Goal: Task Accomplishment & Management: Manage account settings

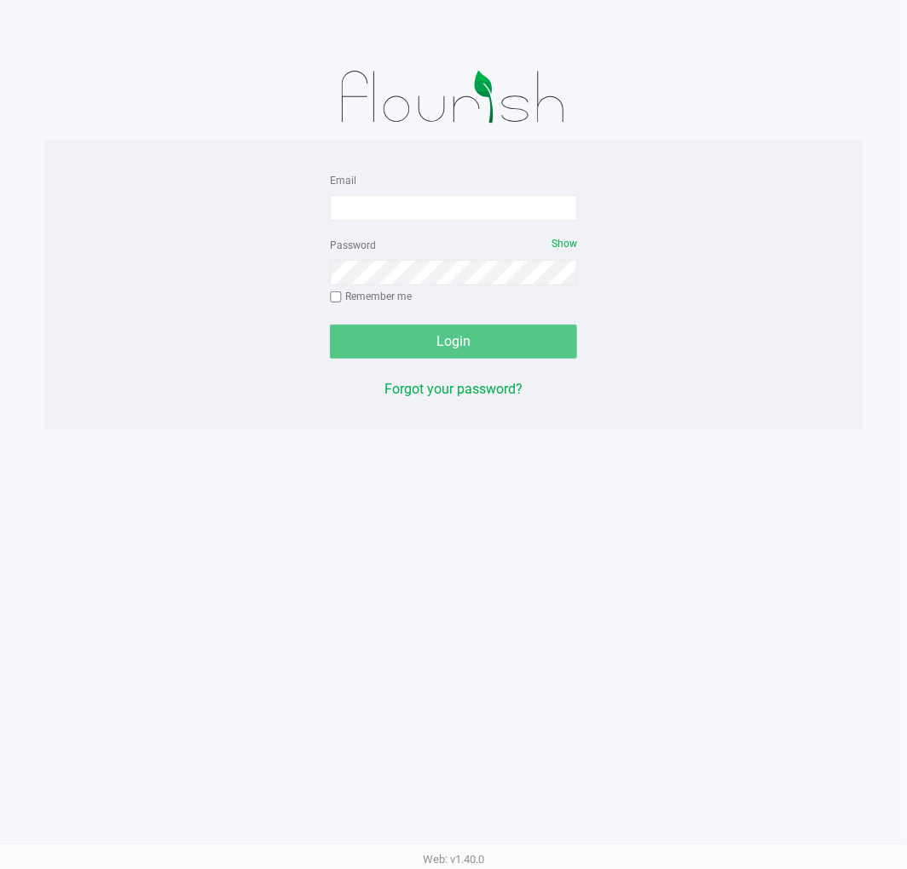
click at [389, 186] on div "Email" at bounding box center [453, 195] width 247 height 51
click at [389, 209] on input "Email" at bounding box center [453, 208] width 247 height 26
type input "[EMAIL_ADDRESS][DOMAIN_NAME]"
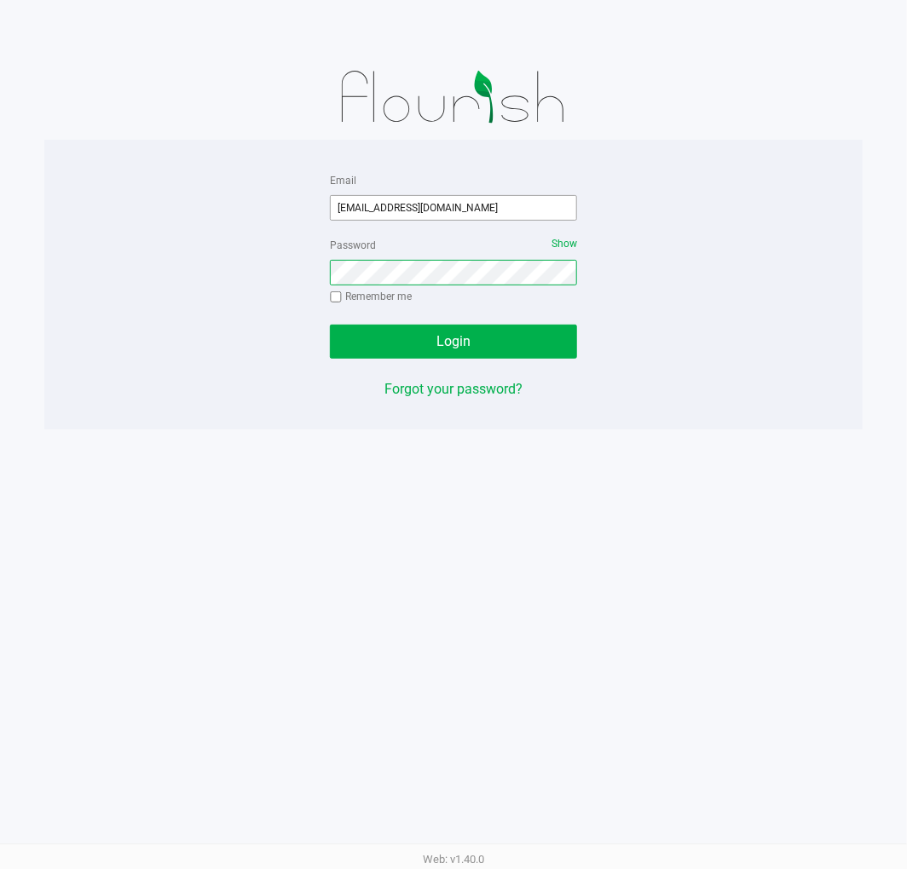
click at [330, 325] on button "Login" at bounding box center [453, 342] width 247 height 34
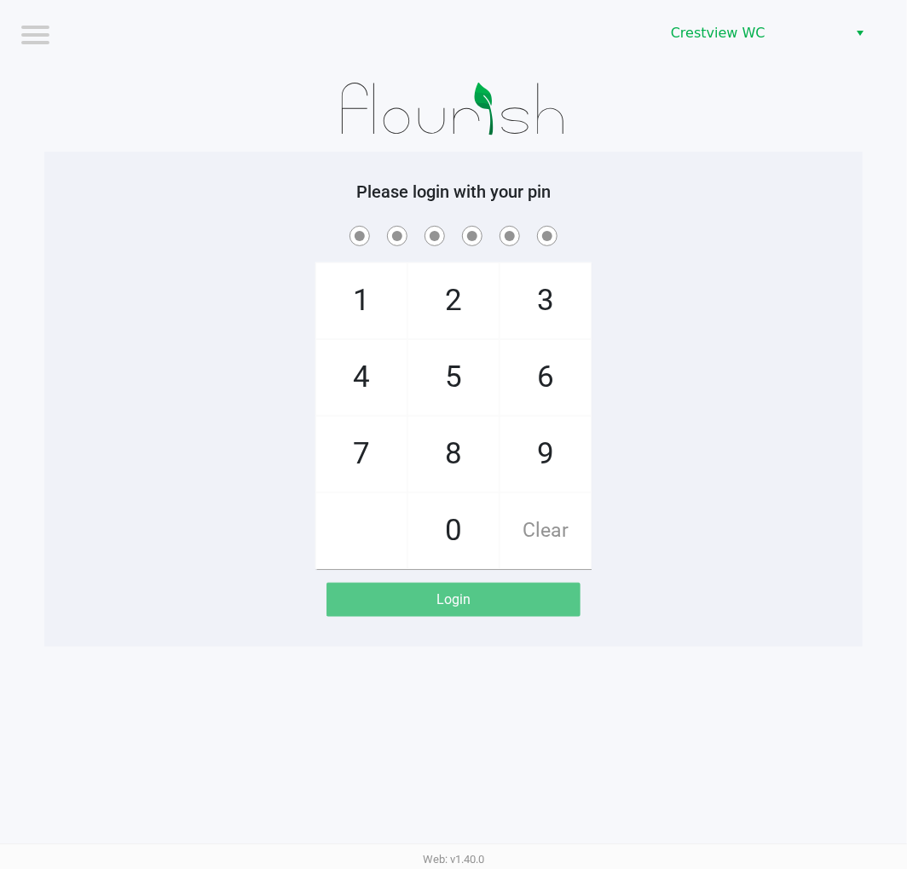
click at [679, 615] on app-pos-login "Please login with your pin 1 4 7 2 5 8 0 3 6 9 Clear Login" at bounding box center [453, 399] width 793 height 435
click at [735, 409] on div "1 4 7 2 5 8 0 3 6 9 Clear" at bounding box center [453, 395] width 818 height 347
click at [750, 389] on div "1 4 7 2 5 8 0 3 6 9 Clear" at bounding box center [453, 395] width 818 height 347
checkbox input "true"
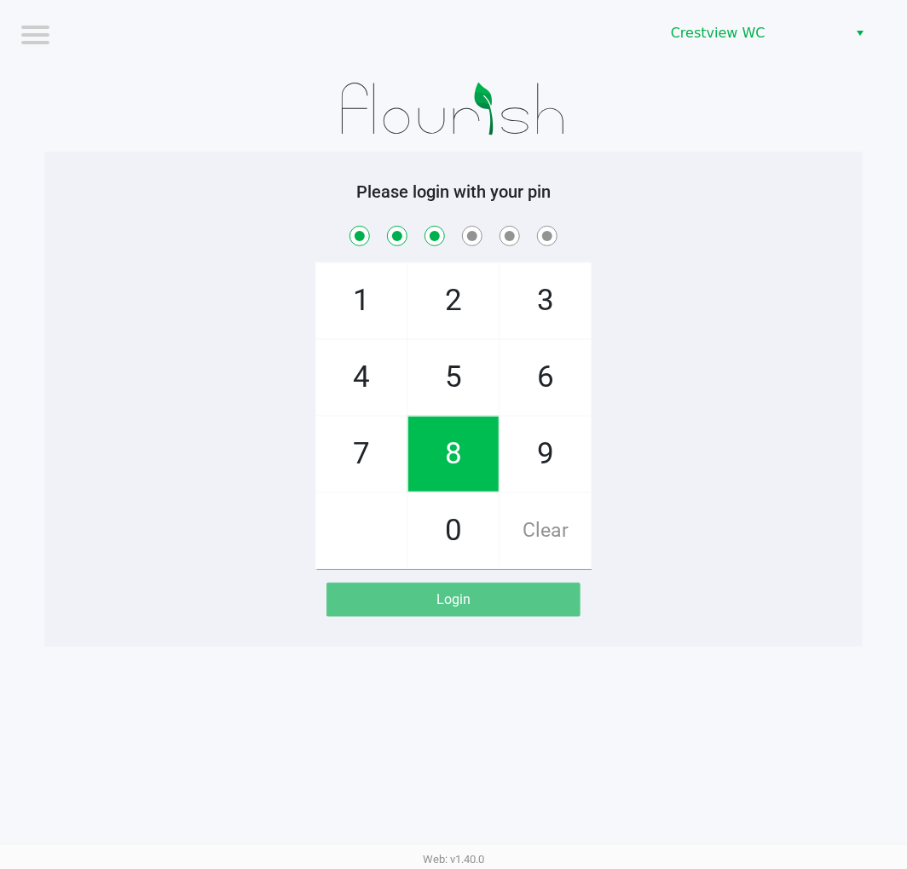
checkbox input "true"
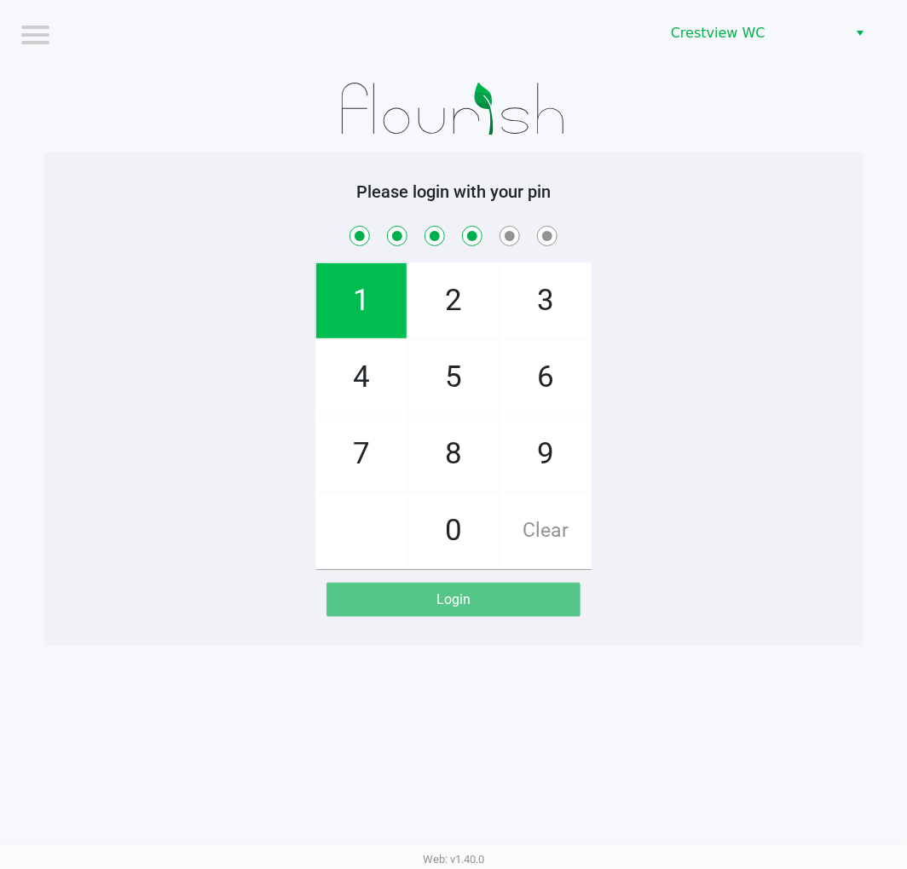
checkbox input "true"
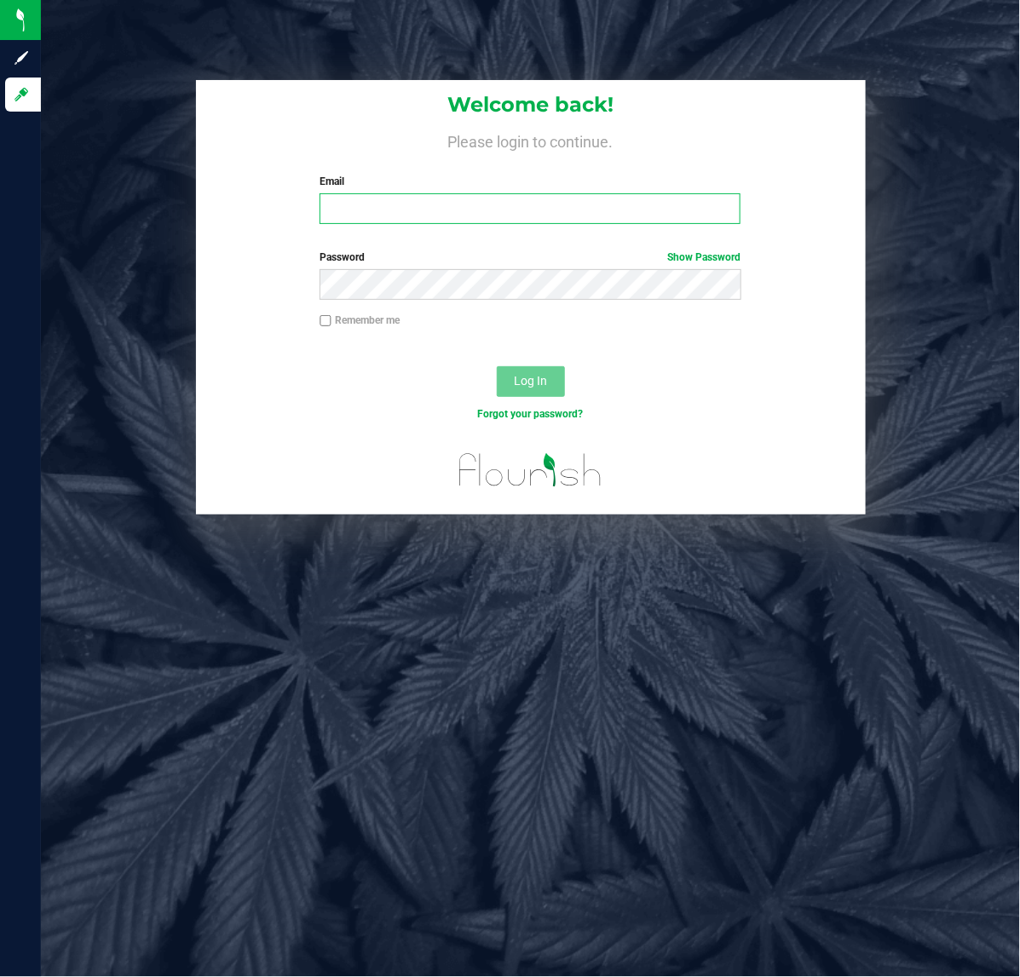
click at [516, 209] on input "Email" at bounding box center [530, 208] width 421 height 31
click at [474, 202] on input "Email" at bounding box center [530, 208] width 421 height 31
click at [456, 210] on input "Email" at bounding box center [530, 208] width 421 height 31
type input "[EMAIL_ADDRESS][DOMAIN_NAME]"
click at [443, 258] on label "Password Show Password" at bounding box center [530, 257] width 421 height 15
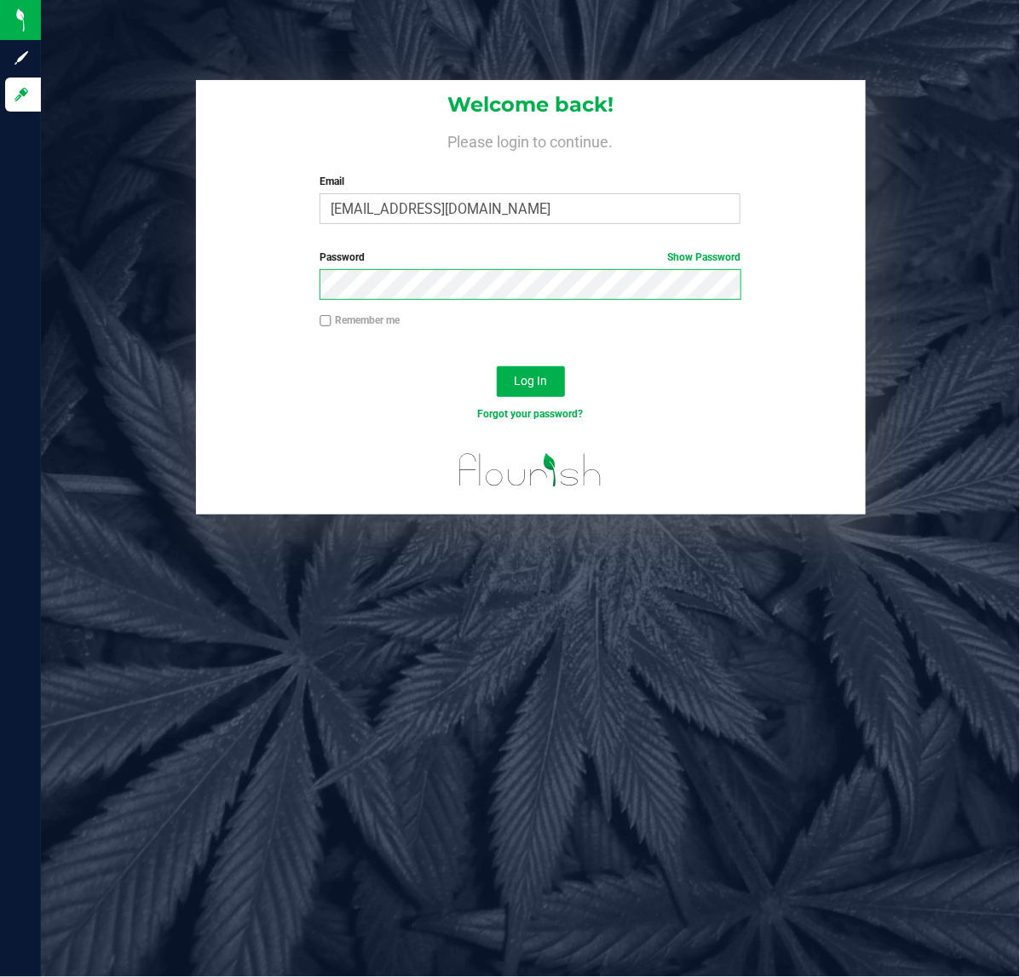
click at [497, 366] on button "Log In" at bounding box center [531, 381] width 68 height 31
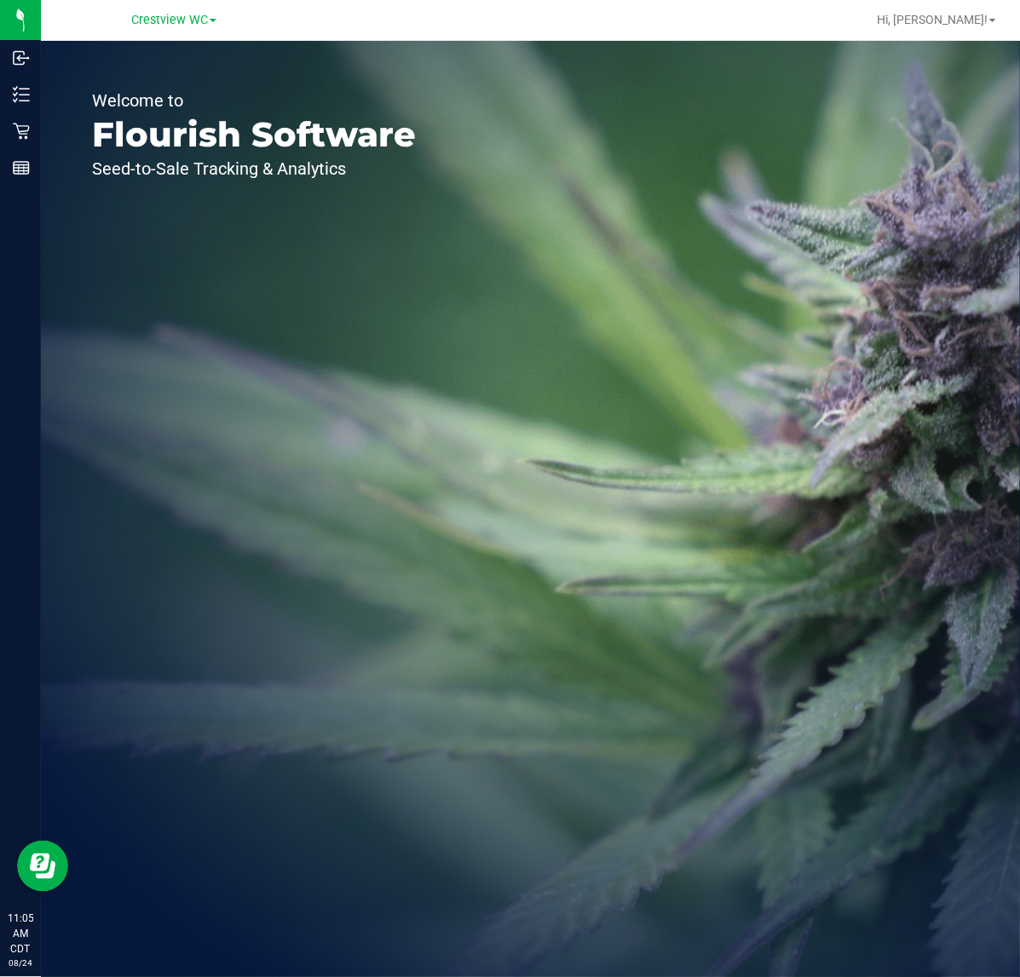
click at [267, 477] on div "Welcome to Flourish Software Seed-to-Sale Tracking & Analytics" at bounding box center [254, 509] width 426 height 937
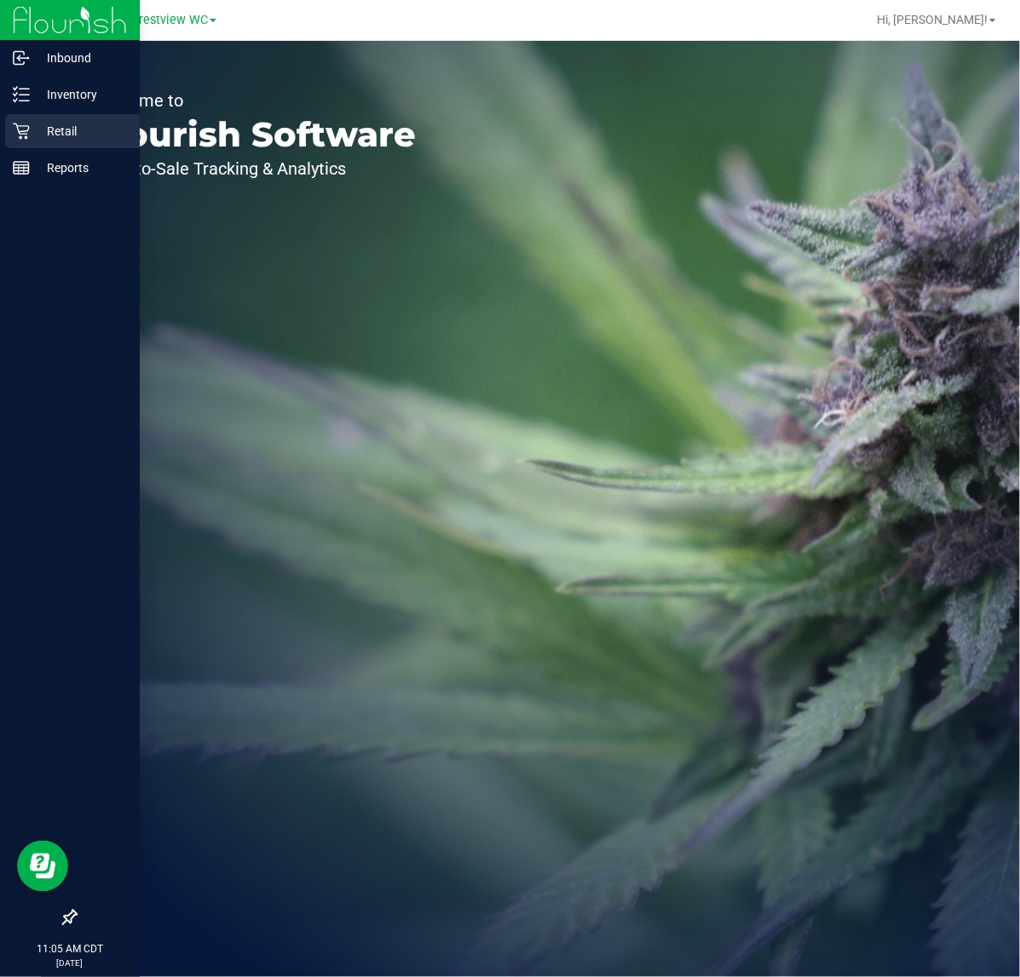
click at [13, 134] on icon at bounding box center [21, 131] width 17 height 17
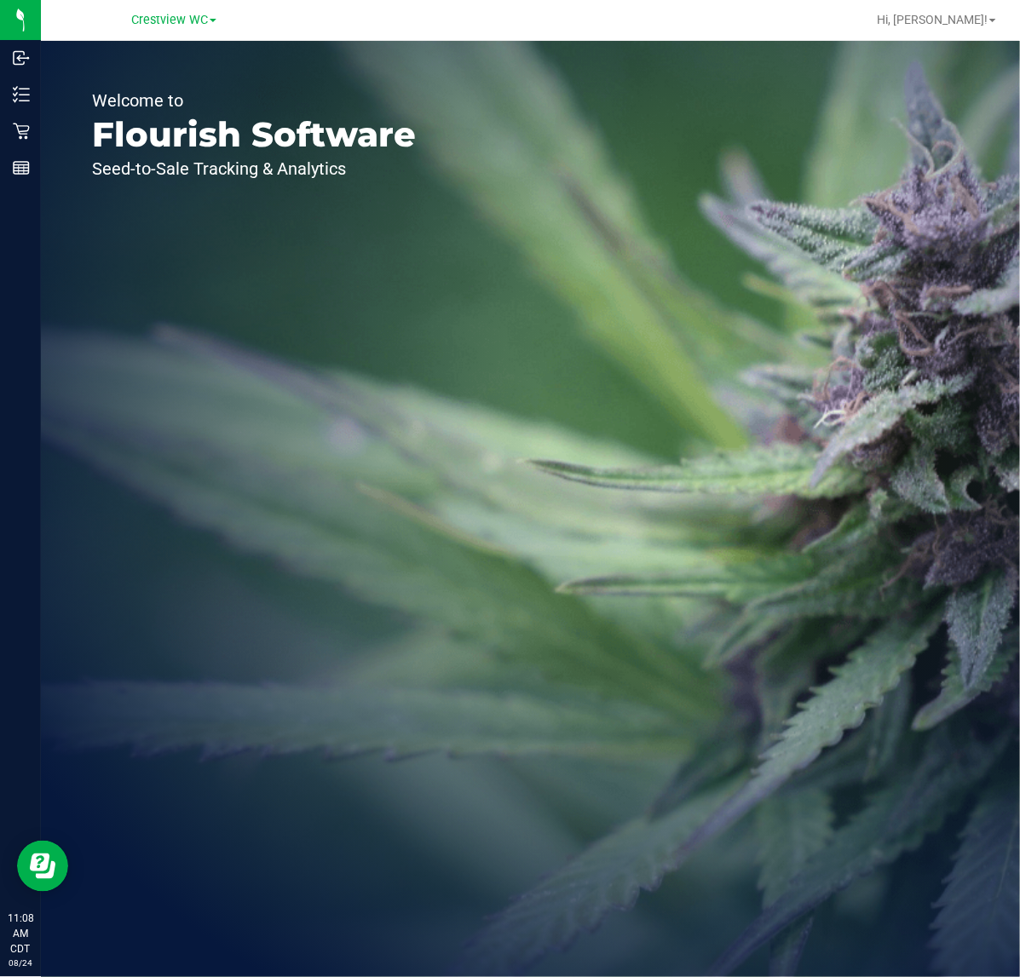
click at [222, 326] on div "Welcome to Flourish Software Seed-to-Sale Tracking & Analytics" at bounding box center [254, 509] width 426 height 937
click at [23, 89] on line at bounding box center [24, 89] width 9 height 0
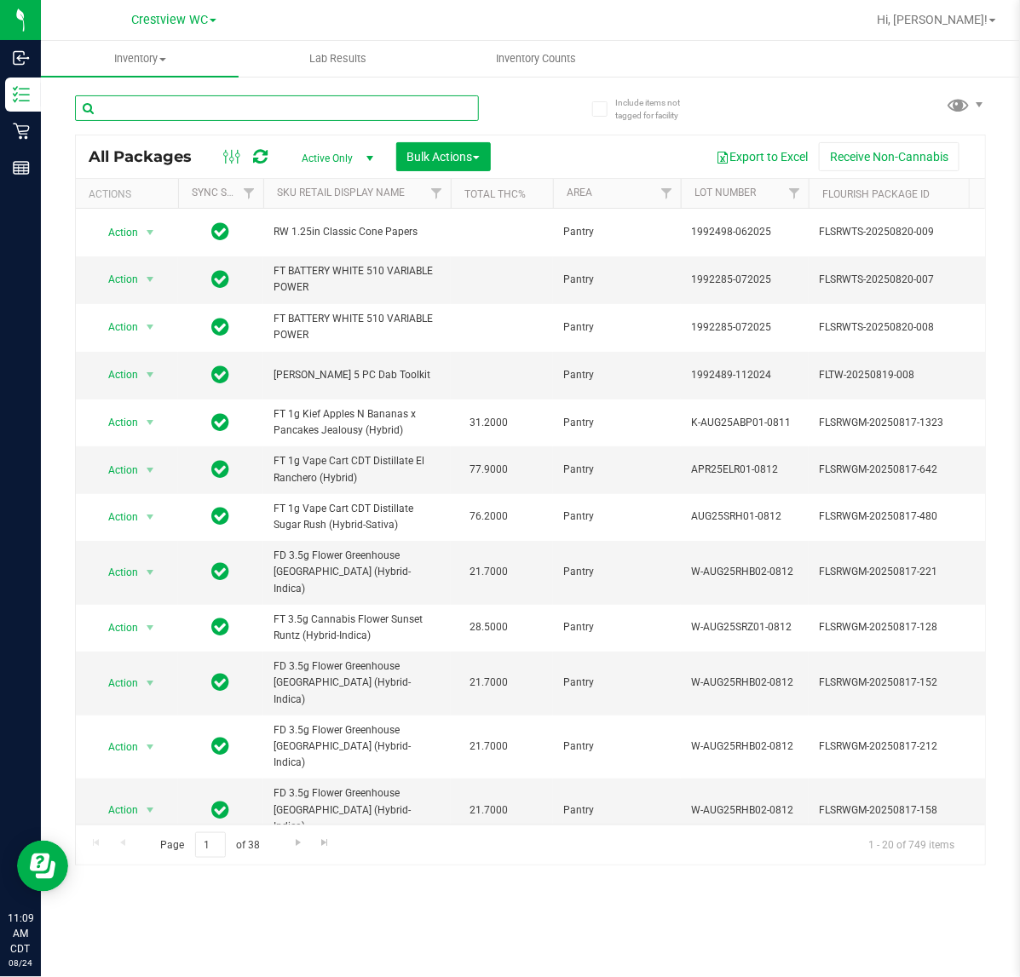
click at [277, 112] on input "text" at bounding box center [277, 108] width 404 height 26
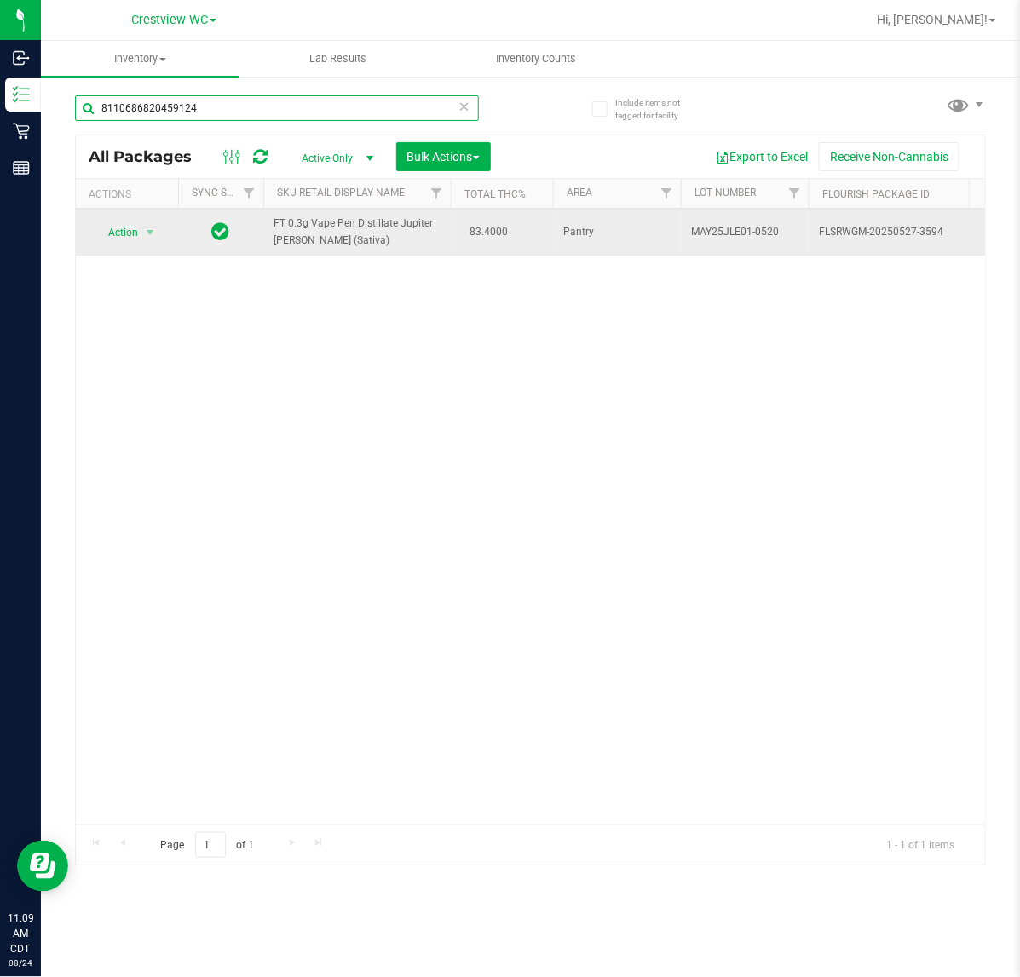
type input "8110686820459124"
click at [125, 235] on span "Action" at bounding box center [116, 233] width 46 height 24
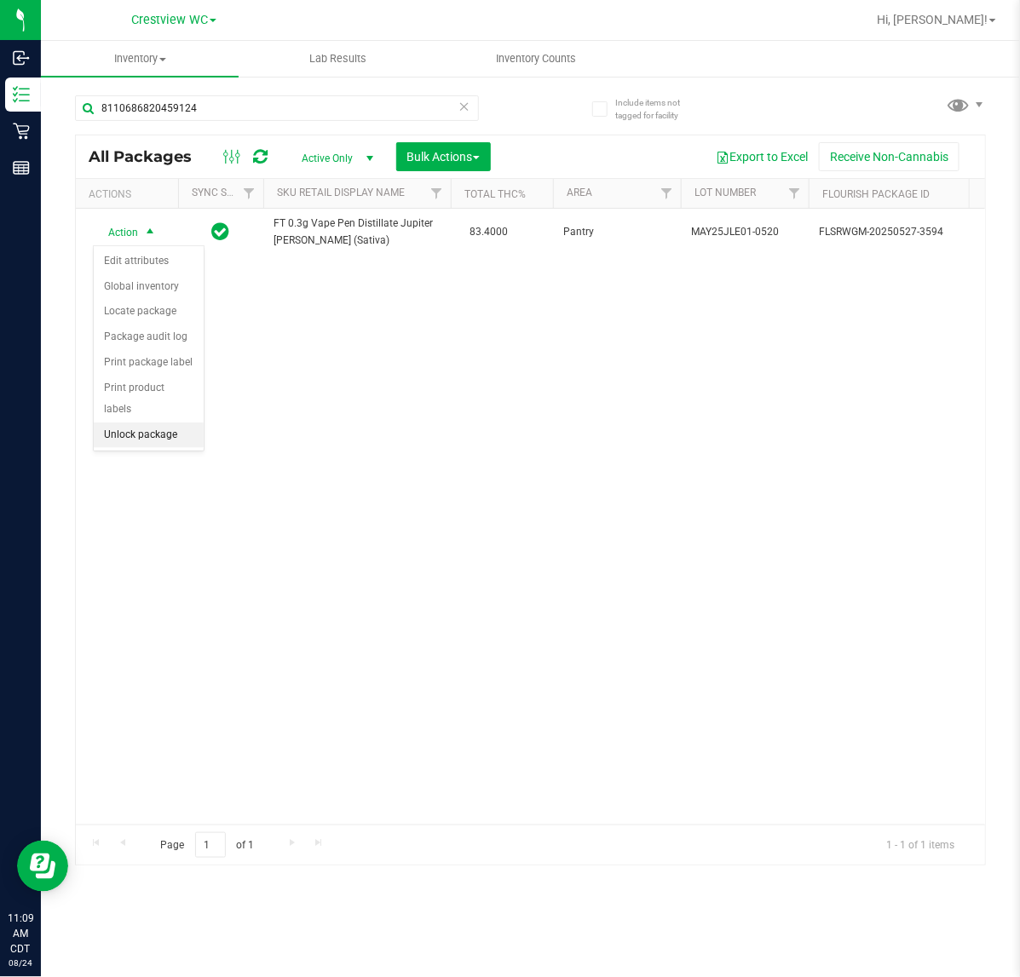
click at [145, 423] on li "Unlock package" at bounding box center [149, 436] width 110 height 26
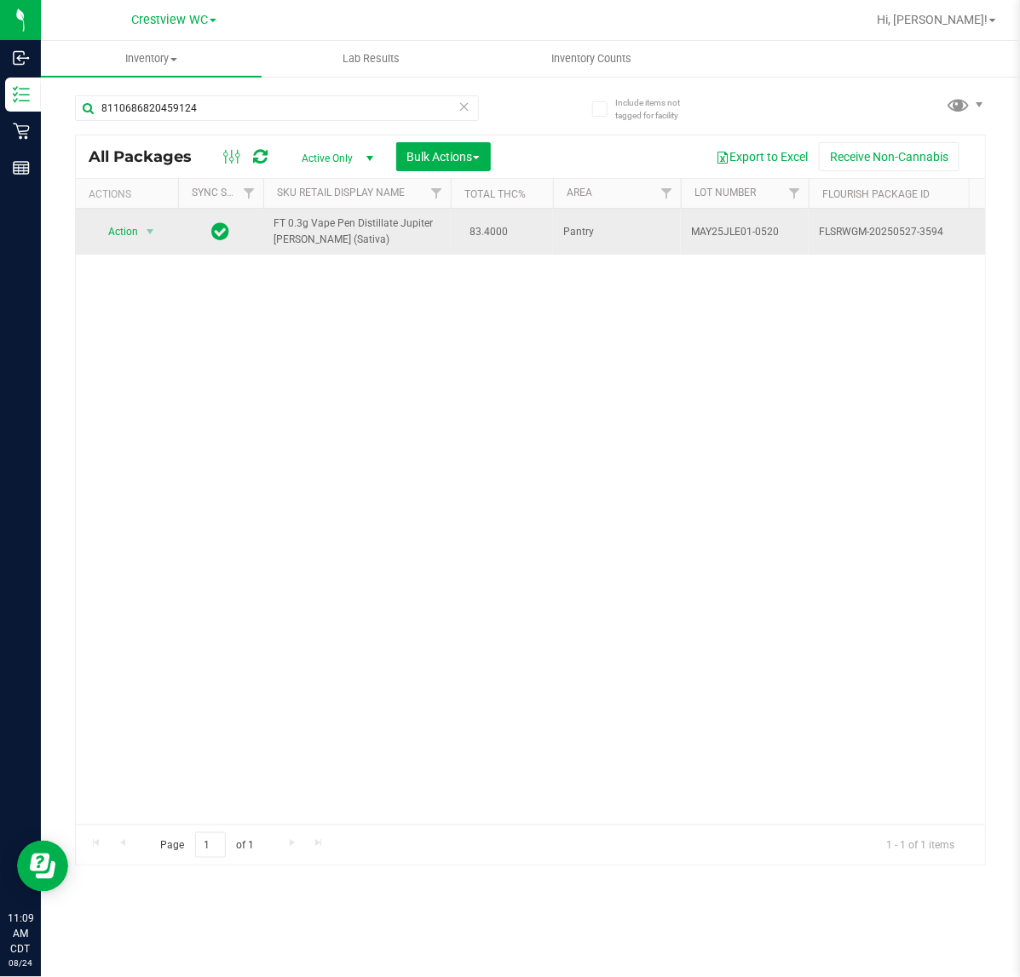
click at [122, 233] on span "Action" at bounding box center [116, 232] width 46 height 24
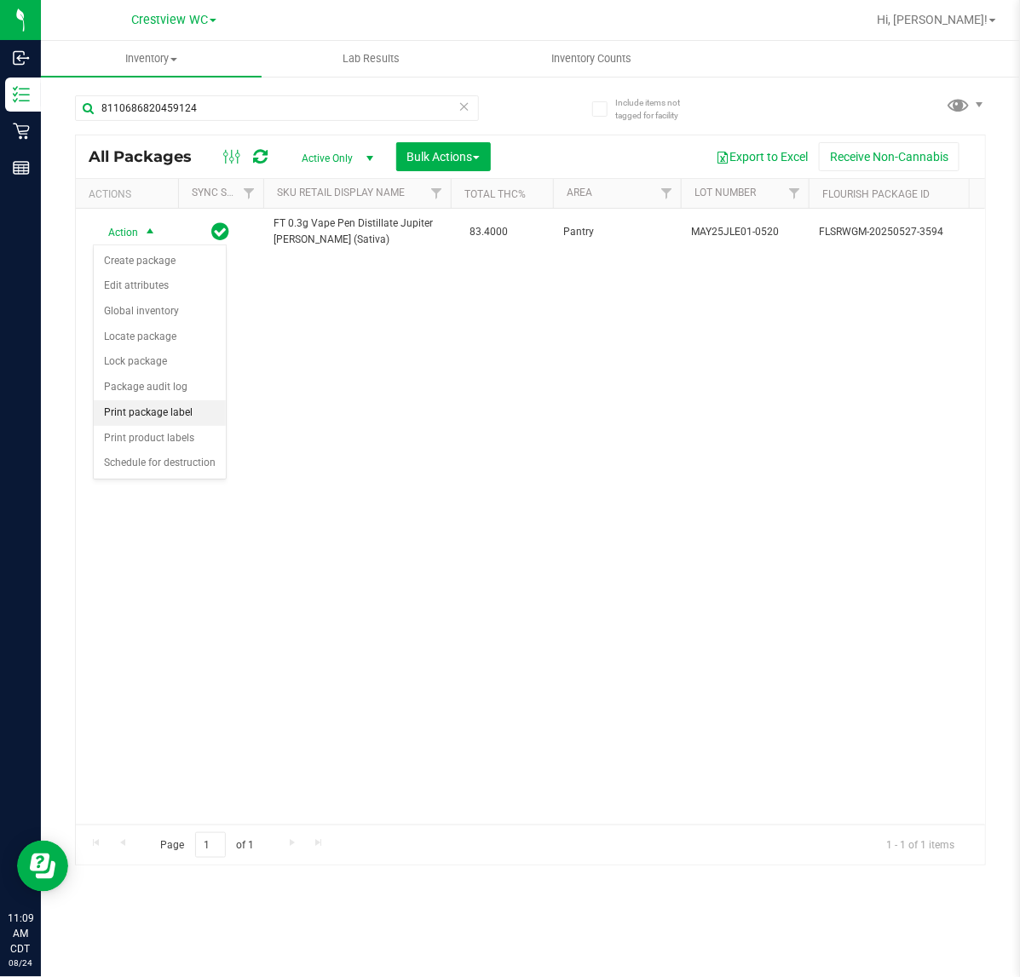
click at [172, 415] on li "Print package label" at bounding box center [160, 414] width 132 height 26
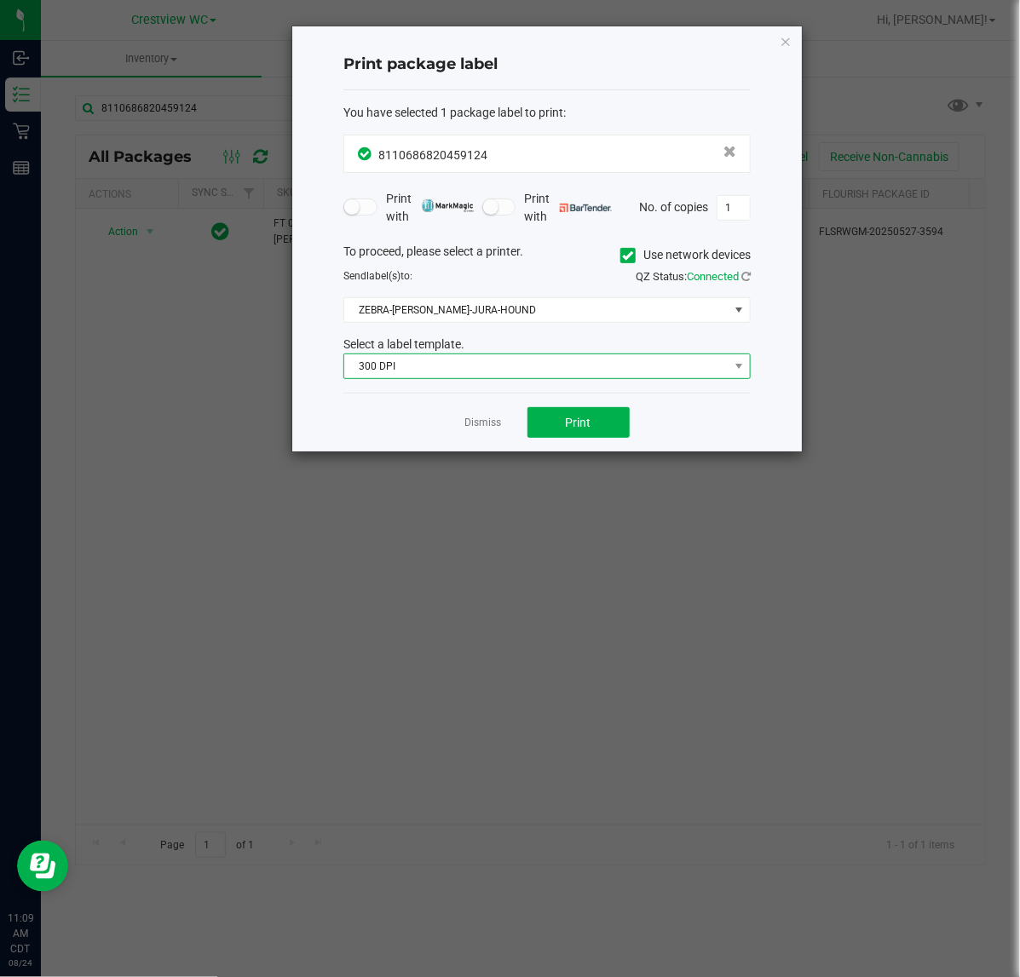
click at [428, 364] on span "300 DPI" at bounding box center [536, 367] width 384 height 24
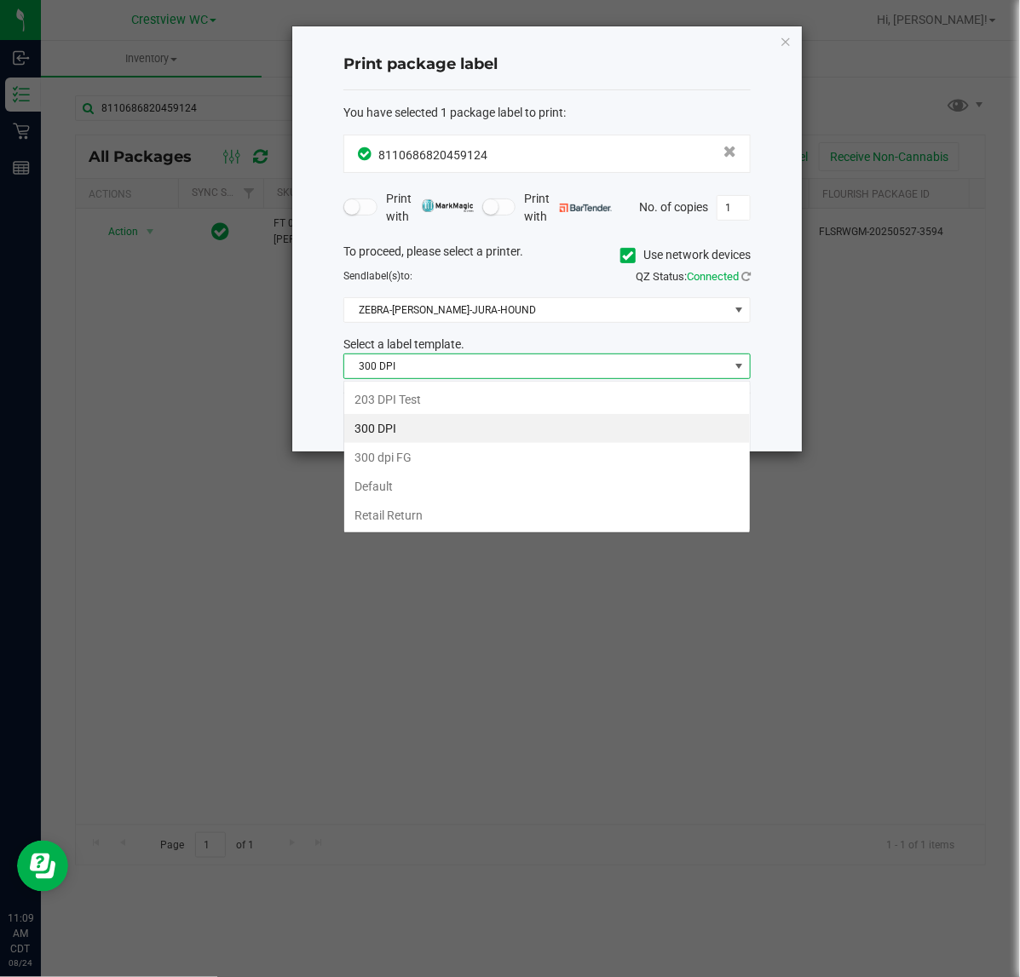
scroll to position [26, 406]
click at [458, 389] on li "203 DPI Test" at bounding box center [547, 399] width 406 height 29
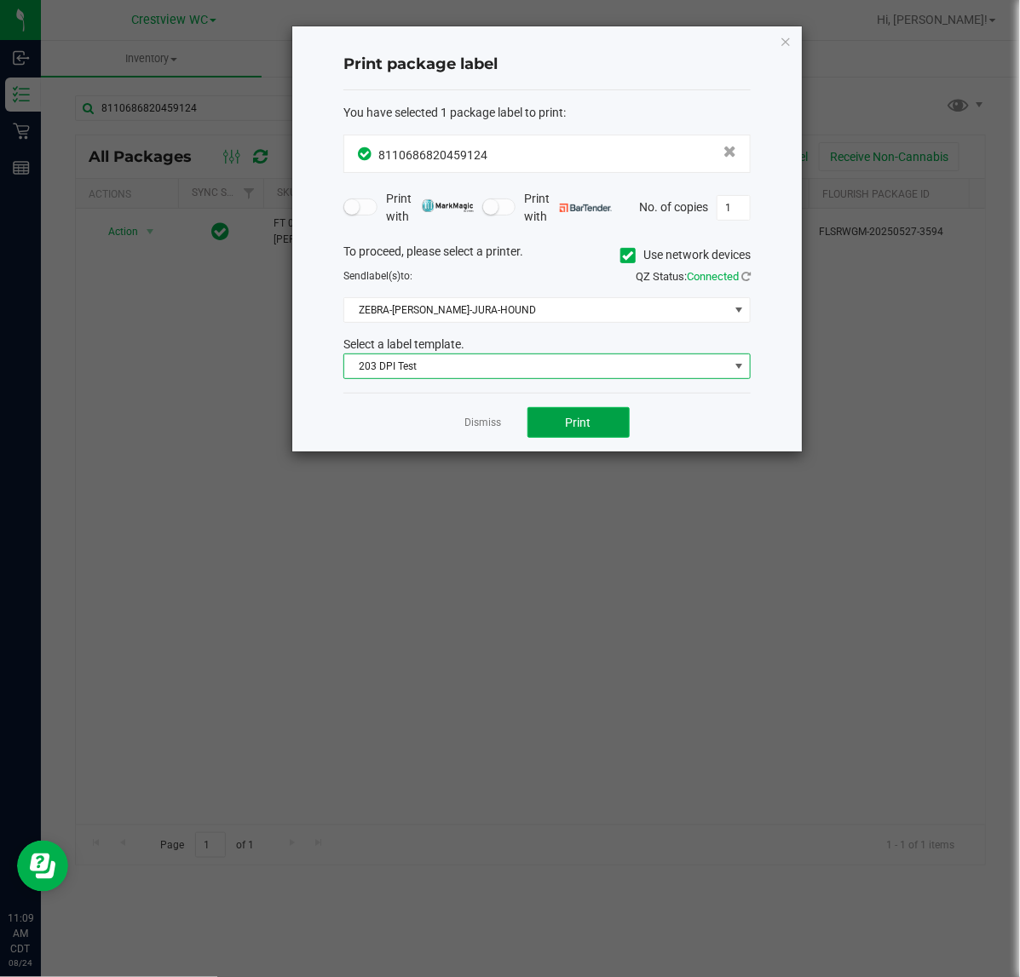
click at [595, 423] on button "Print" at bounding box center [579, 422] width 102 height 31
click at [787, 45] on icon "button" at bounding box center [786, 41] width 12 height 20
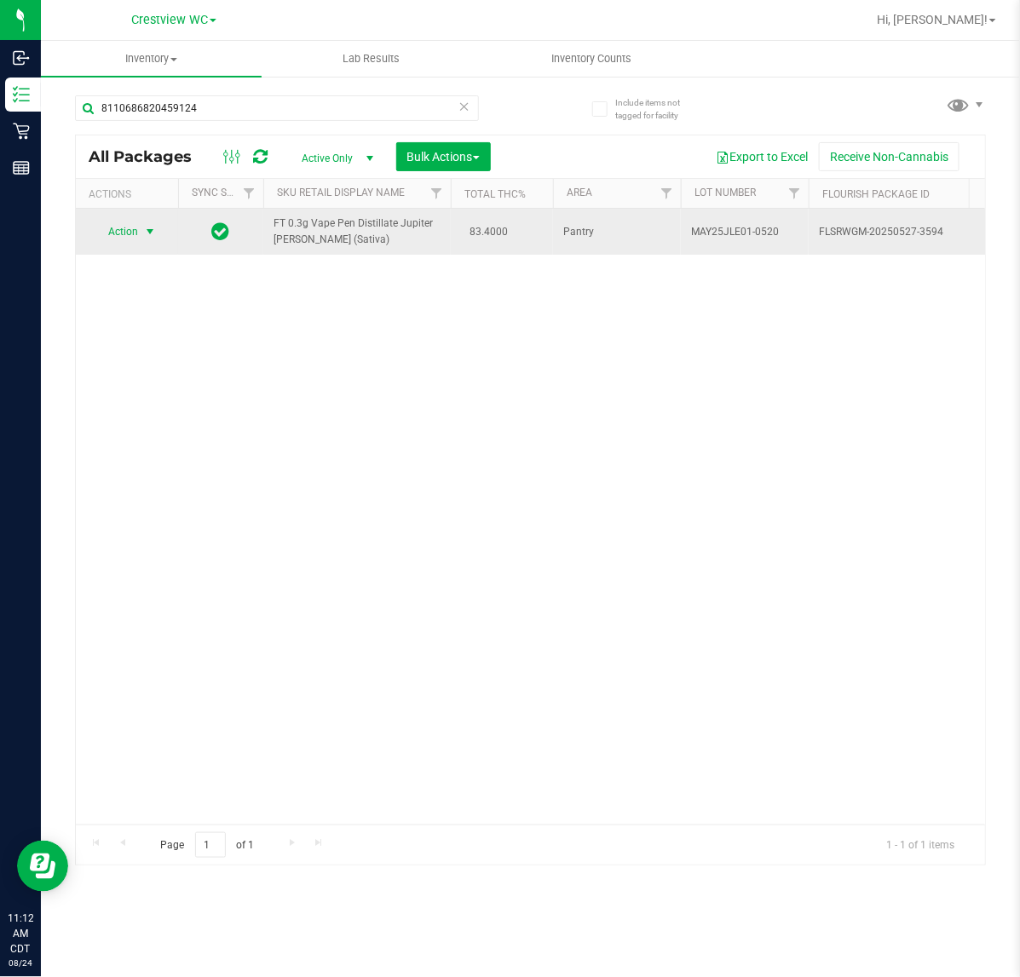
click at [150, 232] on span "select" at bounding box center [150, 232] width 14 height 14
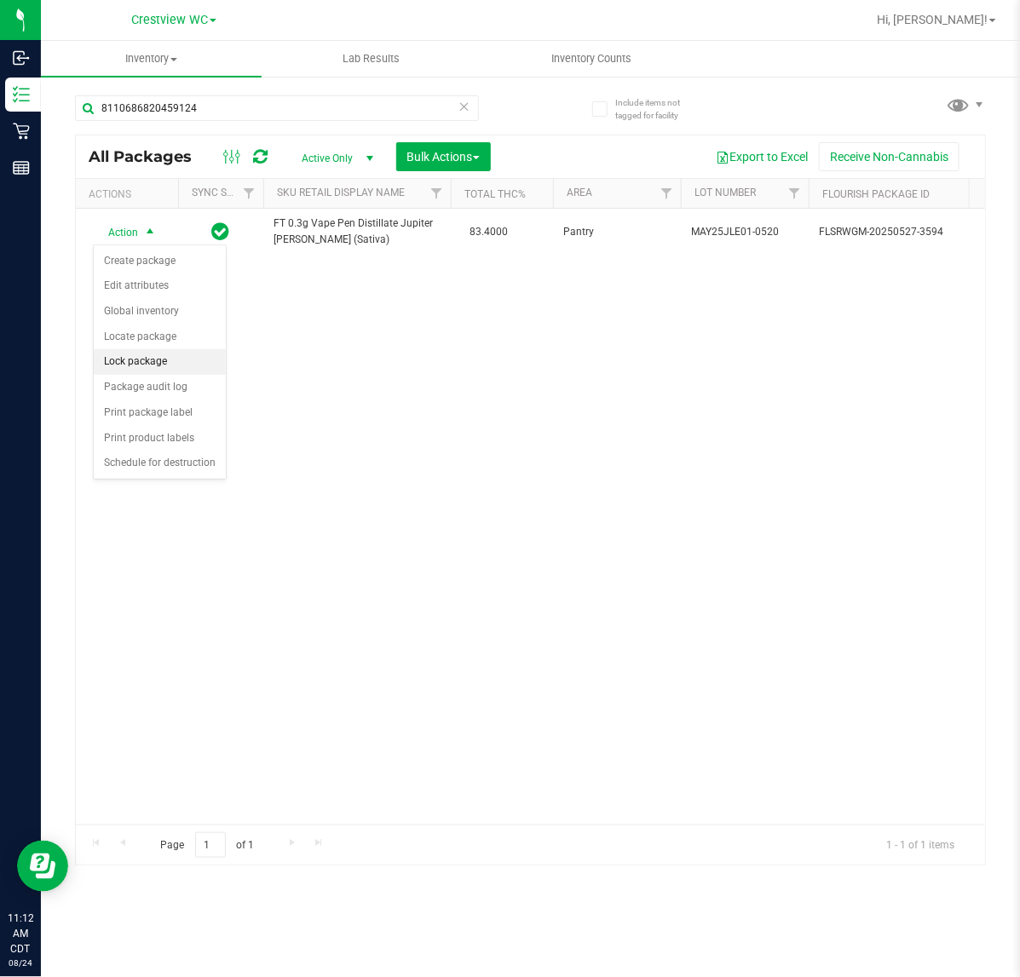
click at [160, 363] on li "Lock package" at bounding box center [160, 362] width 132 height 26
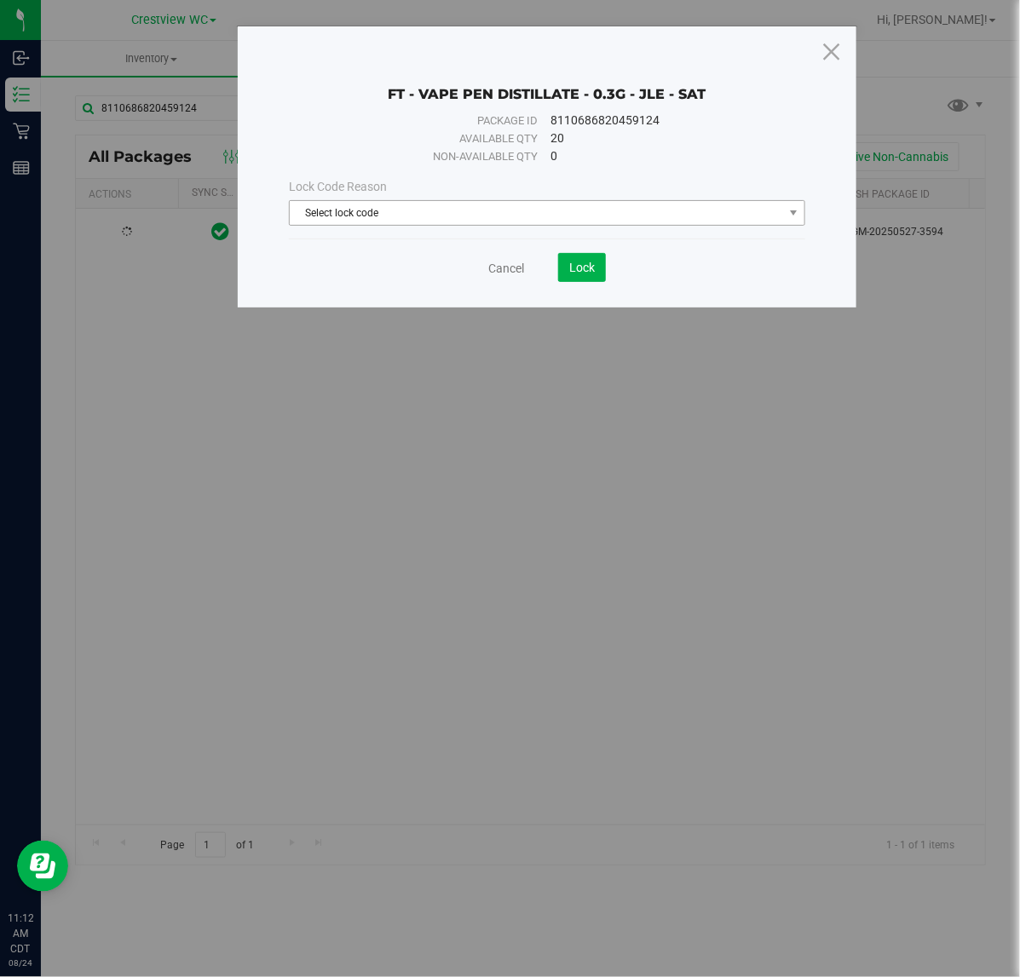
click at [397, 206] on span "Select lock code" at bounding box center [536, 213] width 493 height 24
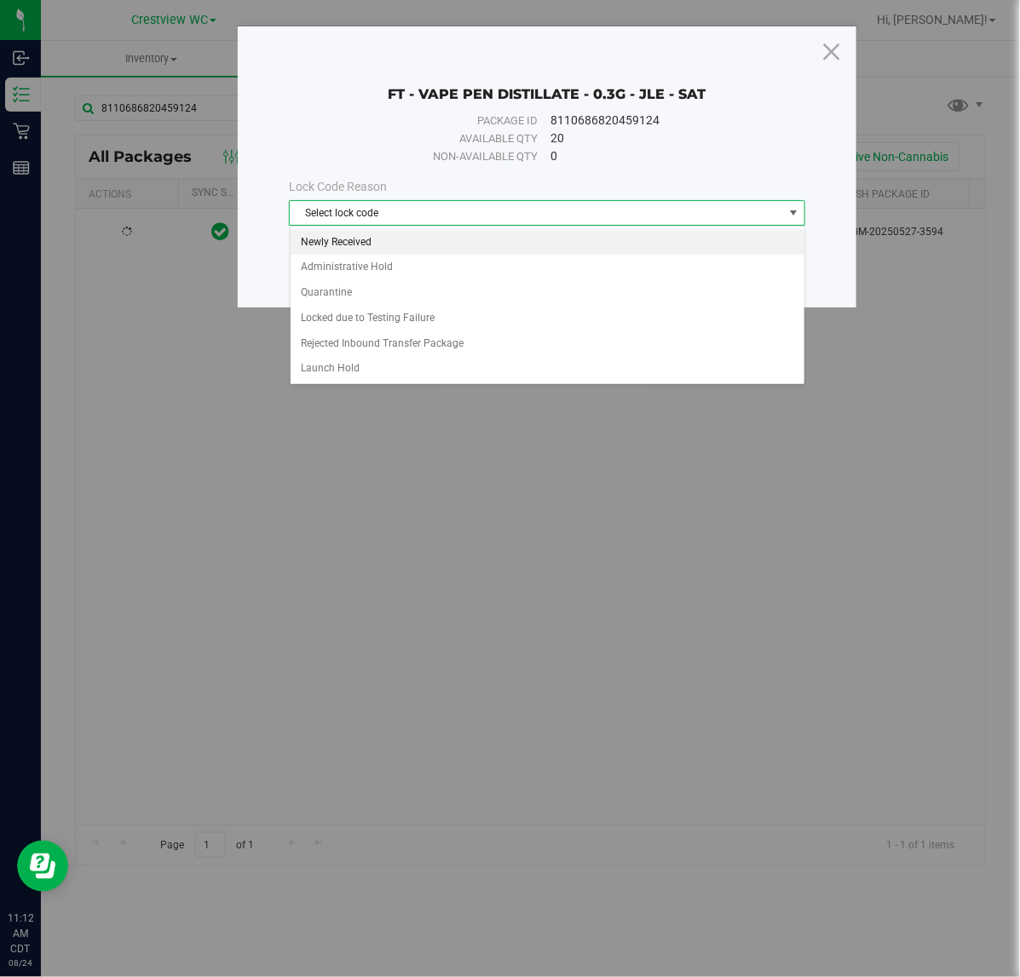
click at [355, 239] on li "Newly Received" at bounding box center [548, 243] width 514 height 26
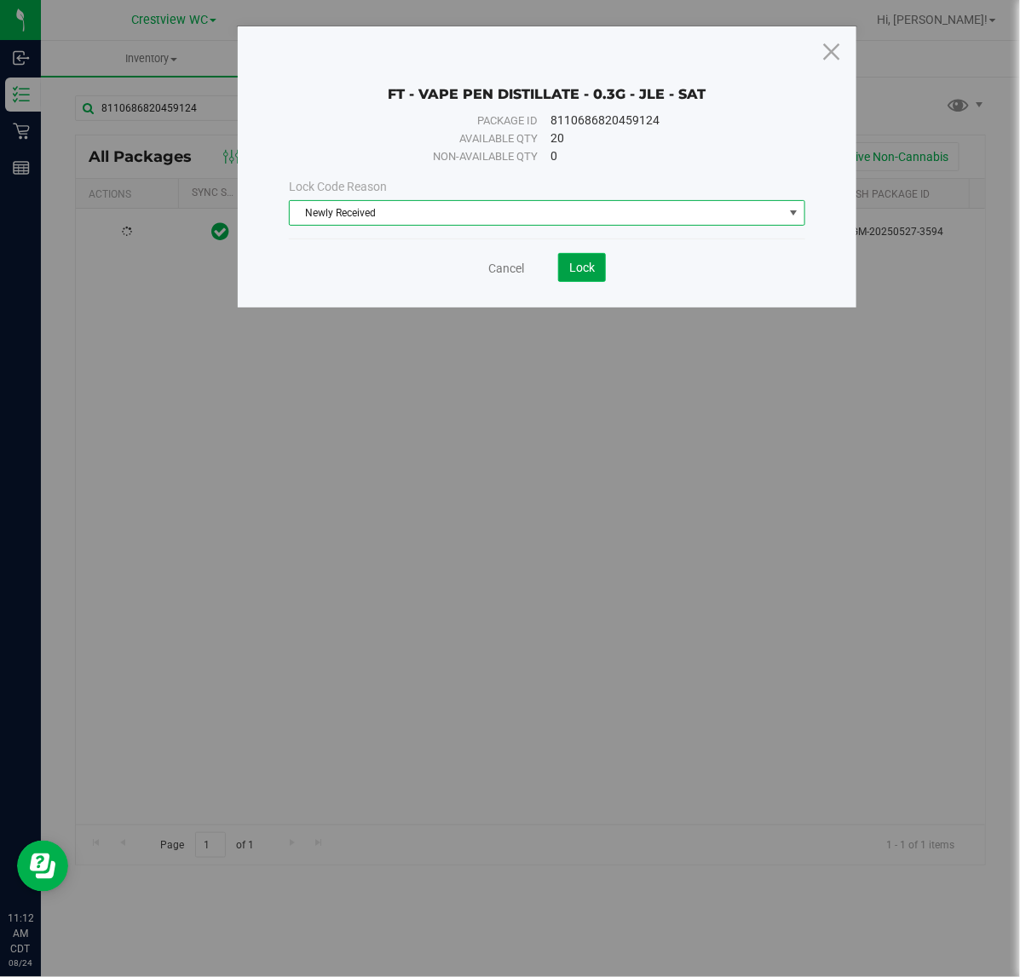
click at [578, 265] on span "Lock" at bounding box center [582, 268] width 26 height 14
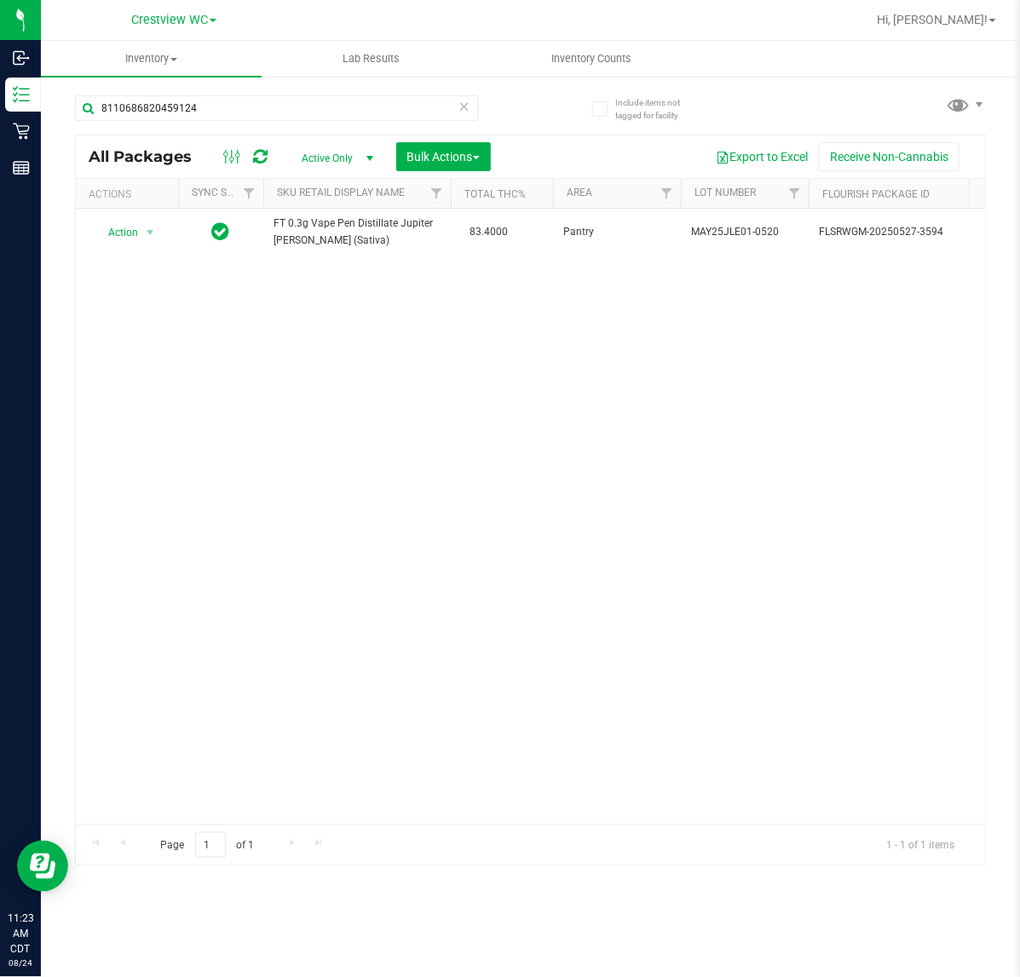
click at [347, 576] on div "Action Action Edit attributes Global inventory Locate package Package audit log…" at bounding box center [530, 517] width 909 height 616
click at [297, 92] on div "8110686820459124" at bounding box center [303, 107] width 456 height 55
click at [297, 101] on input "8110686820459124" at bounding box center [277, 108] width 404 height 26
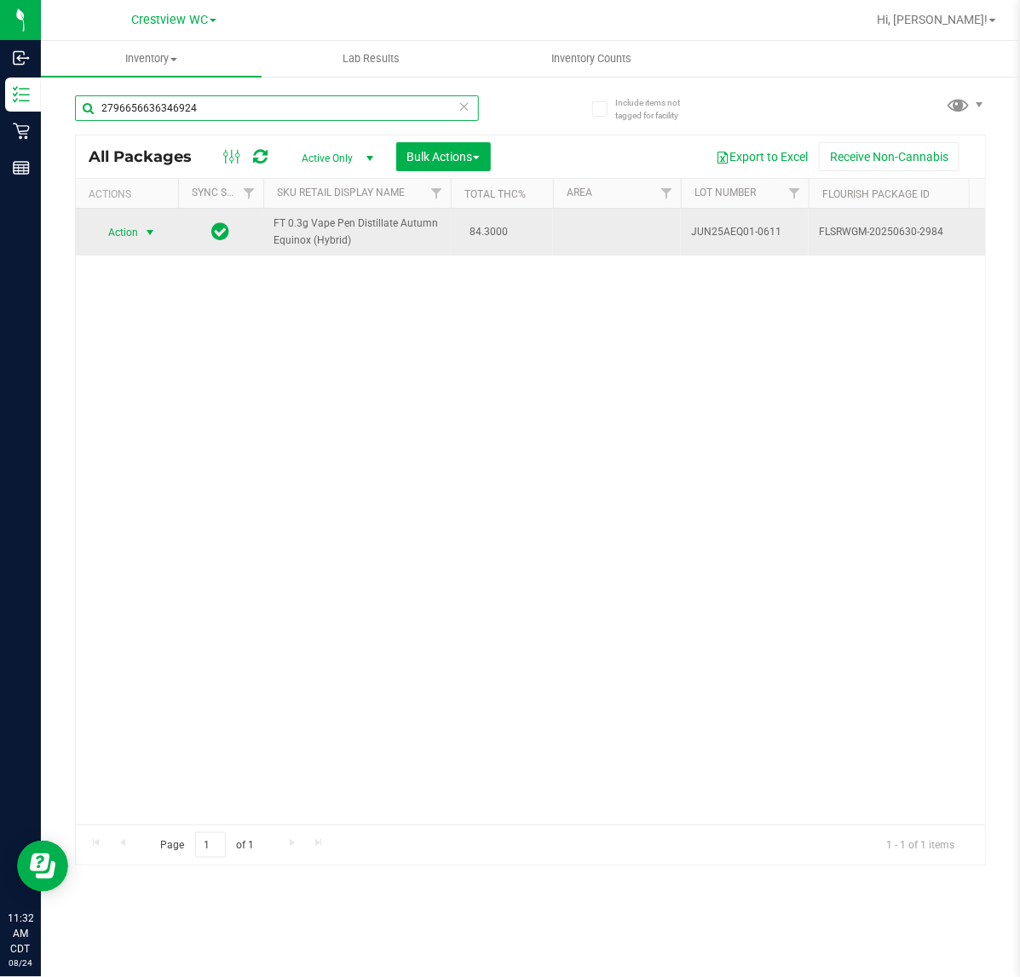
type input "2796656636346924"
click at [128, 228] on span "Action" at bounding box center [116, 233] width 46 height 24
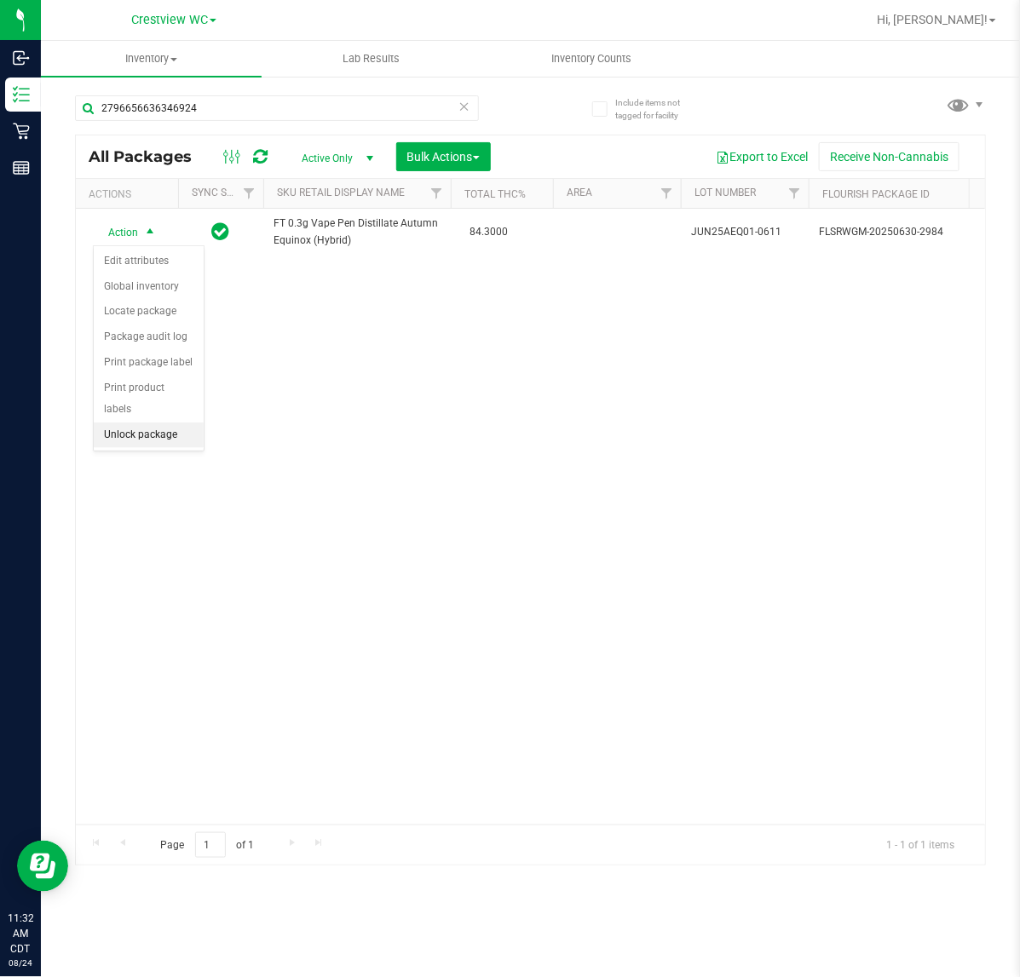
click at [130, 423] on li "Unlock package" at bounding box center [149, 436] width 110 height 26
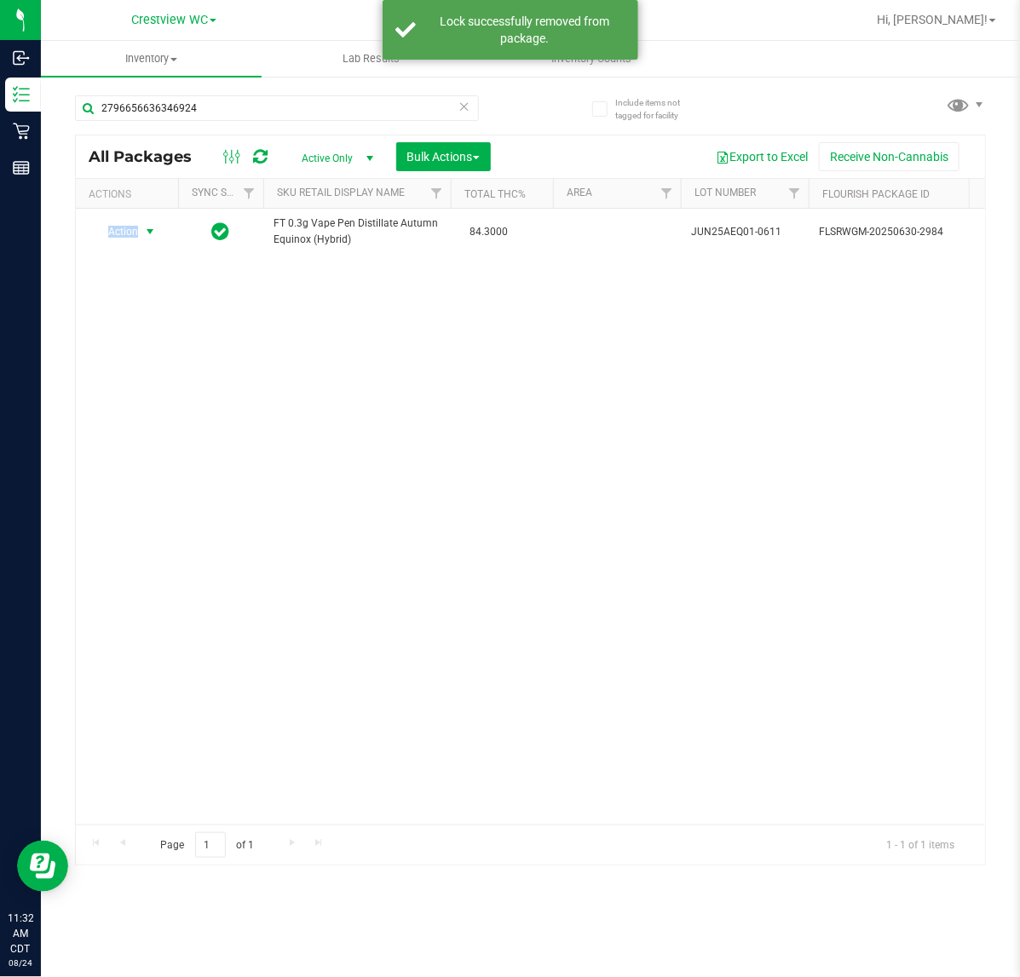
click at [126, 232] on span "Action" at bounding box center [116, 232] width 46 height 24
click at [159, 418] on li "Print package label" at bounding box center [160, 414] width 132 height 26
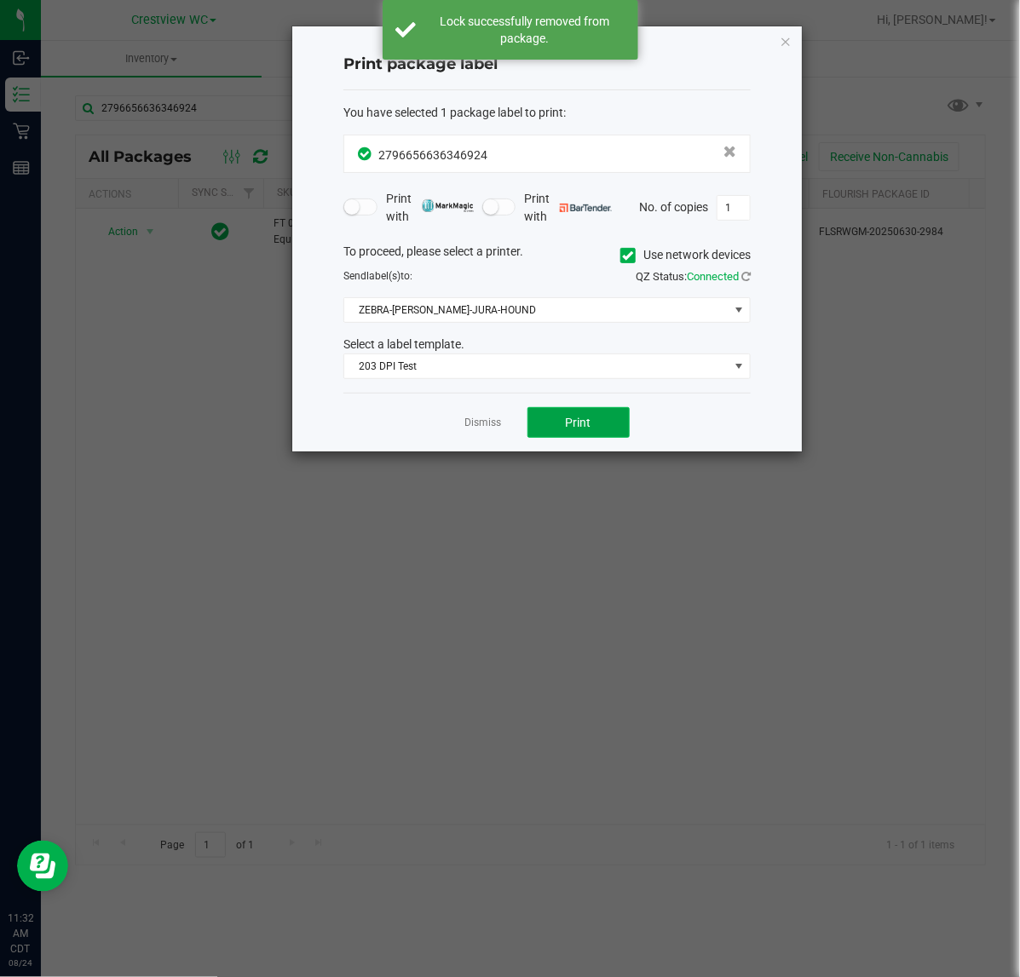
click at [544, 418] on button "Print" at bounding box center [579, 422] width 102 height 31
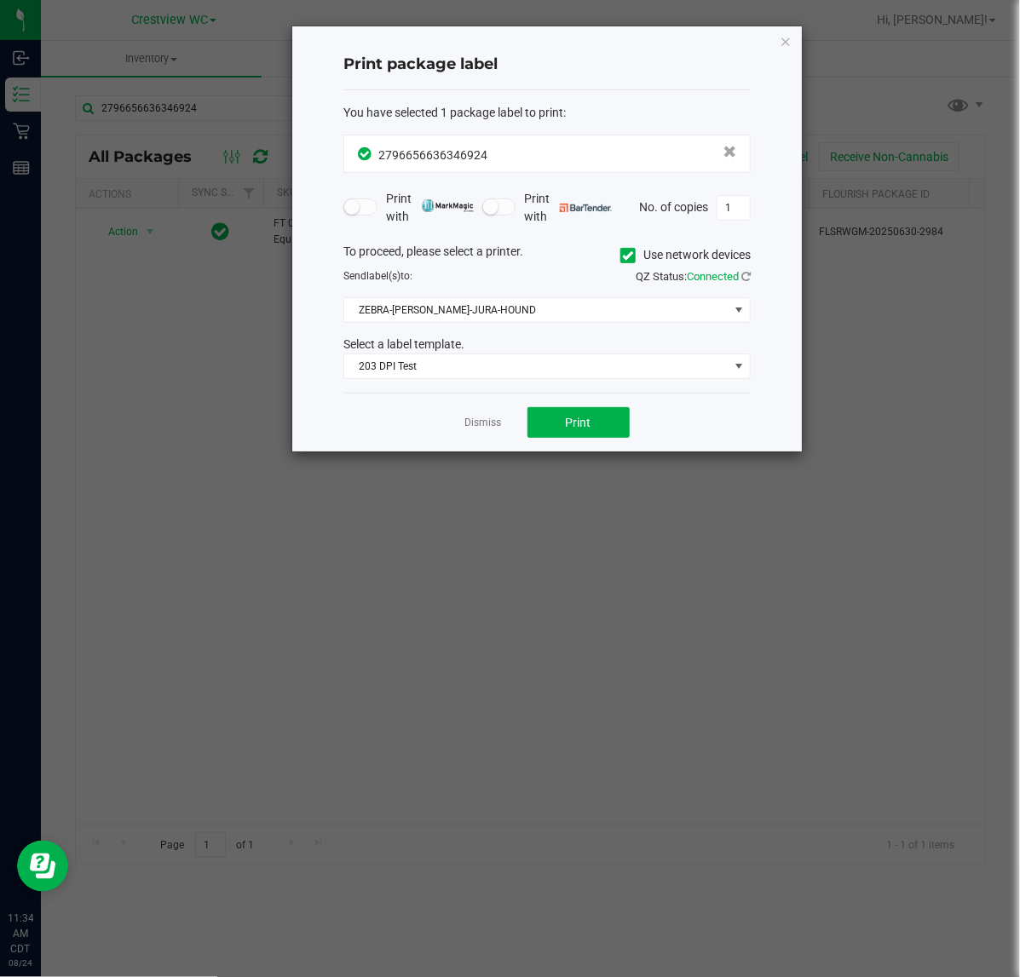
click at [784, 52] on div "Print package label You have selected 1 package label to print : 27966566363469…" at bounding box center [547, 238] width 510 height 425
click at [782, 43] on icon "button" at bounding box center [786, 41] width 12 height 20
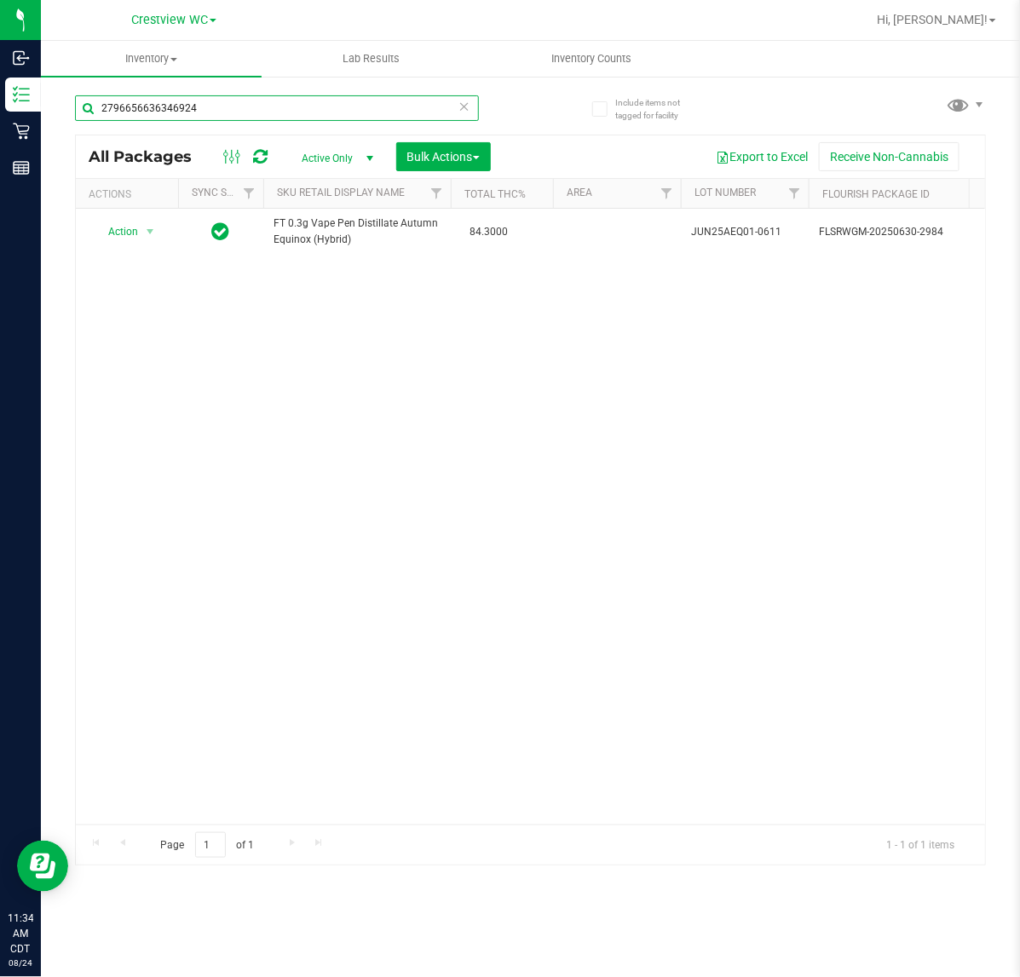
click at [360, 115] on input "2796656636346924" at bounding box center [277, 108] width 404 height 26
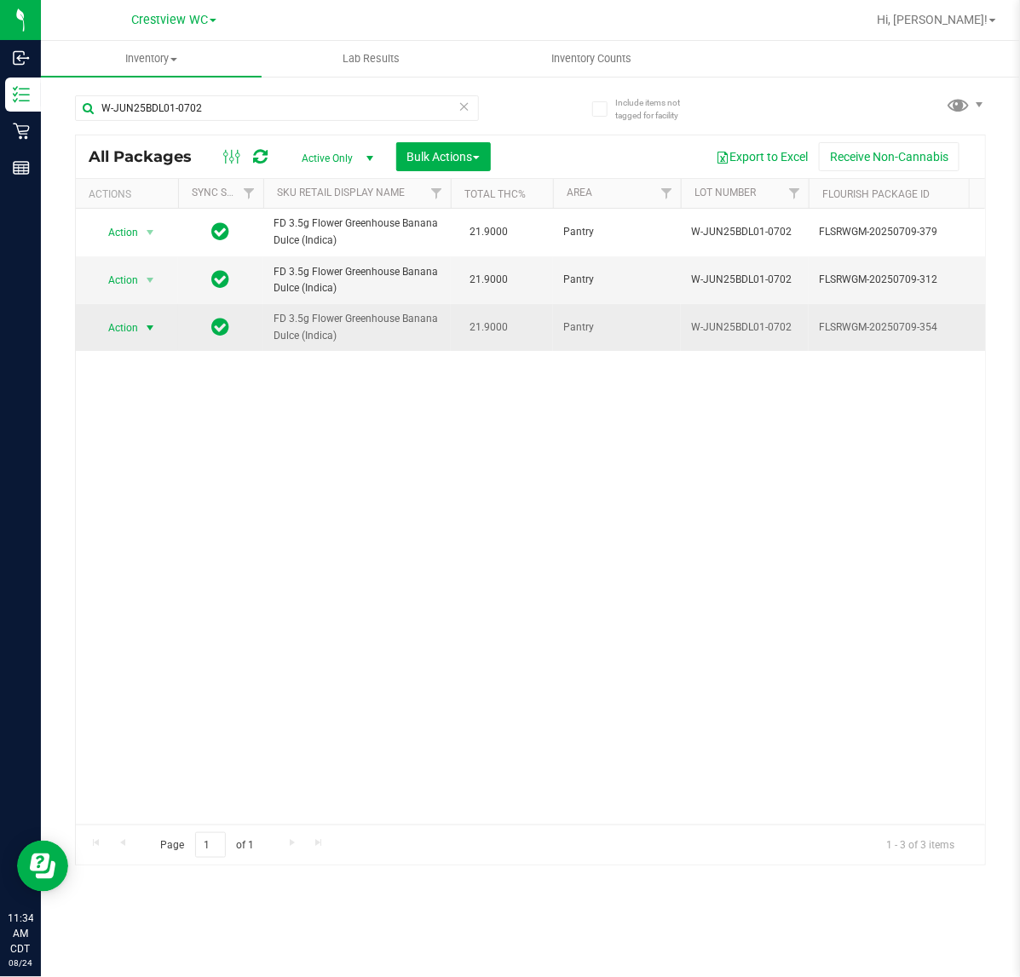
click at [146, 329] on span "select" at bounding box center [150, 328] width 14 height 14
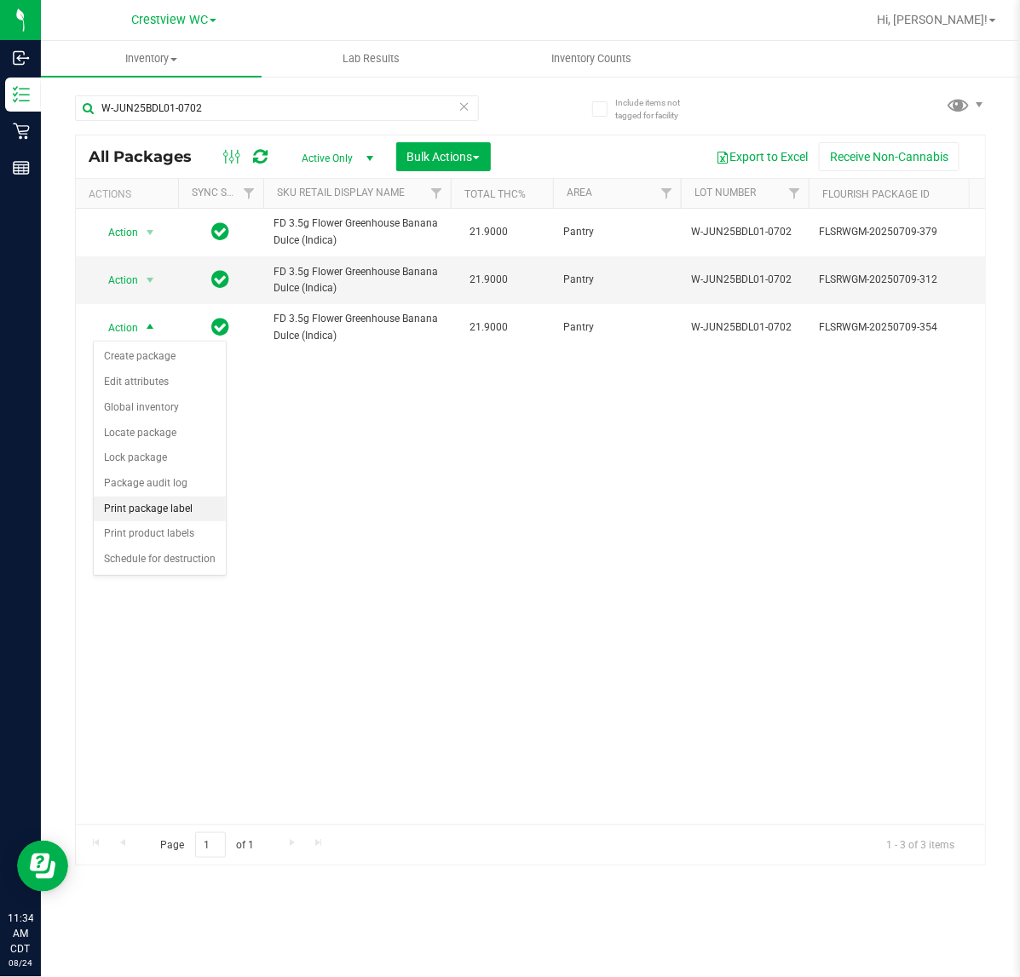
click at [186, 512] on li "Print package label" at bounding box center [160, 510] width 132 height 26
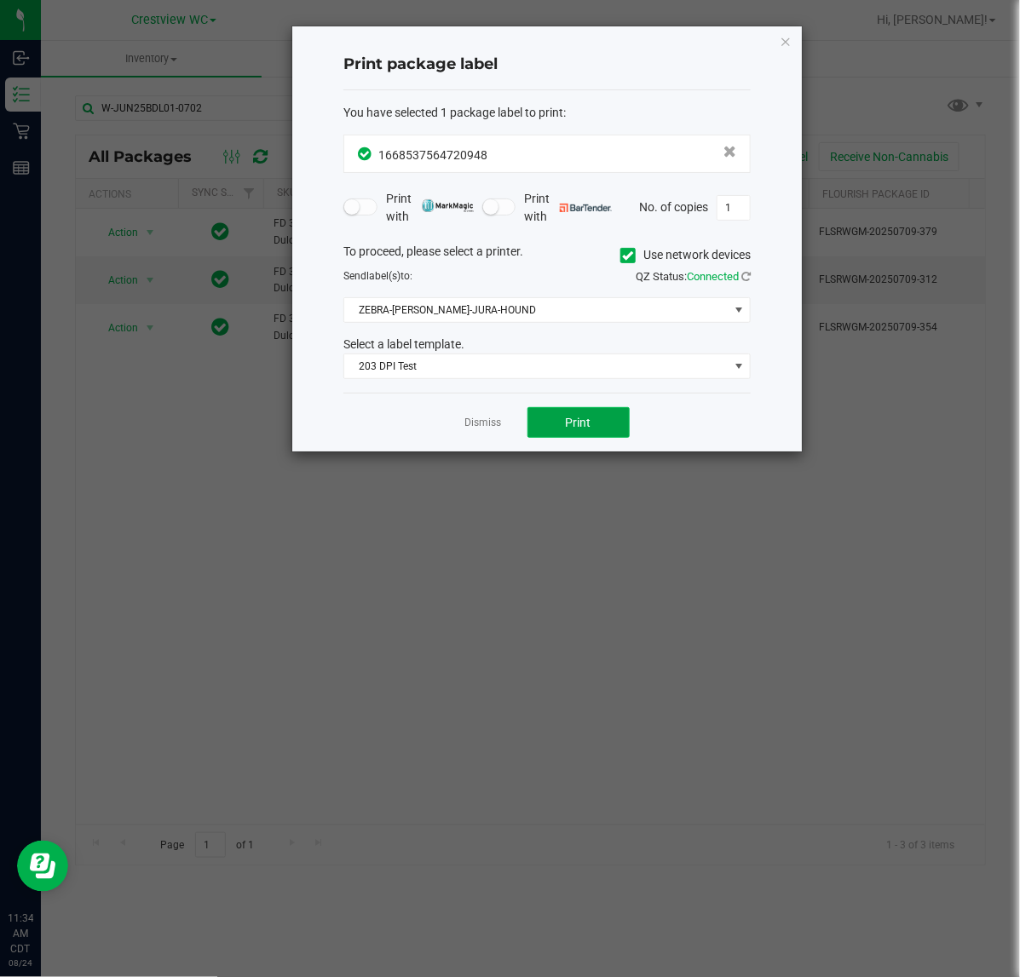
click at [586, 416] on span "Print" at bounding box center [579, 423] width 26 height 14
click at [781, 34] on icon "button" at bounding box center [786, 41] width 12 height 20
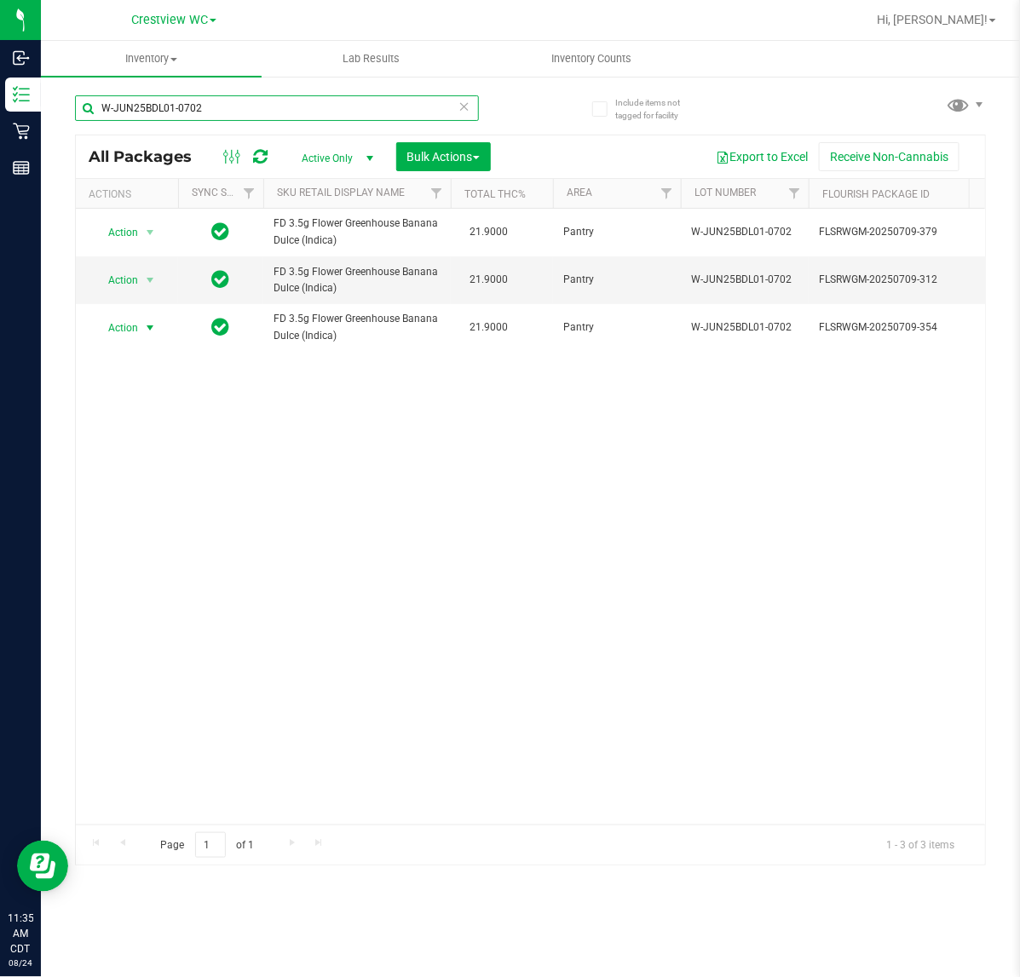
click at [398, 103] on input "W-JUN25BDL01-0702" at bounding box center [277, 108] width 404 height 26
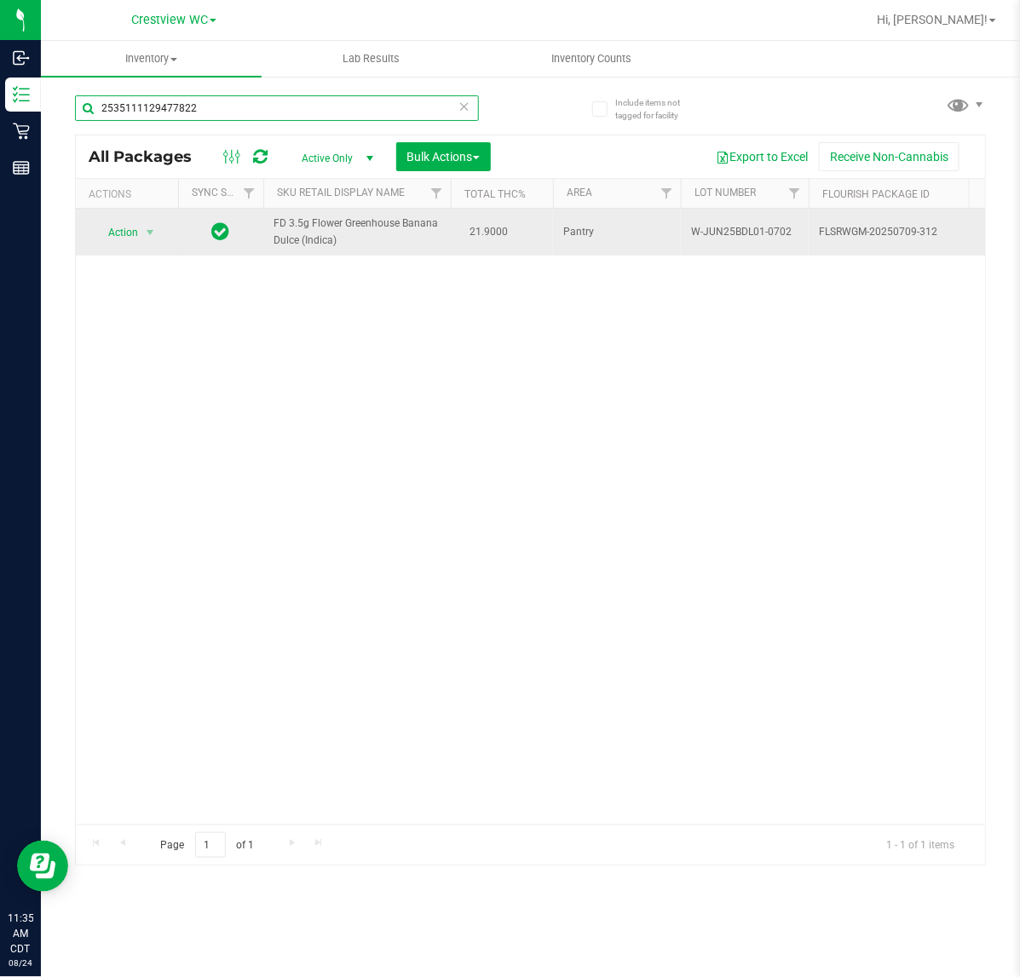
type input "2535111129477822"
click at [135, 240] on span "Action" at bounding box center [116, 233] width 46 height 24
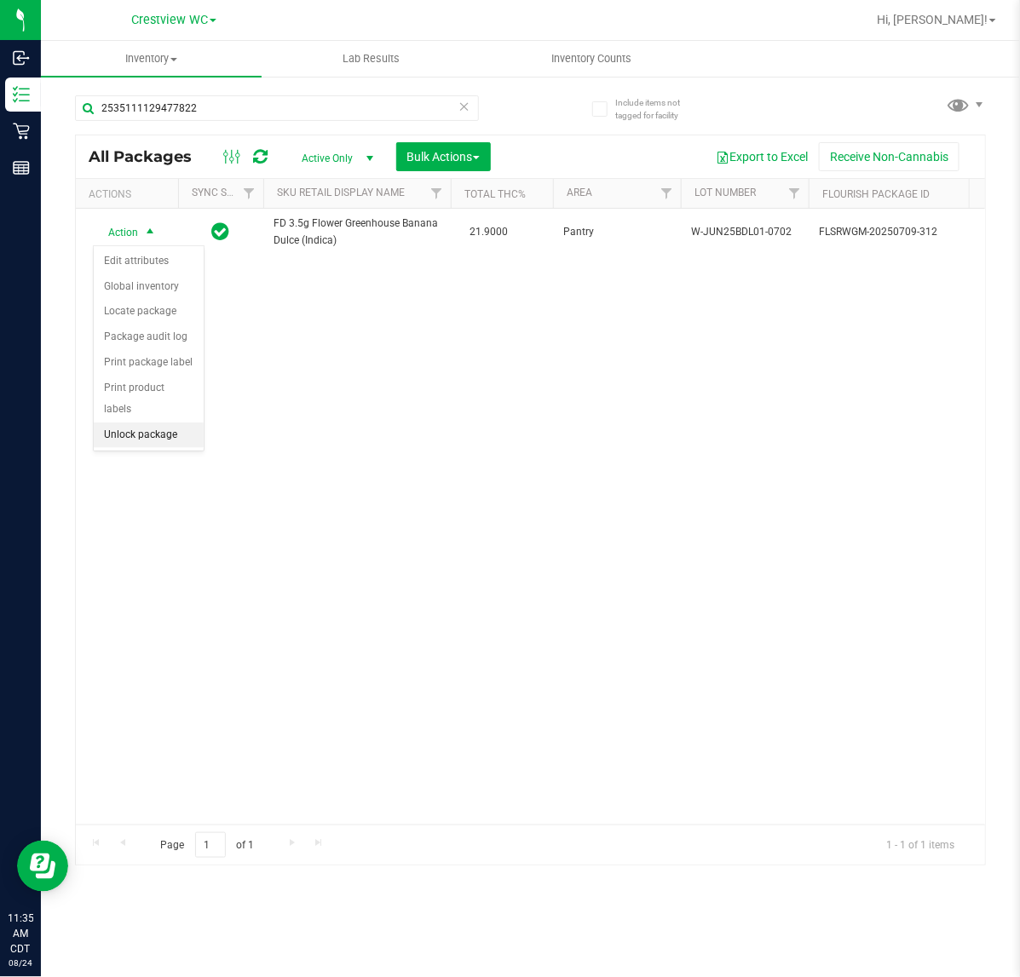
click at [173, 423] on li "Unlock package" at bounding box center [149, 436] width 110 height 26
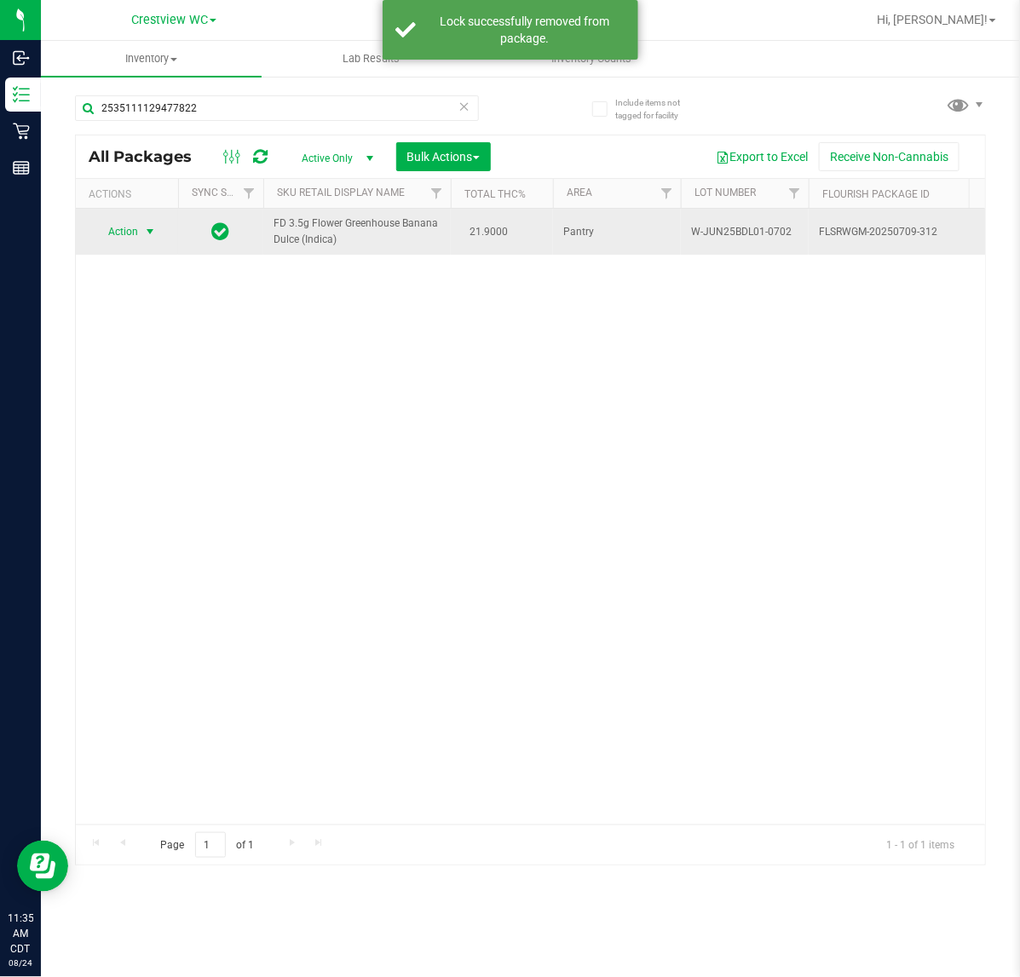
click at [137, 231] on span "Action" at bounding box center [116, 232] width 46 height 24
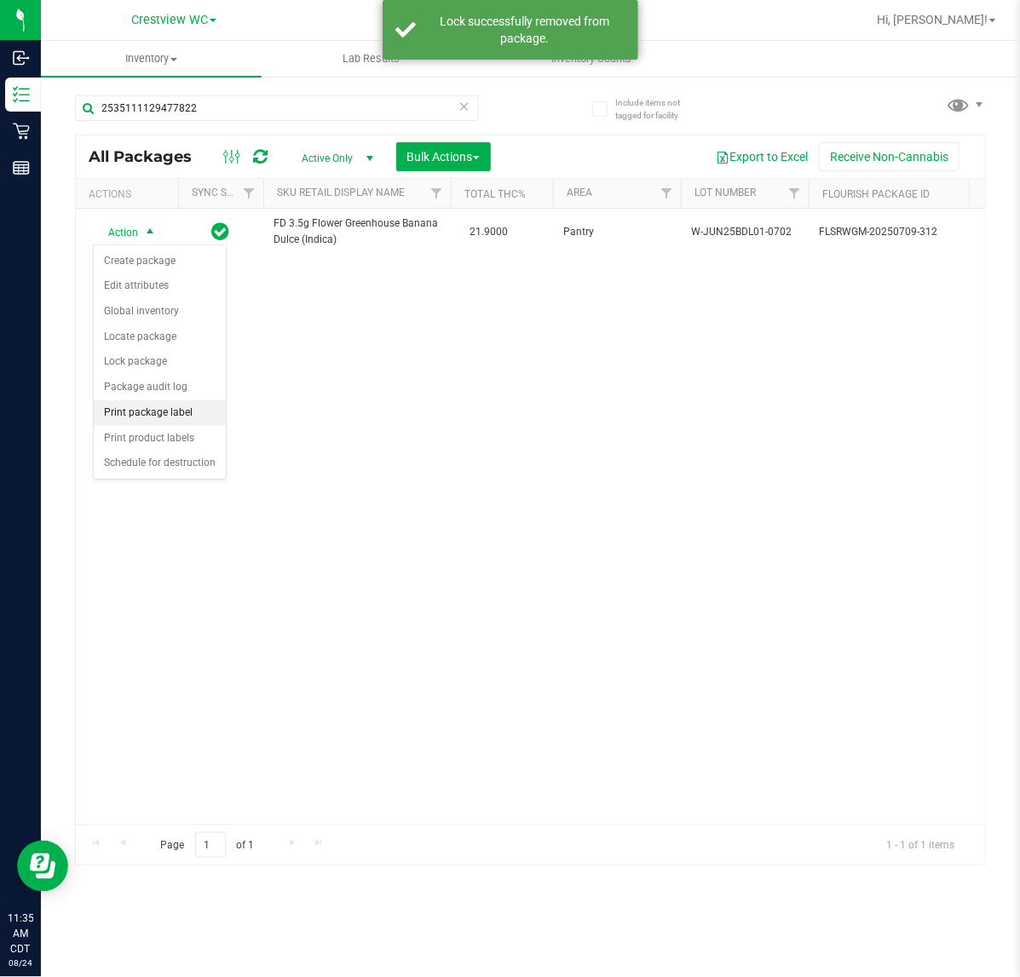
click at [182, 420] on li "Print package label" at bounding box center [160, 414] width 132 height 26
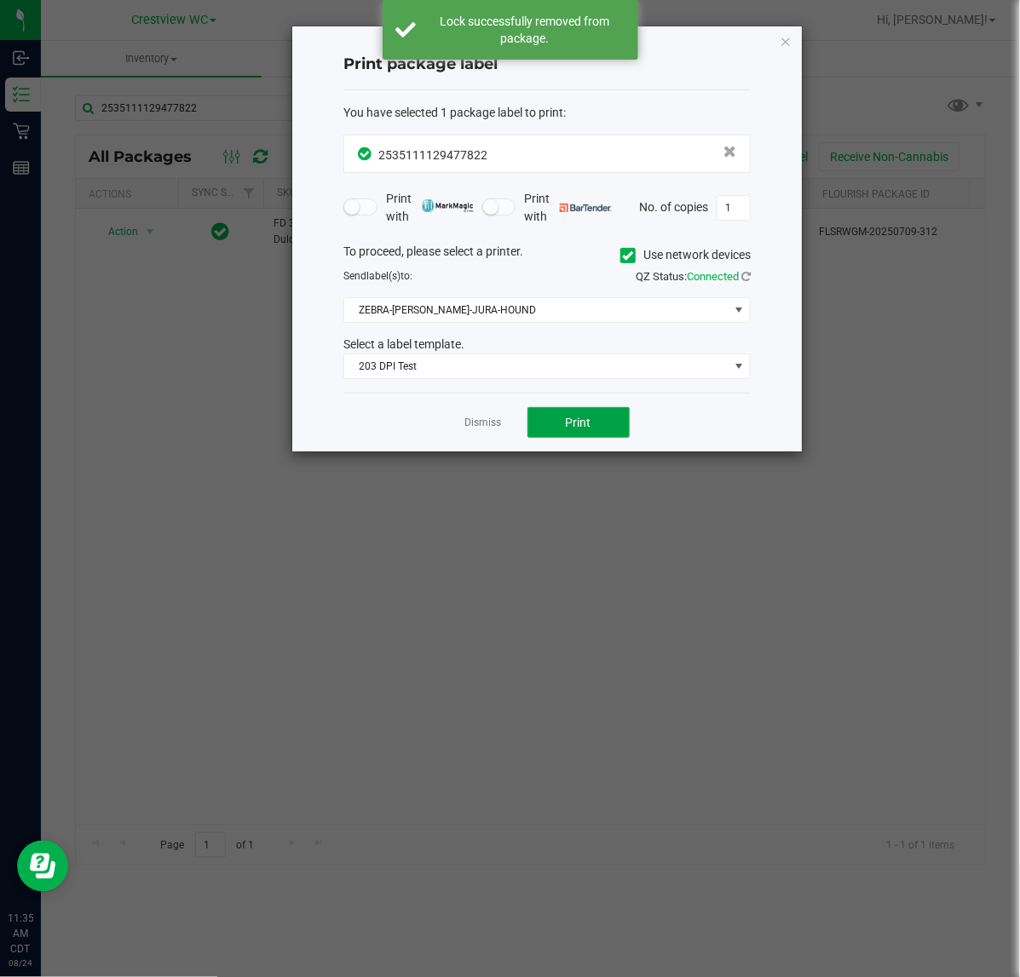
click at [624, 424] on button "Print" at bounding box center [579, 422] width 102 height 31
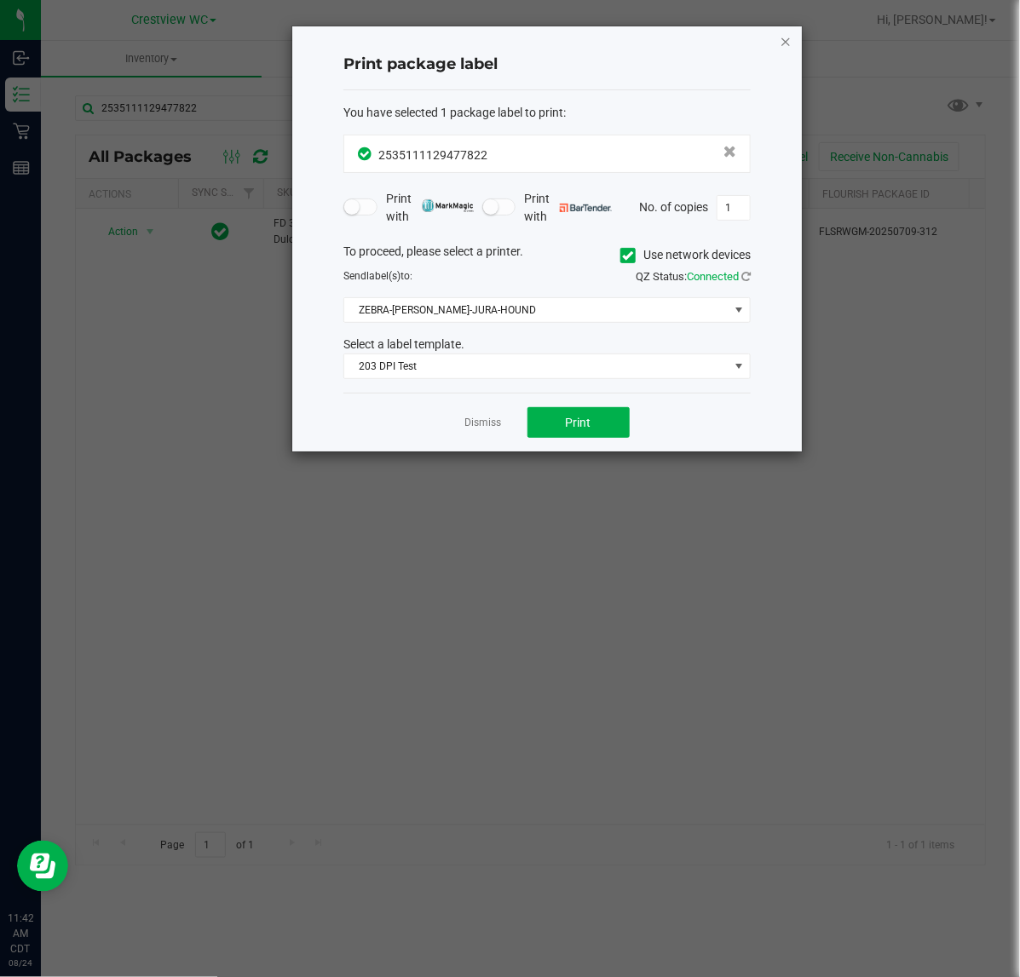
click at [785, 48] on icon "button" at bounding box center [786, 41] width 12 height 20
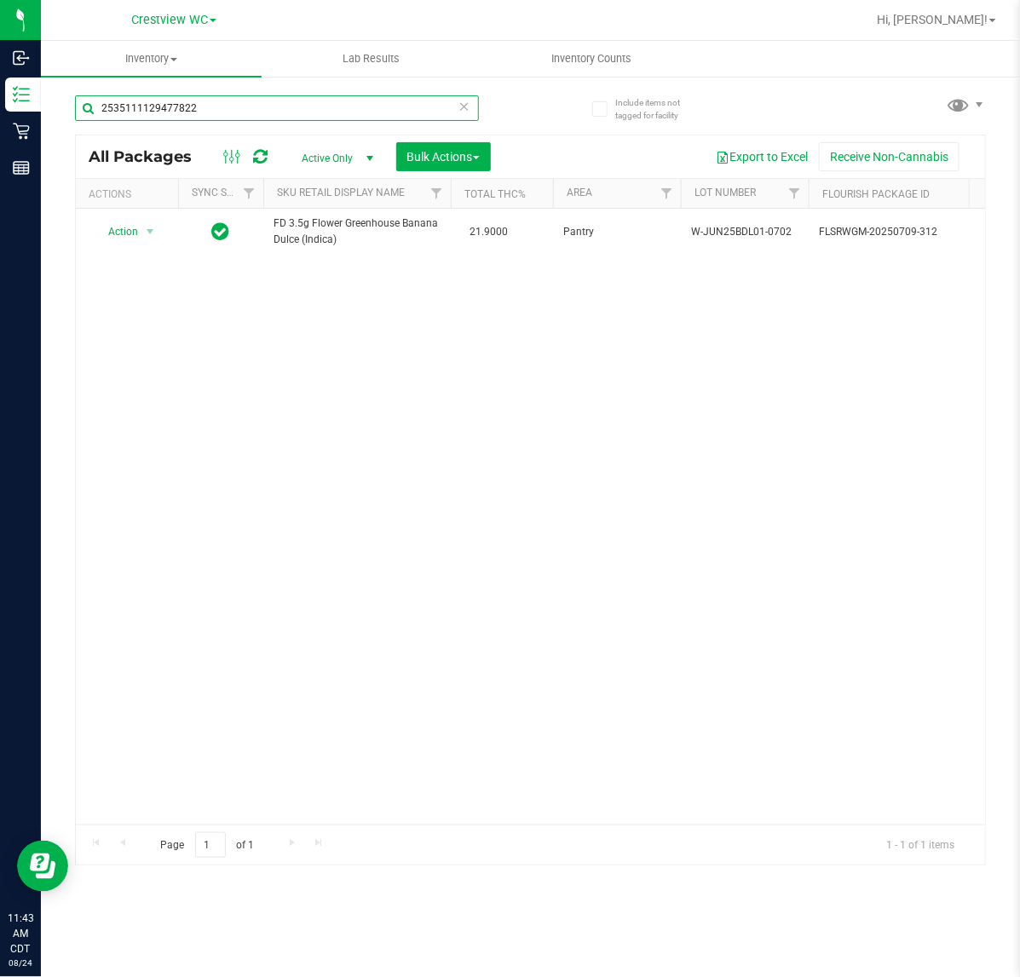
click at [283, 113] on input "2535111129477822" at bounding box center [277, 108] width 404 height 26
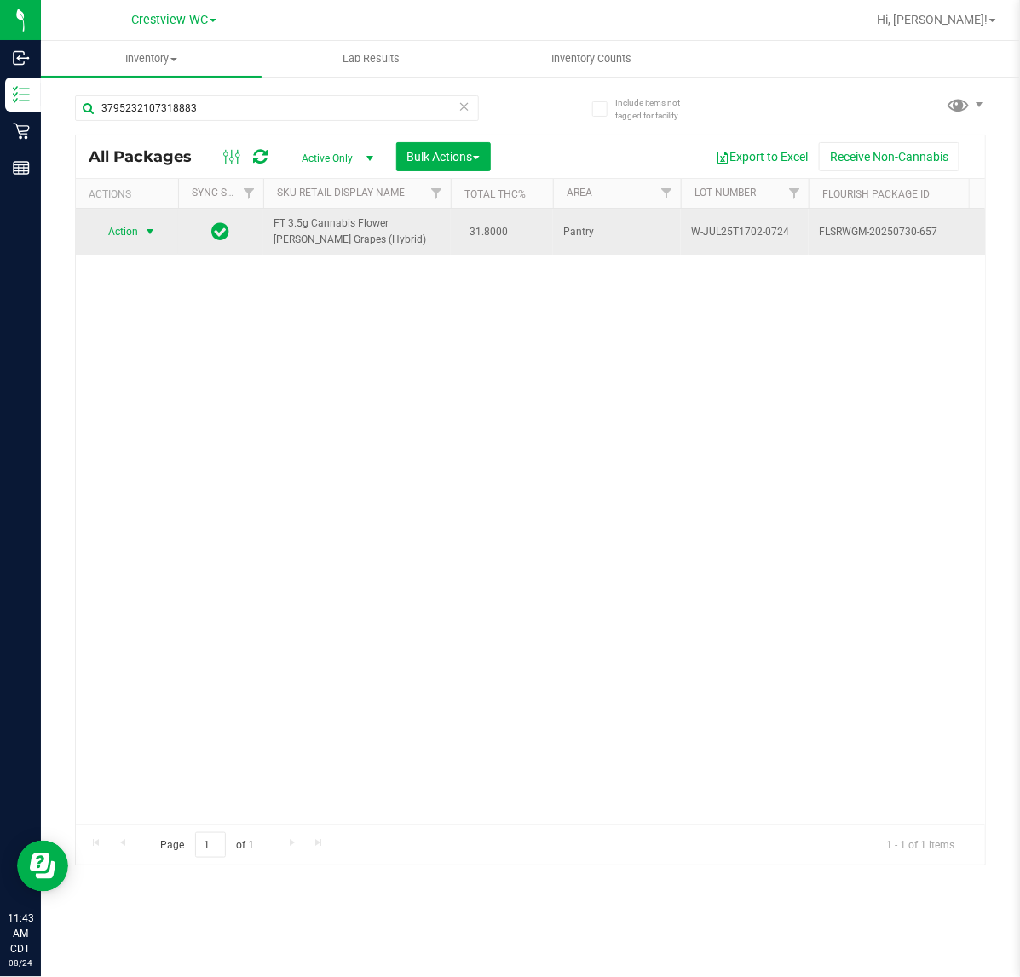
click at [137, 234] on span "Action" at bounding box center [116, 232] width 46 height 24
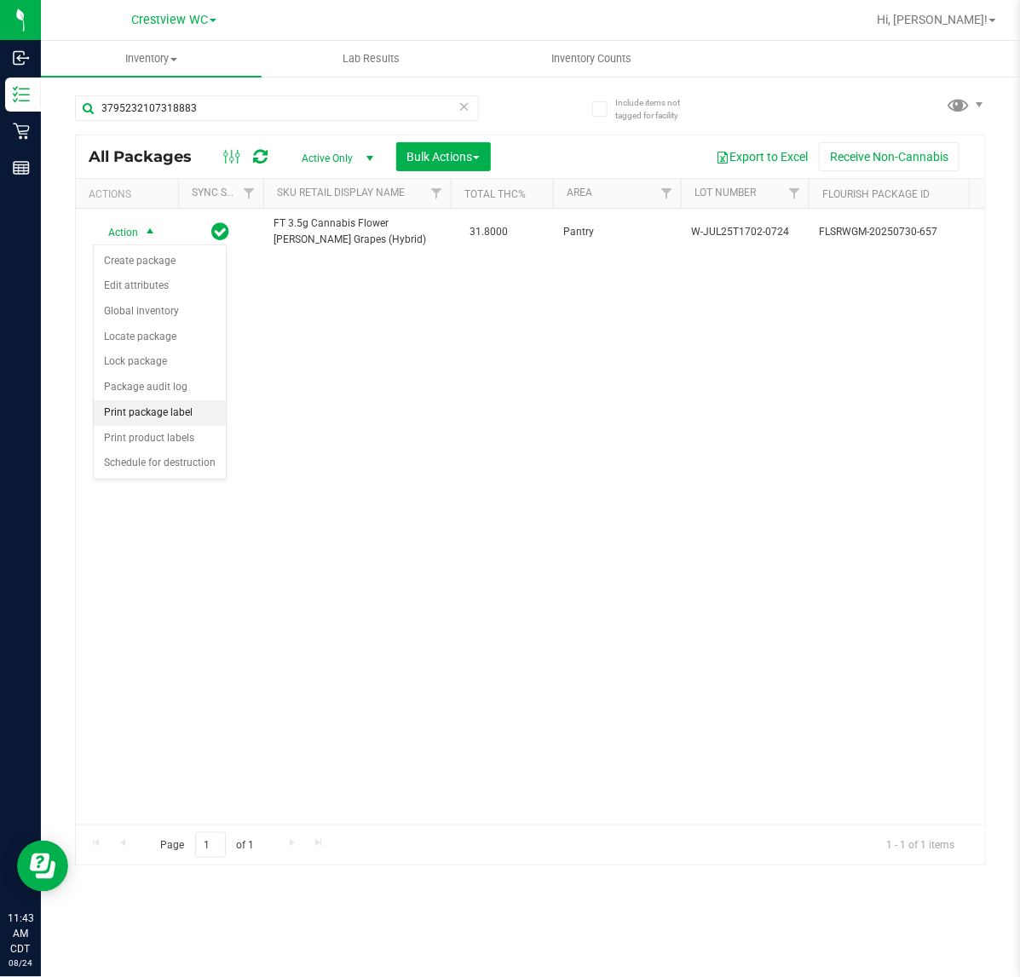
click at [176, 414] on li "Print package label" at bounding box center [160, 414] width 132 height 26
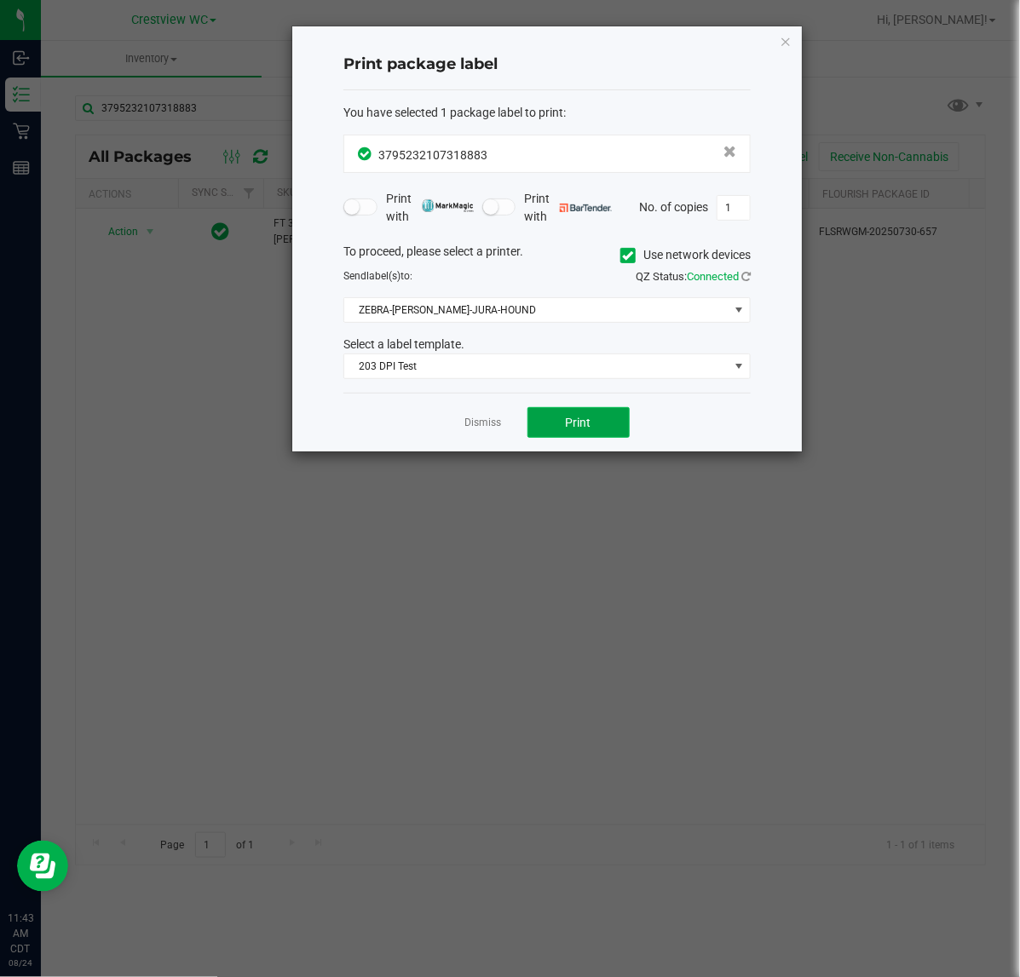
click at [584, 412] on button "Print" at bounding box center [579, 422] width 102 height 31
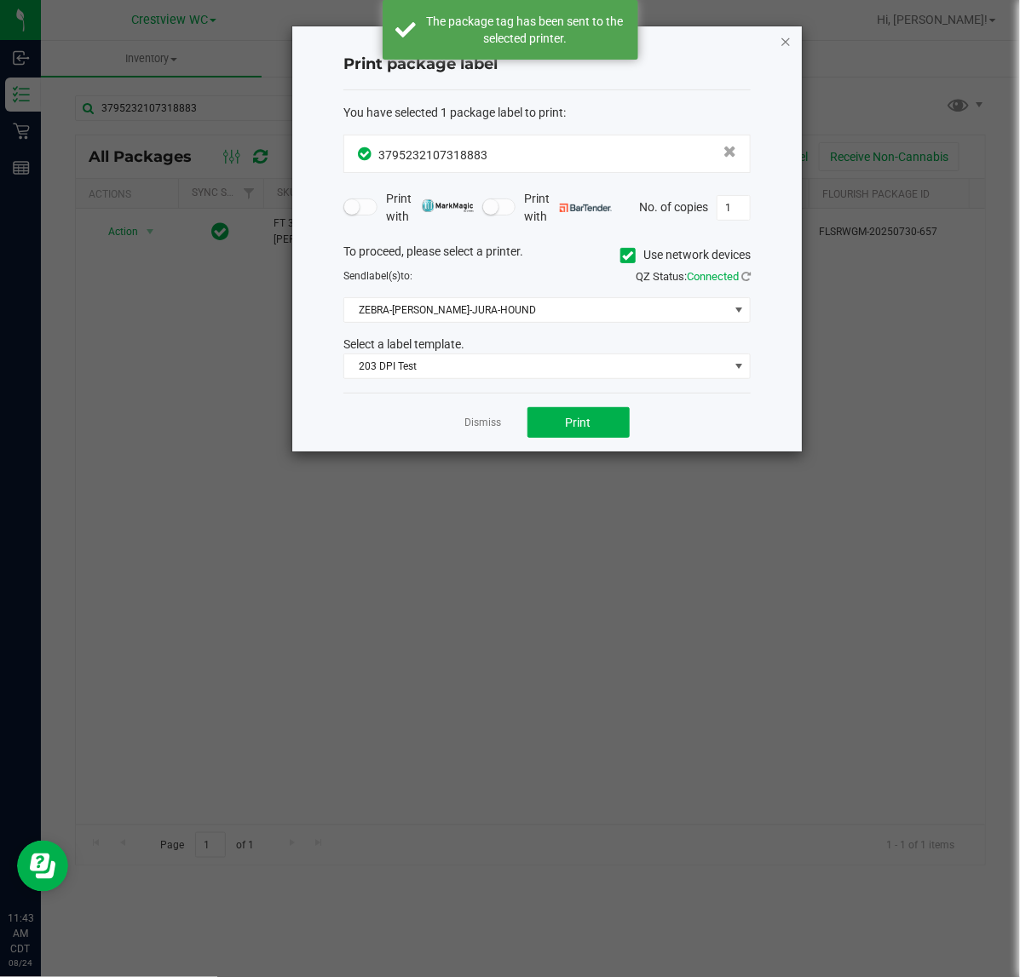
click at [781, 36] on icon "button" at bounding box center [786, 41] width 12 height 20
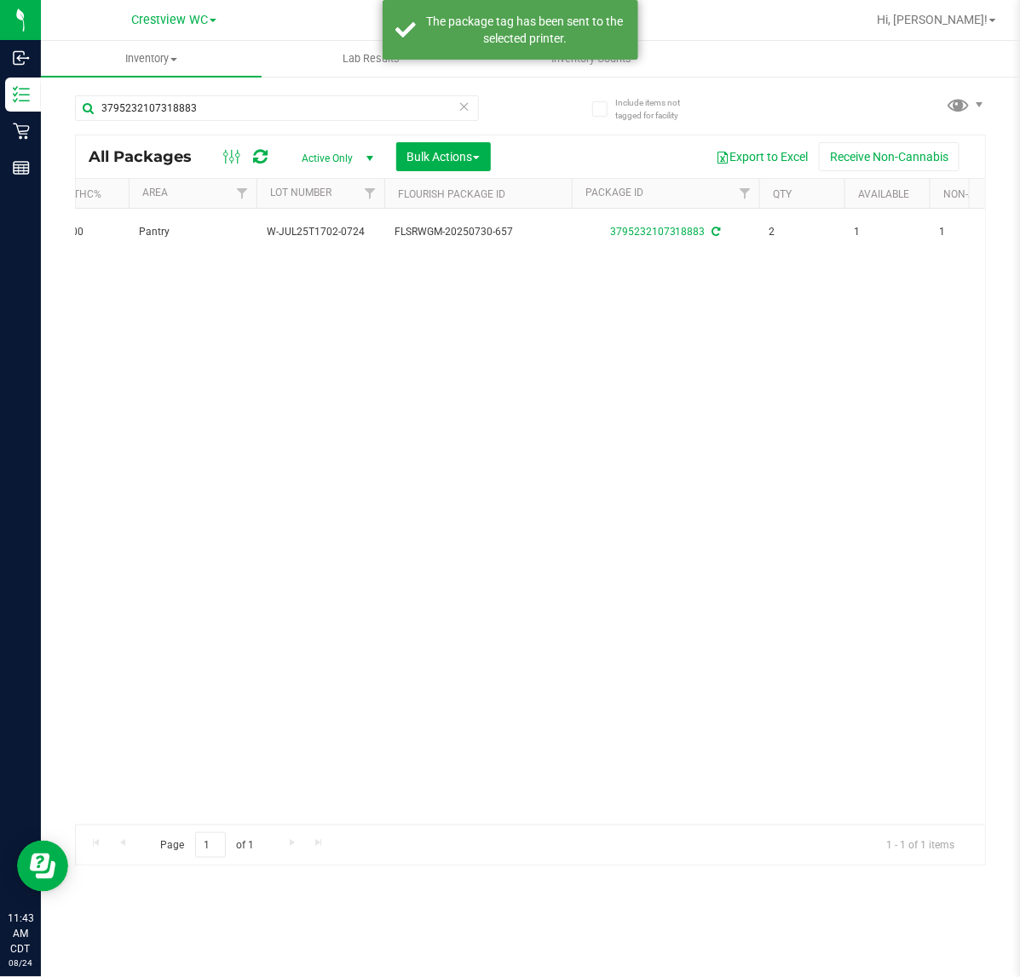
scroll to position [0, 437]
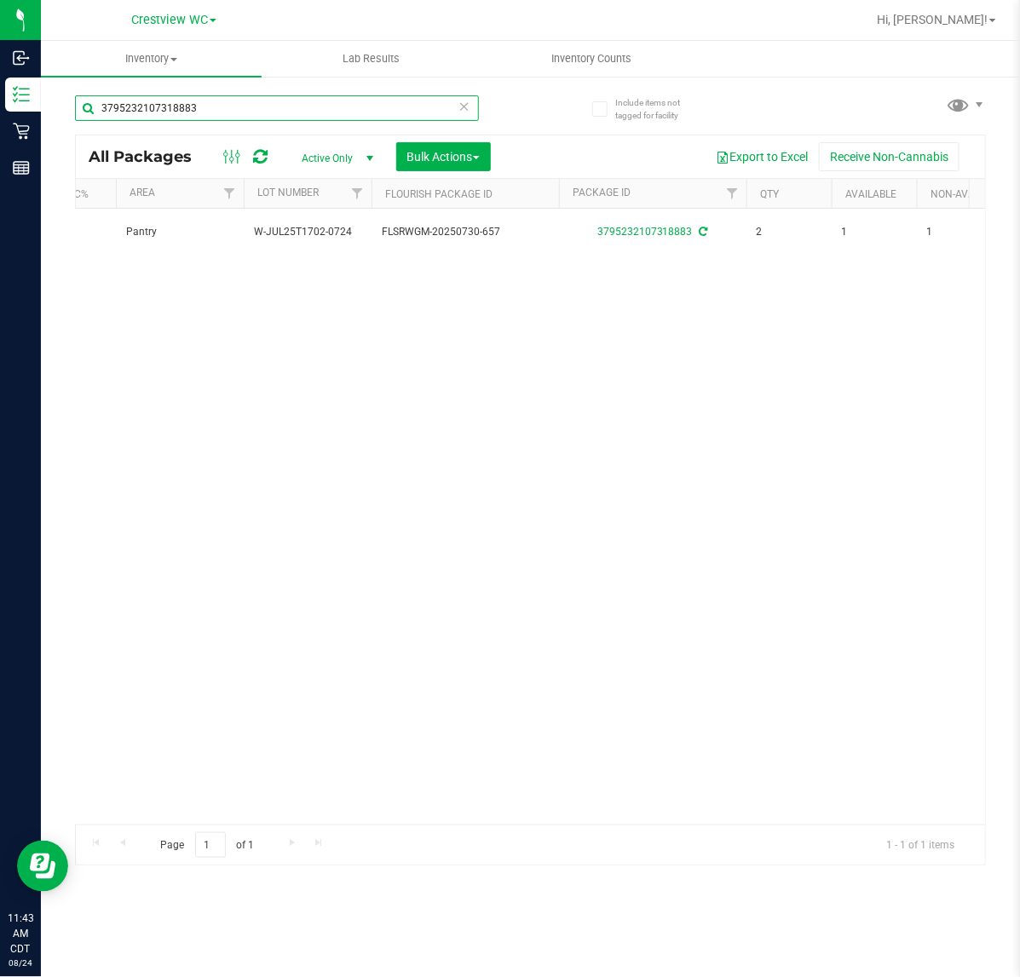
click at [345, 104] on input "3795232107318883" at bounding box center [277, 108] width 404 height 26
type input "3788219080841069"
click at [256, 648] on div "Action Action Edit attributes Global inventory Locate package Package audit log…" at bounding box center [530, 517] width 909 height 616
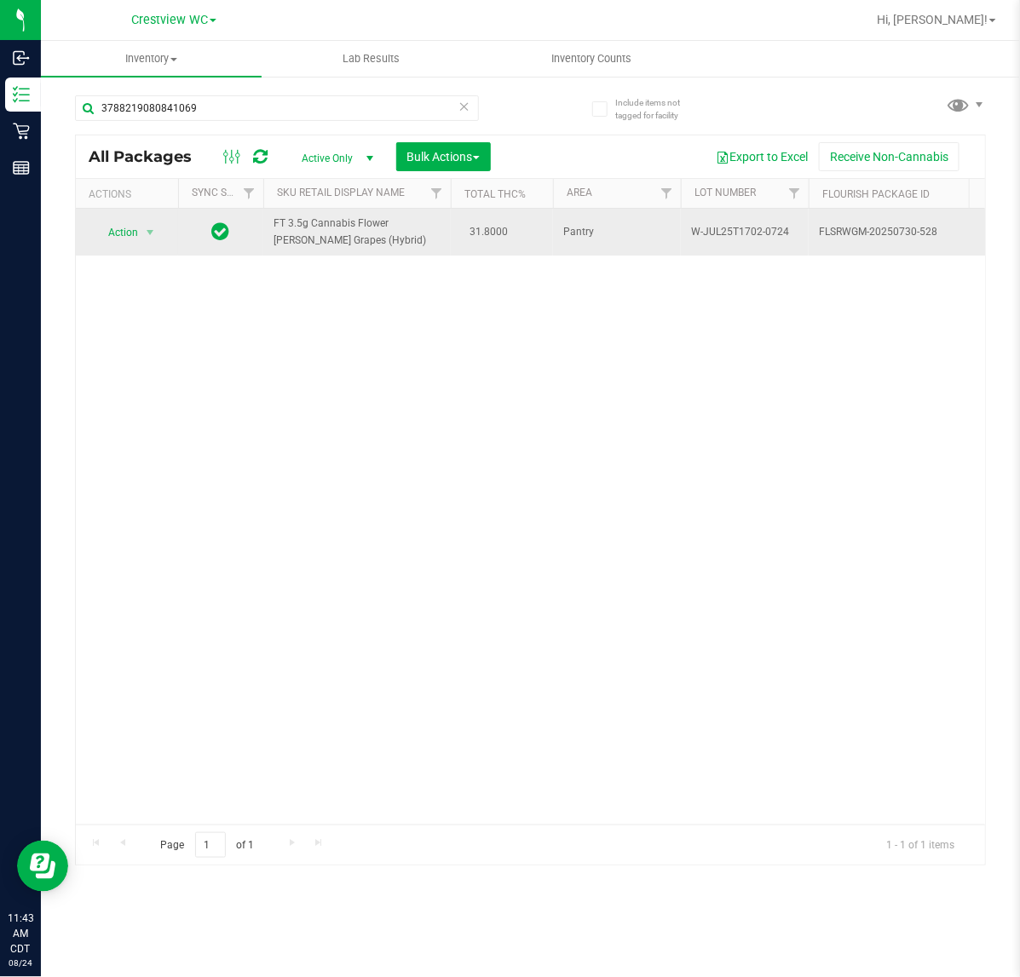
click at [124, 235] on span "Action" at bounding box center [116, 233] width 46 height 24
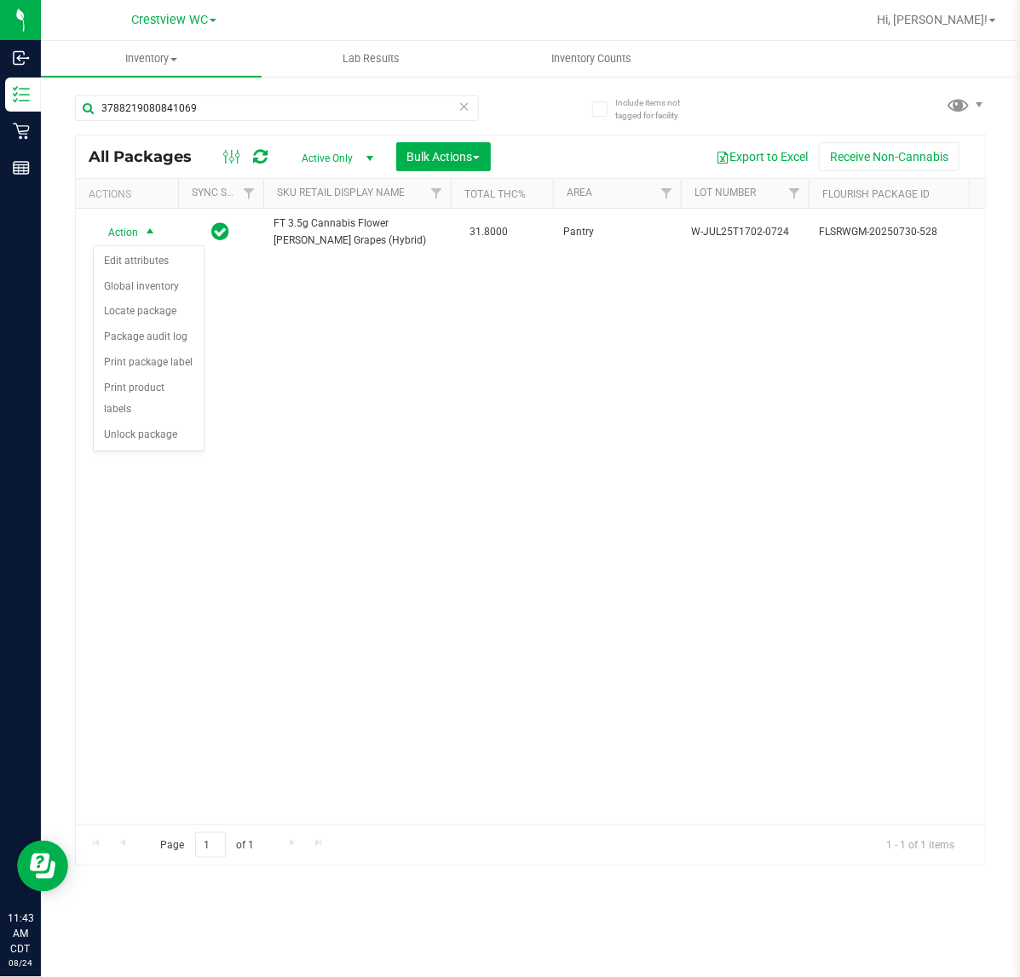
click at [511, 483] on div "Action Action Edit attributes Global inventory Locate package Package audit log…" at bounding box center [530, 517] width 909 height 616
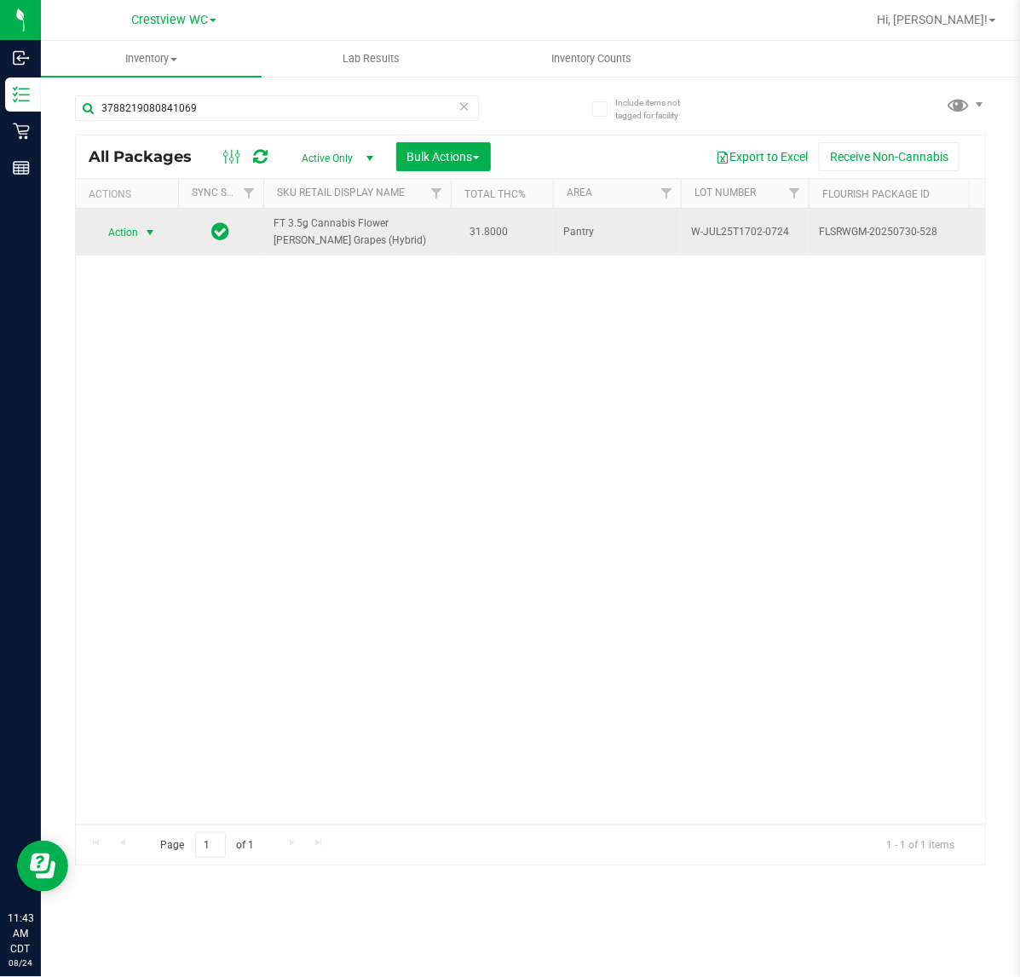
click at [147, 233] on span "select" at bounding box center [150, 233] width 14 height 14
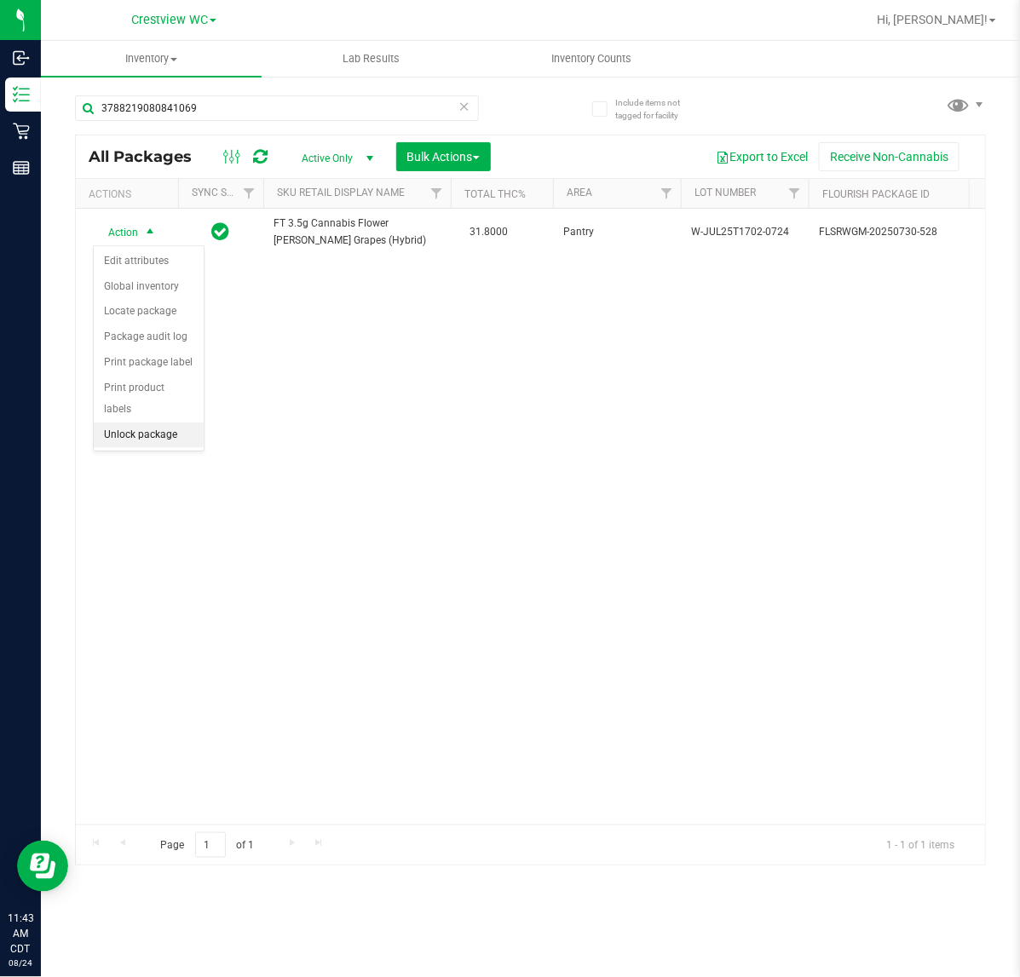
click at [163, 423] on li "Unlock package" at bounding box center [149, 436] width 110 height 26
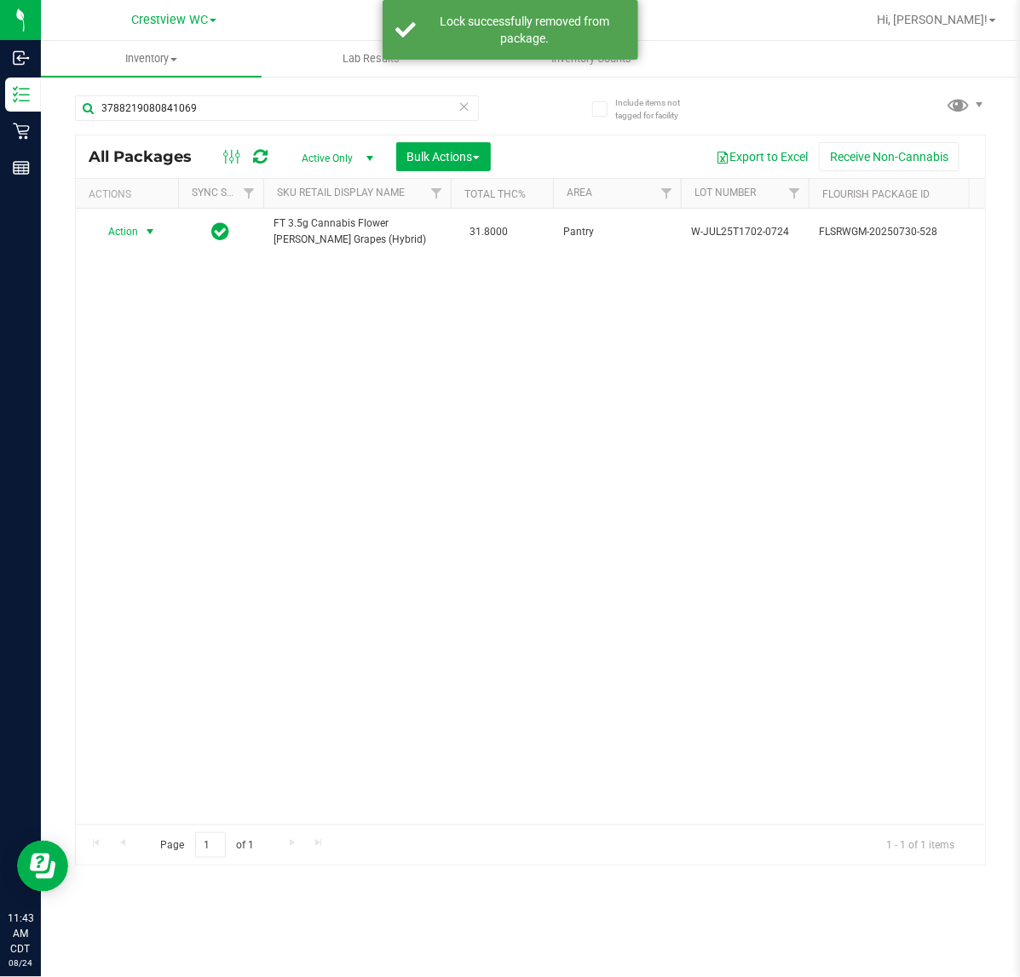
click at [130, 234] on span "Action" at bounding box center [116, 232] width 46 height 24
click at [158, 410] on li "Print package label" at bounding box center [160, 414] width 132 height 26
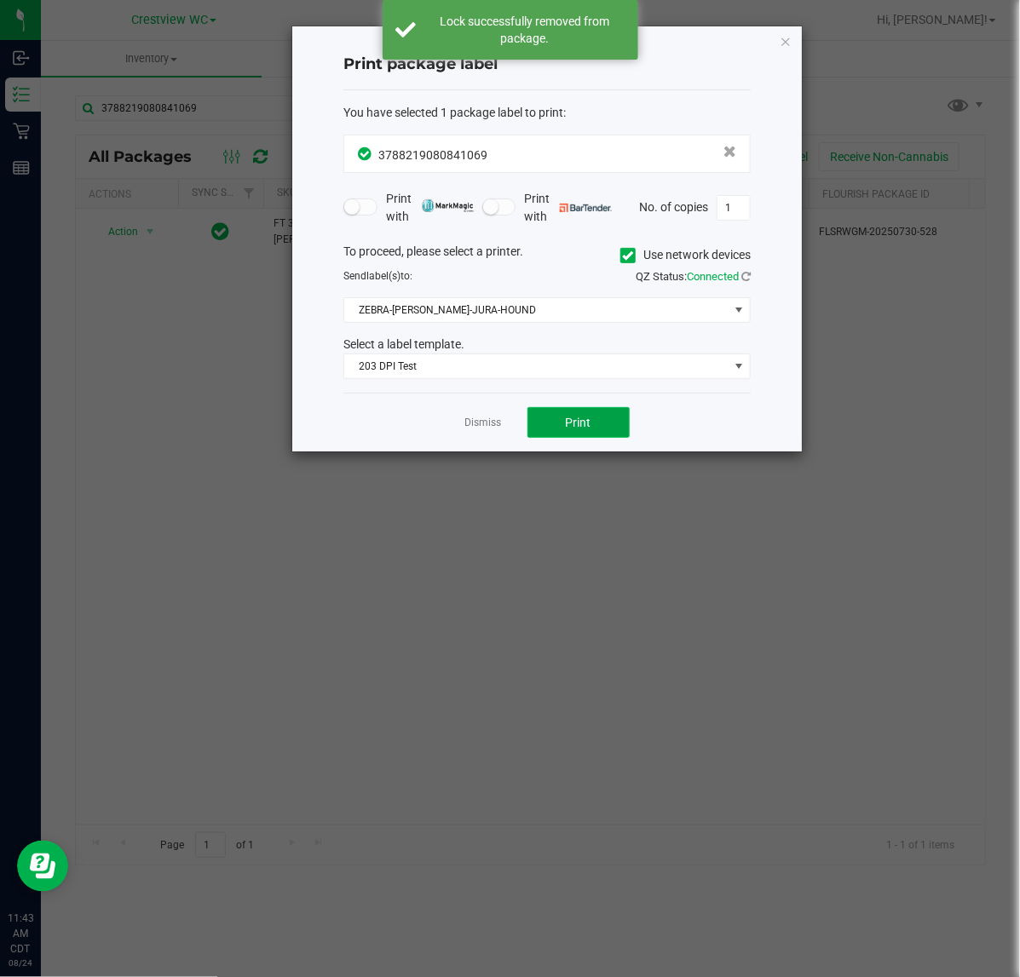
click at [551, 420] on button "Print" at bounding box center [579, 422] width 102 height 31
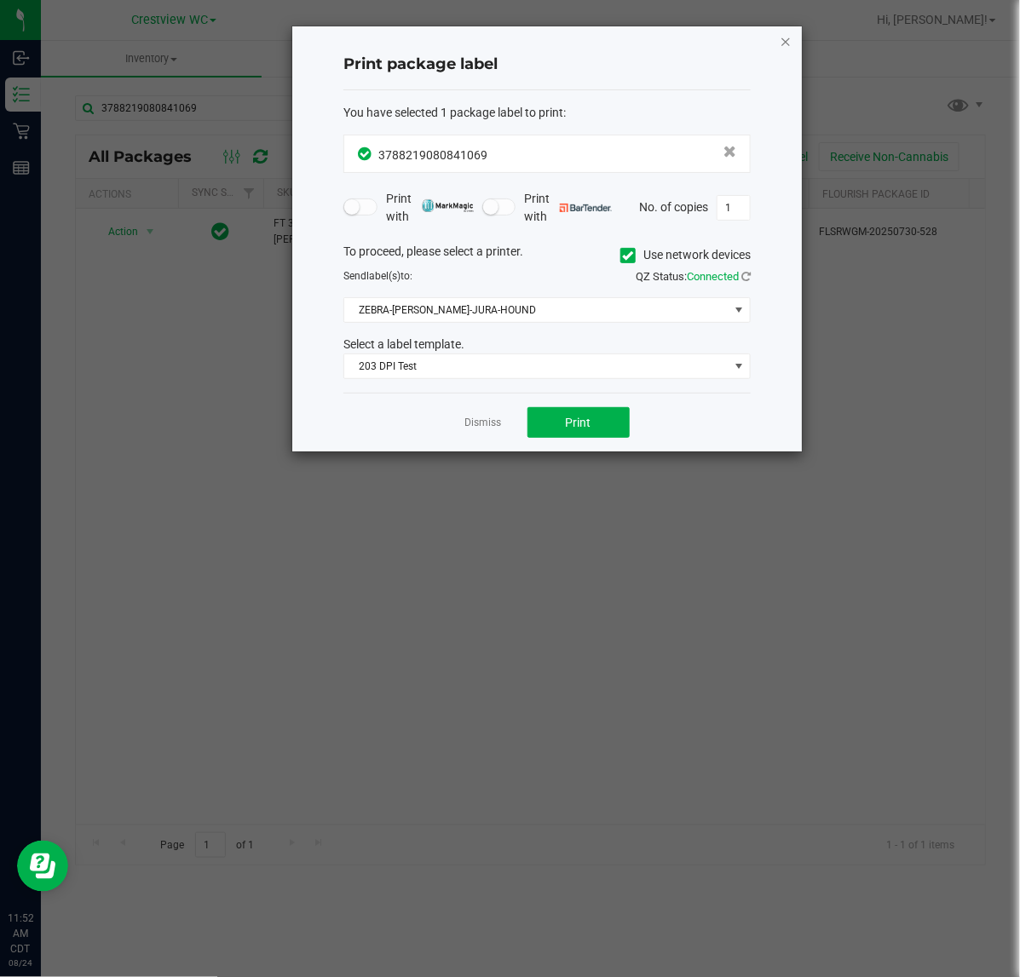
click at [784, 43] on icon "button" at bounding box center [786, 41] width 12 height 20
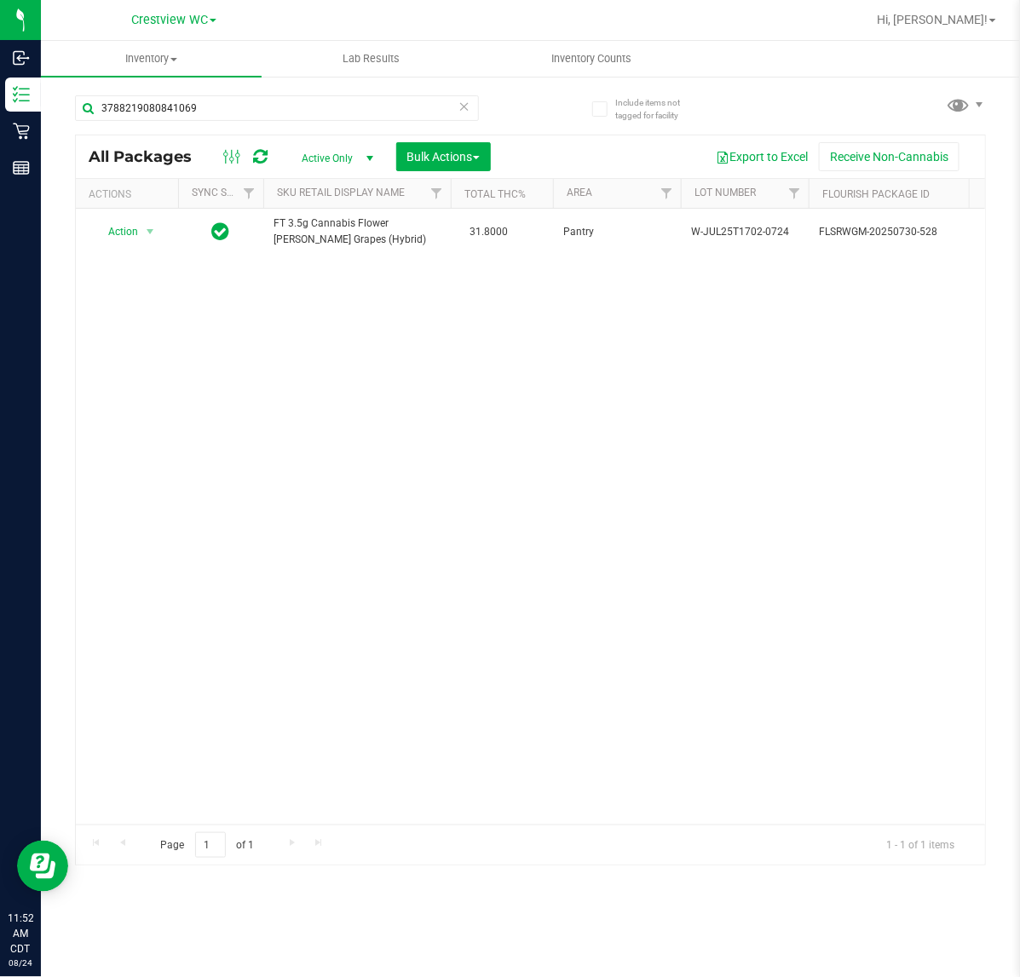
click at [219, 358] on div "Action Action Create package Edit attributes Global inventory Locate package Lo…" at bounding box center [530, 517] width 909 height 616
click at [343, 407] on div "Action Action Create package Edit attributes Global inventory Locate package Lo…" at bounding box center [530, 517] width 909 height 616
click at [243, 104] on input "3788219080841069" at bounding box center [277, 108] width 404 height 26
type input "3"
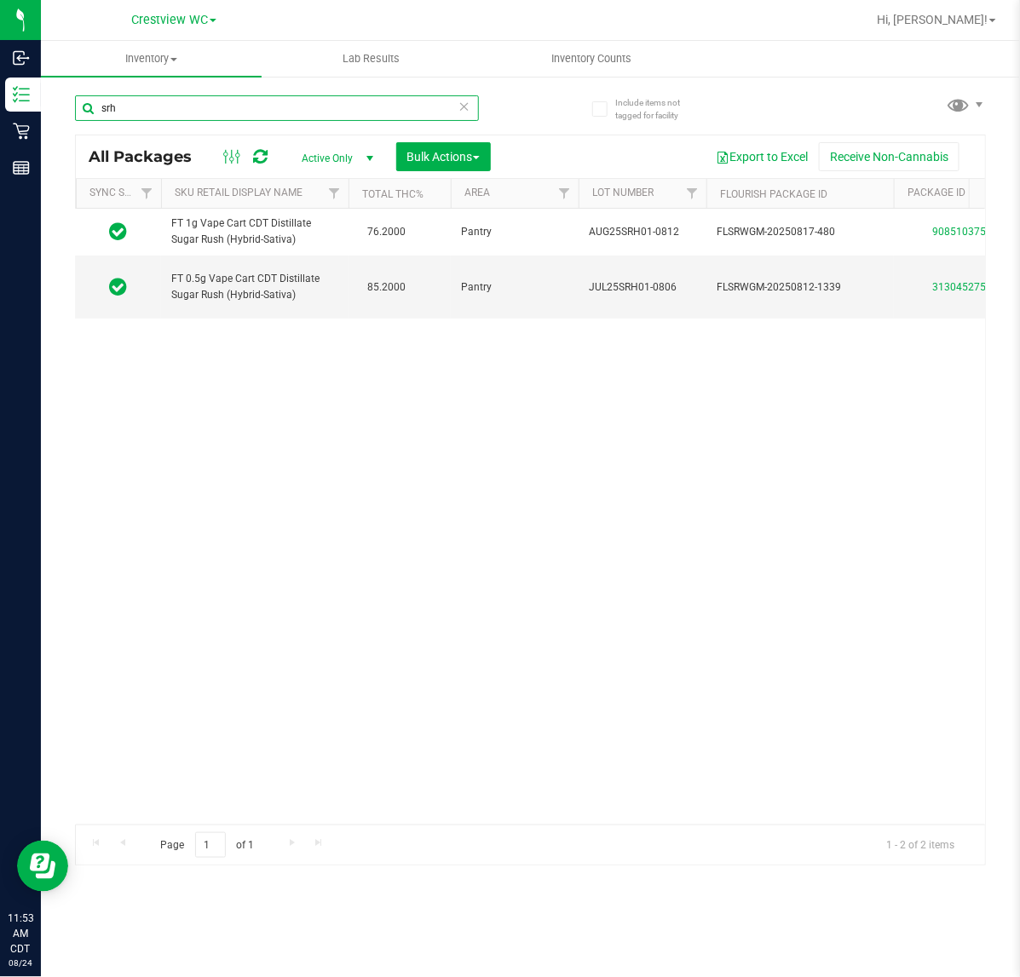
scroll to position [0, 511]
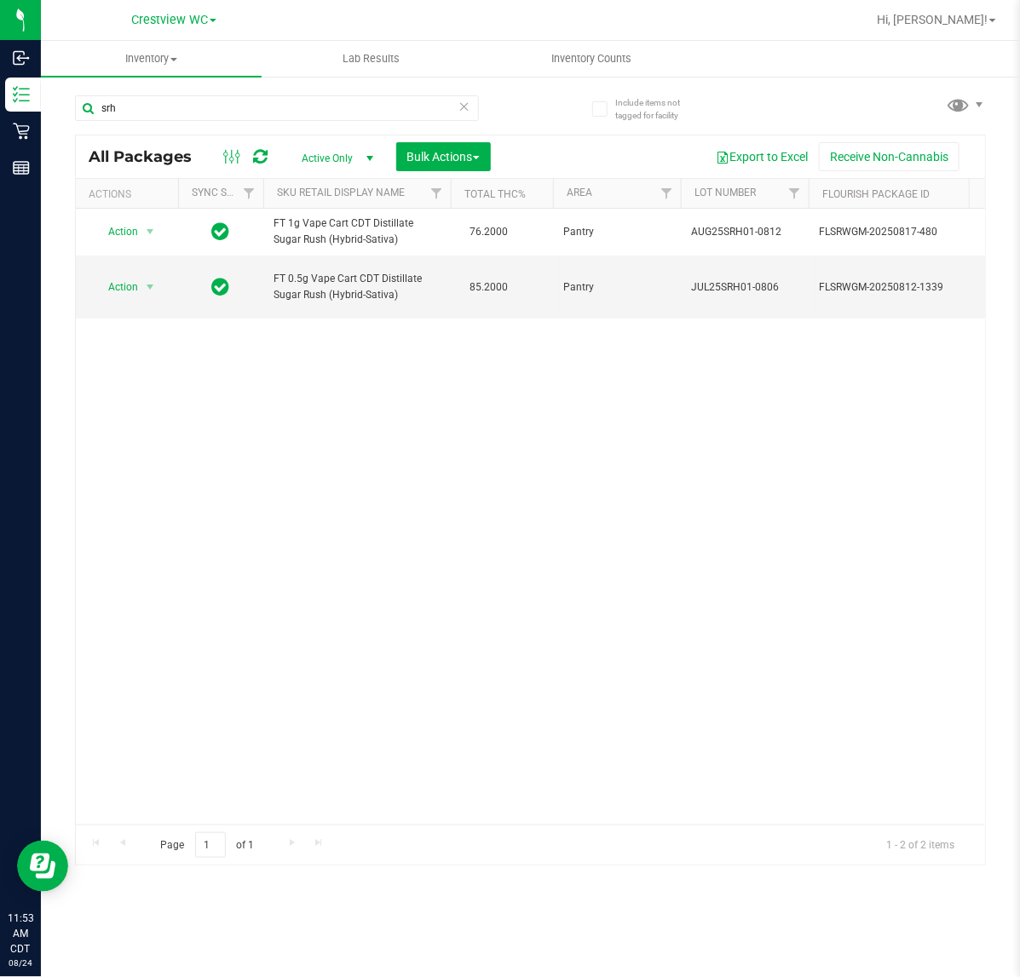
click at [218, 623] on div "Action Action Create package Edit attributes Global inventory Locate package Lo…" at bounding box center [530, 517] width 909 height 616
click at [256, 487] on div "Action Action Create package Edit attributes Global inventory Locate package Lo…" at bounding box center [530, 517] width 909 height 616
click at [429, 548] on div "Action Action Create package Edit attributes Global inventory Locate package Lo…" at bounding box center [530, 517] width 909 height 616
click at [284, 563] on div "Action Action Create package Edit attributes Global inventory Locate package Lo…" at bounding box center [530, 517] width 909 height 616
click at [230, 608] on div "Action Action Create package Edit attributes Global inventory Locate package Lo…" at bounding box center [530, 517] width 909 height 616
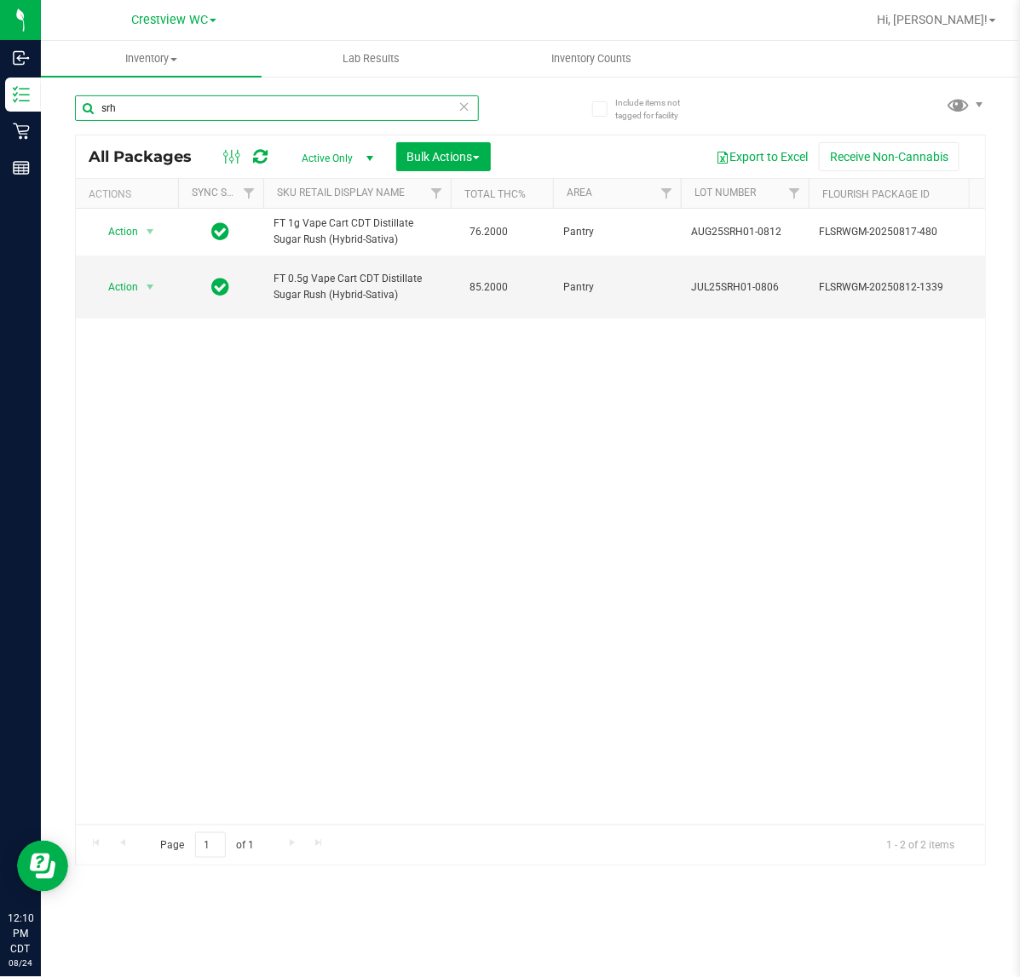
click at [264, 107] on input "srh" at bounding box center [277, 108] width 404 height 26
type input "s"
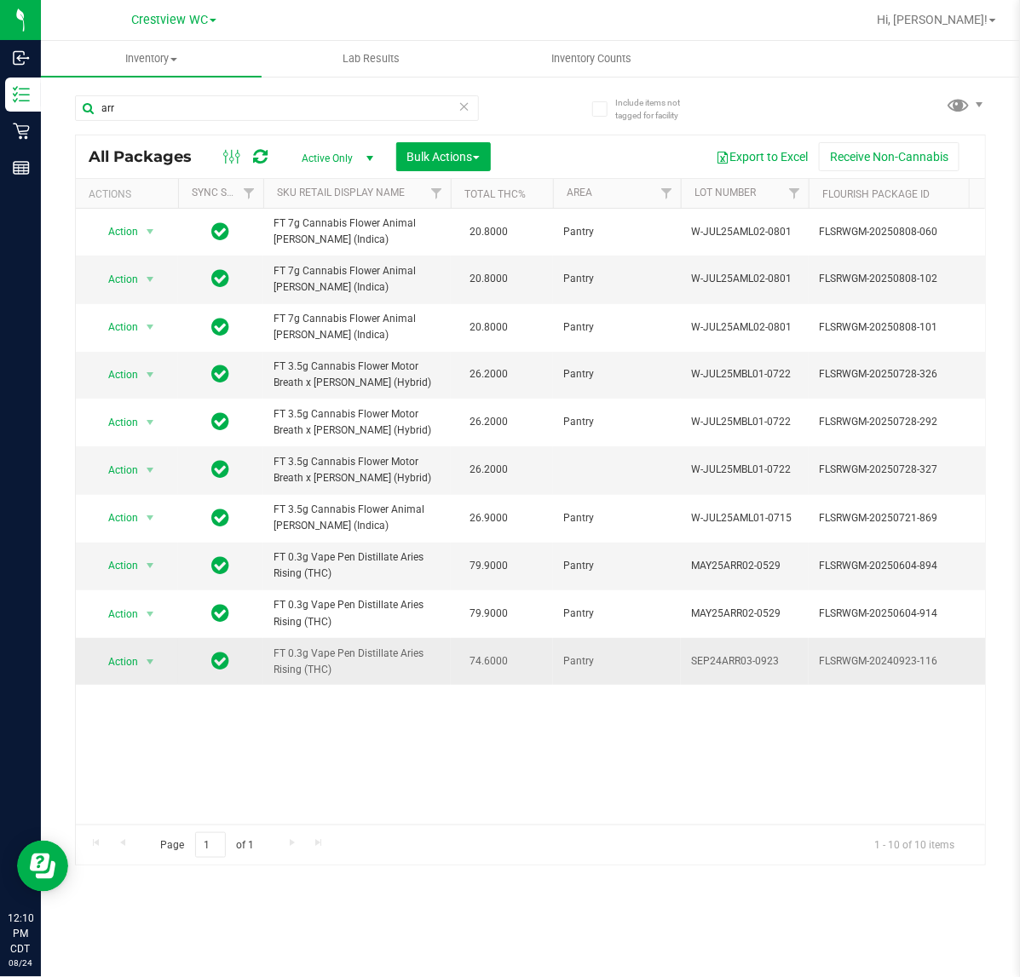
drag, startPoint x: 351, startPoint y: 683, endPoint x: 332, endPoint y: 684, distance: 18.8
click at [330, 684] on td "FT 0.3g Vape Pen Distillate Aries Rising (THC)" at bounding box center [356, 661] width 187 height 47
click at [355, 737] on div "Action Action Create package Edit attributes Global inventory Locate package Lo…" at bounding box center [530, 517] width 909 height 616
click at [156, 104] on input "arr" at bounding box center [277, 108] width 404 height 26
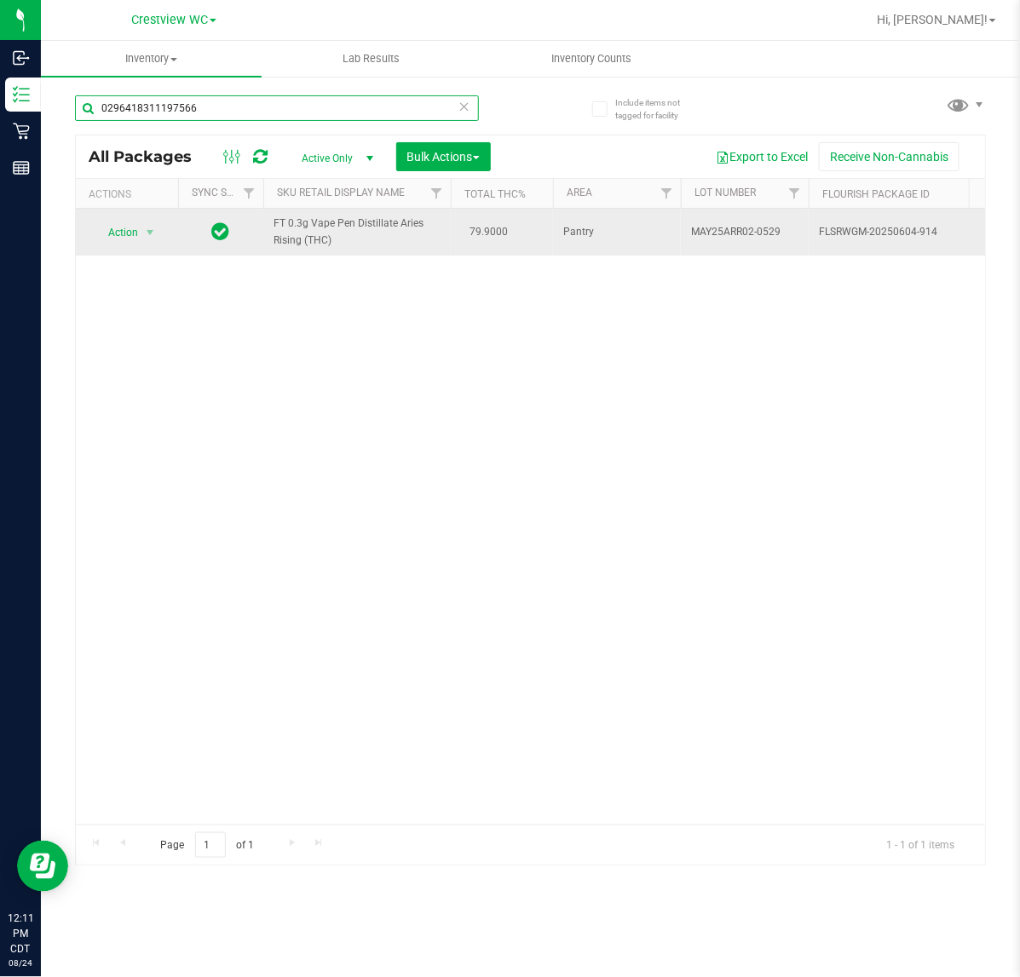
type input "0296418311197566"
click at [115, 234] on span "Action" at bounding box center [116, 233] width 46 height 24
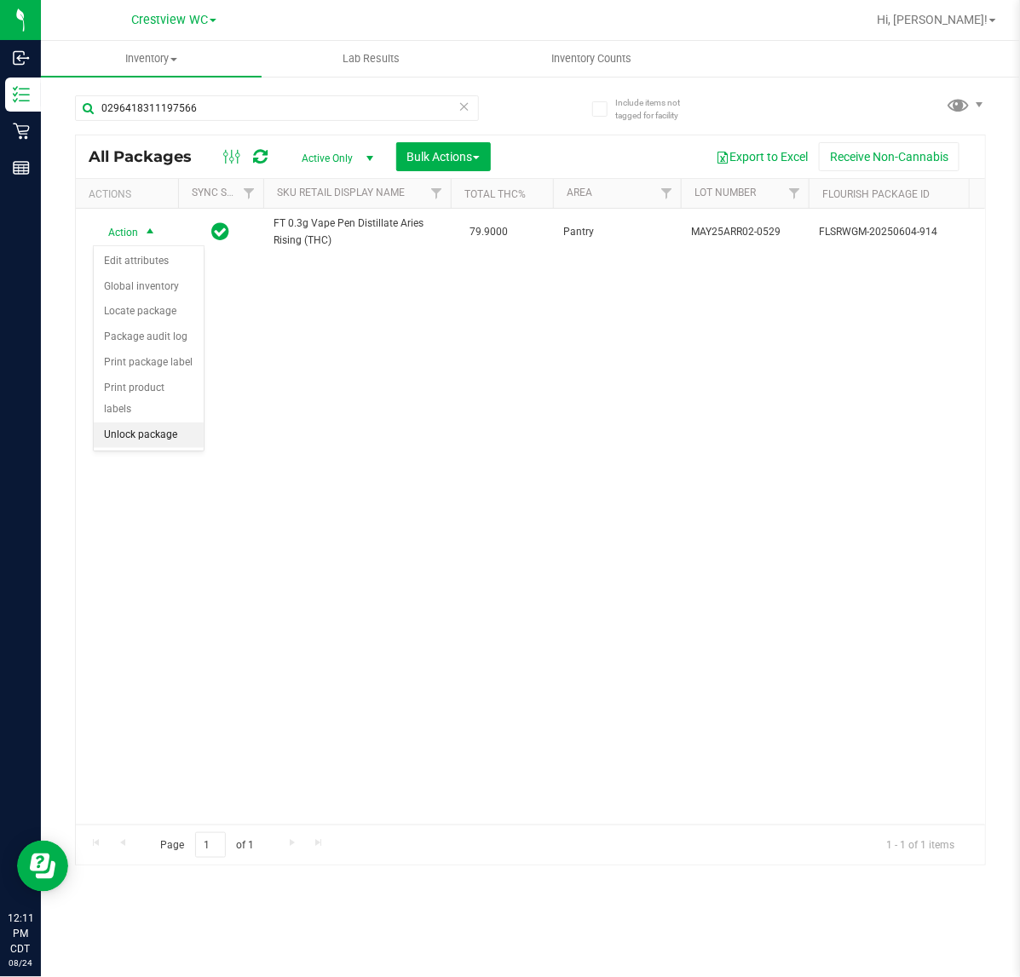
click at [164, 424] on li "Unlock package" at bounding box center [149, 436] width 110 height 26
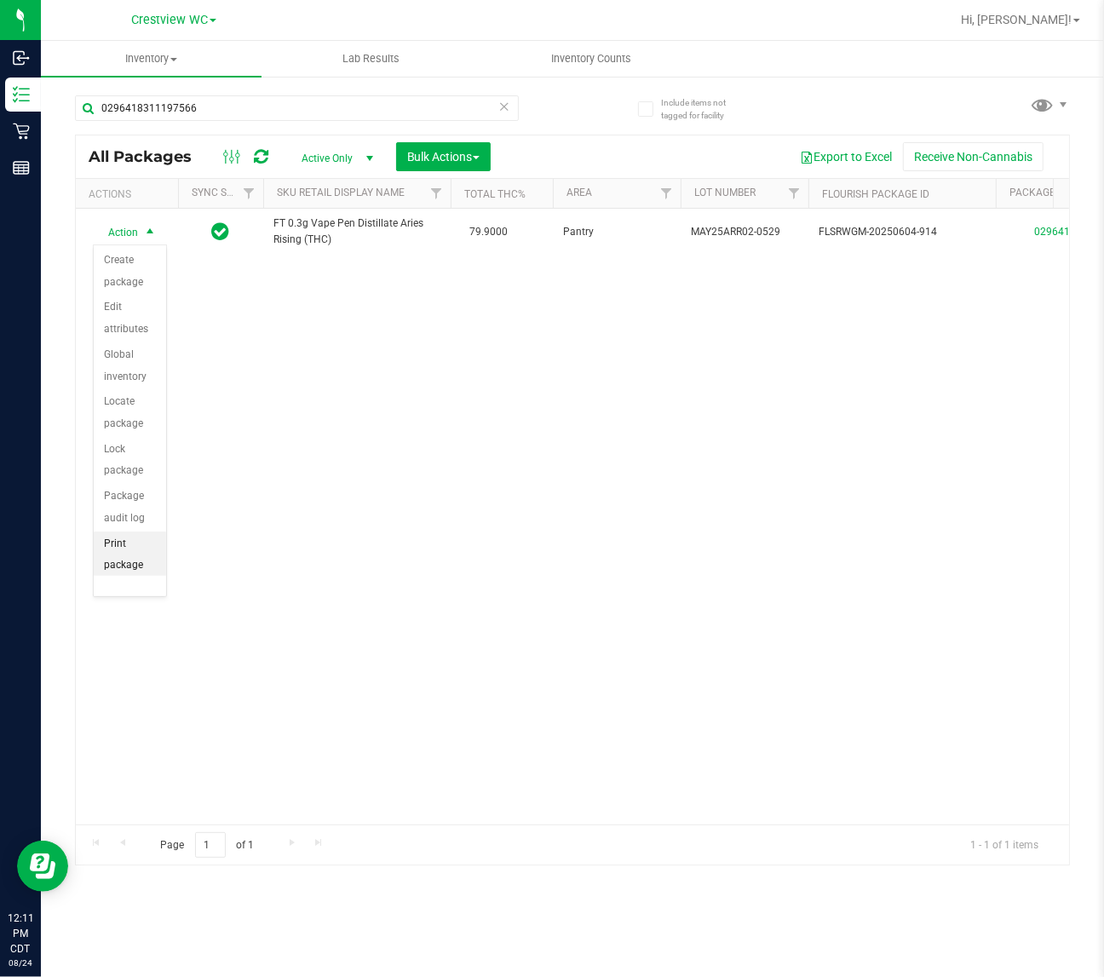
click at [130, 555] on li "Print package label" at bounding box center [130, 566] width 72 height 69
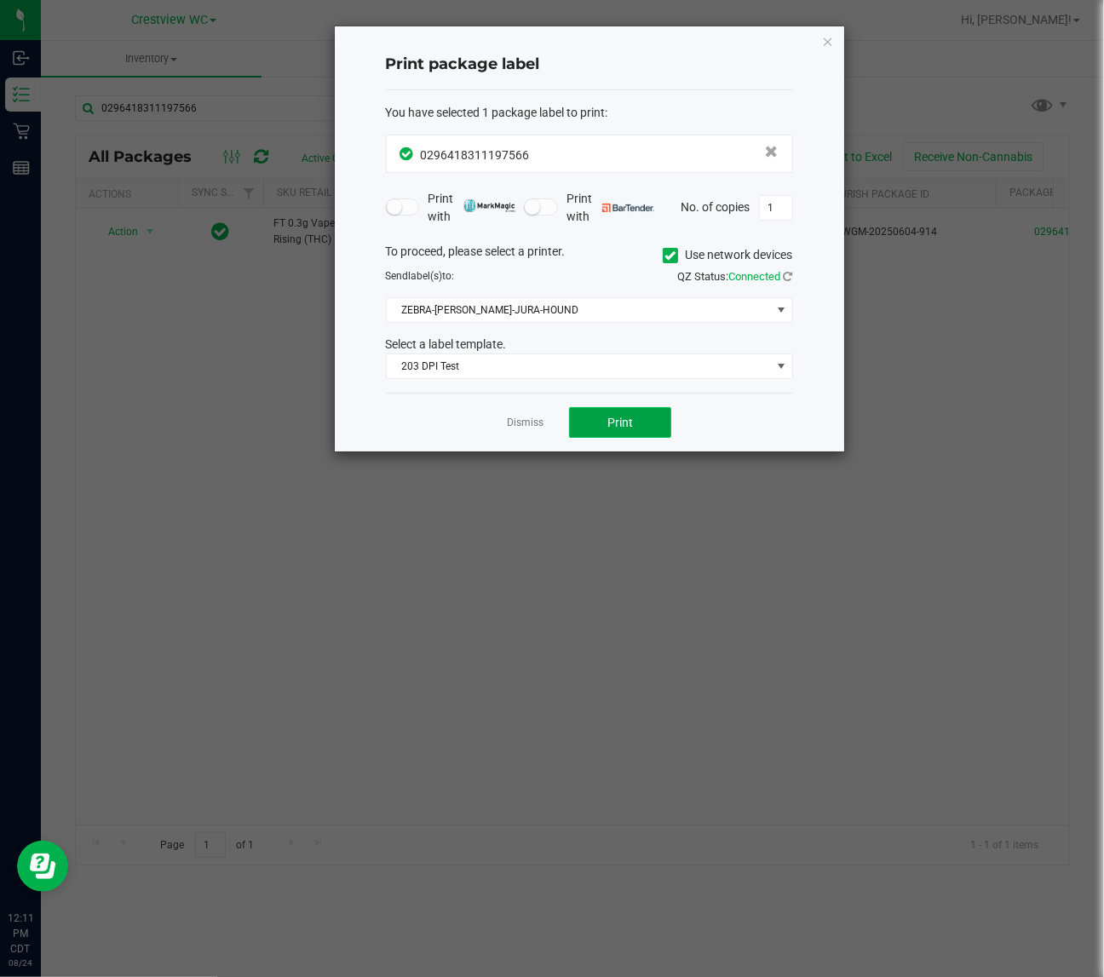
click at [620, 413] on button "Print" at bounding box center [620, 422] width 102 height 31
click at [128, 473] on ngb-modal-window "Print package label You have selected 1 package label to print : 02964183111975…" at bounding box center [558, 488] width 1117 height 977
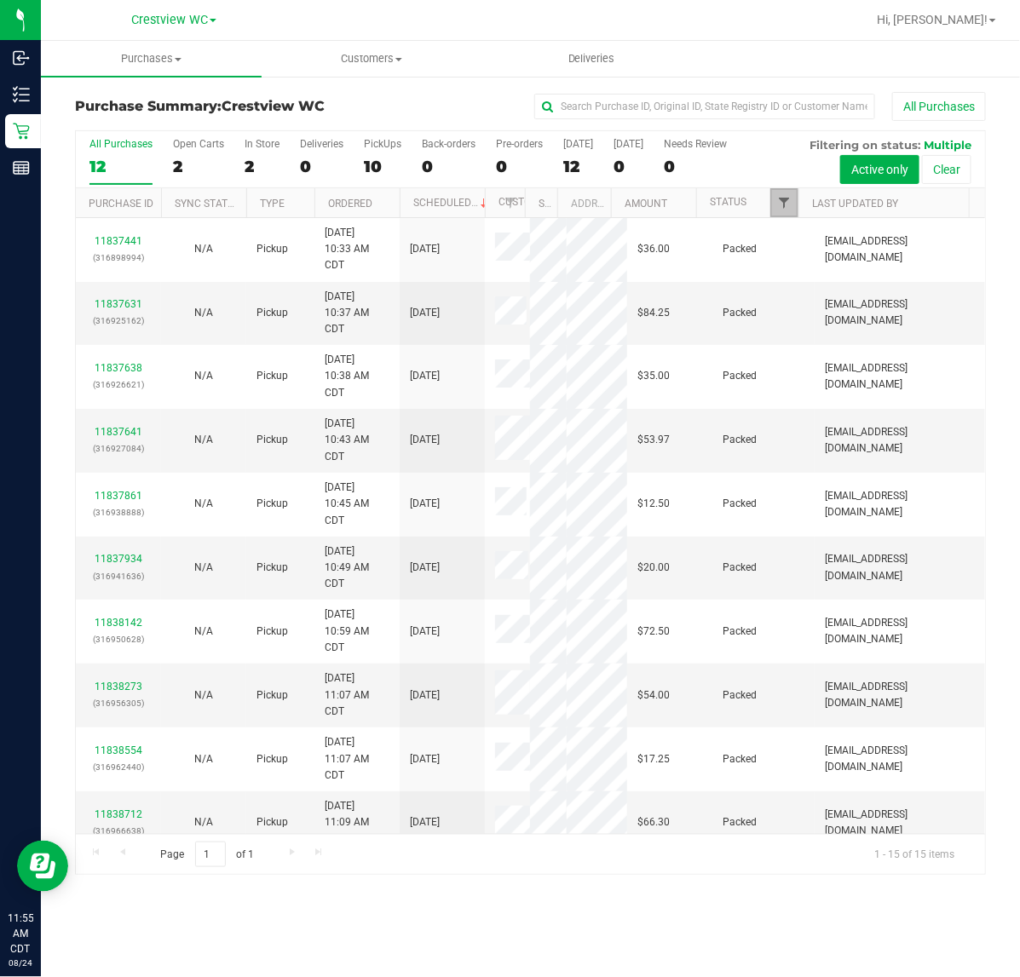
click at [790, 201] on span "Filter" at bounding box center [784, 203] width 14 height 14
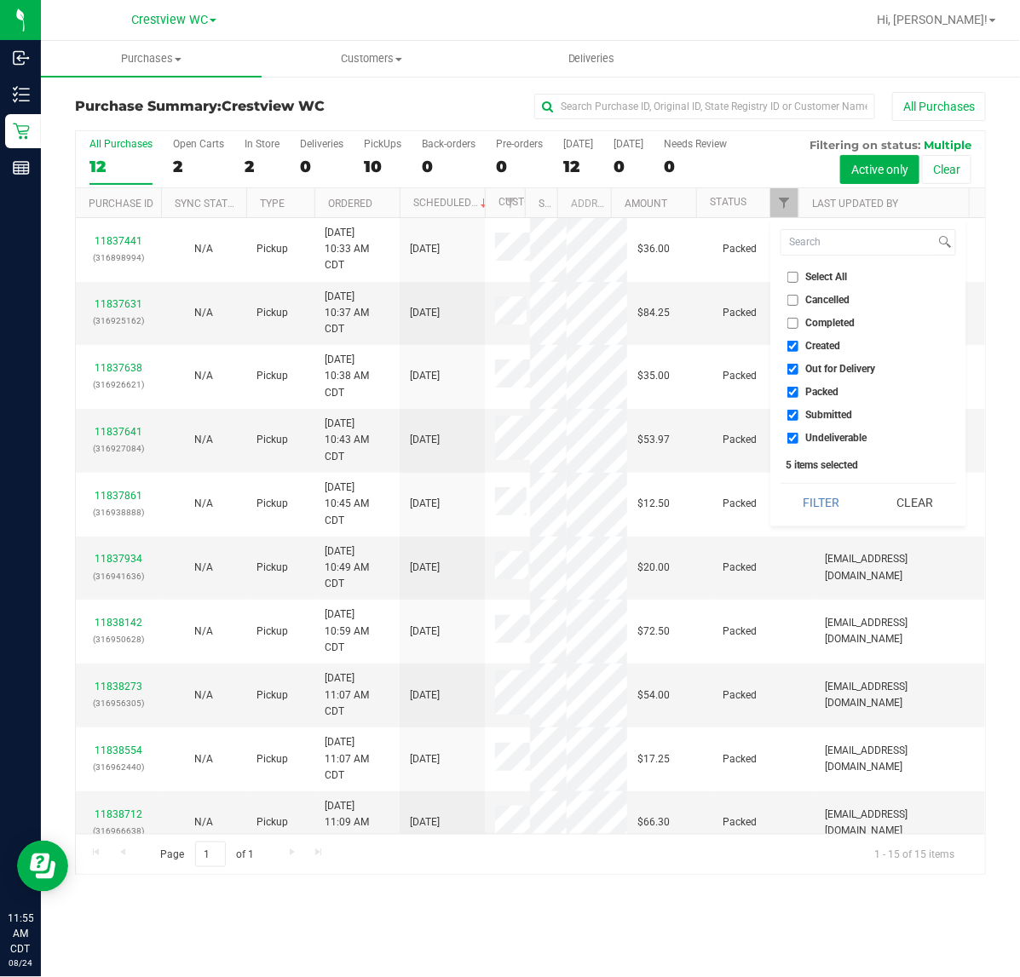
click at [833, 346] on span "Created" at bounding box center [823, 346] width 35 height 10
click at [798, 346] on input "Created" at bounding box center [792, 346] width 11 height 11
checkbox input "false"
click at [825, 372] on span "Out for Delivery" at bounding box center [841, 369] width 70 height 10
click at [798, 372] on input "Out for Delivery" at bounding box center [792, 369] width 11 height 11
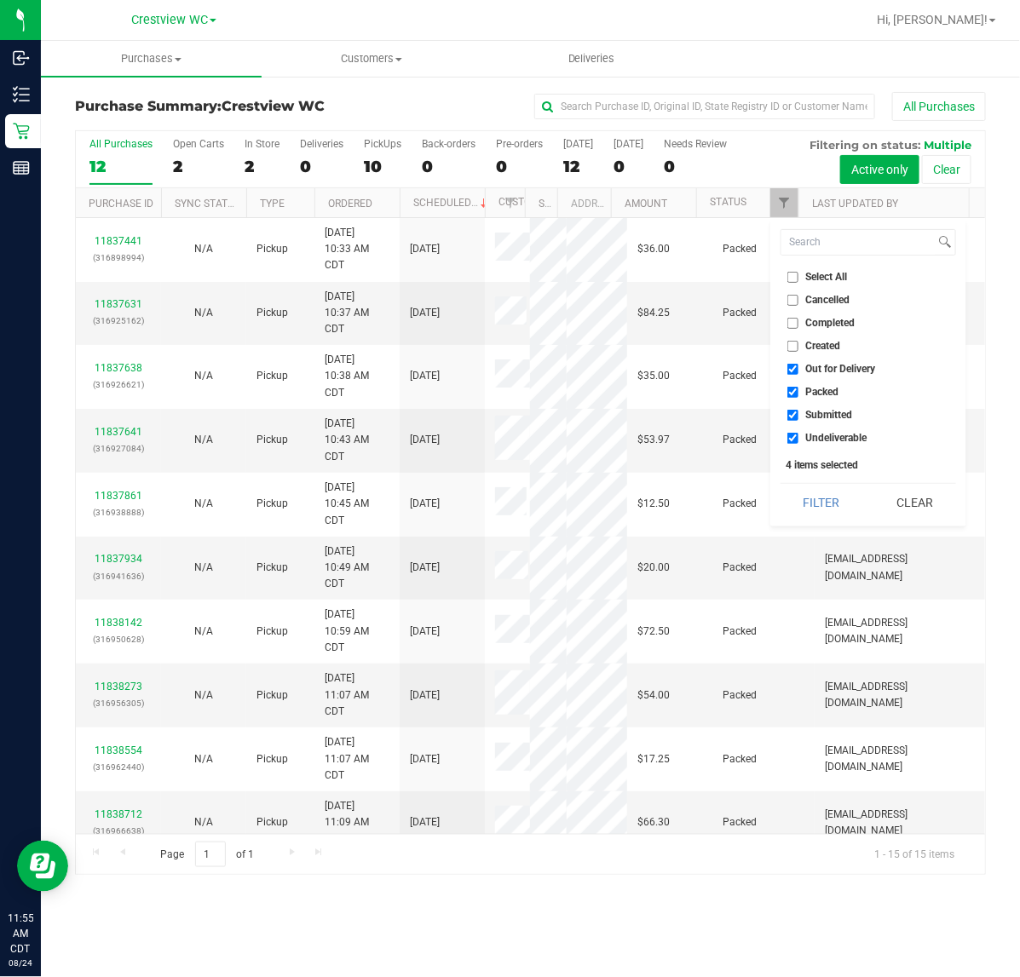
checkbox input "false"
click at [824, 395] on span "Packed" at bounding box center [822, 392] width 33 height 10
click at [798, 395] on input "Packed" at bounding box center [792, 392] width 11 height 11
checkbox input "false"
click at [829, 439] on span "Undeliverable" at bounding box center [836, 438] width 61 height 10
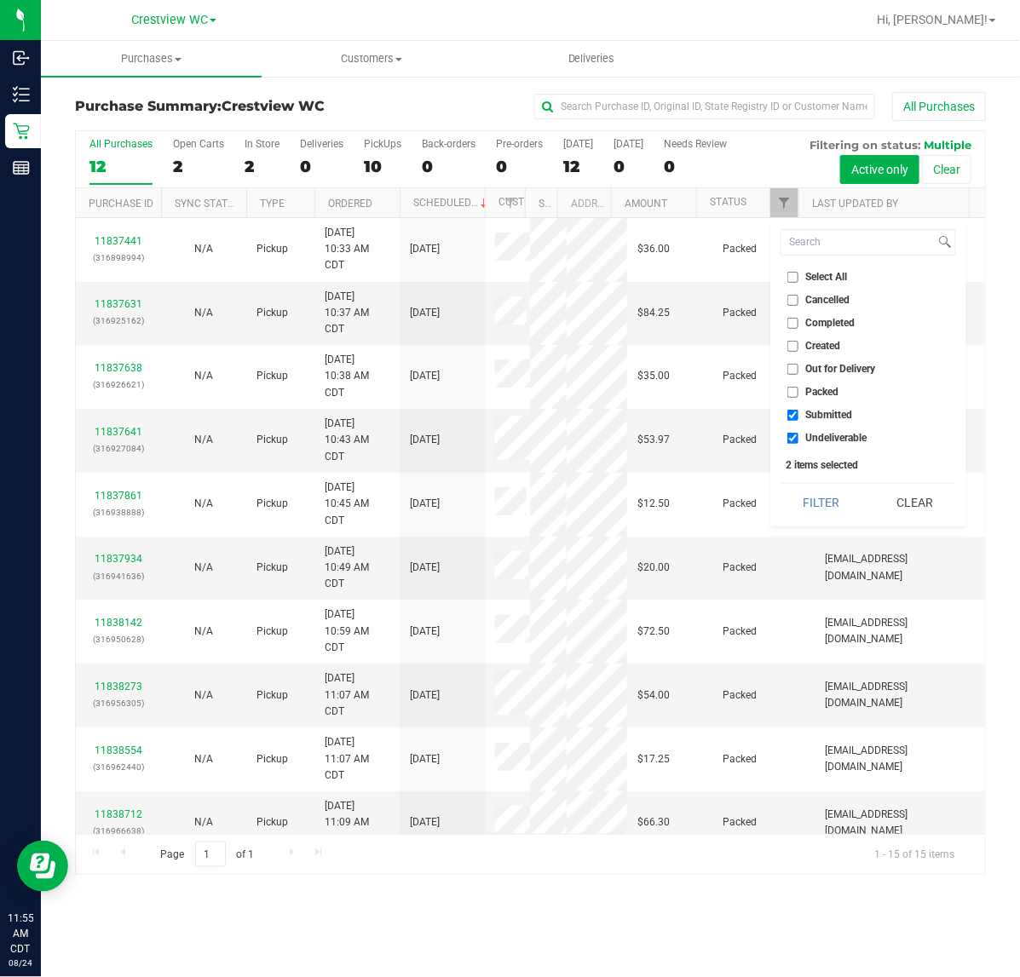
click at [798, 439] on input "Undeliverable" at bounding box center [792, 438] width 11 height 11
checkbox input "false"
click at [822, 499] on button "Filter" at bounding box center [822, 502] width 82 height 37
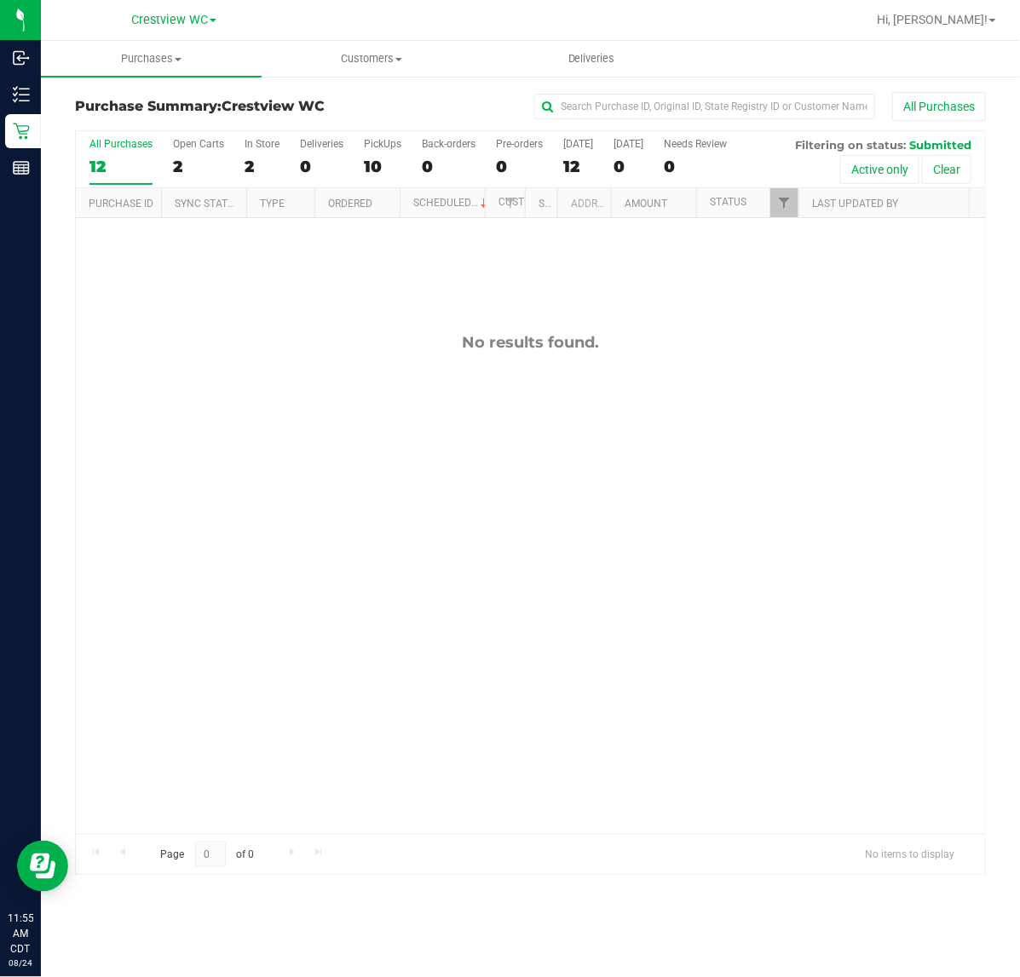
click at [313, 548] on div "No results found." at bounding box center [530, 583] width 909 height 731
click at [362, 166] on div "All Purchases 0 Open Carts 0 In Store 0 Deliveries 0 PickUps 0 Back-orders 0 Pr…" at bounding box center [530, 159] width 909 height 57
click at [364, 164] on div "0" at bounding box center [382, 167] width 37 height 20
click at [0, 0] on input "PickUps 0" at bounding box center [0, 0] width 0 height 0
click at [348, 401] on div "No results found." at bounding box center [530, 583] width 909 height 731
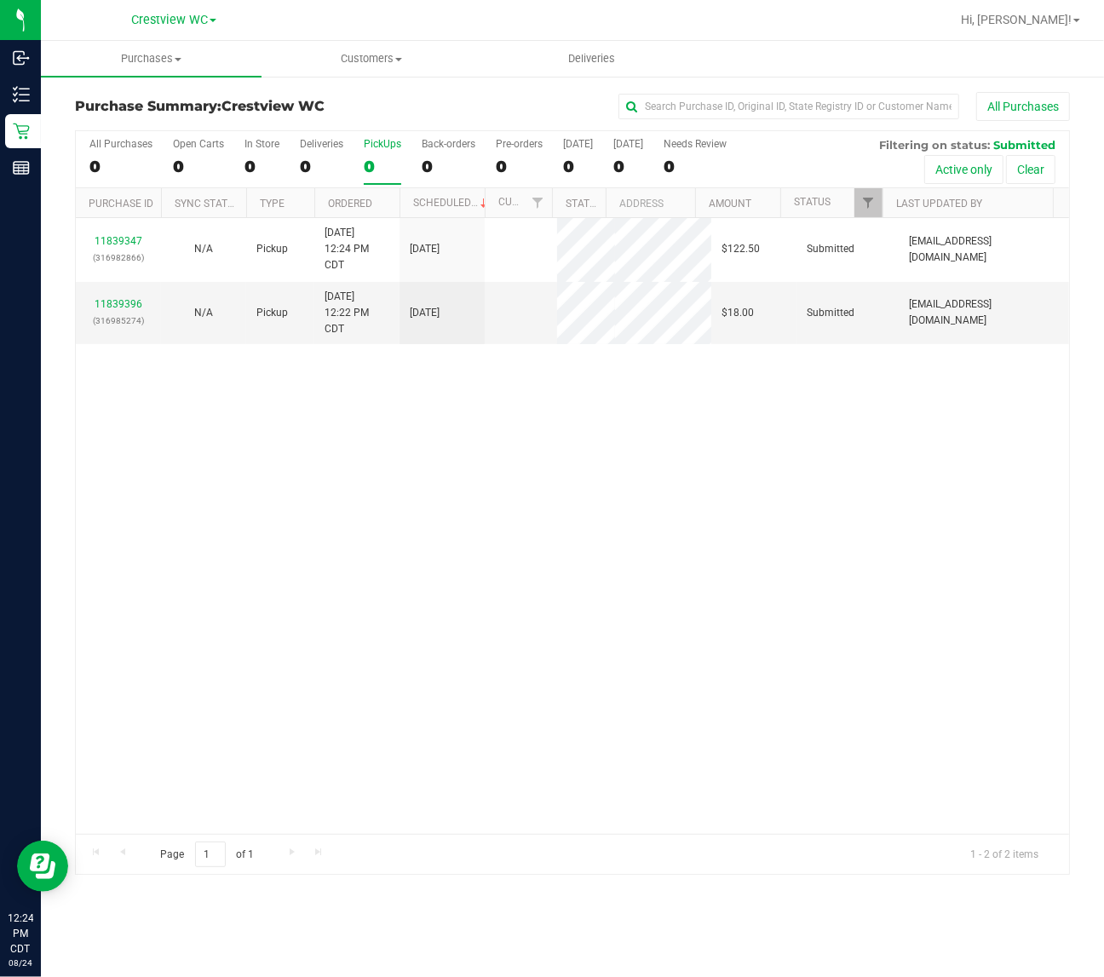
click at [380, 469] on div "11839347 (316982866) N/A Pickup 8/24/2025 12:24 PM CDT 8/24/2025 $122.50 Submit…" at bounding box center [573, 526] width 994 height 616
click at [865, 211] on link "Filter" at bounding box center [869, 202] width 28 height 29
click at [788, 490] on div "11839347 (316982866) N/A Pickup 8/24/2025 12:24 PM CDT 8/24/2025 $122.50 Submit…" at bounding box center [573, 526] width 994 height 616
click at [257, 571] on div "11839347 (316982866) N/A Pickup 8/24/2025 12:24 PM CDT 8/24/2025 $122.50 Submit…" at bounding box center [573, 526] width 994 height 616
click at [113, 304] on link "11839396" at bounding box center [119, 304] width 48 height 12
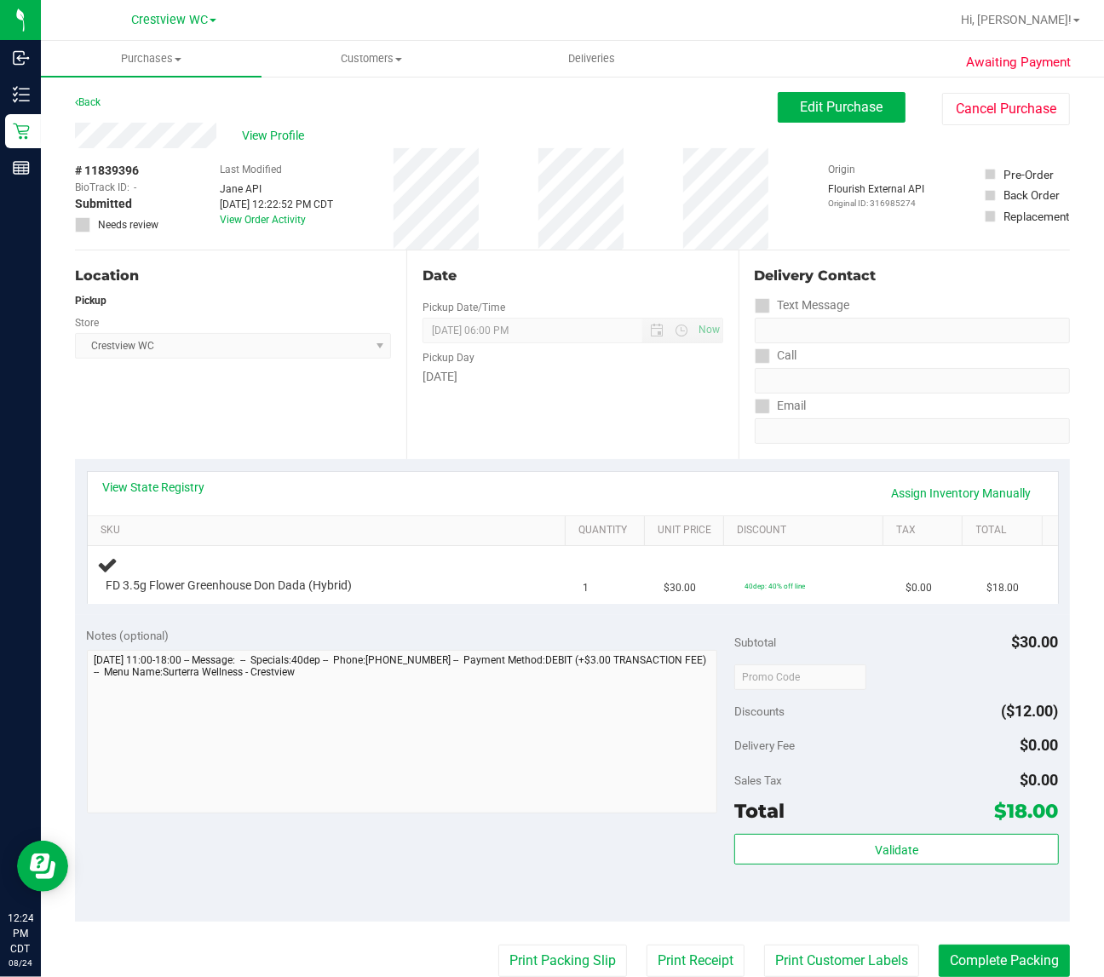
click at [315, 628] on div "Notes (optional)" at bounding box center [411, 635] width 649 height 17
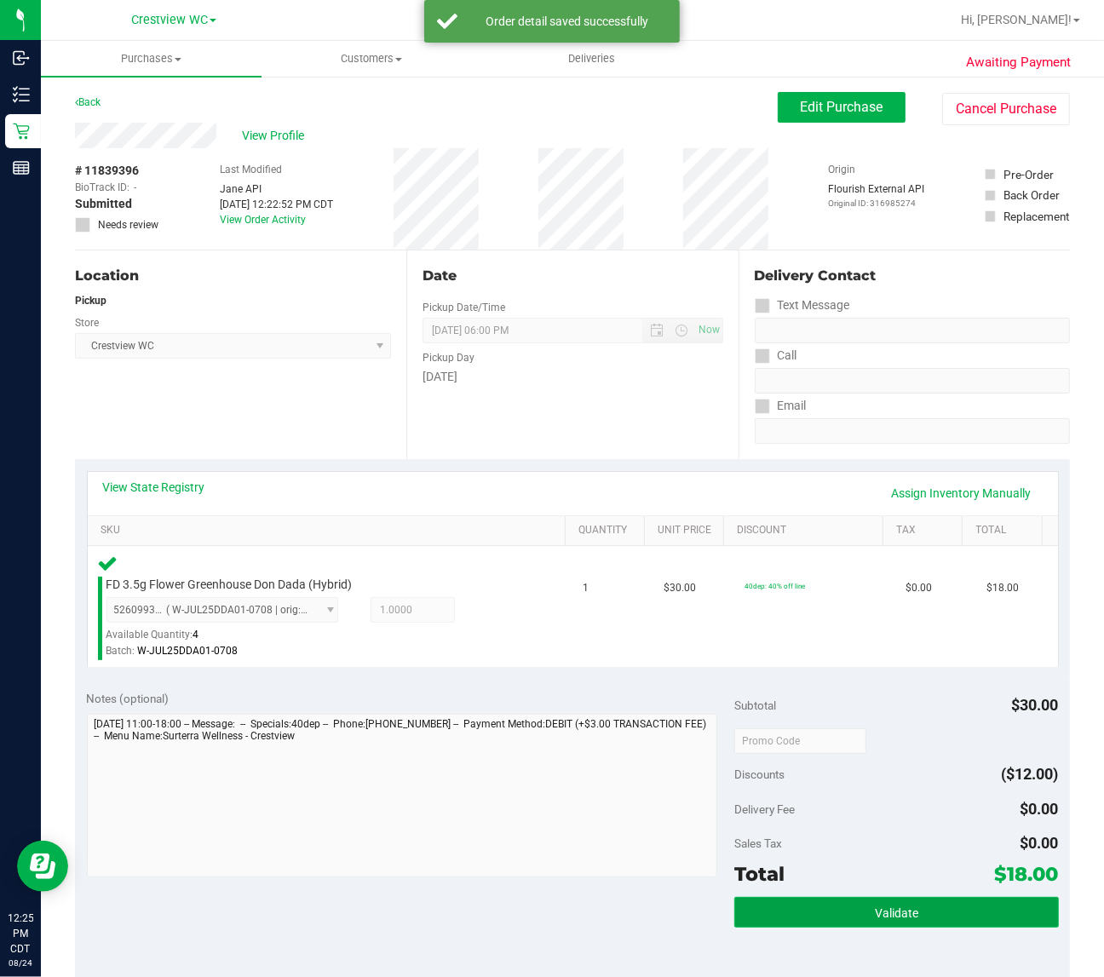
click at [930, 901] on button "Validate" at bounding box center [897, 912] width 324 height 31
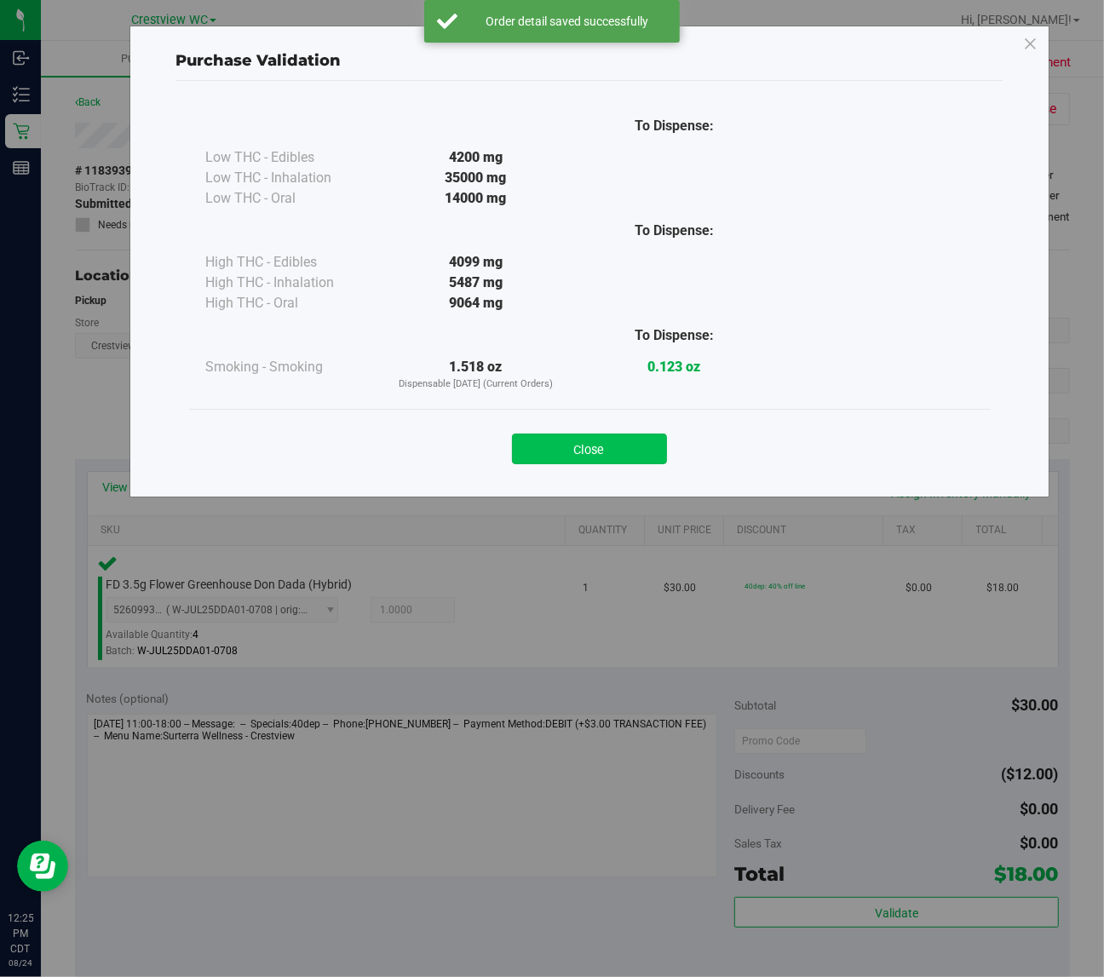
click at [589, 453] on button "Close" at bounding box center [589, 449] width 155 height 31
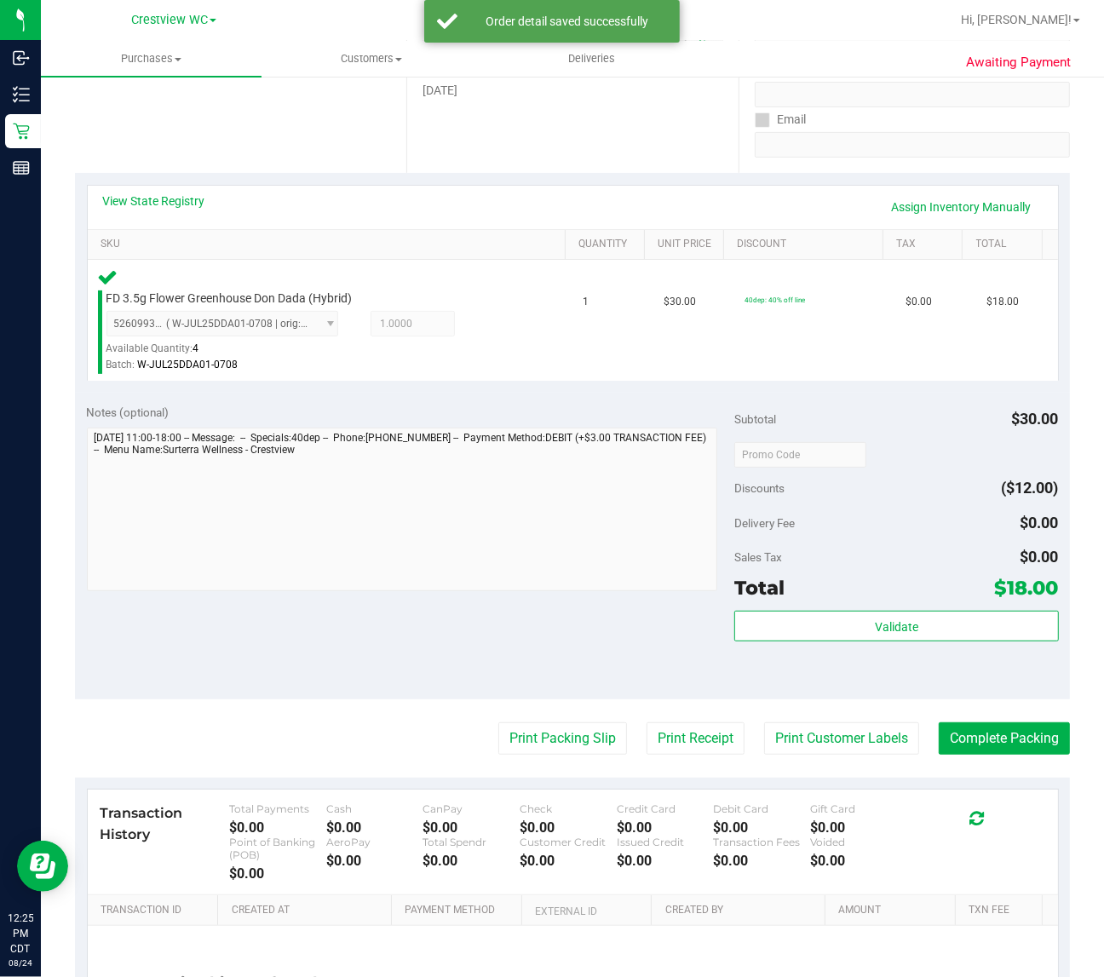
scroll to position [448, 0]
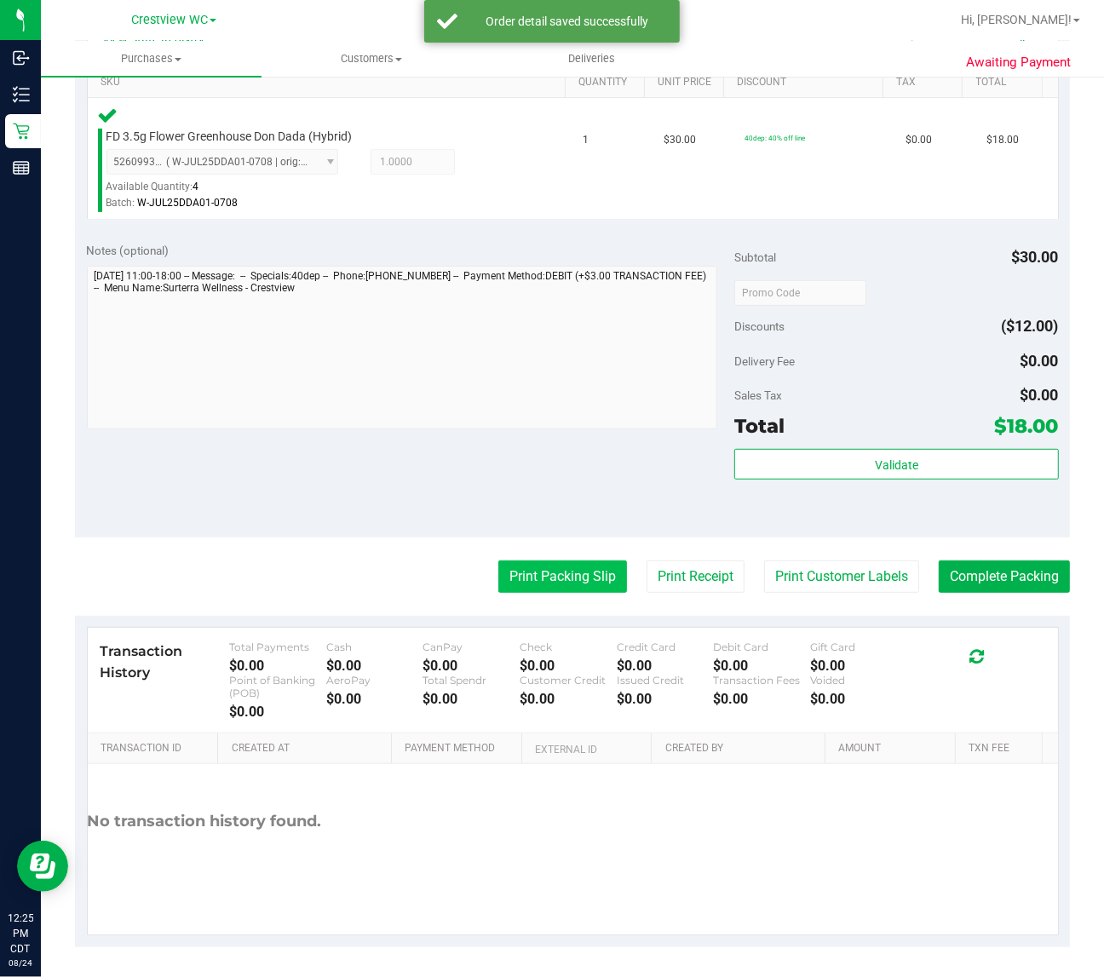
click at [563, 575] on button "Print Packing Slip" at bounding box center [563, 577] width 129 height 32
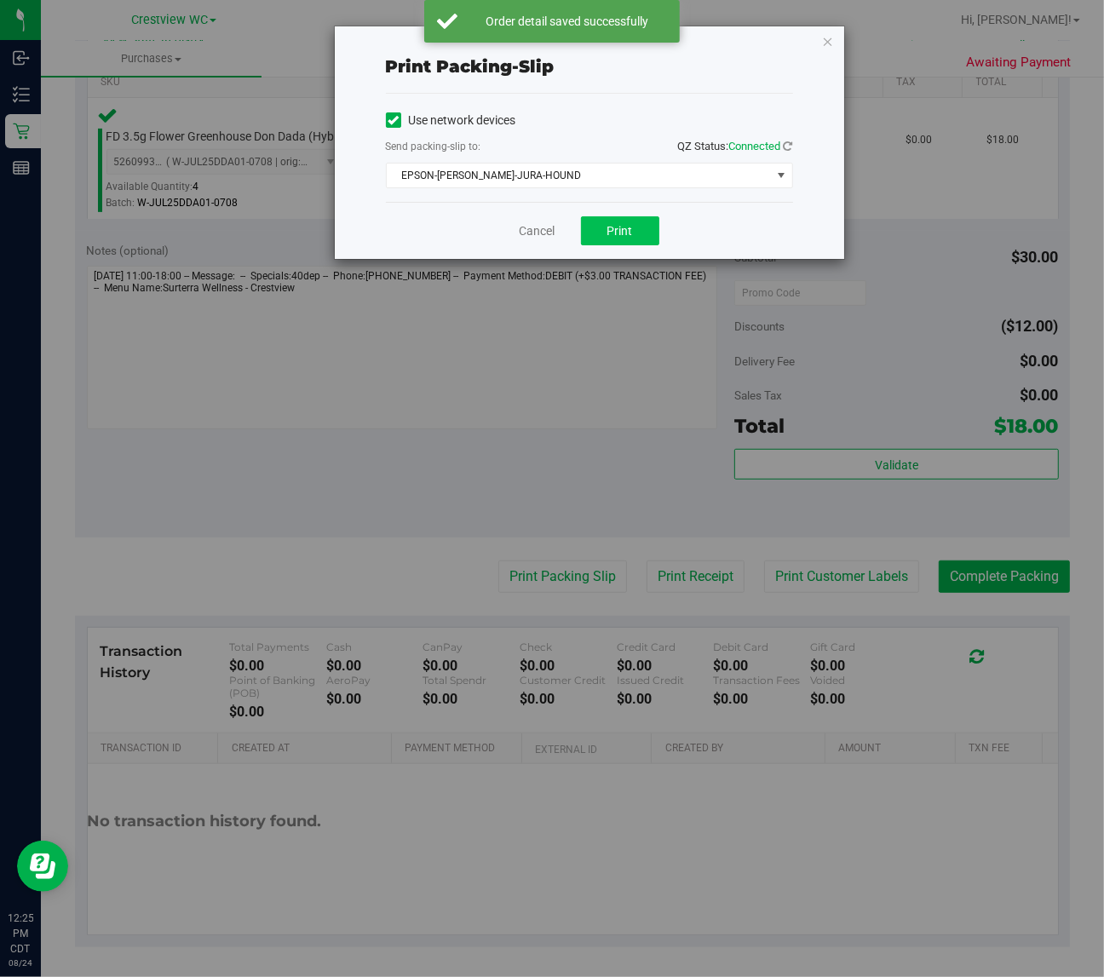
click at [632, 235] on span "Print" at bounding box center [621, 231] width 26 height 14
click at [827, 40] on icon "button" at bounding box center [828, 41] width 12 height 20
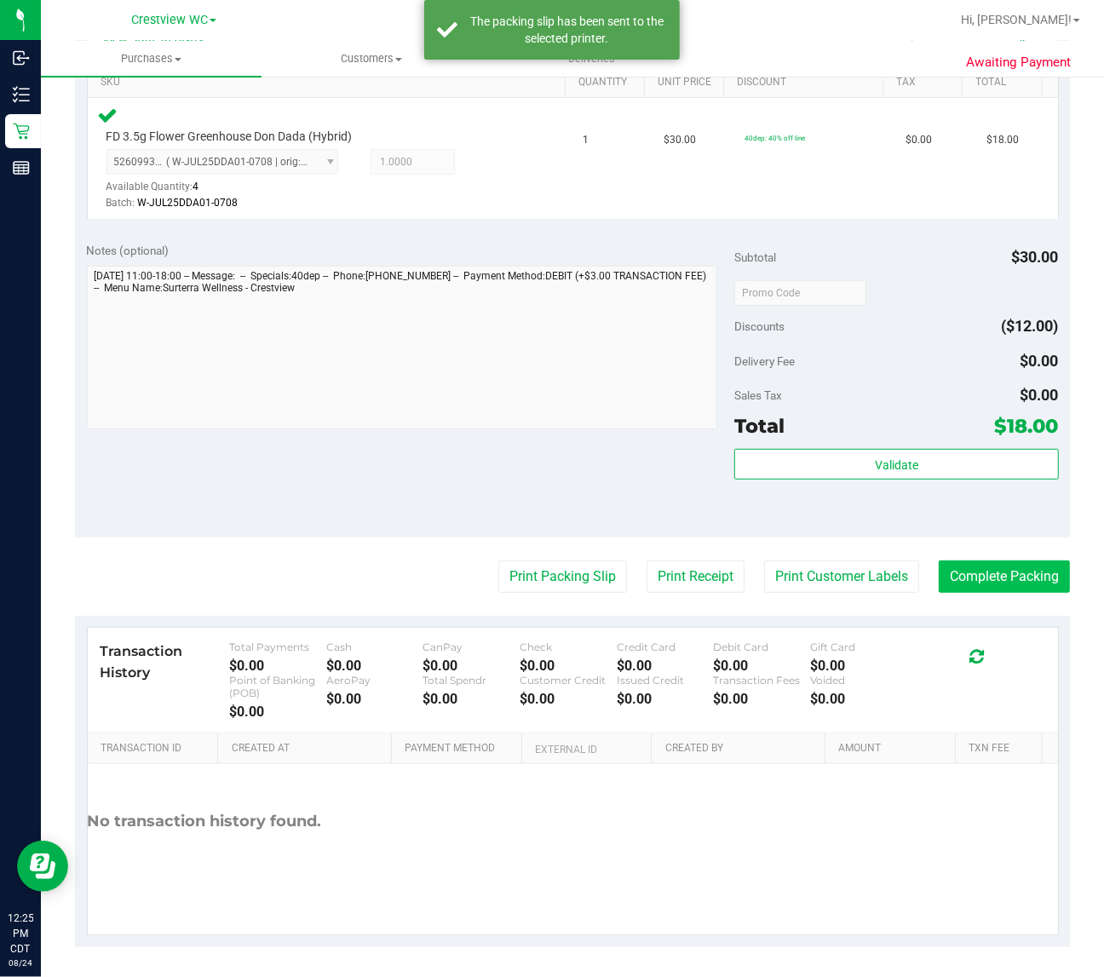
click at [998, 584] on button "Complete Packing" at bounding box center [1004, 577] width 131 height 32
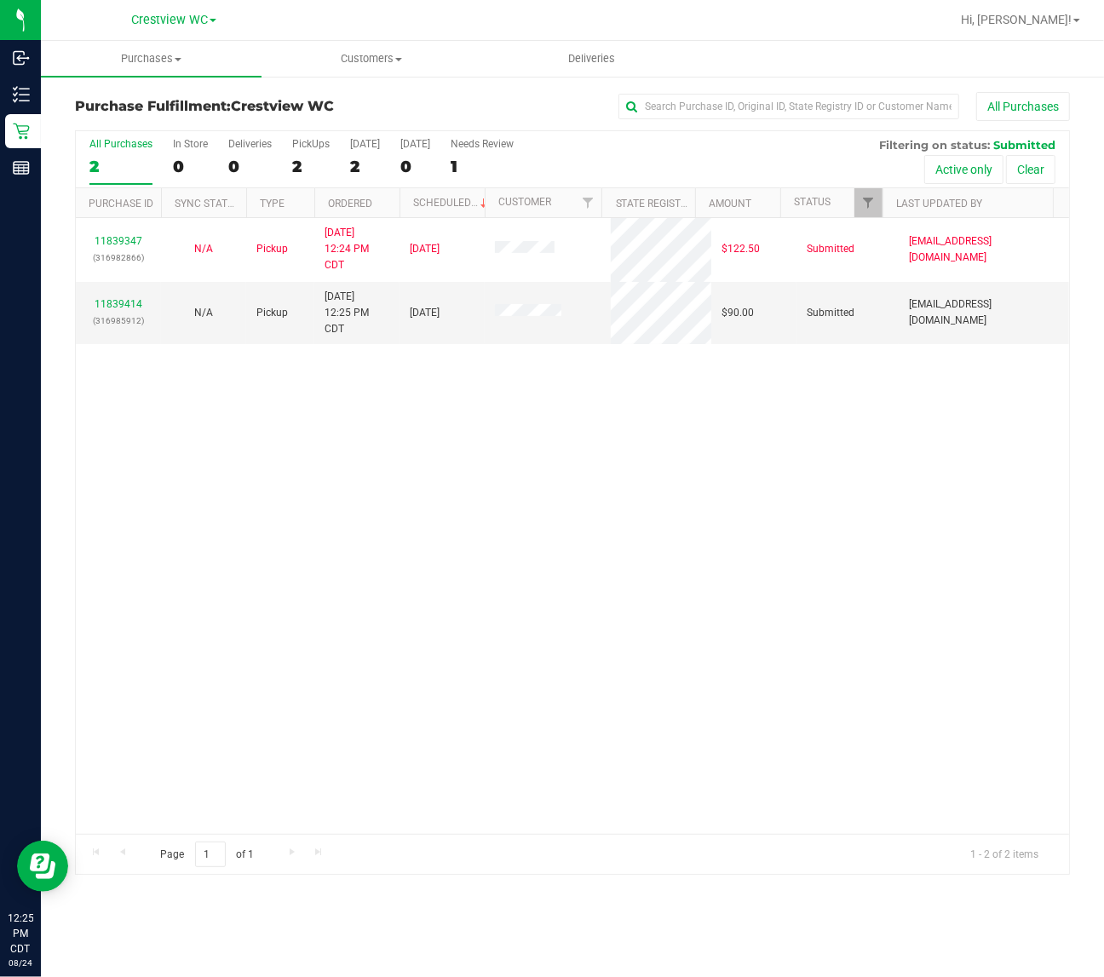
click at [273, 474] on div "11839347 (316982866) N/A Pickup 8/24/2025 12:24 PM CDT 8/24/2025 $122.50 Submit…" at bounding box center [573, 526] width 994 height 616
click at [385, 478] on div "11839347 (316982866) N/A Pickup 8/24/2025 12:24 PM CDT 8/24/2025 $122.50 Submit…" at bounding box center [573, 526] width 994 height 616
click at [126, 307] on link "11839414" at bounding box center [119, 304] width 48 height 12
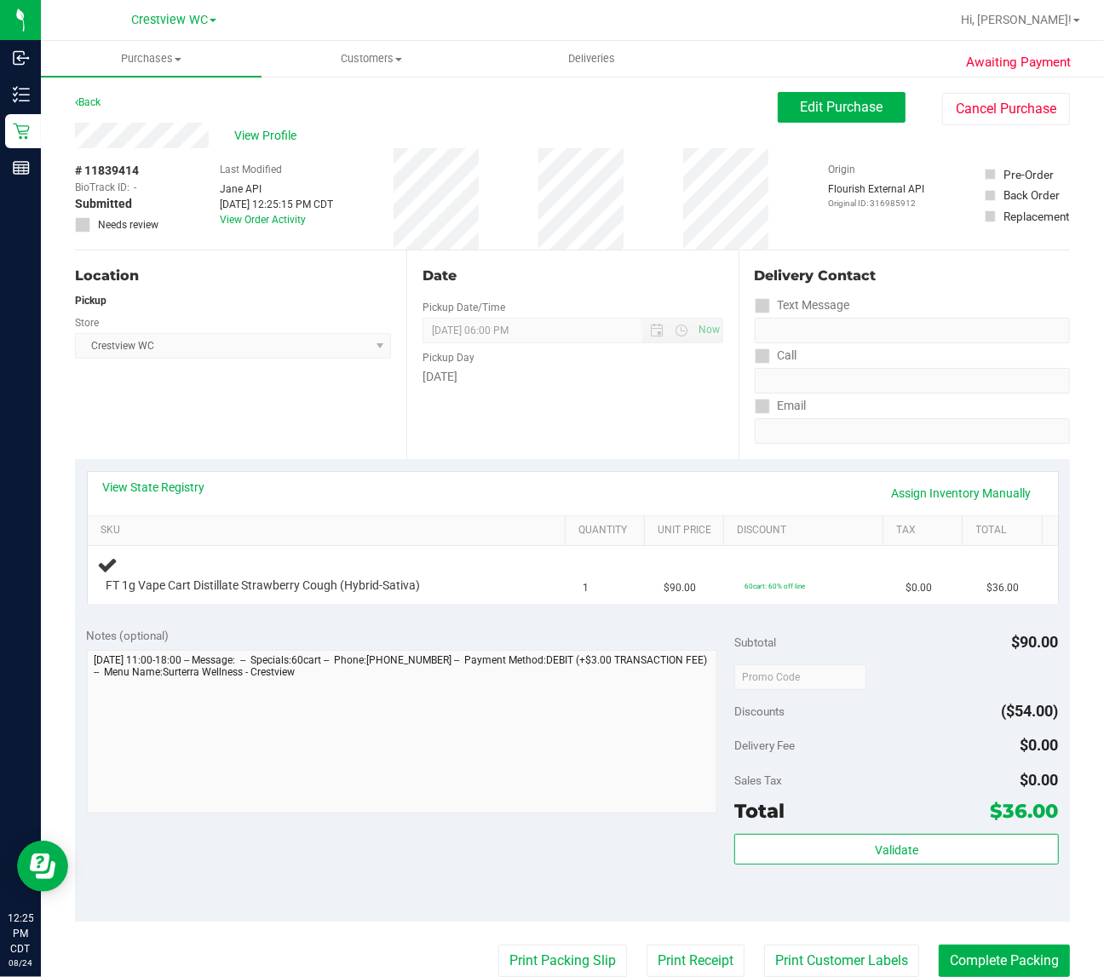
click at [265, 475] on div "View State Registry Assign Inventory Manually" at bounding box center [573, 493] width 971 height 43
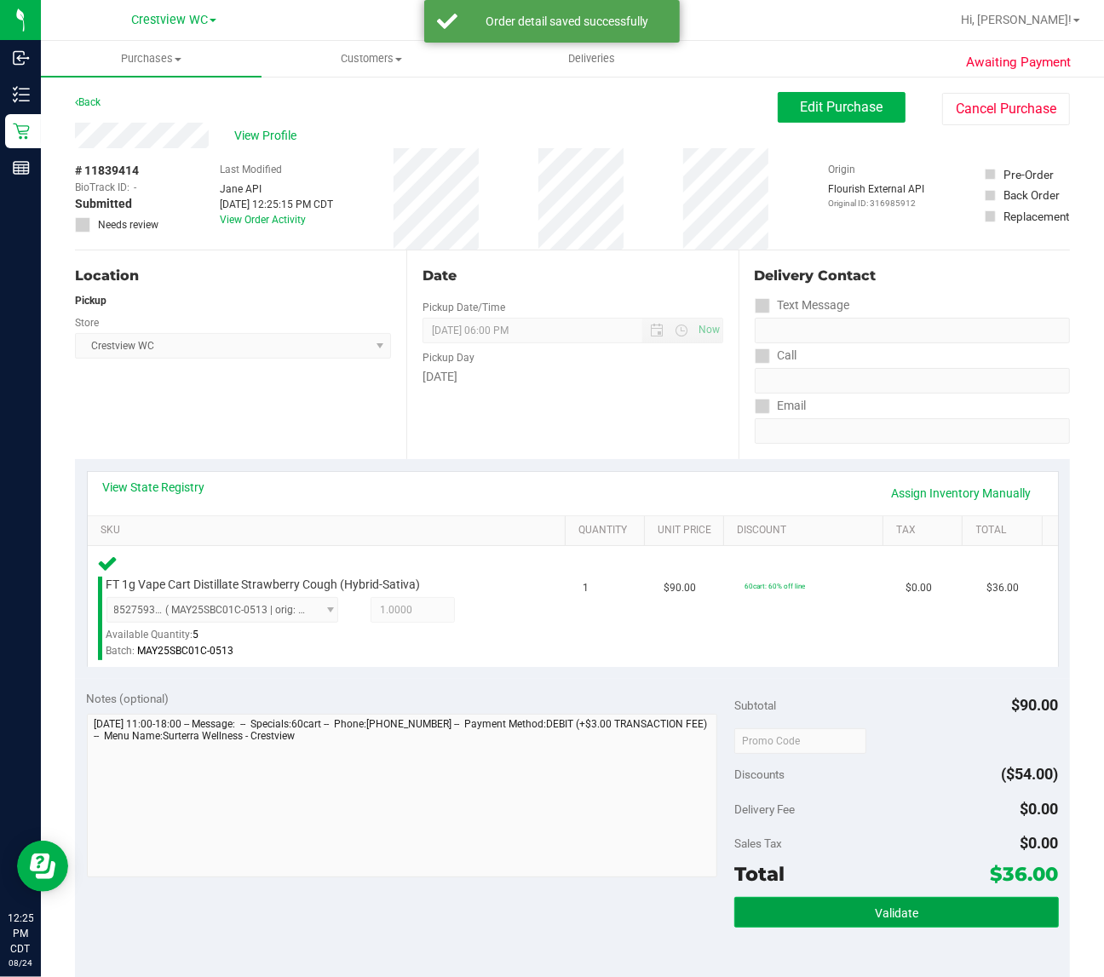
click at [914, 908] on button "Validate" at bounding box center [897, 912] width 324 height 31
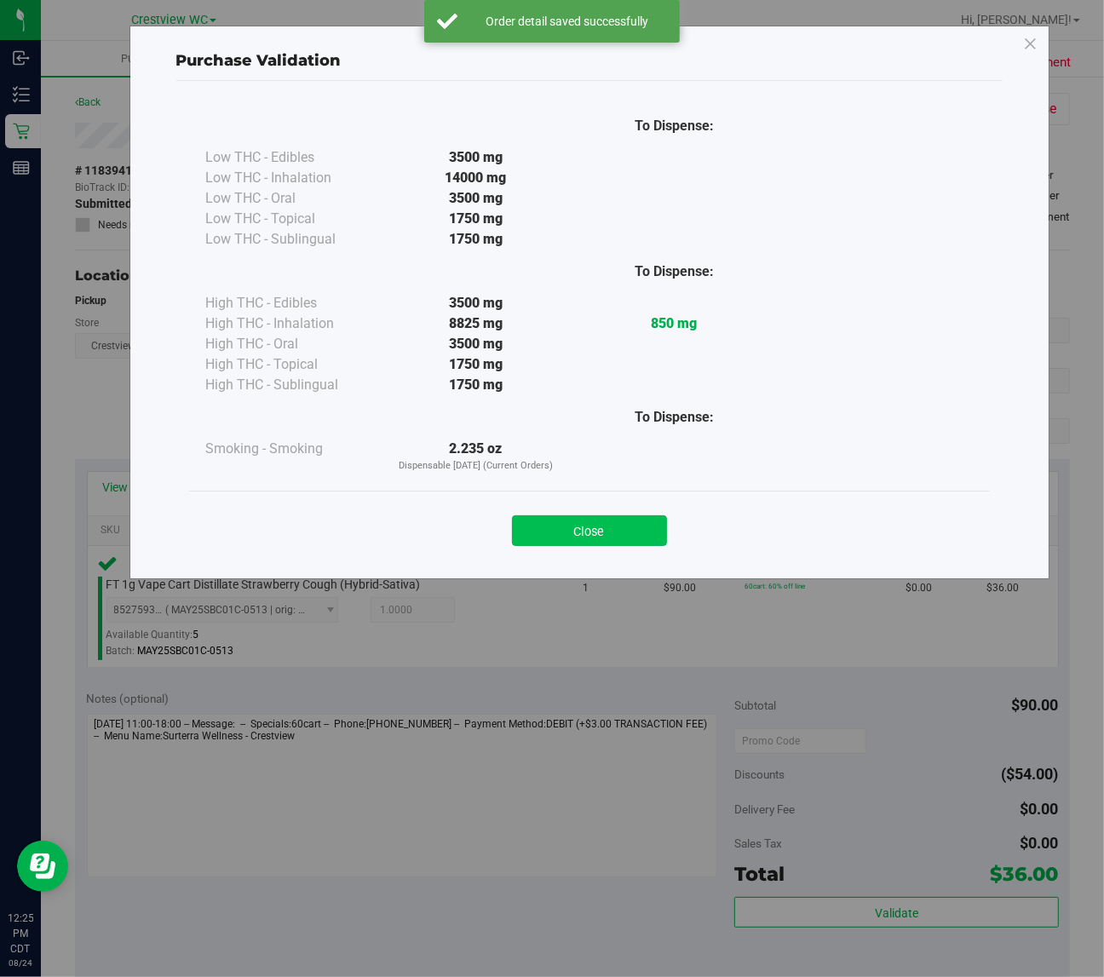
click at [591, 533] on button "Close" at bounding box center [589, 531] width 155 height 31
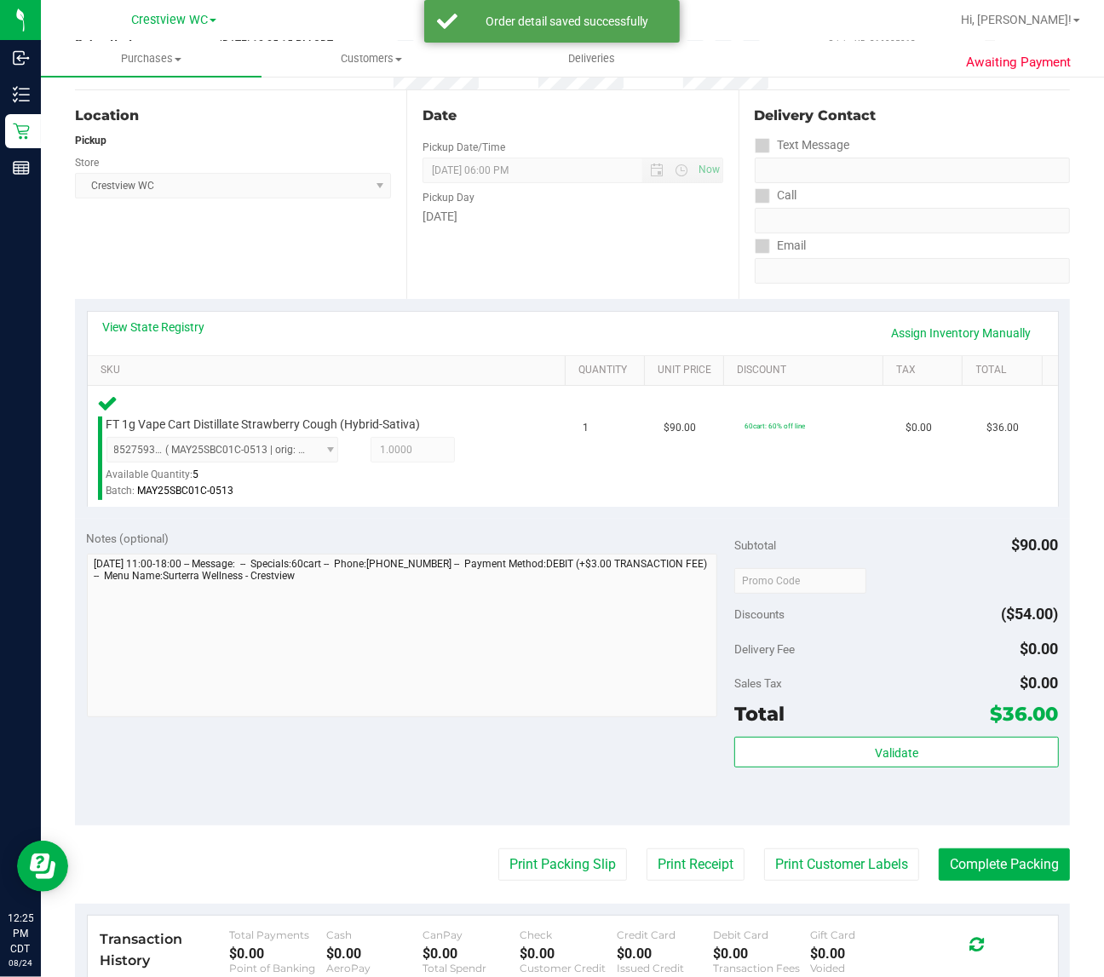
scroll to position [162, 0]
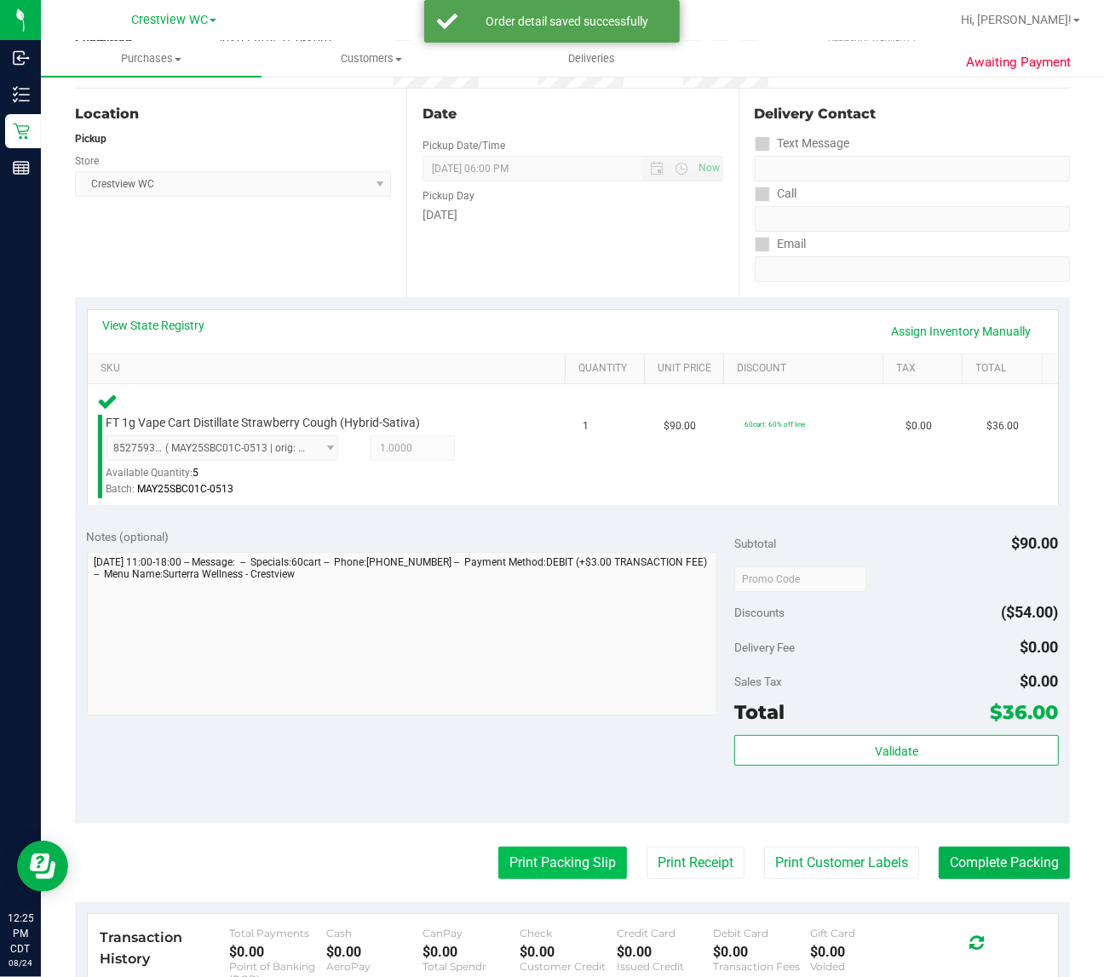
click at [551, 861] on button "Print Packing Slip" at bounding box center [563, 863] width 129 height 32
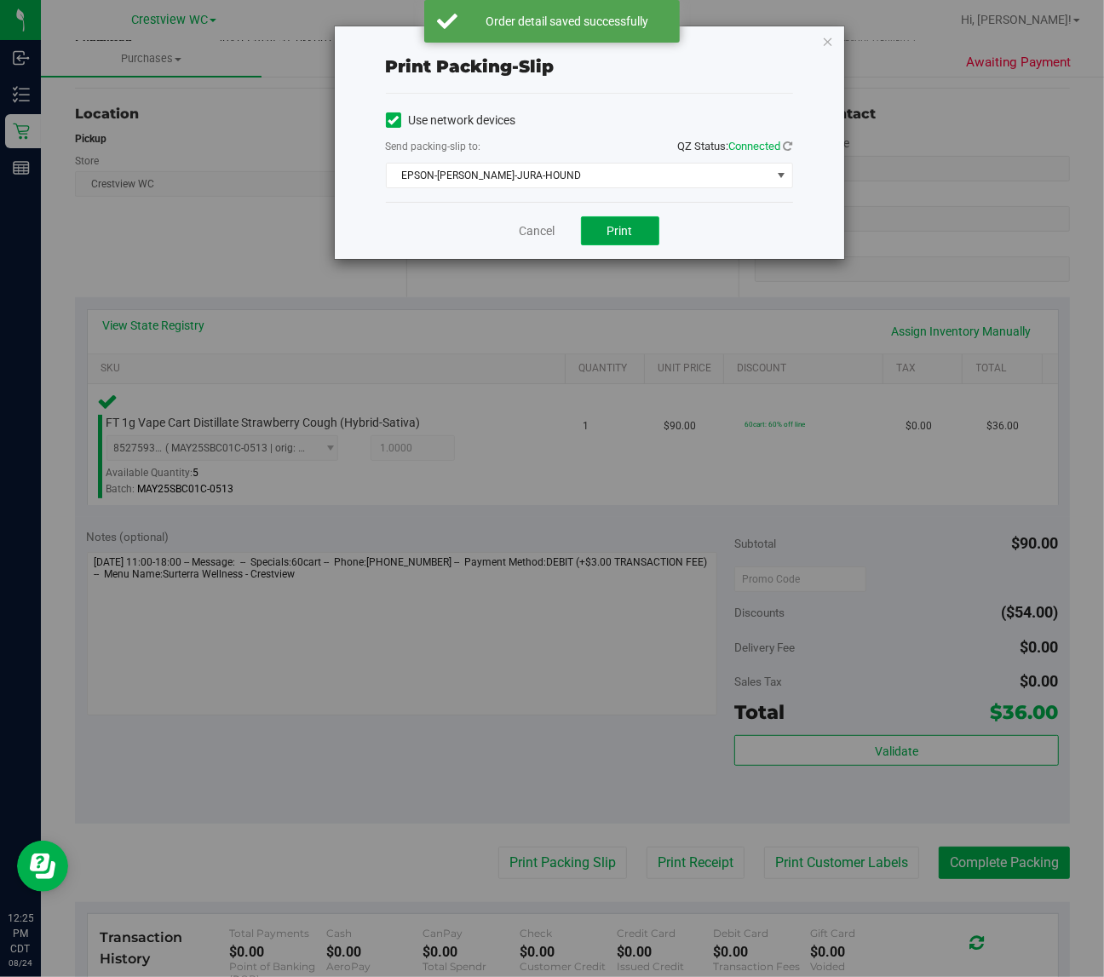
click at [623, 232] on span "Print" at bounding box center [621, 231] width 26 height 14
click at [829, 31] on icon "button" at bounding box center [828, 41] width 12 height 20
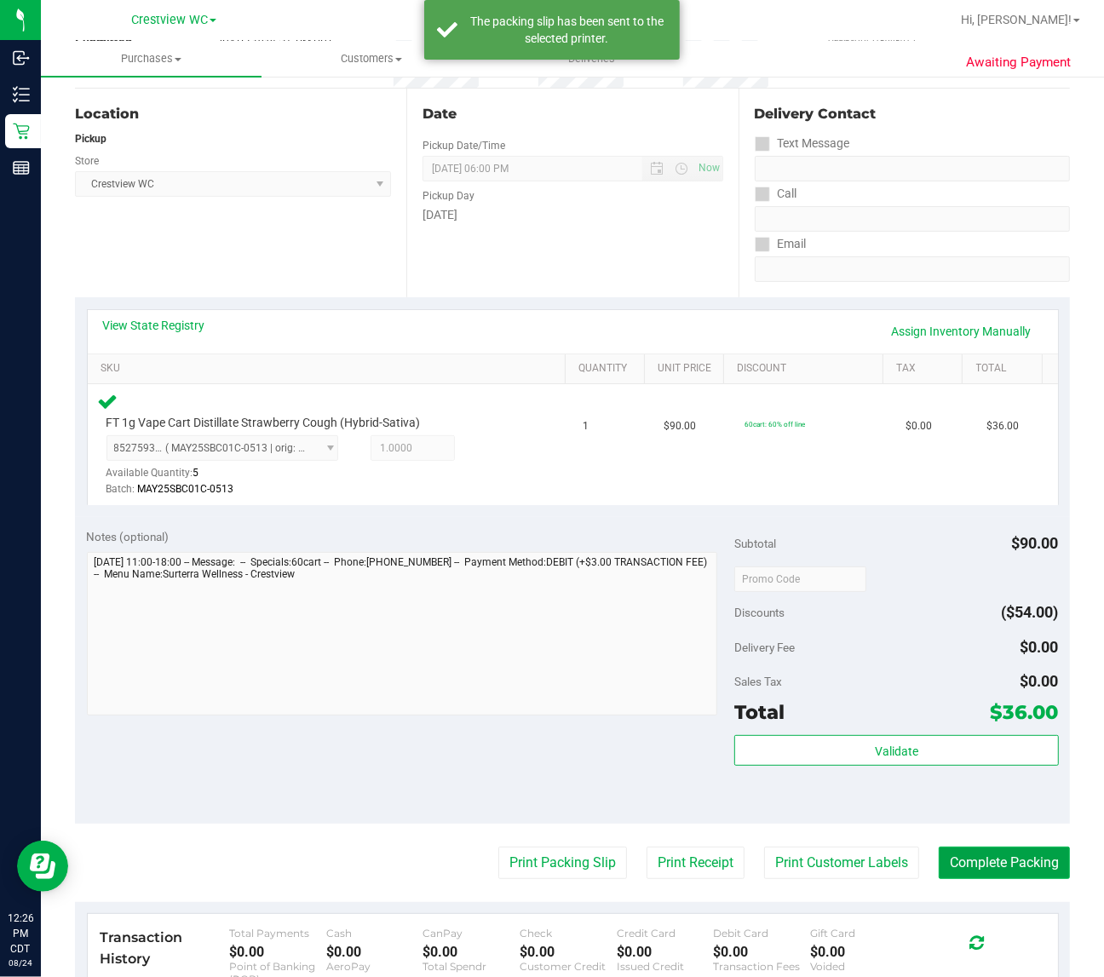
click at [1000, 865] on button "Complete Packing" at bounding box center [1004, 863] width 131 height 32
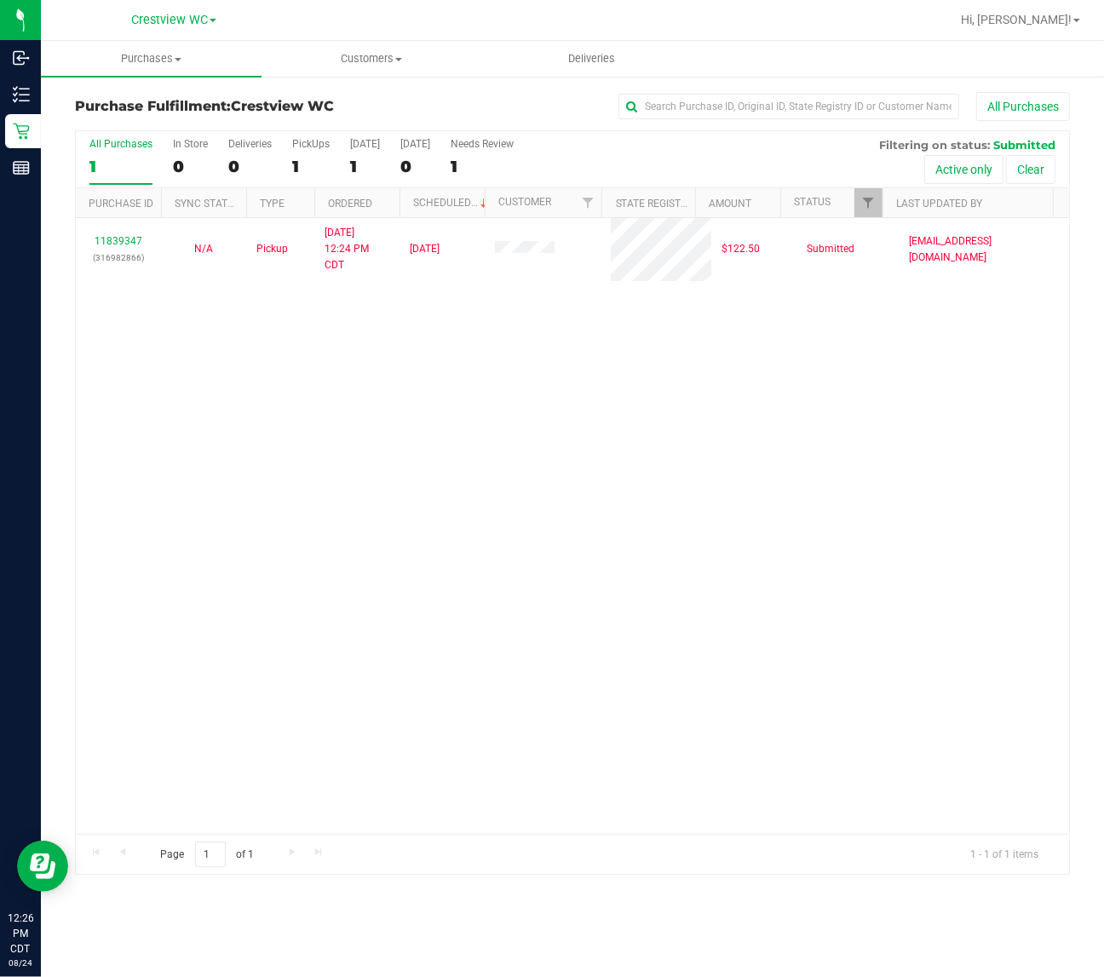
click at [312, 441] on div "11839347 (316982866) N/A Pickup 8/24/2025 12:24 PM CDT 8/24/2025 $122.50 Submit…" at bounding box center [573, 526] width 994 height 616
click at [430, 432] on div "11839347 (316982866) N/A Pickup 8/24/2025 12:24 PM CDT 8/24/2025 $122.50 Submit…" at bounding box center [573, 526] width 994 height 616
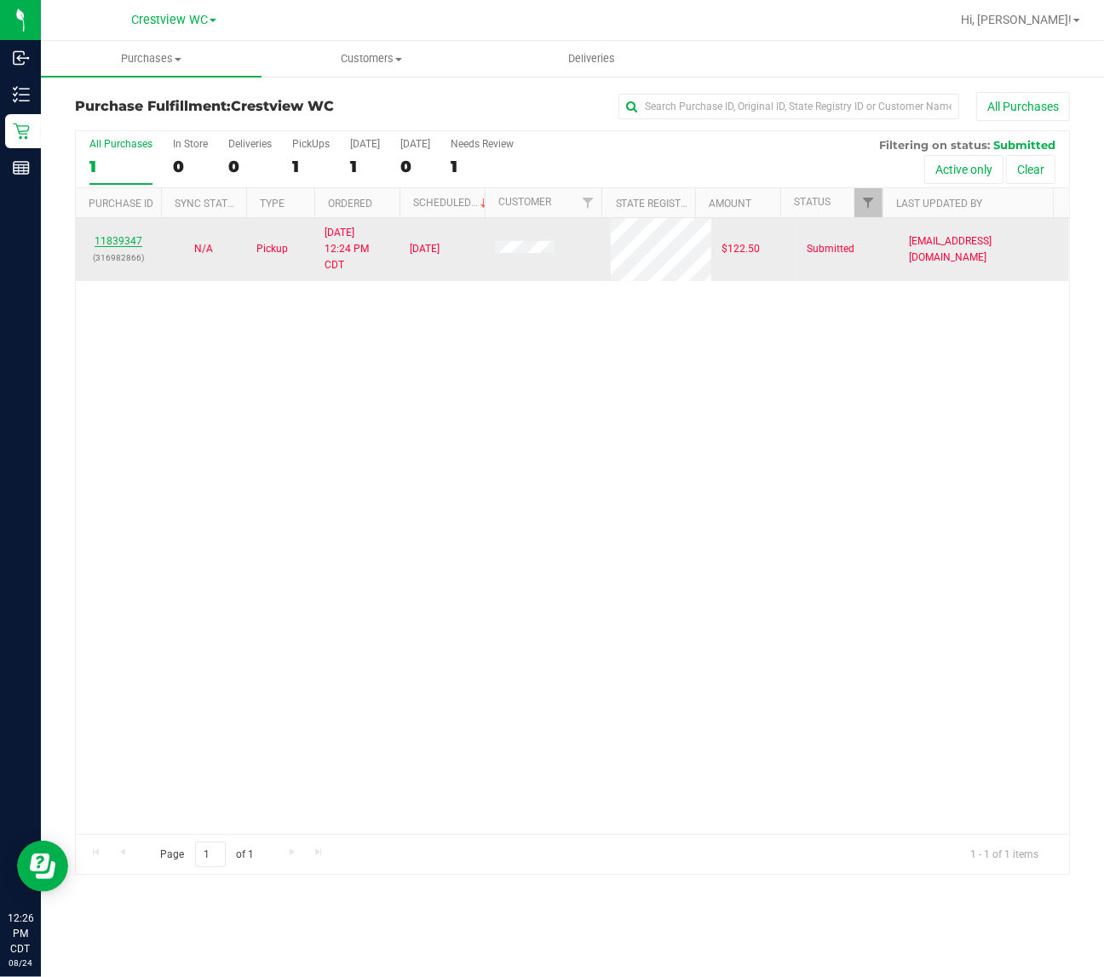
click at [136, 245] on link "11839347" at bounding box center [119, 241] width 48 height 12
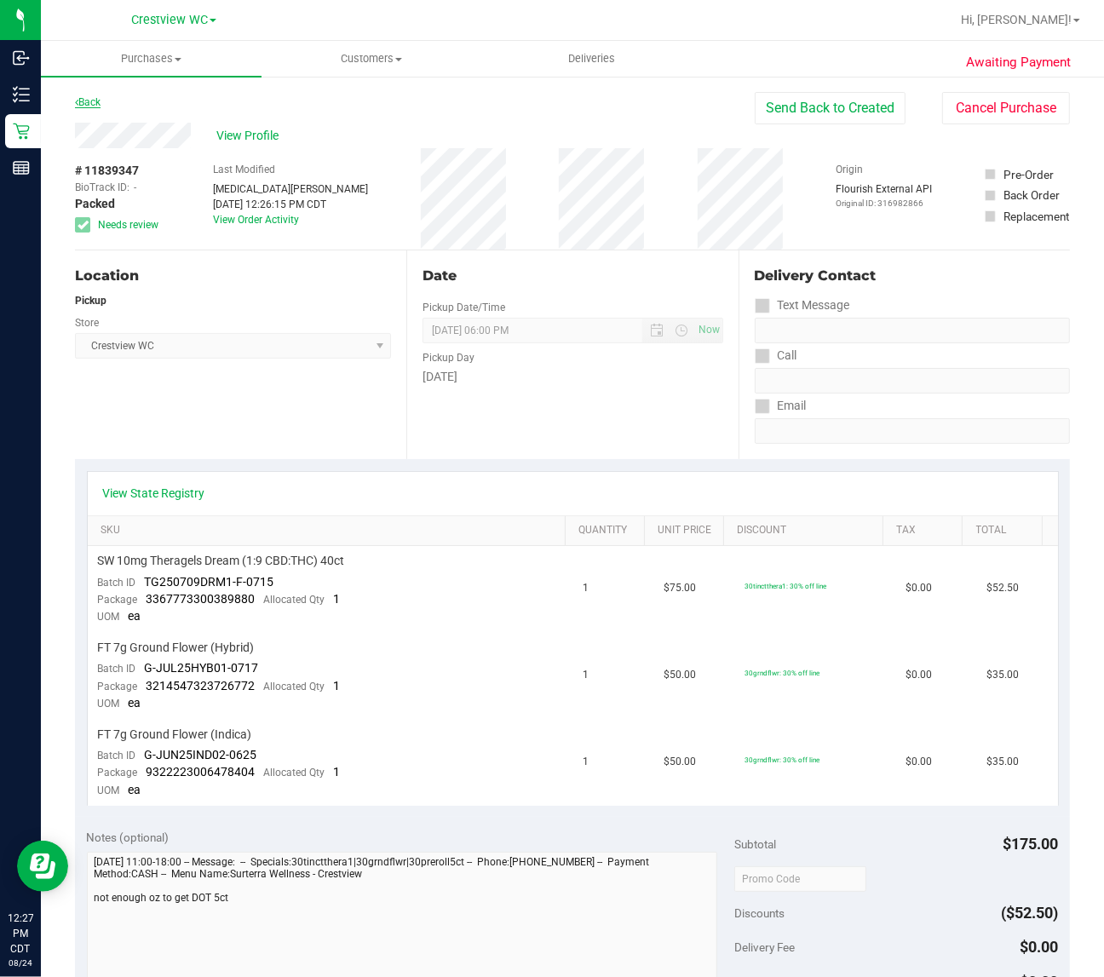
click at [94, 96] on link "Back" at bounding box center [88, 102] width 26 height 12
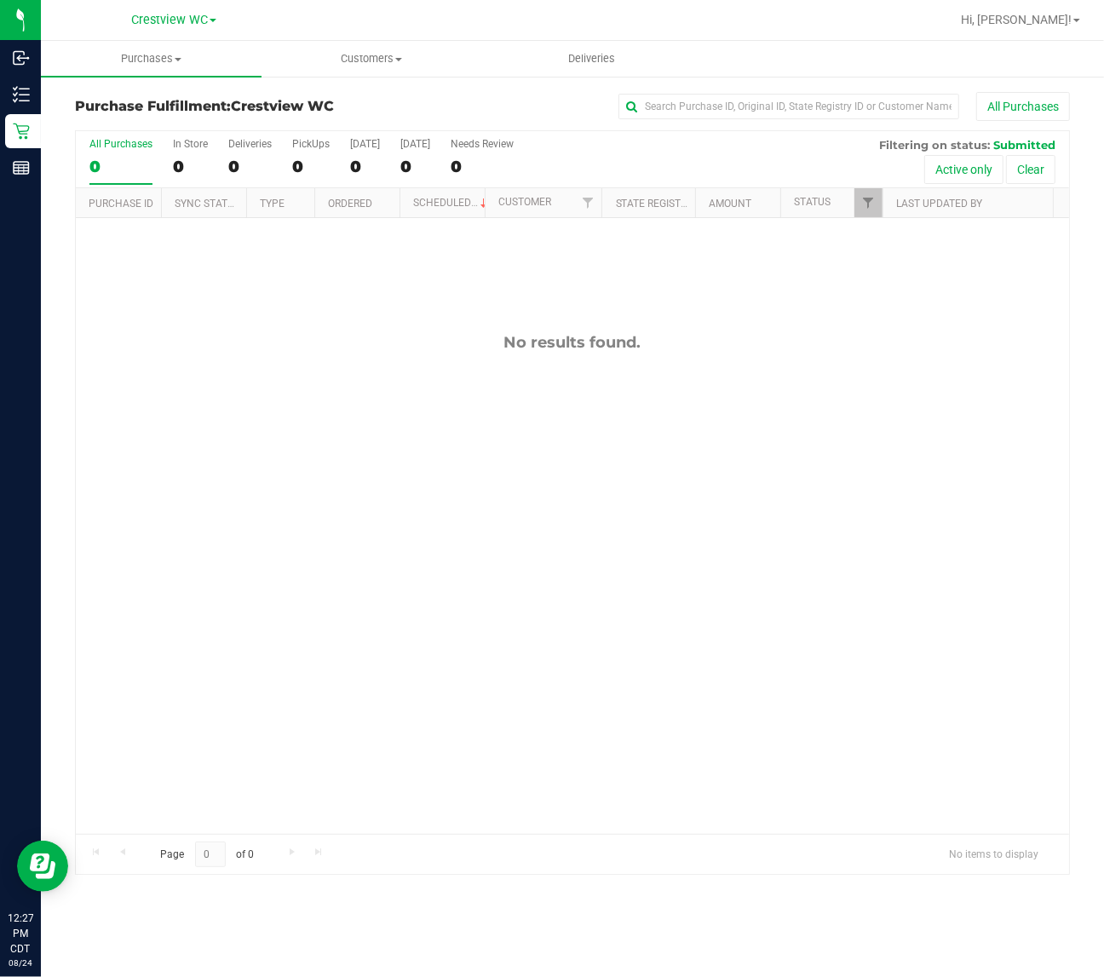
click at [389, 484] on div "No results found." at bounding box center [573, 583] width 994 height 731
click at [876, 196] on link "Filter" at bounding box center [869, 202] width 28 height 29
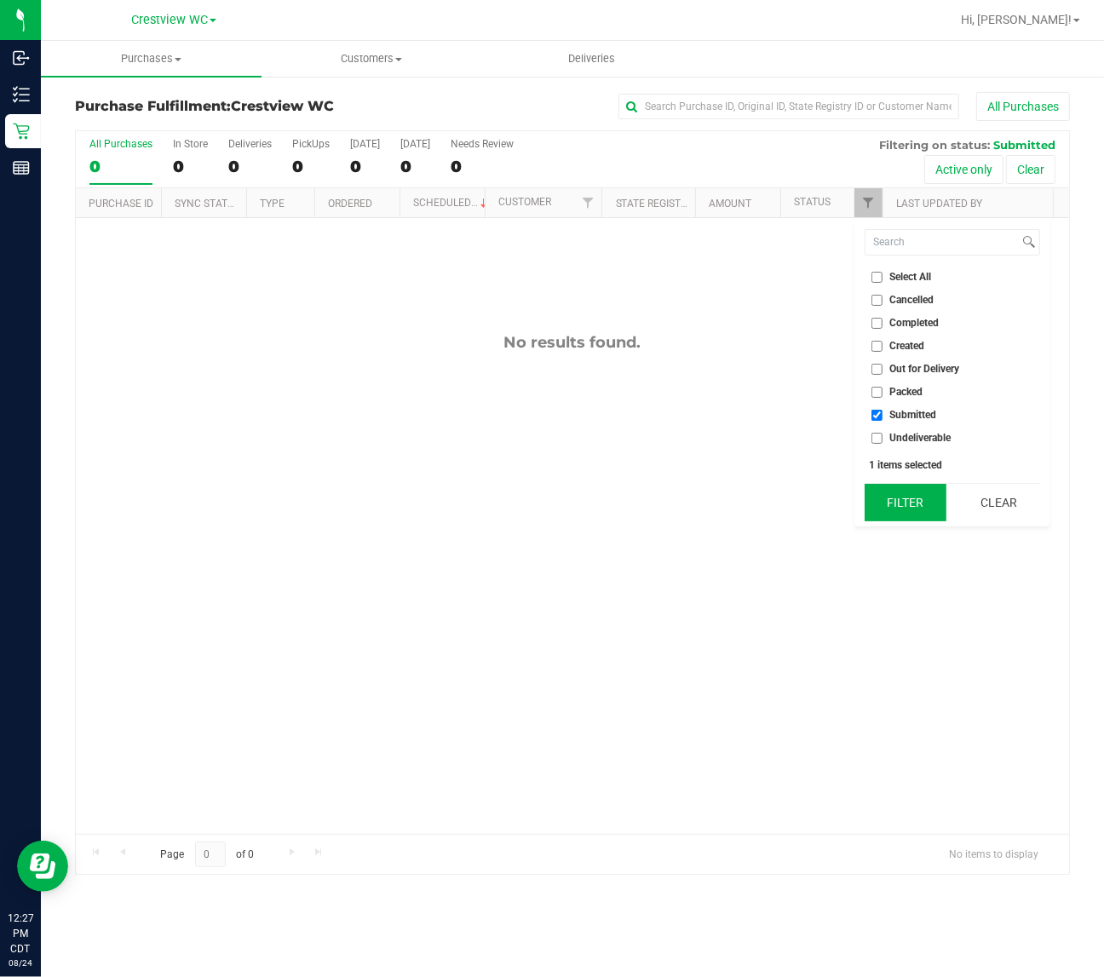
click at [909, 500] on button "Filter" at bounding box center [906, 502] width 82 height 37
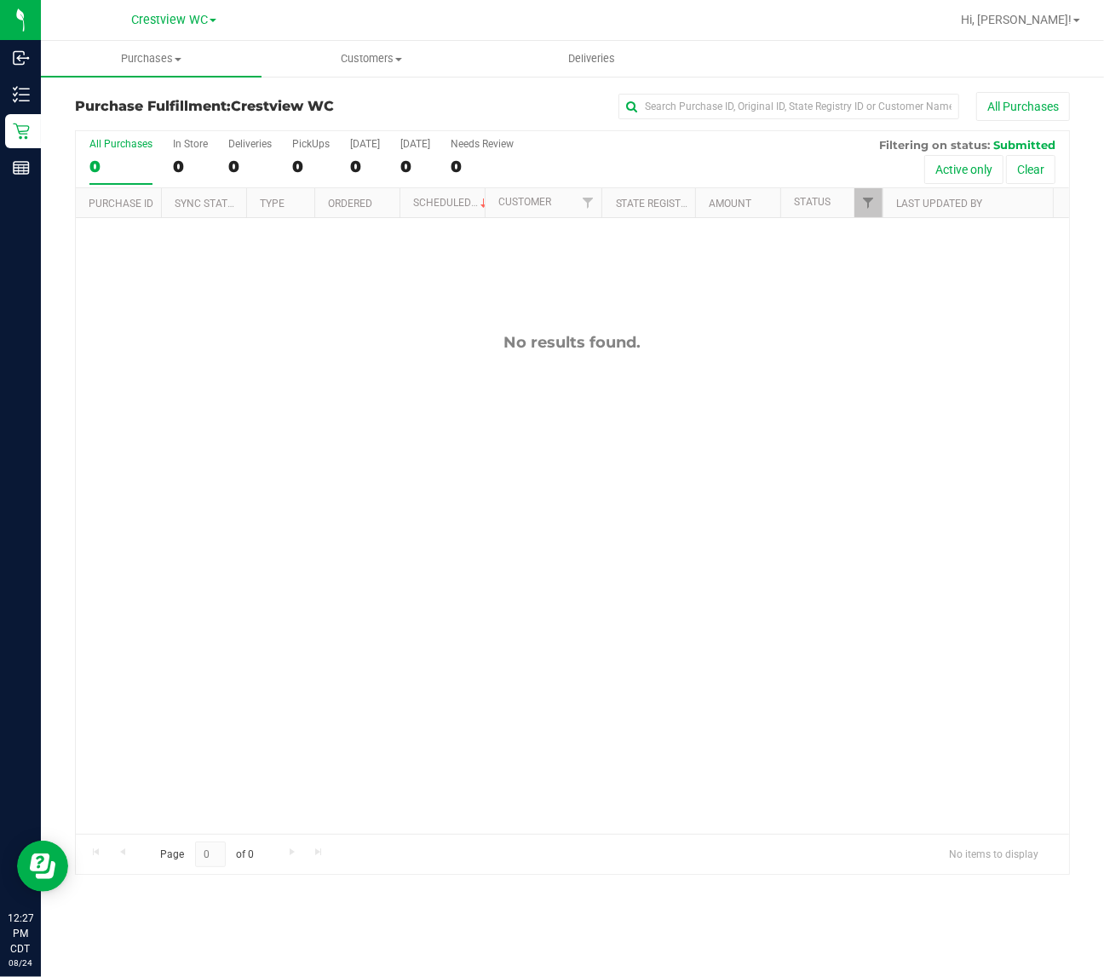
click at [620, 567] on div "No results found." at bounding box center [573, 583] width 994 height 731
click at [866, 213] on link "Filter" at bounding box center [869, 202] width 28 height 29
click at [786, 300] on div "No results found." at bounding box center [573, 583] width 994 height 731
click at [141, 343] on div "11839467 (316985755) N/A Pickup 8/24/2025 12:33 PM CDT 8/24/2025 $17.50 Submitt…" at bounding box center [573, 526] width 994 height 616
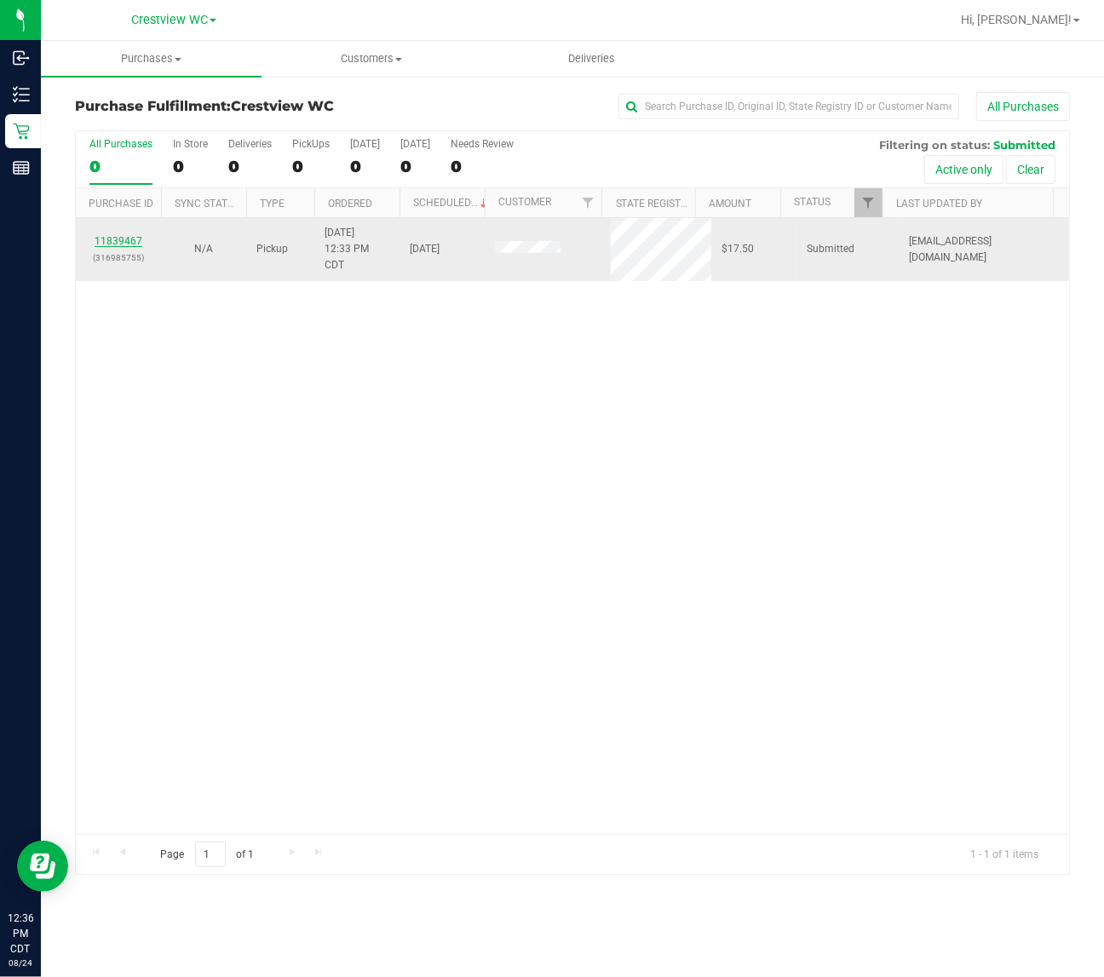
click at [121, 245] on link "11839467" at bounding box center [119, 241] width 48 height 12
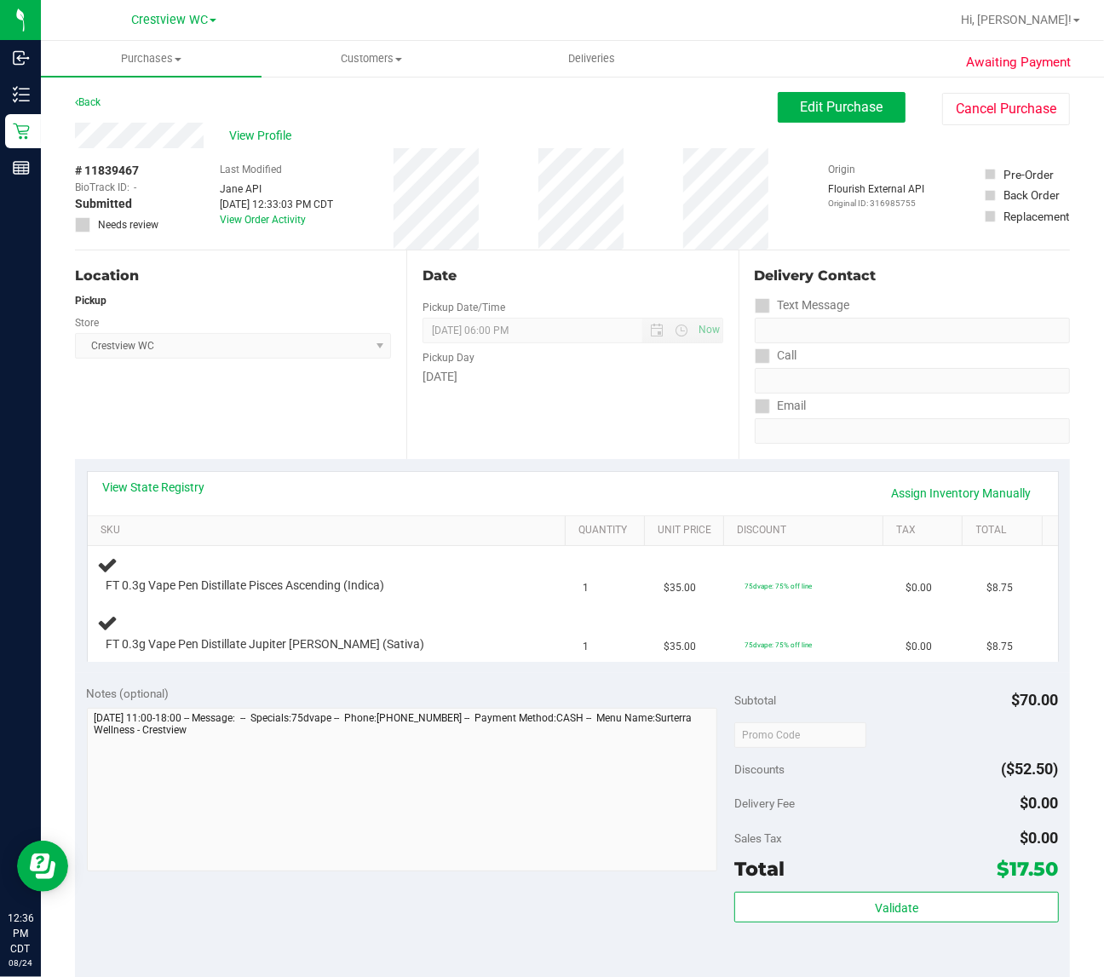
click at [186, 402] on div "Location Pickup Store Crestview WC Select Store Bonita Springs WC Boynton Beach…" at bounding box center [241, 355] width 332 height 209
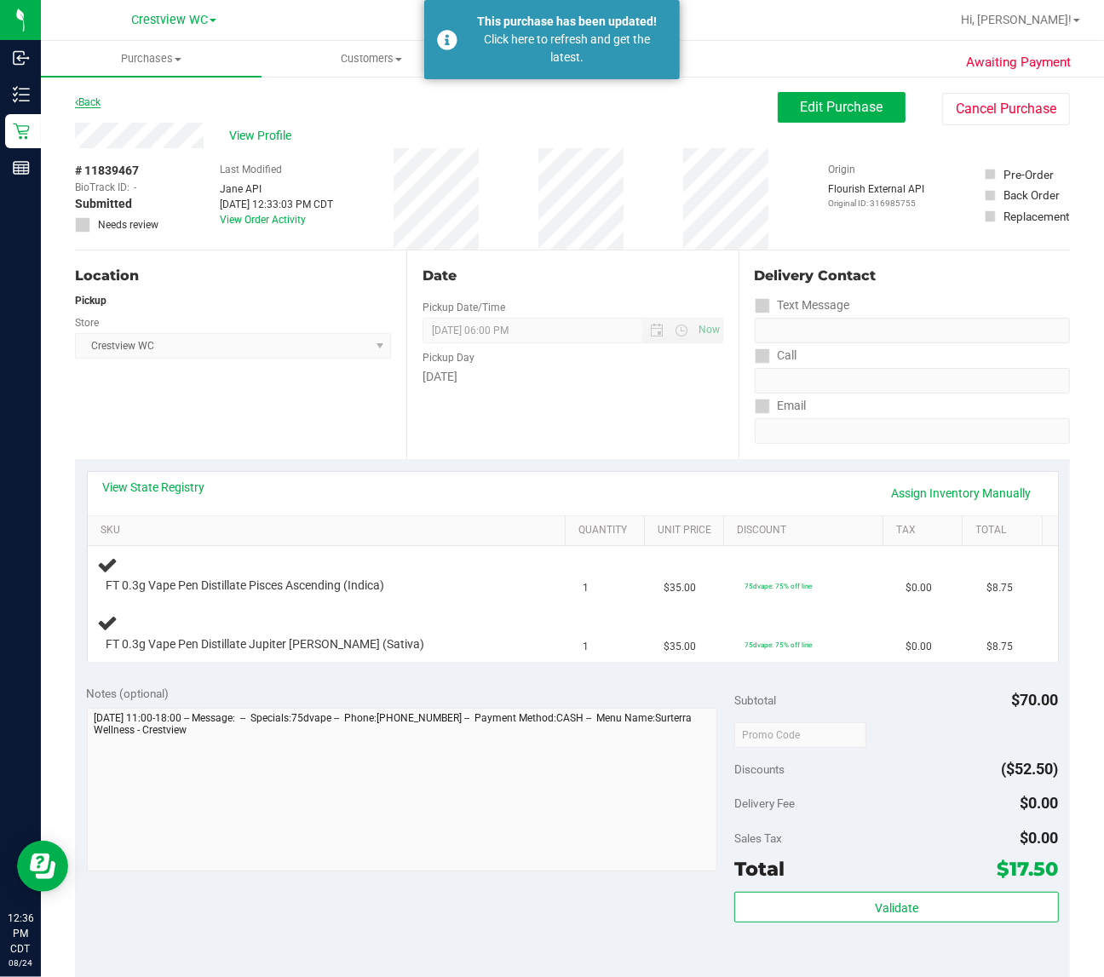
click at [91, 96] on link "Back" at bounding box center [88, 102] width 26 height 12
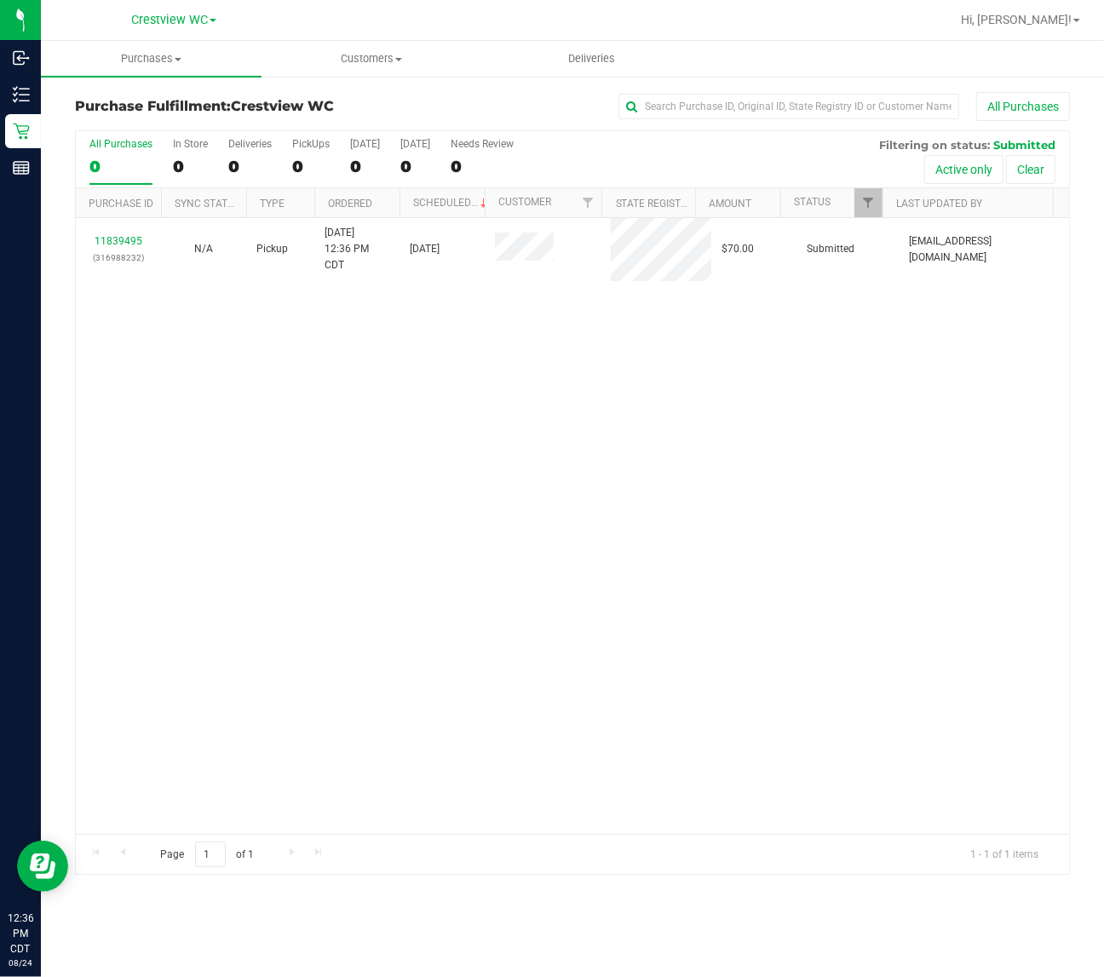
click at [341, 447] on div "11839495 (316988232) N/A Pickup 8/24/2025 12:36 PM CDT 8/24/2025 $70.00 Submitt…" at bounding box center [573, 526] width 994 height 616
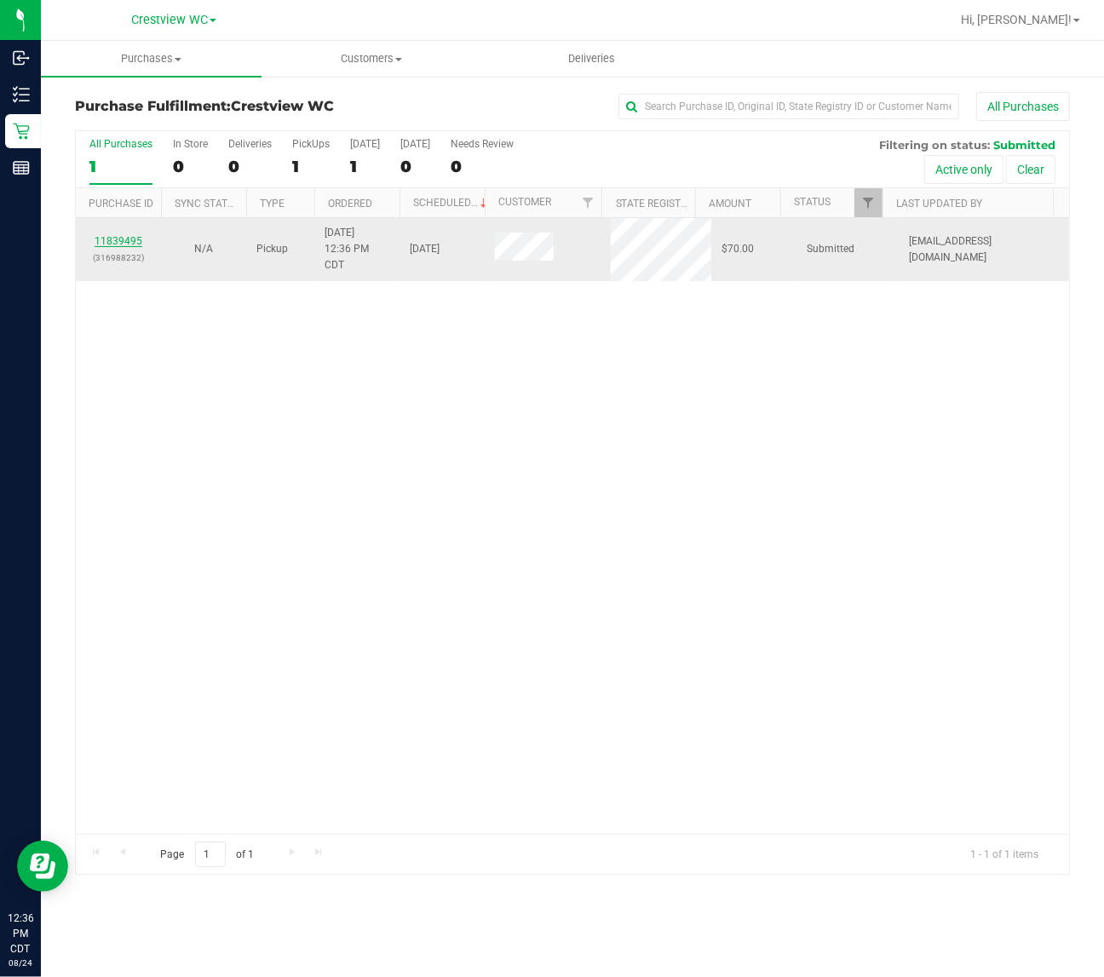
click at [136, 247] on link "11839495" at bounding box center [119, 241] width 48 height 12
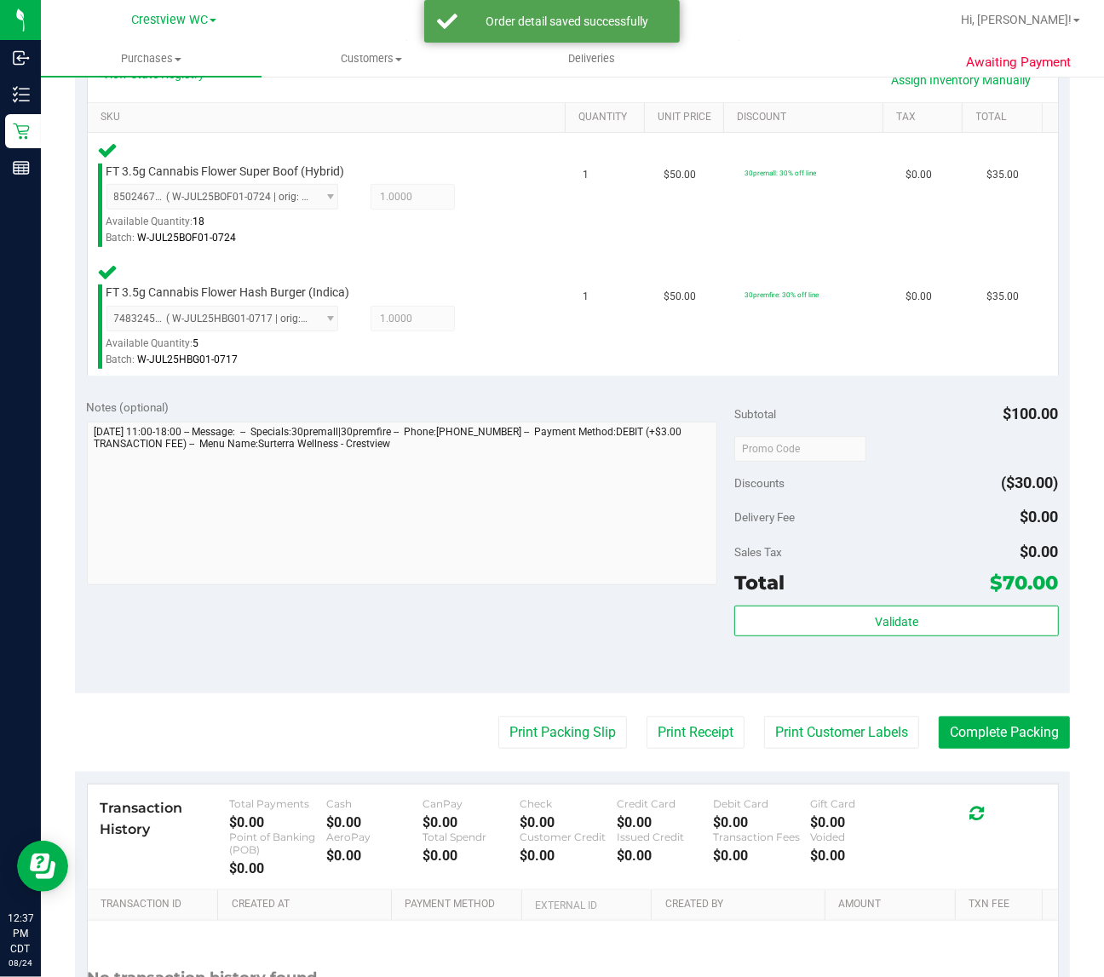
scroll to position [437, 0]
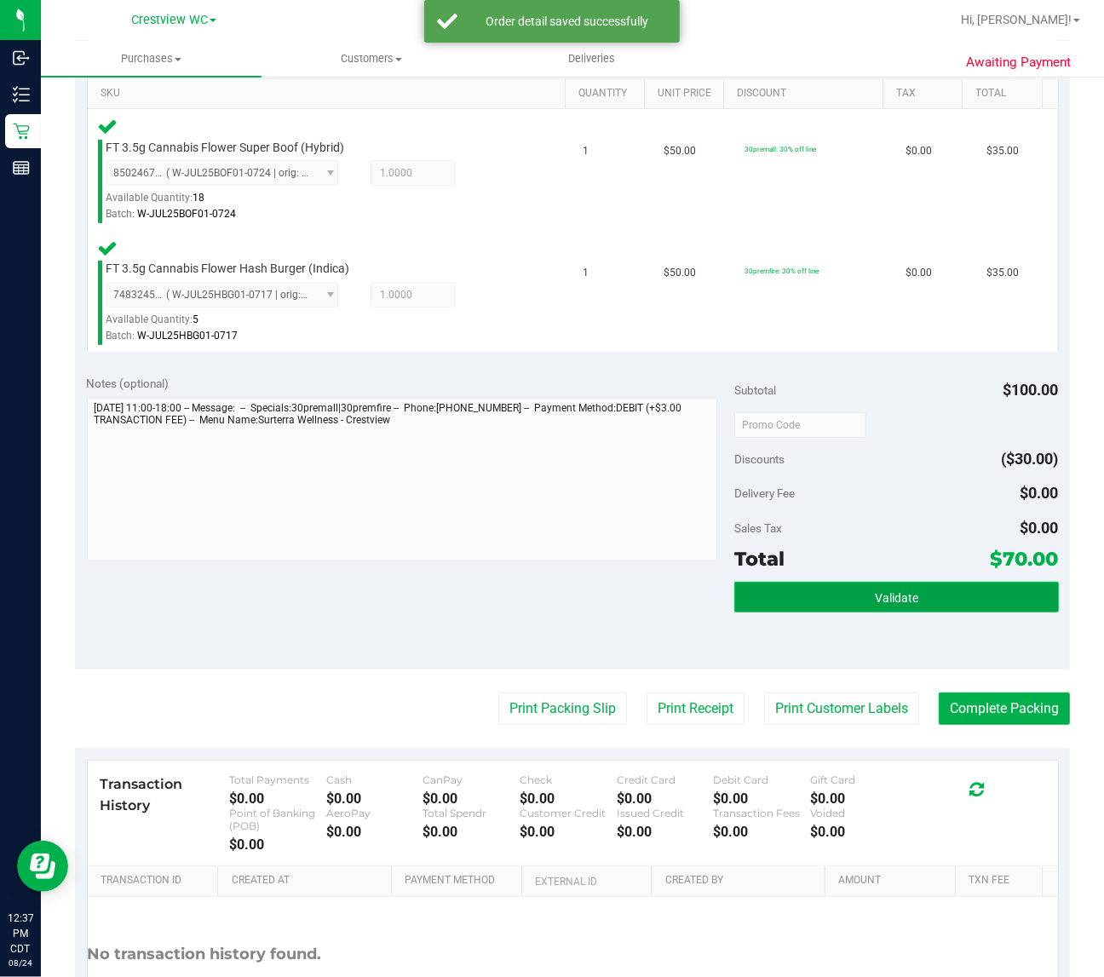
click at [933, 590] on button "Validate" at bounding box center [897, 597] width 324 height 31
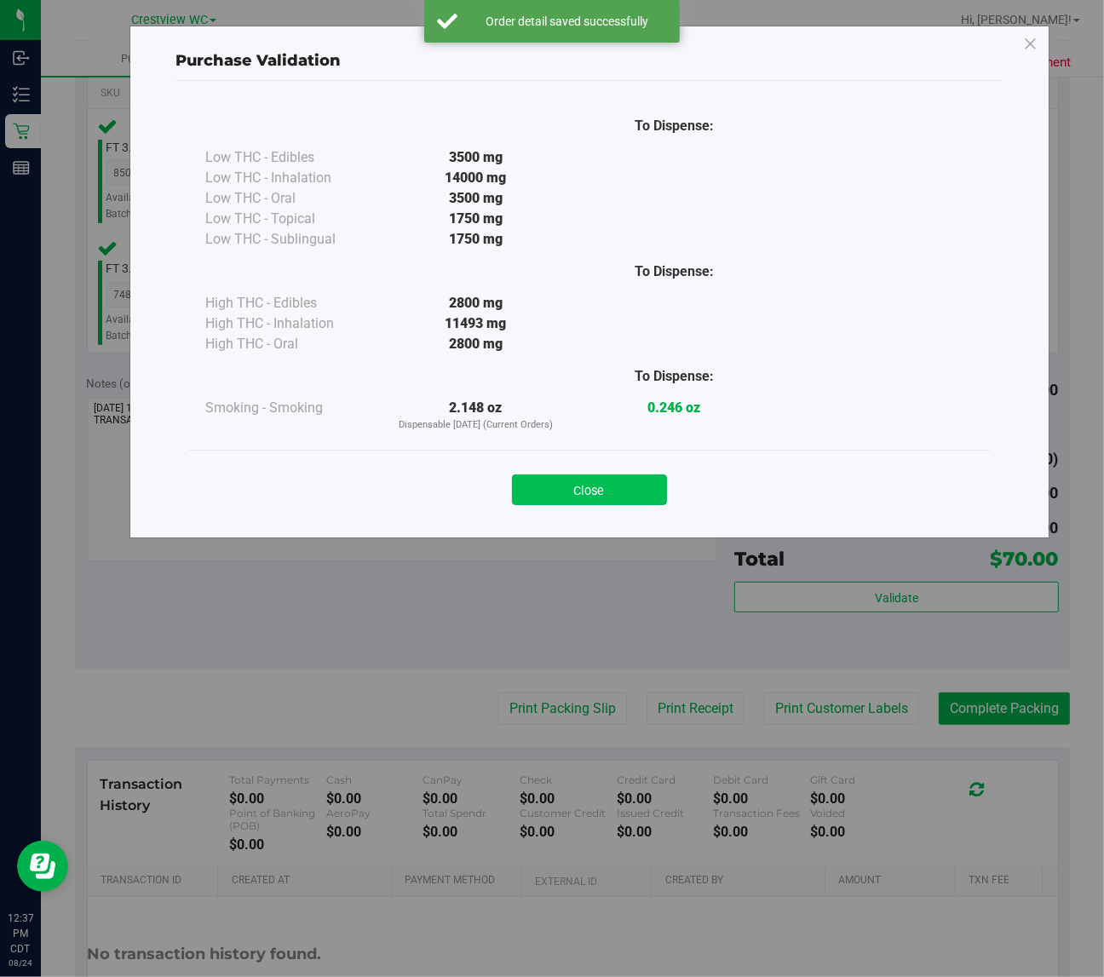
click at [594, 496] on button "Close" at bounding box center [589, 490] width 155 height 31
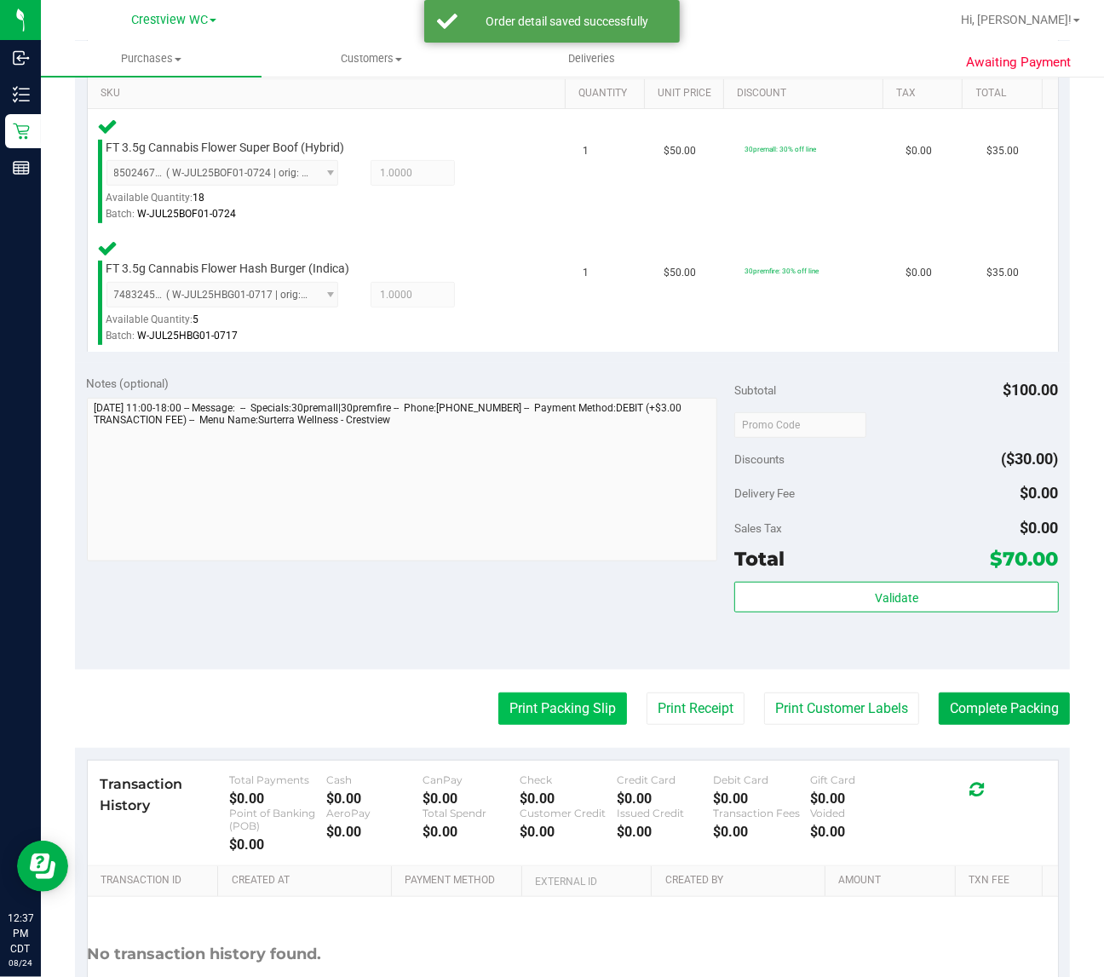
click at [578, 713] on button "Print Packing Slip" at bounding box center [563, 709] width 129 height 32
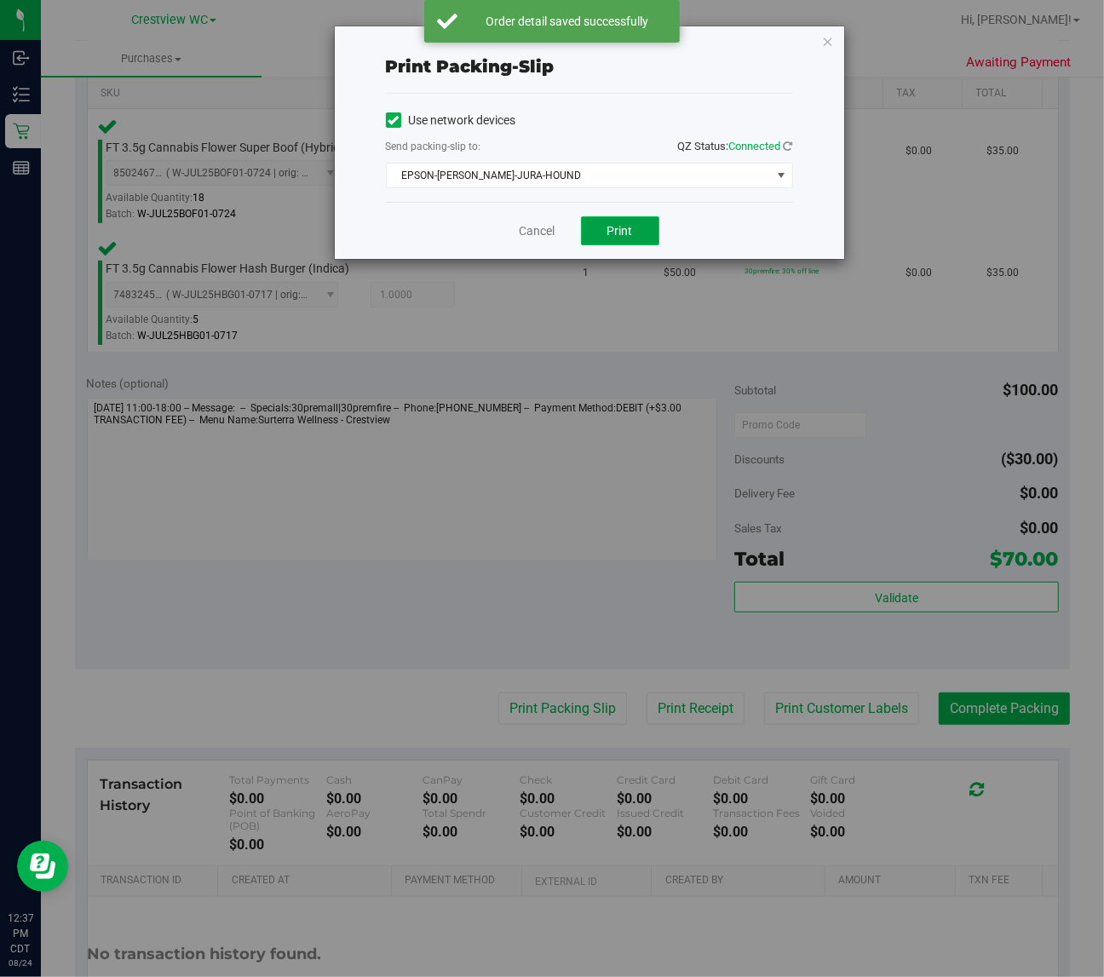
click at [620, 237] on span "Print" at bounding box center [621, 231] width 26 height 14
click at [827, 43] on icon "button" at bounding box center [828, 41] width 12 height 20
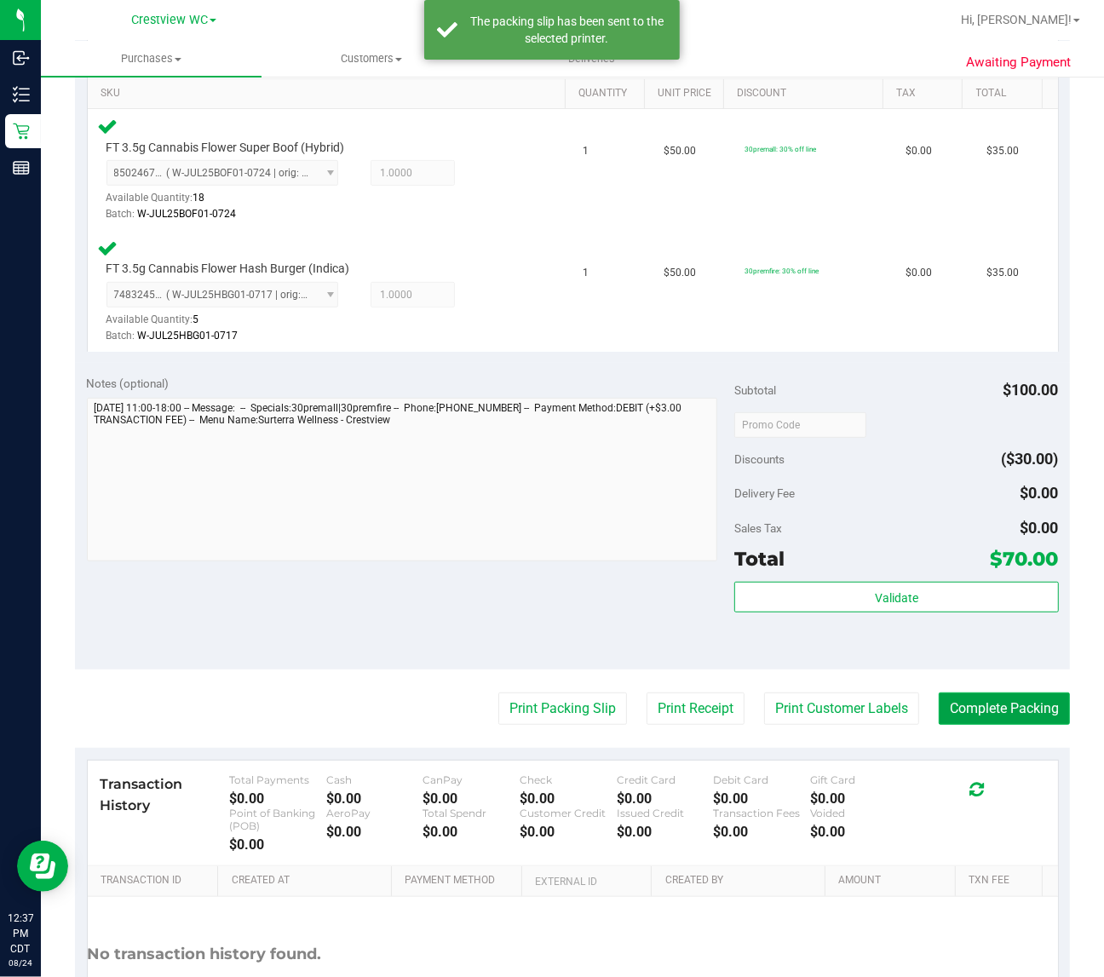
click at [1019, 701] on button "Complete Packing" at bounding box center [1004, 709] width 131 height 32
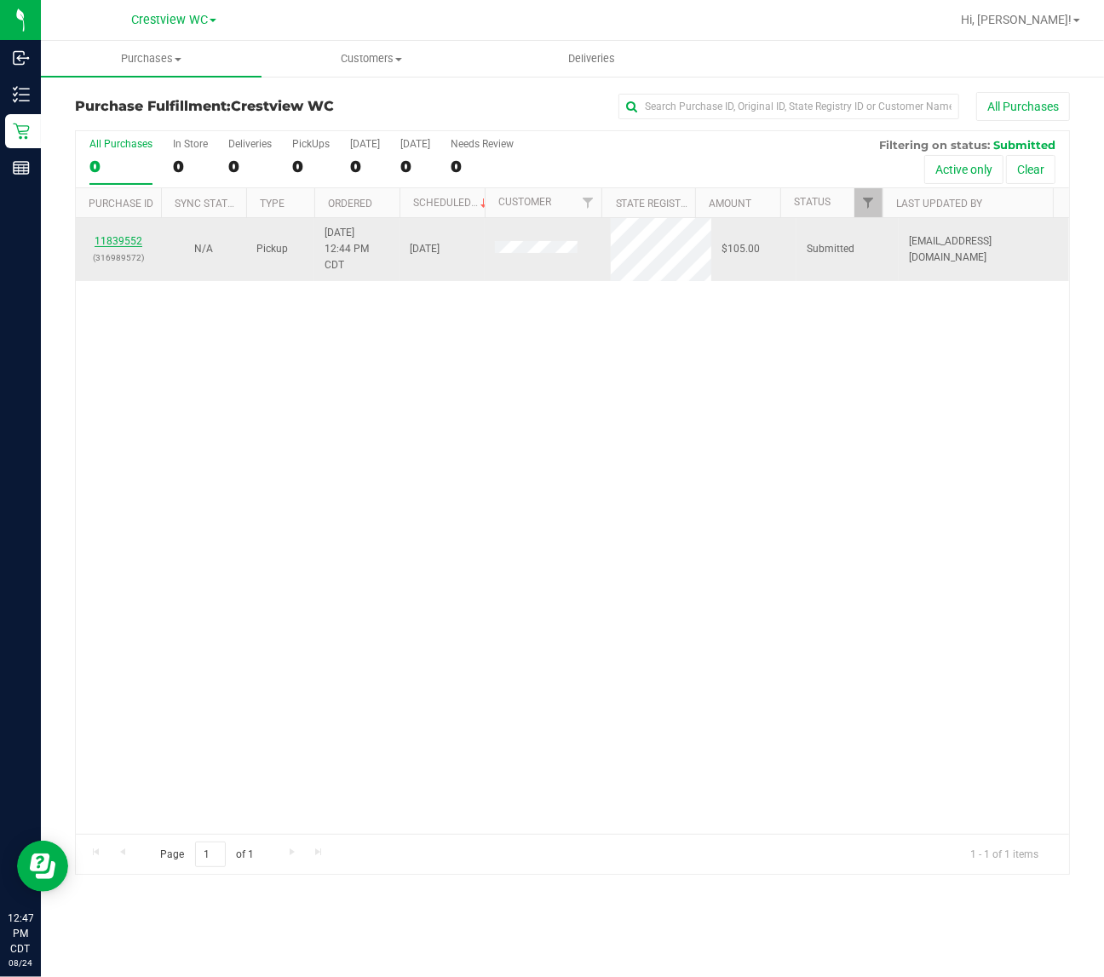
click at [136, 245] on link "11839552" at bounding box center [119, 241] width 48 height 12
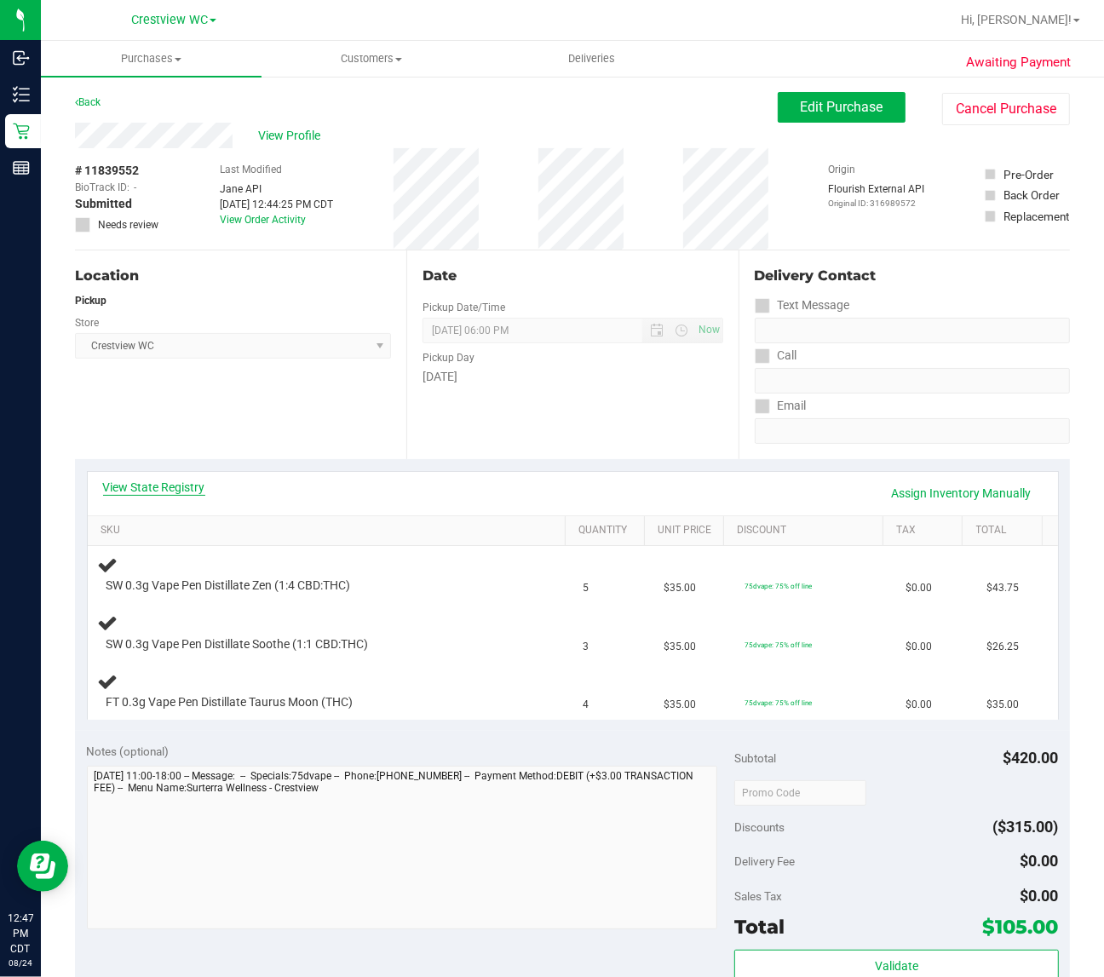
click at [169, 481] on link "View State Registry" at bounding box center [154, 487] width 102 height 17
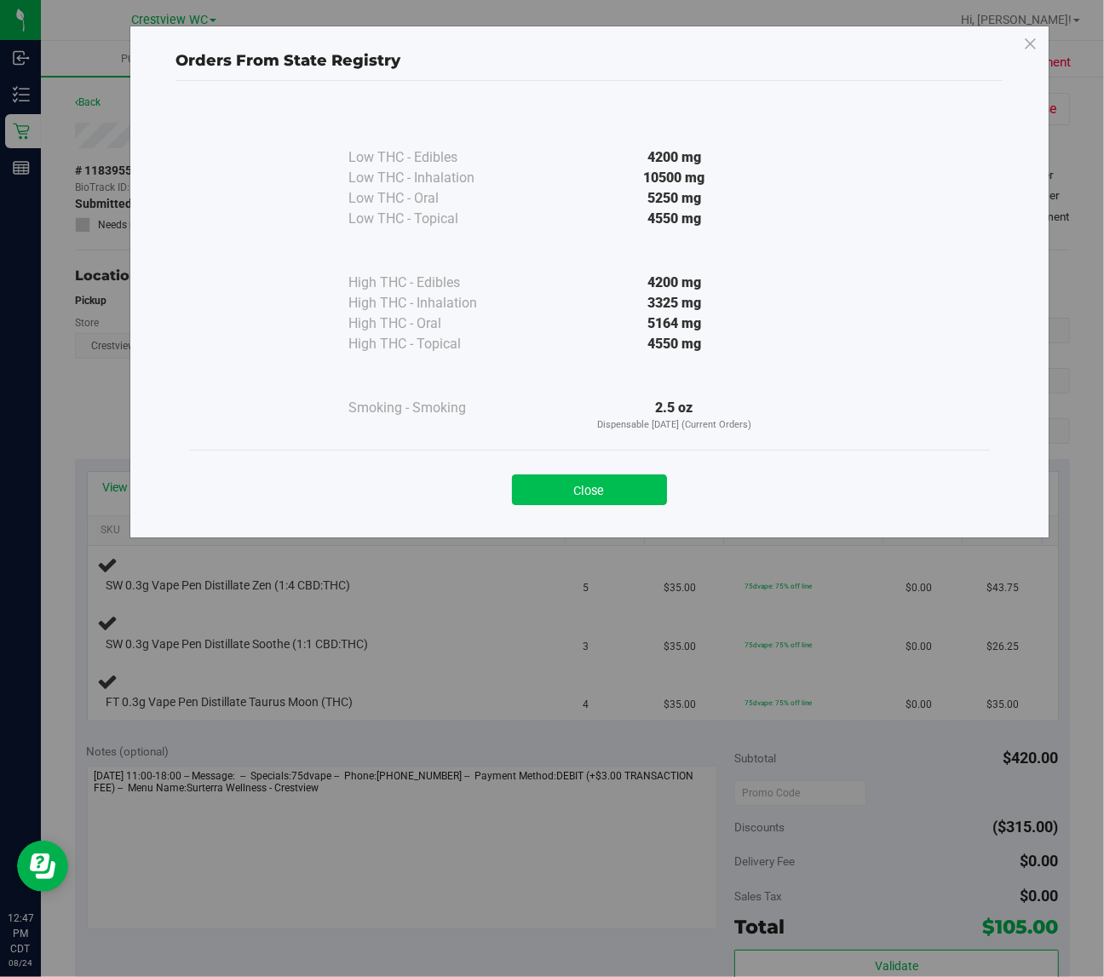
click at [607, 494] on button "Close" at bounding box center [589, 490] width 155 height 31
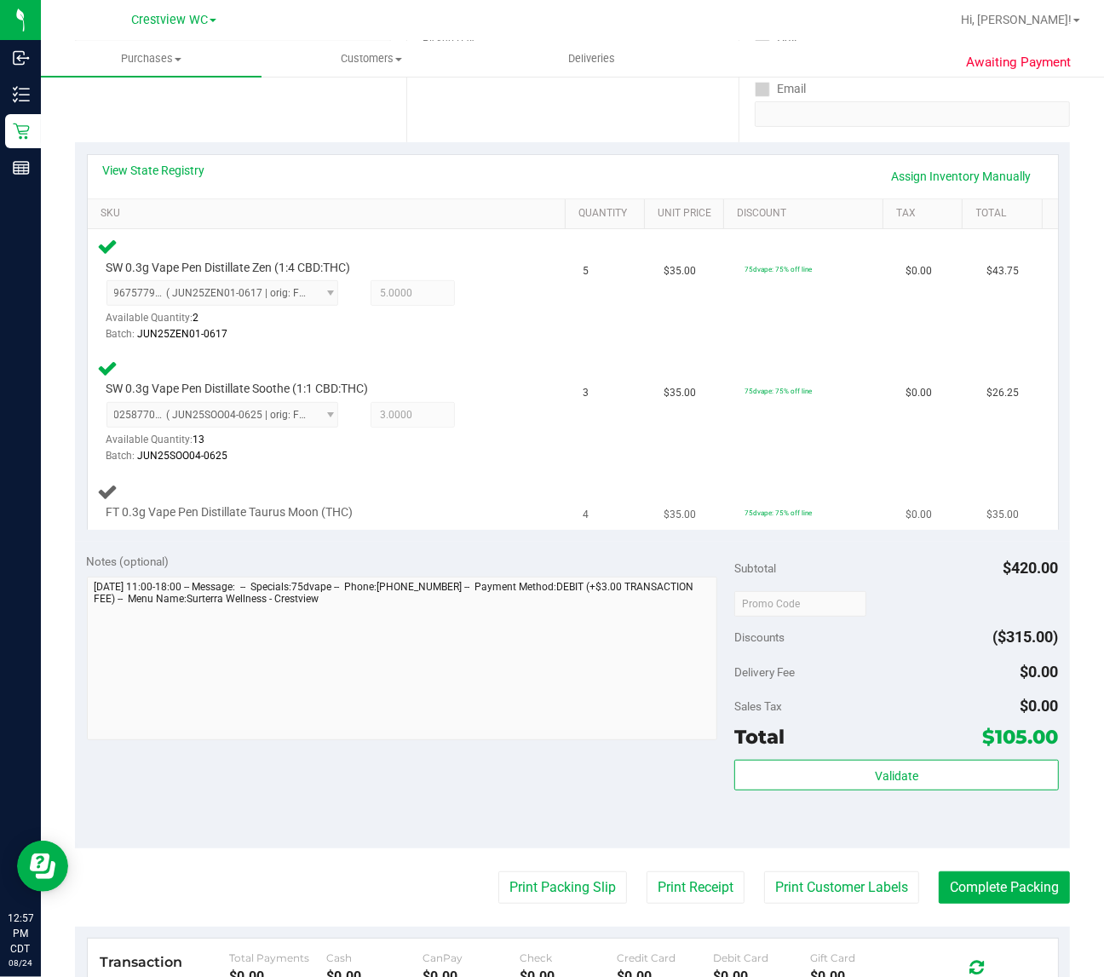
scroll to position [320, 0]
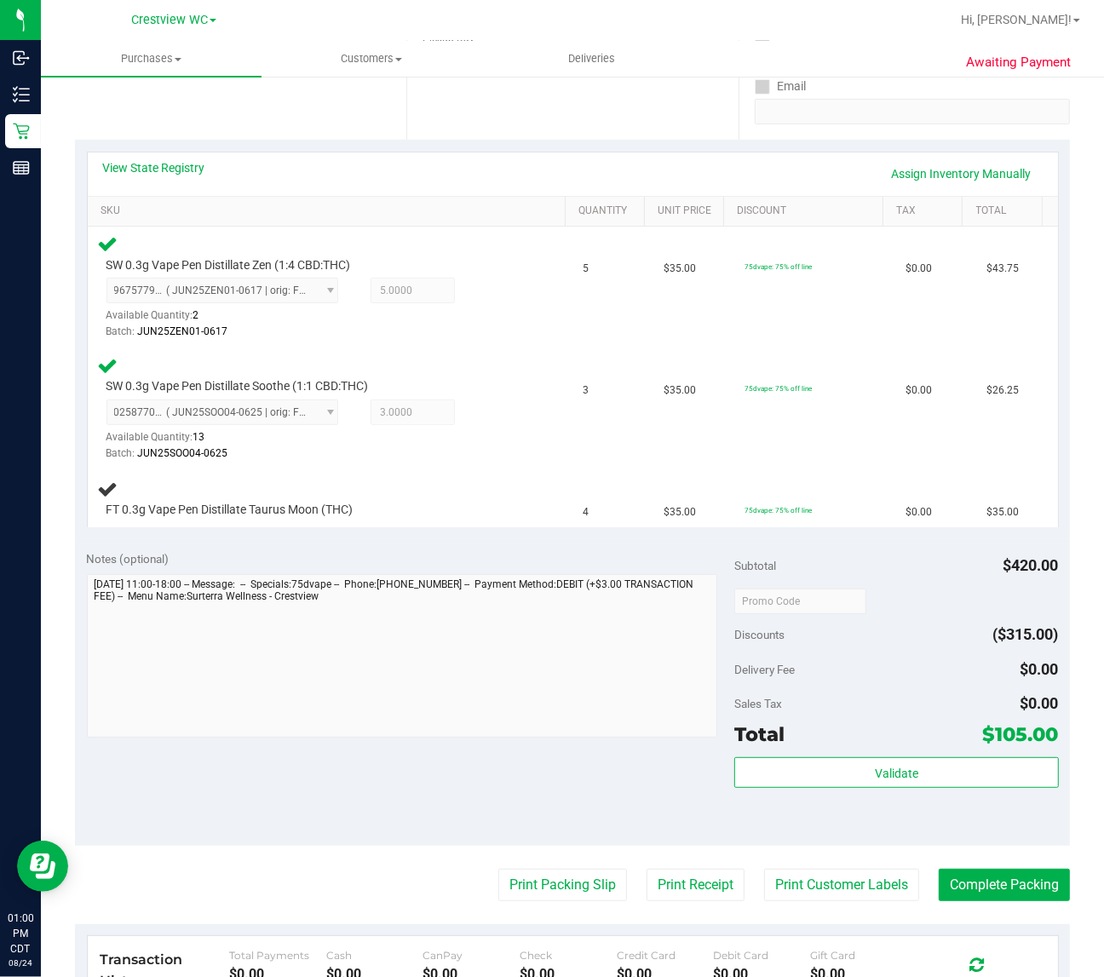
click at [355, 784] on div "Notes (optional) Subtotal $420.00 Discounts ($315.00) Delivery Fee $0.00 Sales …" at bounding box center [572, 692] width 995 height 307
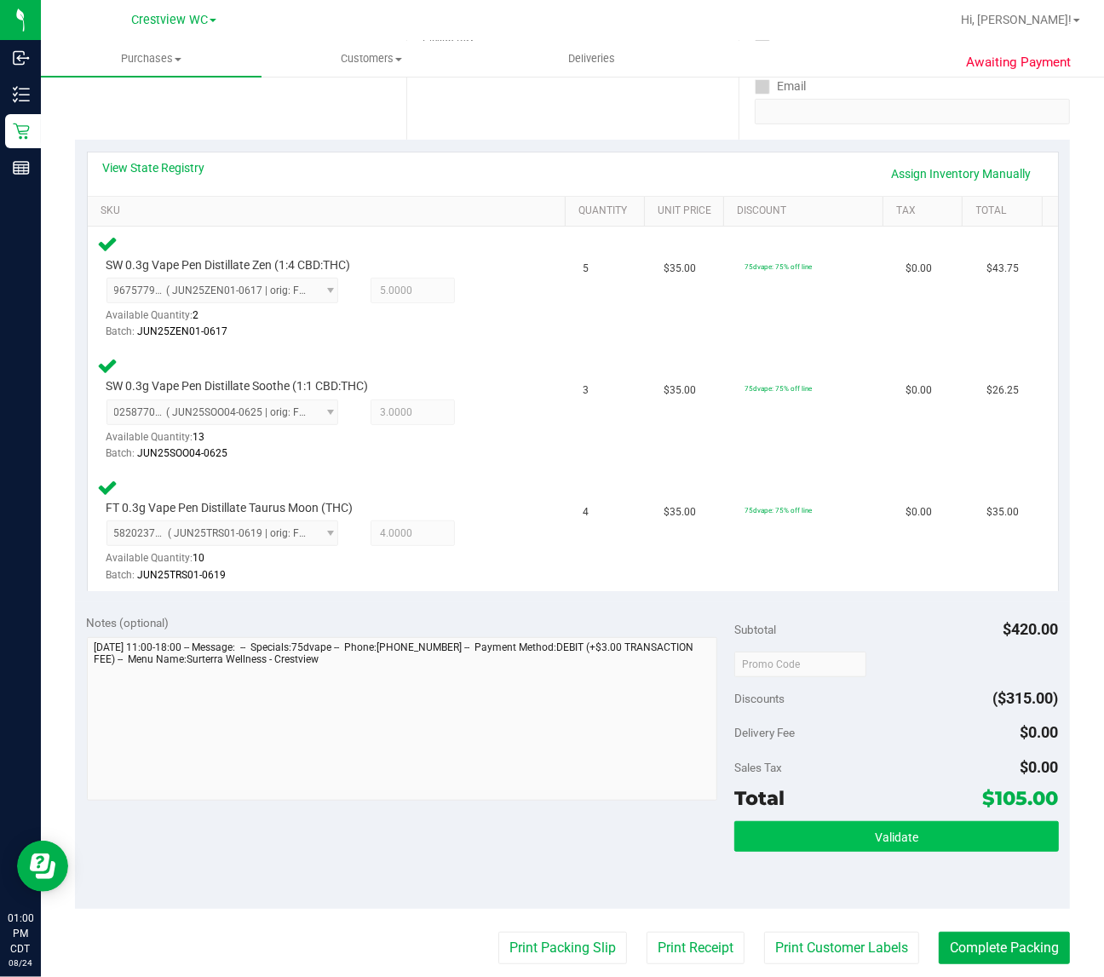
click at [901, 842] on span "Validate" at bounding box center [896, 838] width 43 height 14
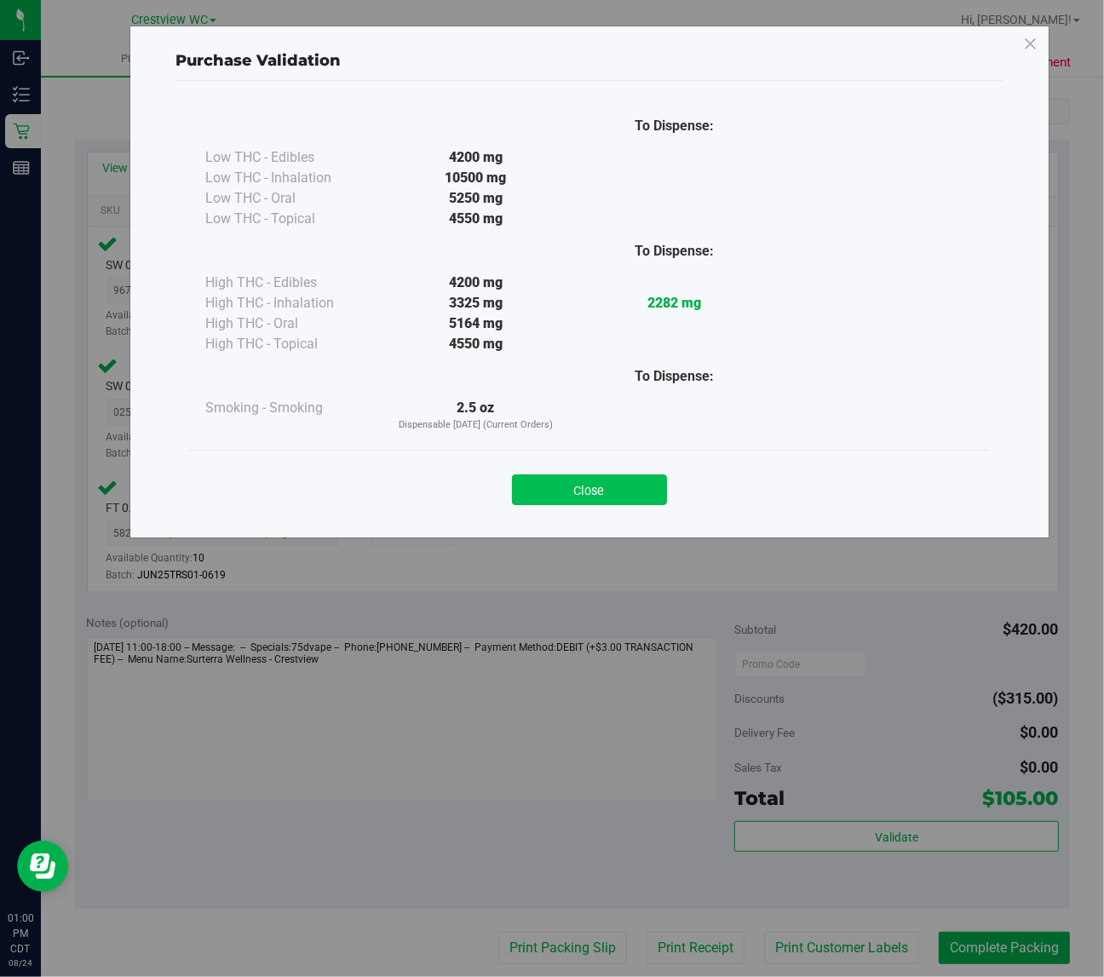
click at [607, 503] on button "Close" at bounding box center [589, 490] width 155 height 31
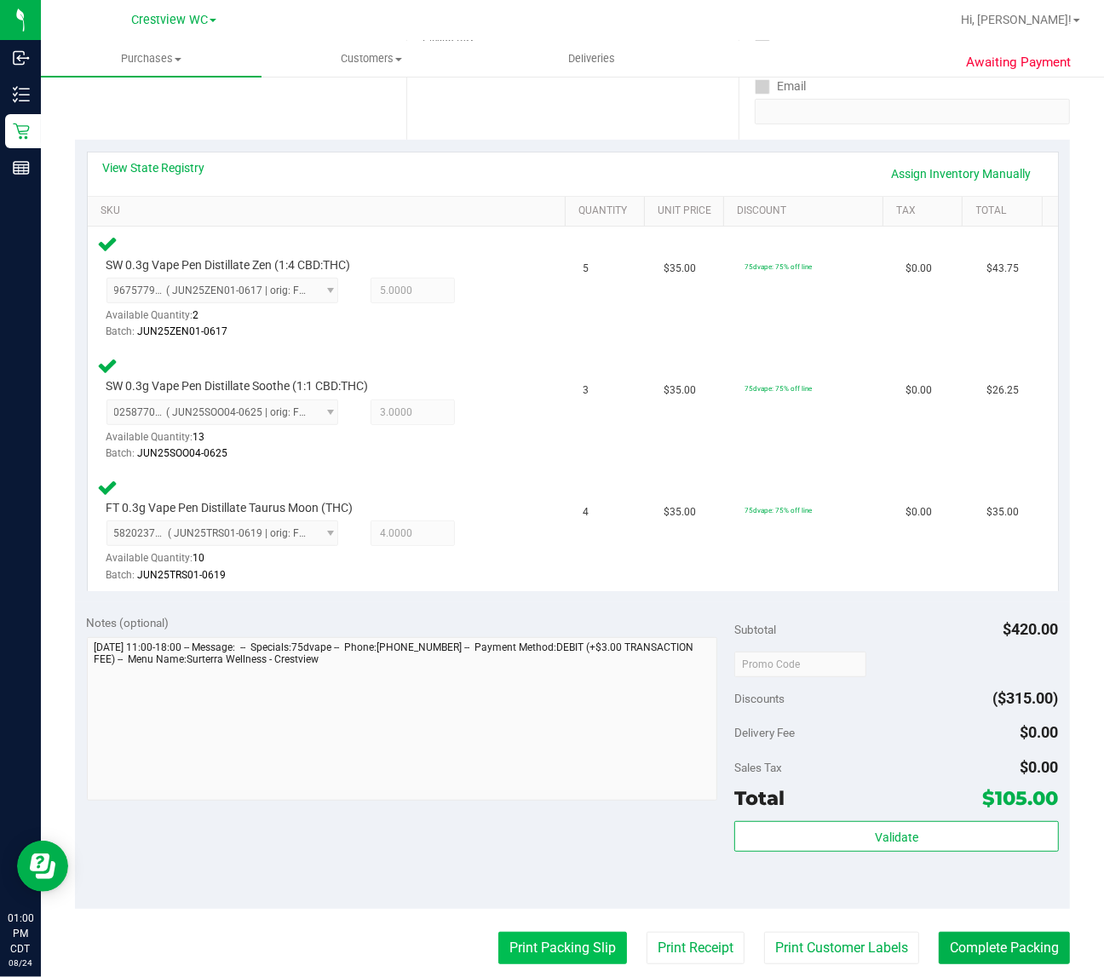
click at [539, 948] on button "Print Packing Slip" at bounding box center [563, 948] width 129 height 32
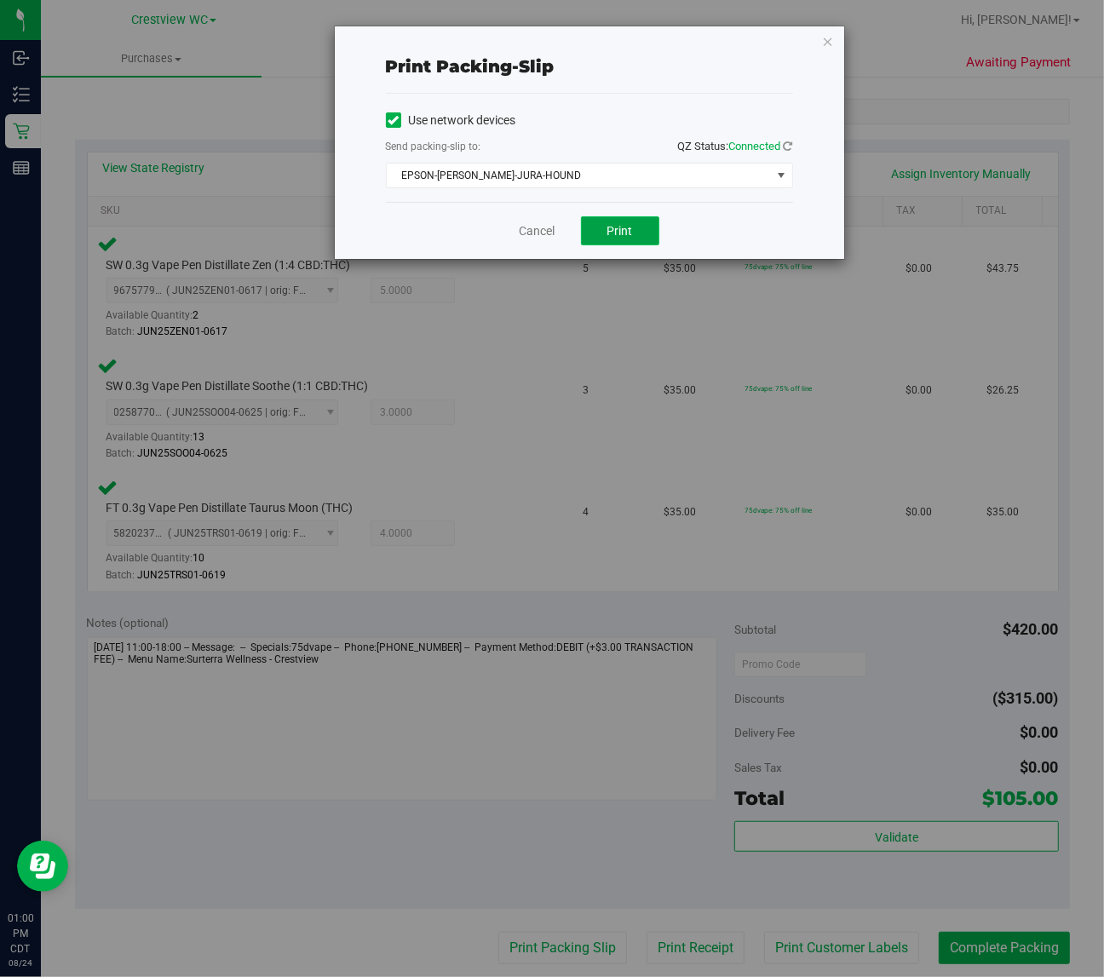
click at [629, 228] on span "Print" at bounding box center [621, 231] width 26 height 14
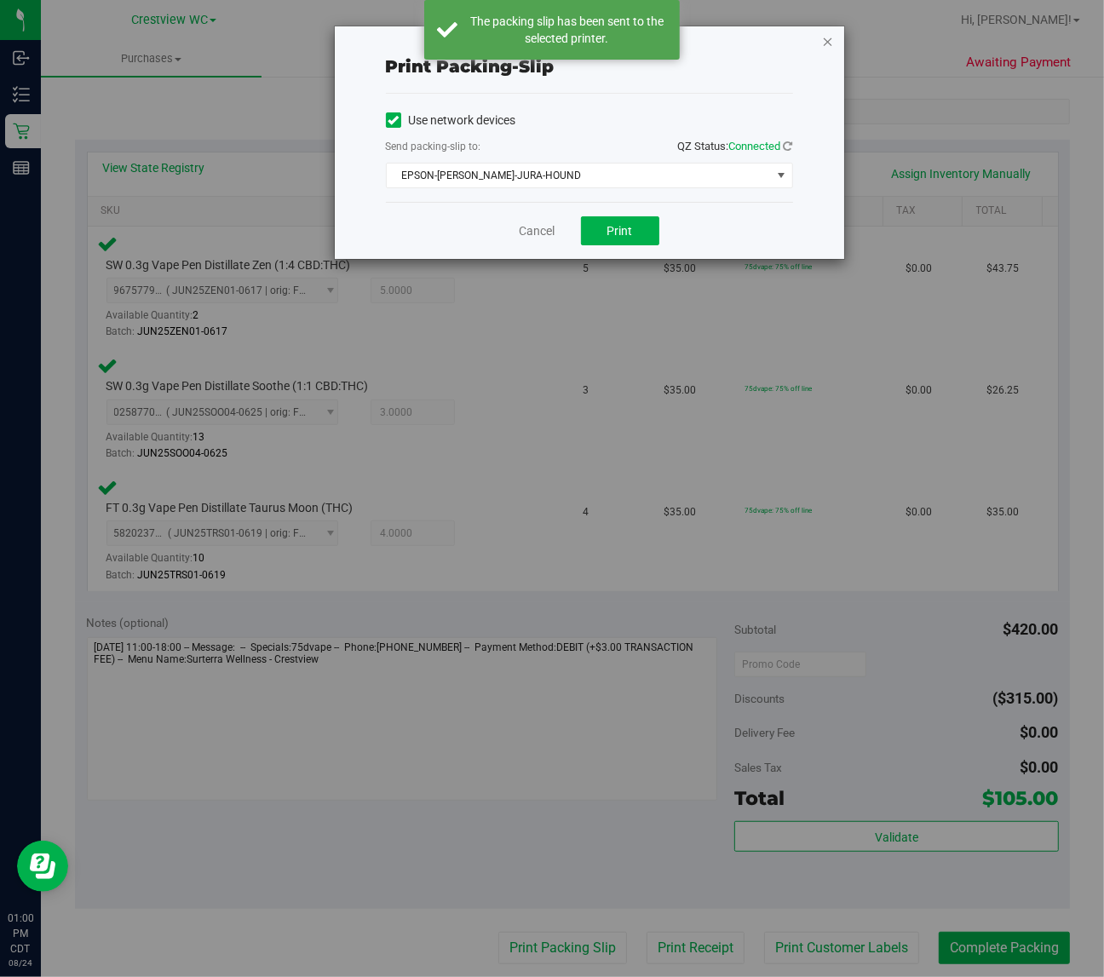
click at [831, 49] on icon "button" at bounding box center [828, 41] width 12 height 20
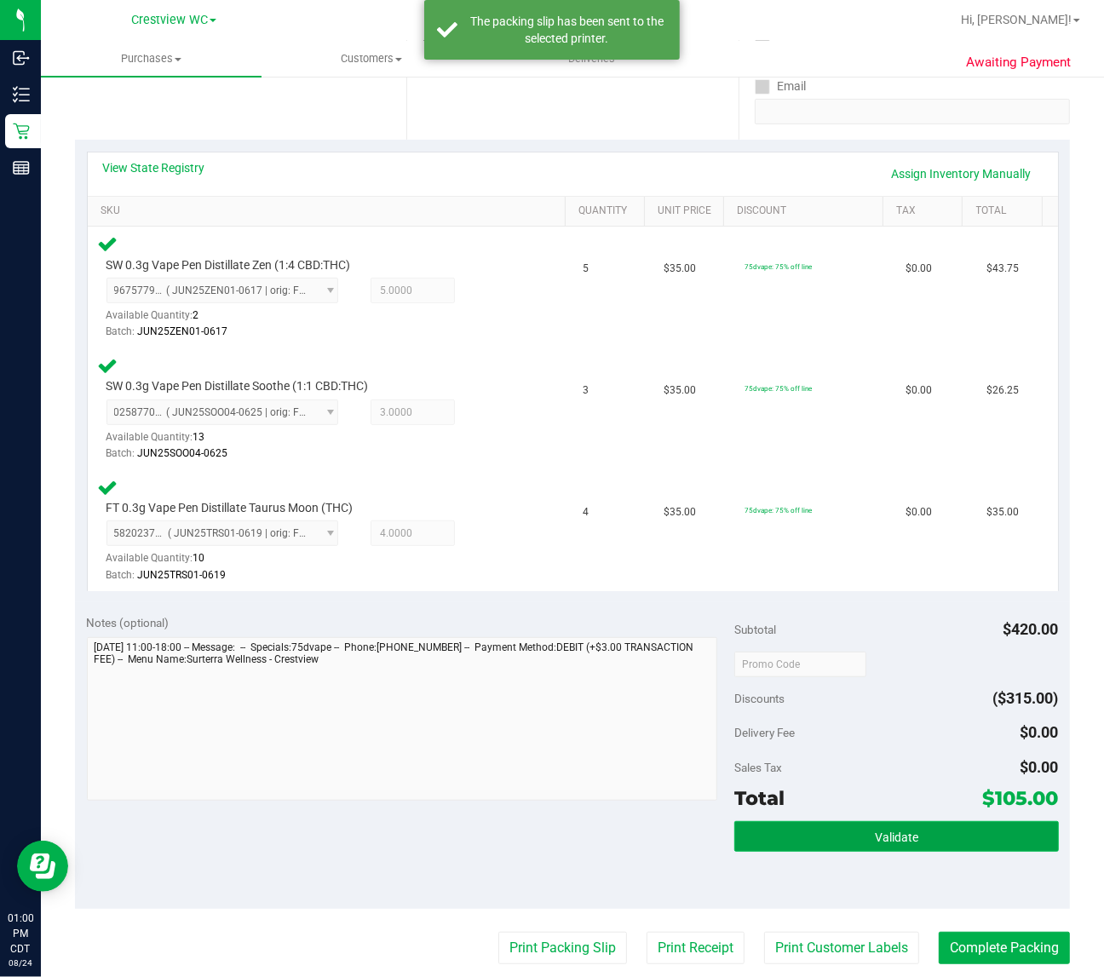
click at [930, 835] on button "Validate" at bounding box center [897, 837] width 324 height 31
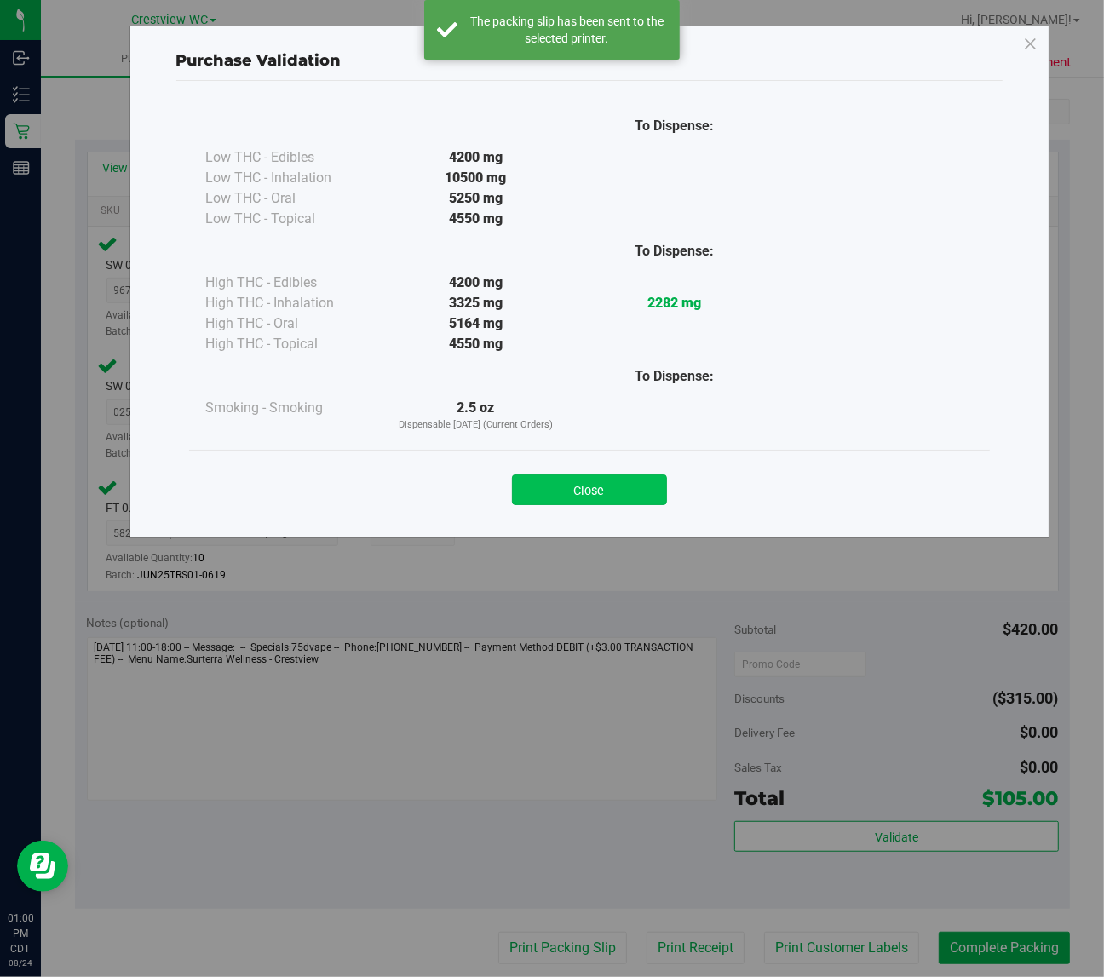
click at [606, 500] on button "Close" at bounding box center [589, 490] width 155 height 31
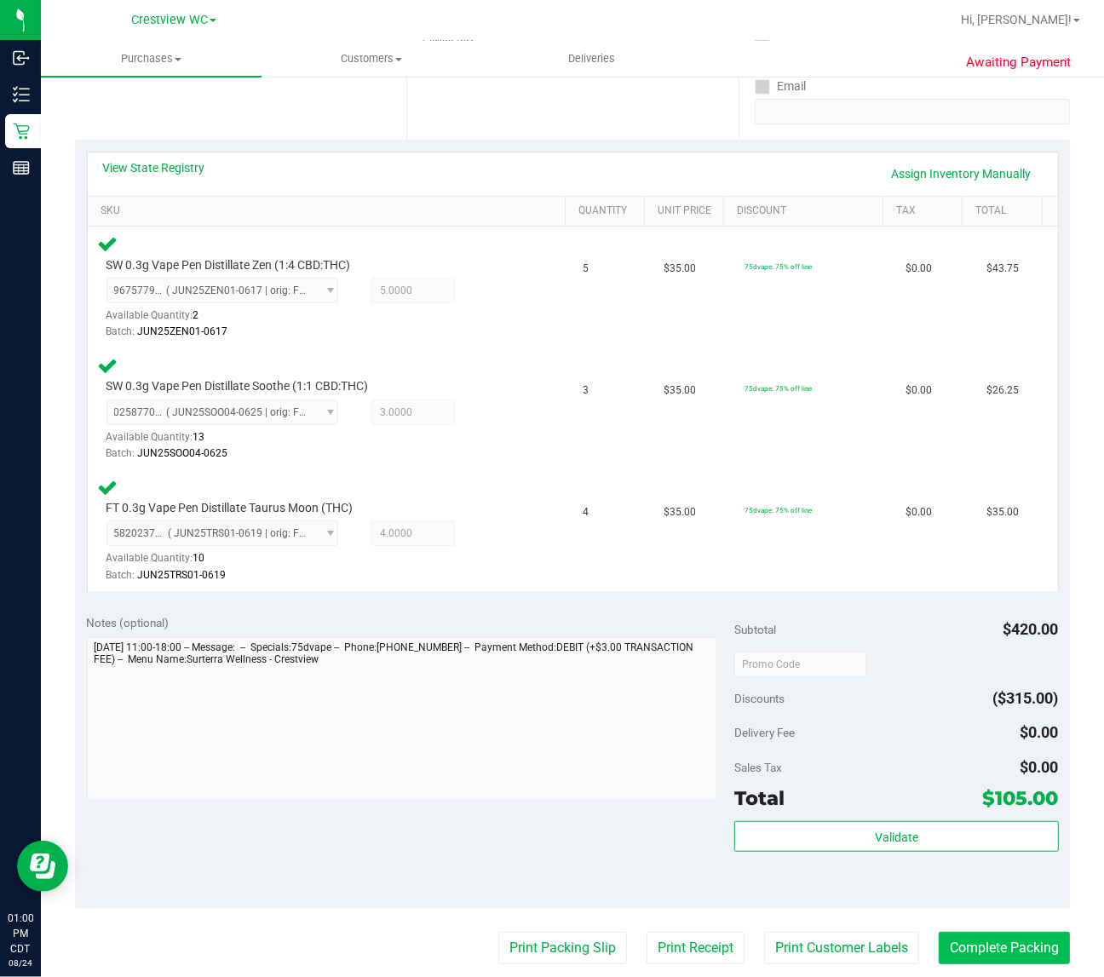
click at [1006, 951] on button "Complete Packing" at bounding box center [1004, 948] width 131 height 32
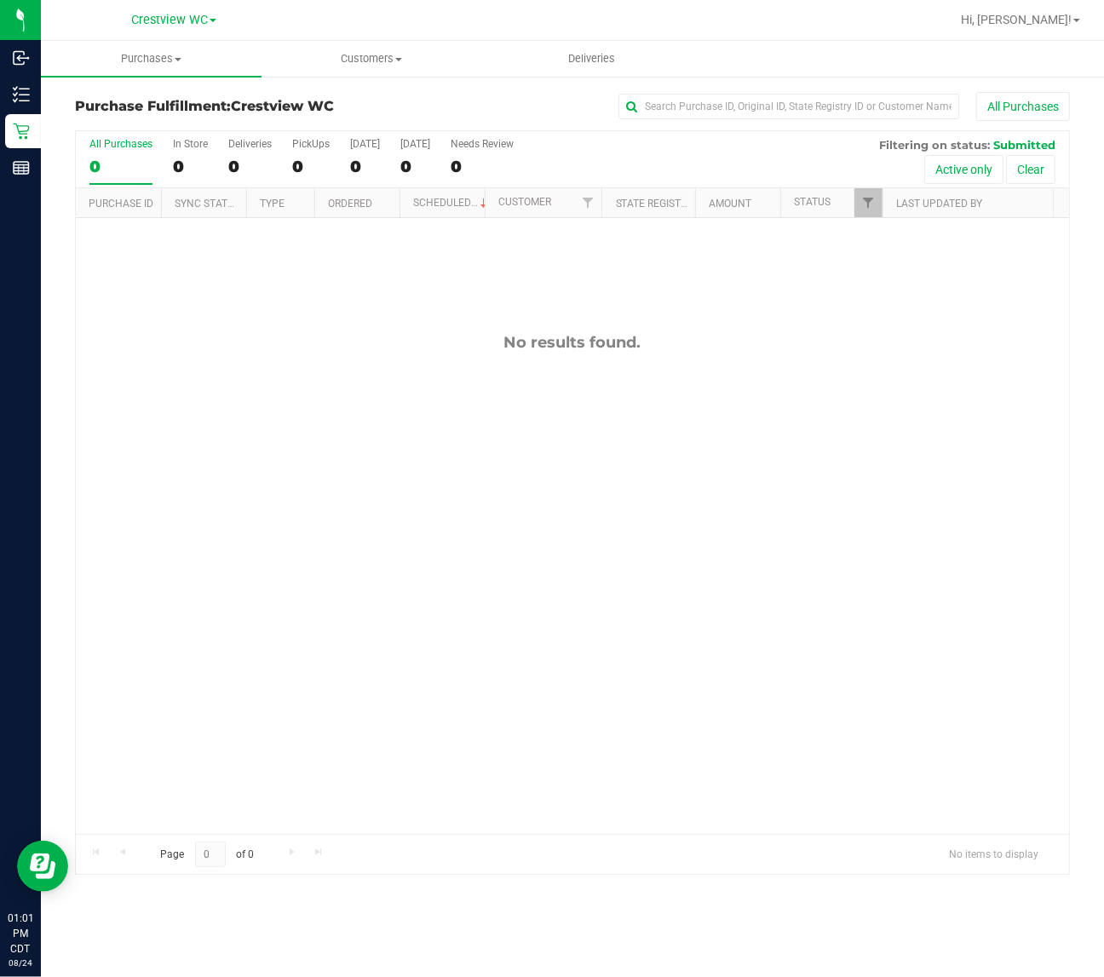
click at [341, 360] on div "No results found." at bounding box center [573, 583] width 994 height 731
click at [267, 641] on div "11839742 (316994835) N/A Delivery 8/24/2025 1:08 PM CDT 8/30/2025 $145.00 Submi…" at bounding box center [573, 526] width 994 height 616
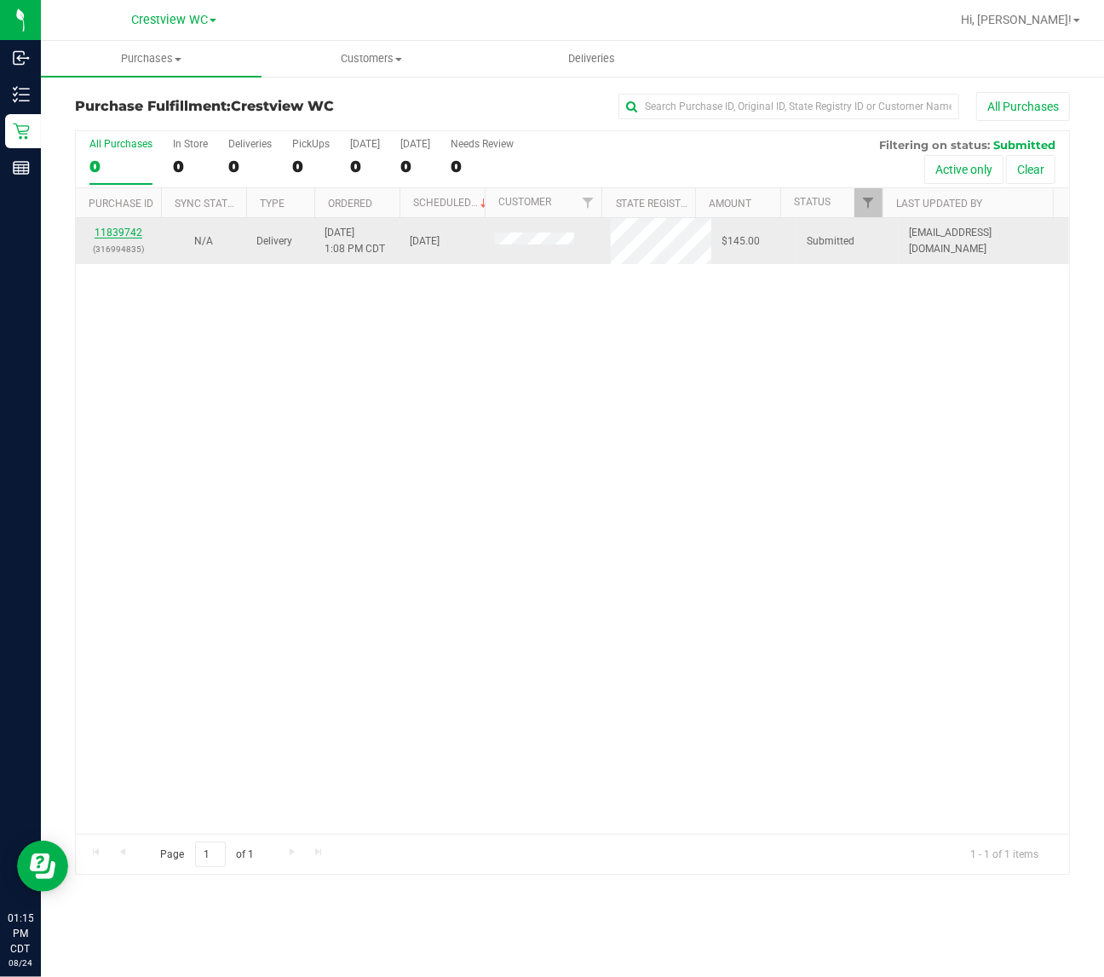
click at [133, 232] on link "11839742" at bounding box center [119, 233] width 48 height 12
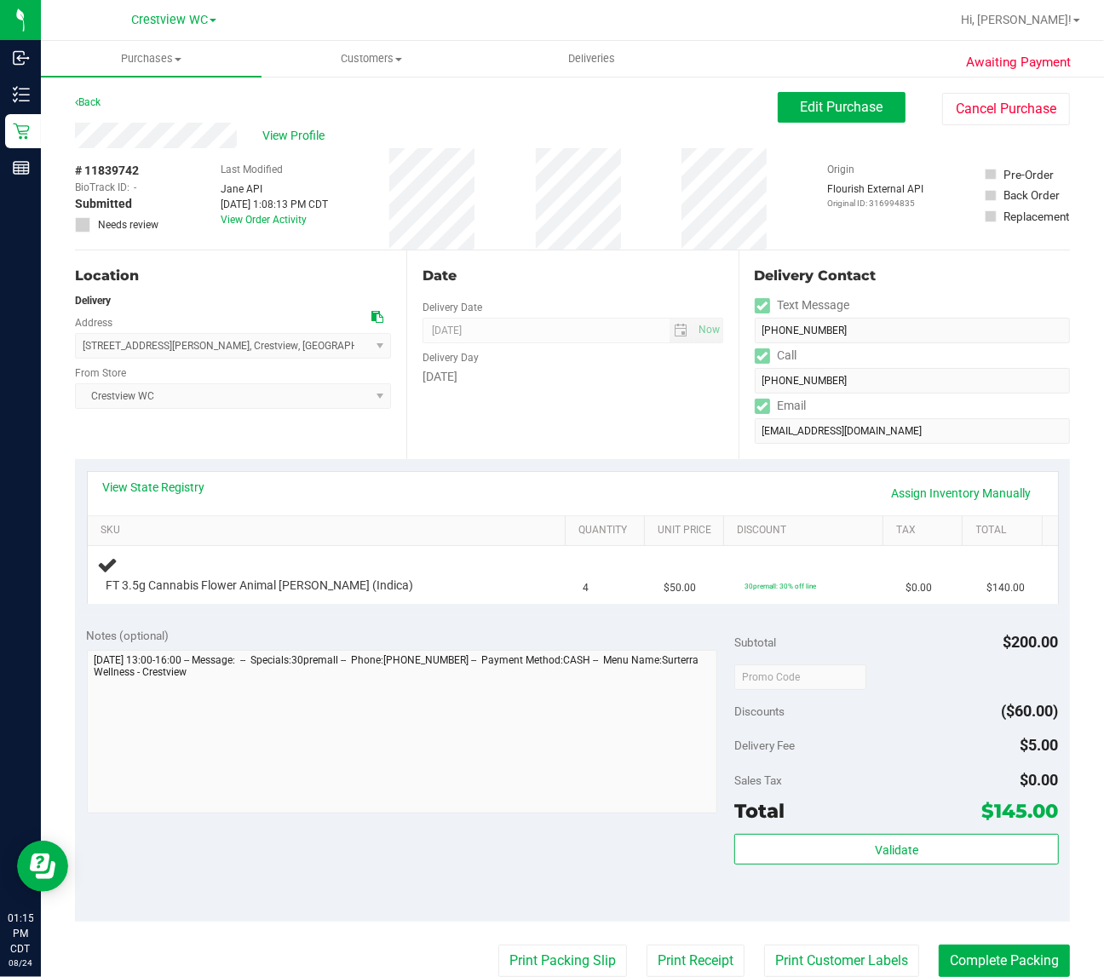
click at [379, 622] on div "Notes (optional) Subtotal $200.00 Discounts ($60.00) Delivery Fee $5.00 Sales T…" at bounding box center [572, 768] width 995 height 307
click at [197, 490] on link "View State Registry" at bounding box center [154, 487] width 102 height 17
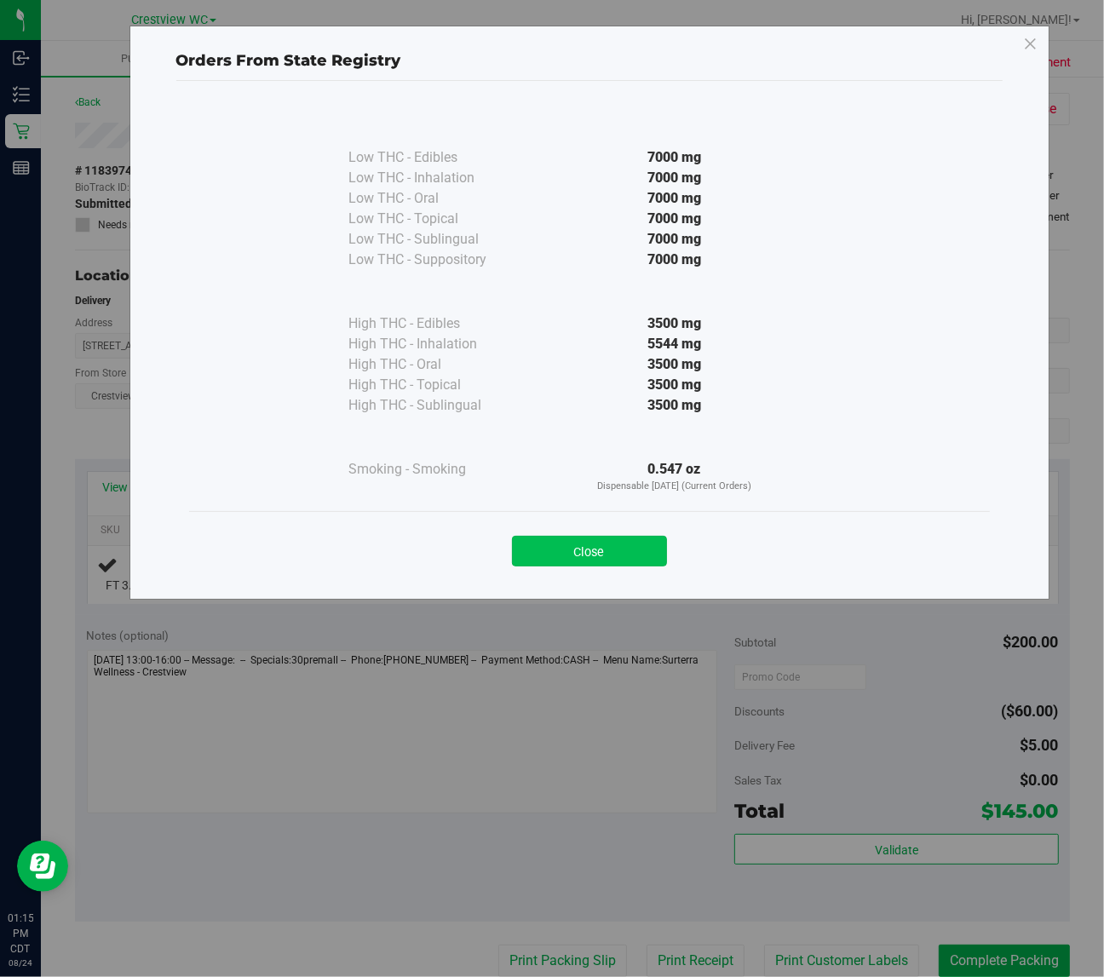
click at [545, 551] on button "Close" at bounding box center [589, 551] width 155 height 31
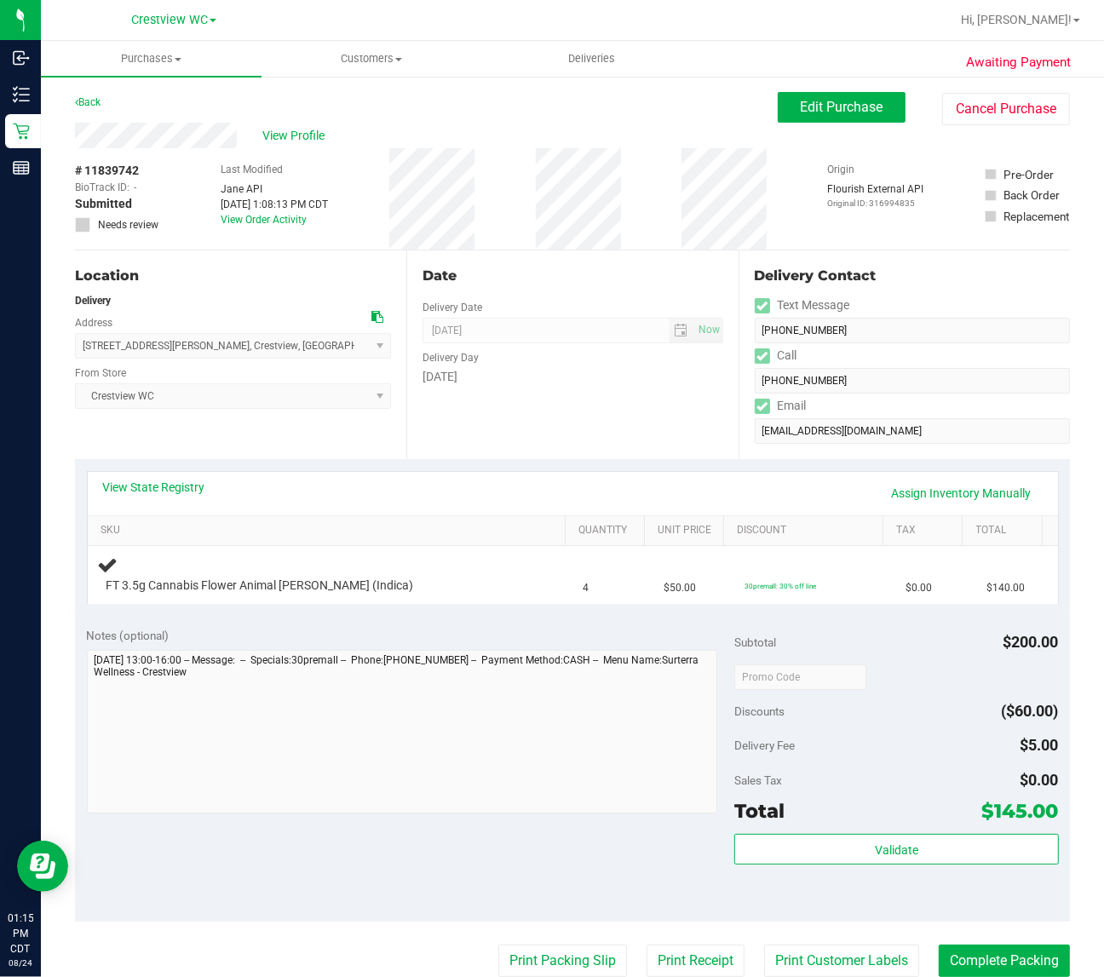
click at [444, 633] on div "Notes (optional)" at bounding box center [411, 635] width 649 height 17
click at [441, 615] on div "View State Registry Assign Inventory Manually SKU Quantity Unit Price Discount …" at bounding box center [572, 537] width 995 height 156
click at [355, 622] on div "Notes (optional) Subtotal $200.00 Discounts ($60.00) Delivery Fee $5.00 Sales T…" at bounding box center [572, 768] width 995 height 307
click at [464, 496] on div "View State Registry Assign Inventory Manually" at bounding box center [573, 493] width 940 height 29
click at [342, 475] on div "View State Registry Assign Inventory Manually" at bounding box center [573, 493] width 971 height 43
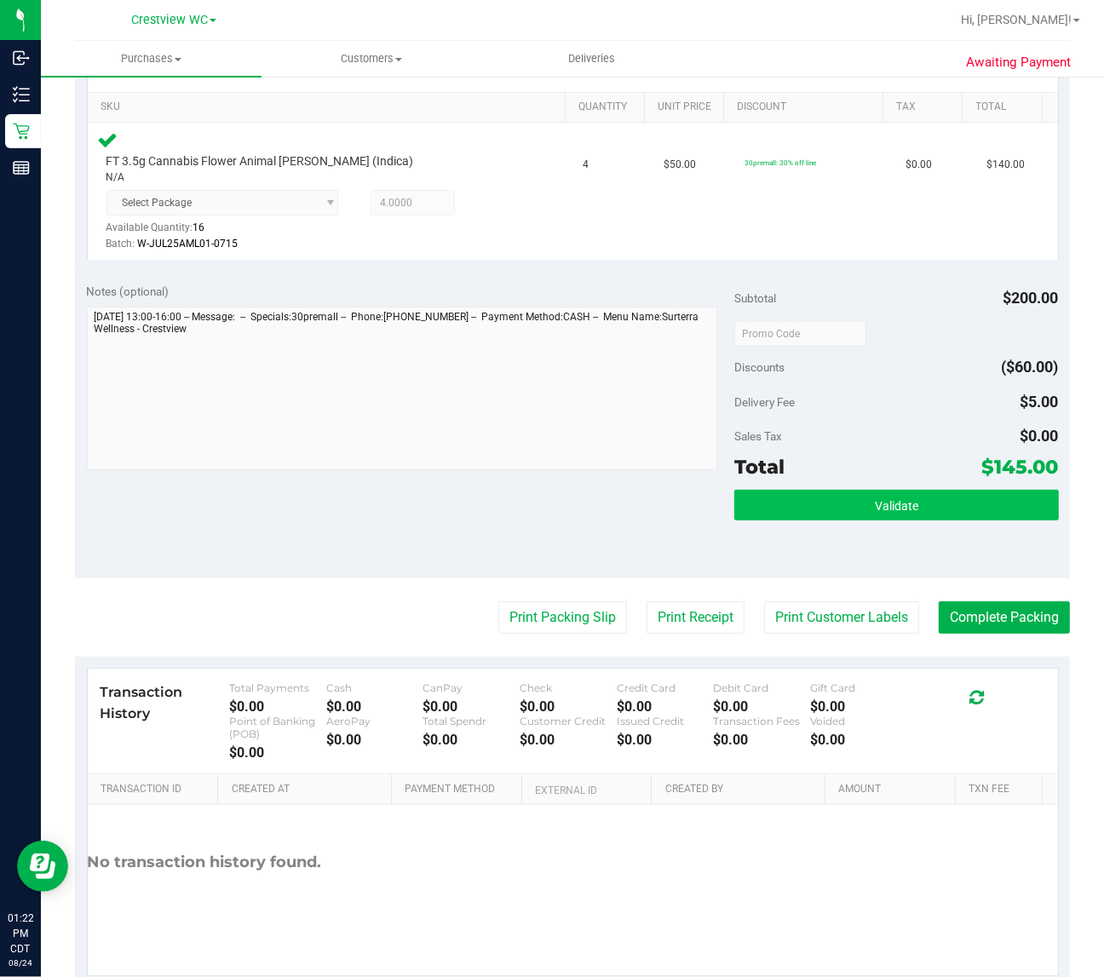
scroll to position [426, 0]
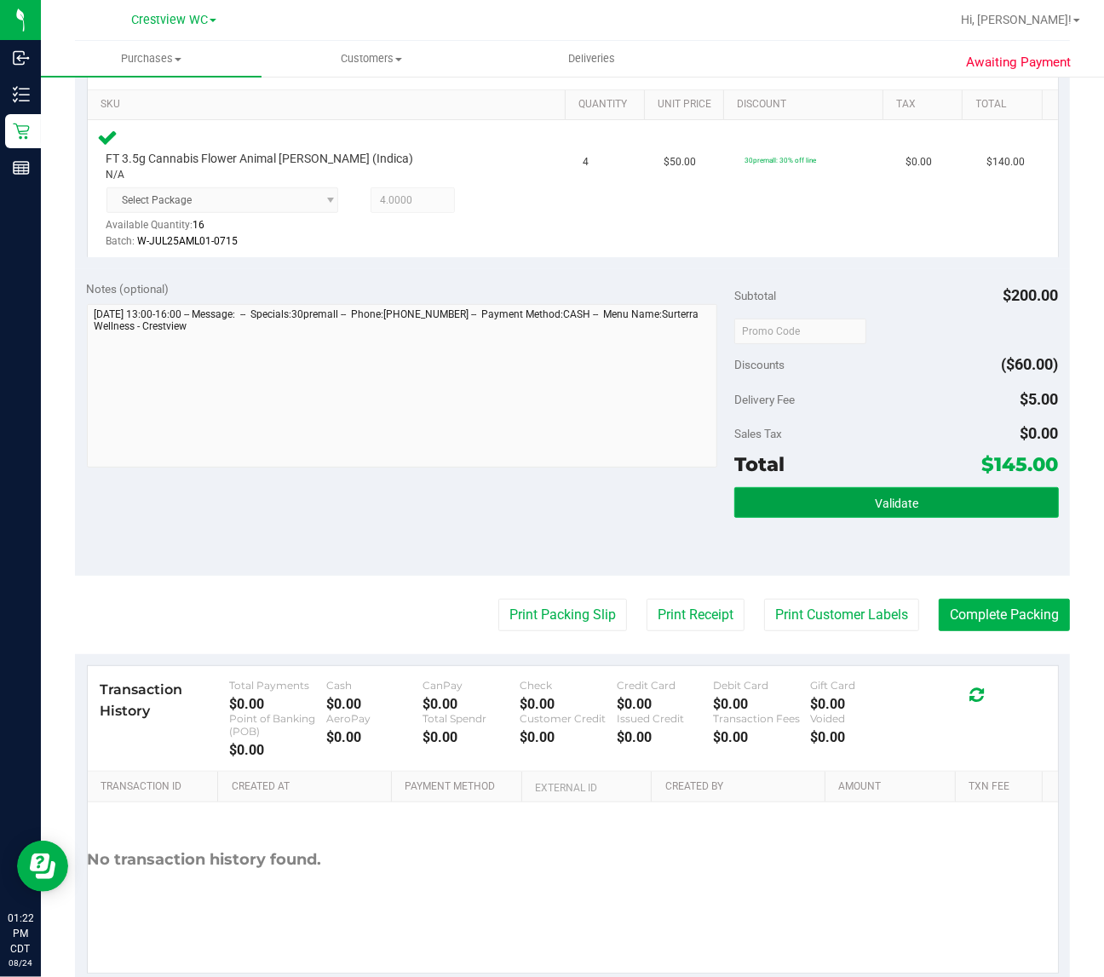
click at [816, 491] on button "Validate" at bounding box center [897, 502] width 324 height 31
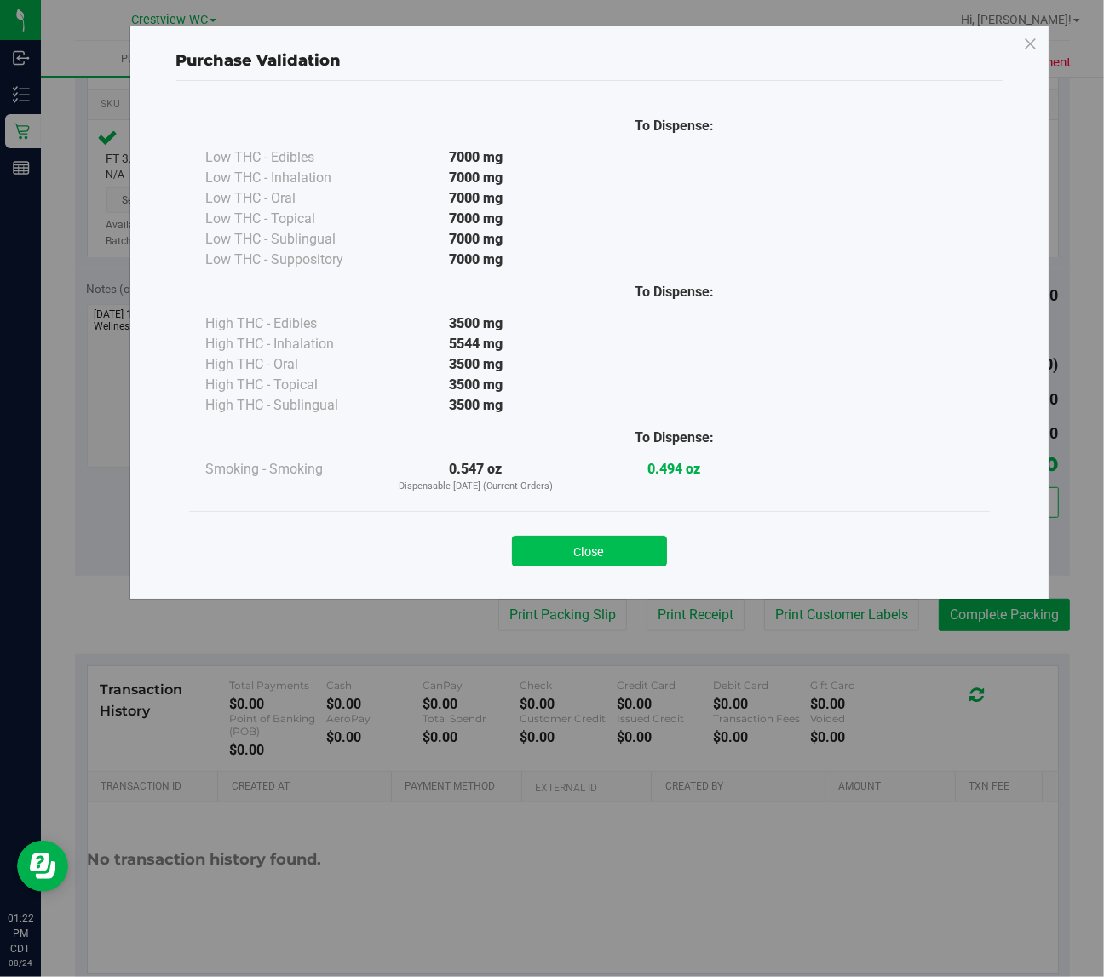
click at [586, 555] on button "Close" at bounding box center [589, 551] width 155 height 31
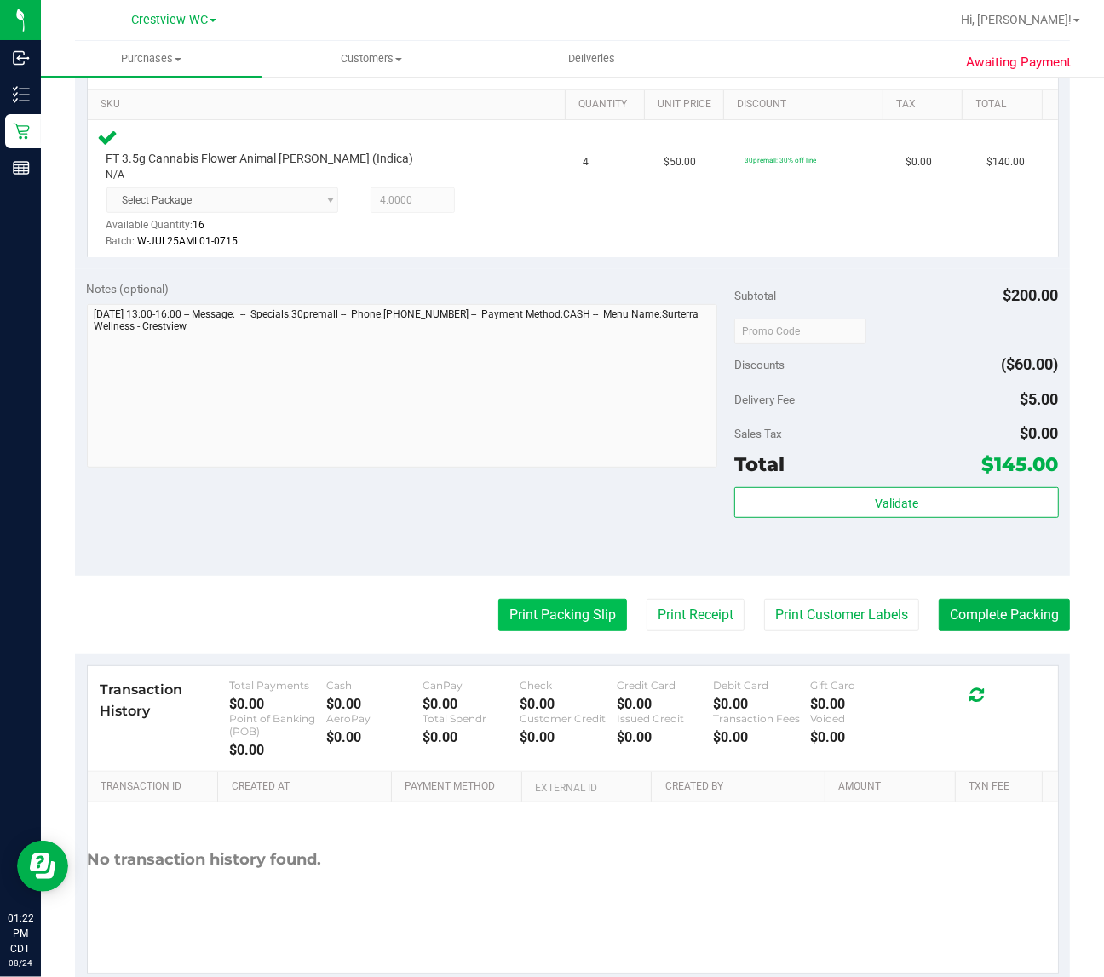
click at [575, 608] on button "Print Packing Slip" at bounding box center [563, 615] width 129 height 32
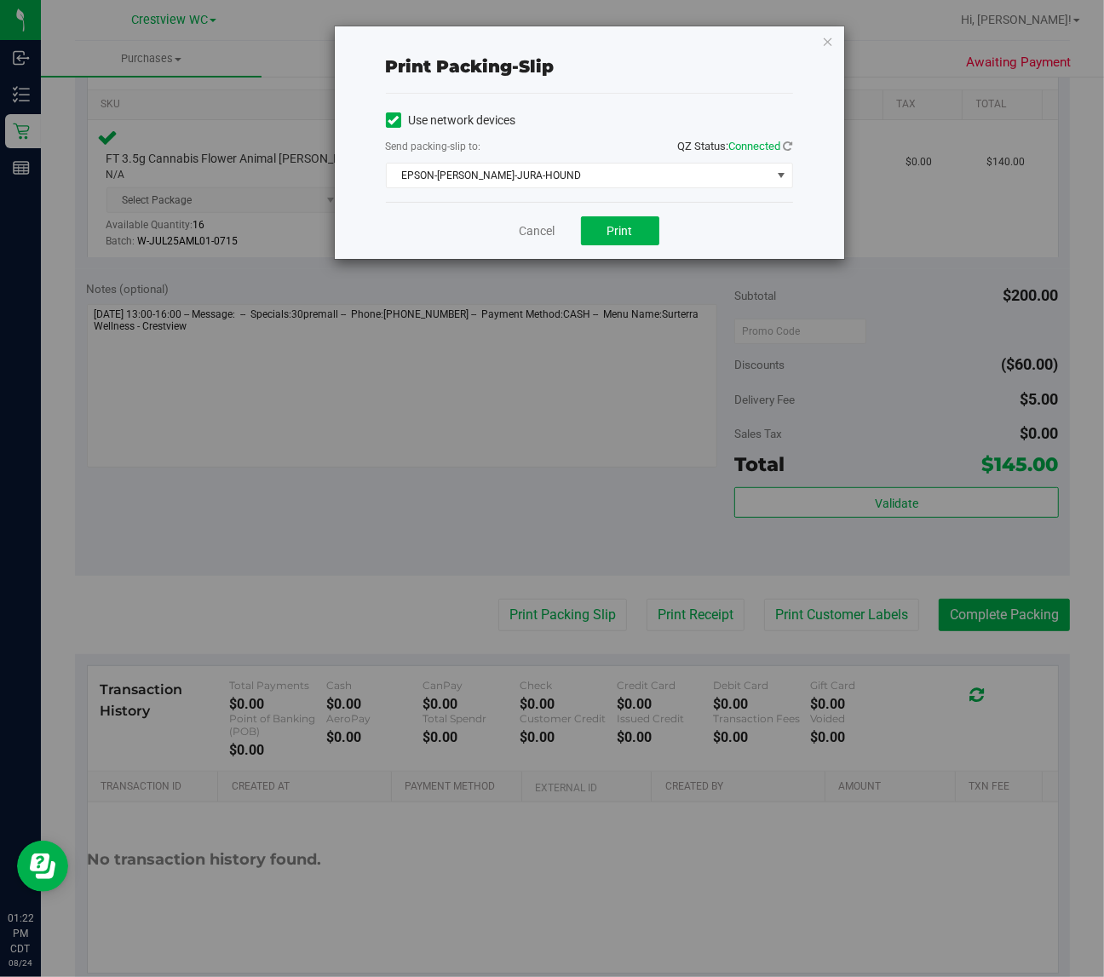
click at [616, 214] on div "Cancel Print" at bounding box center [589, 230] width 407 height 57
click at [623, 231] on span "Print" at bounding box center [621, 231] width 26 height 14
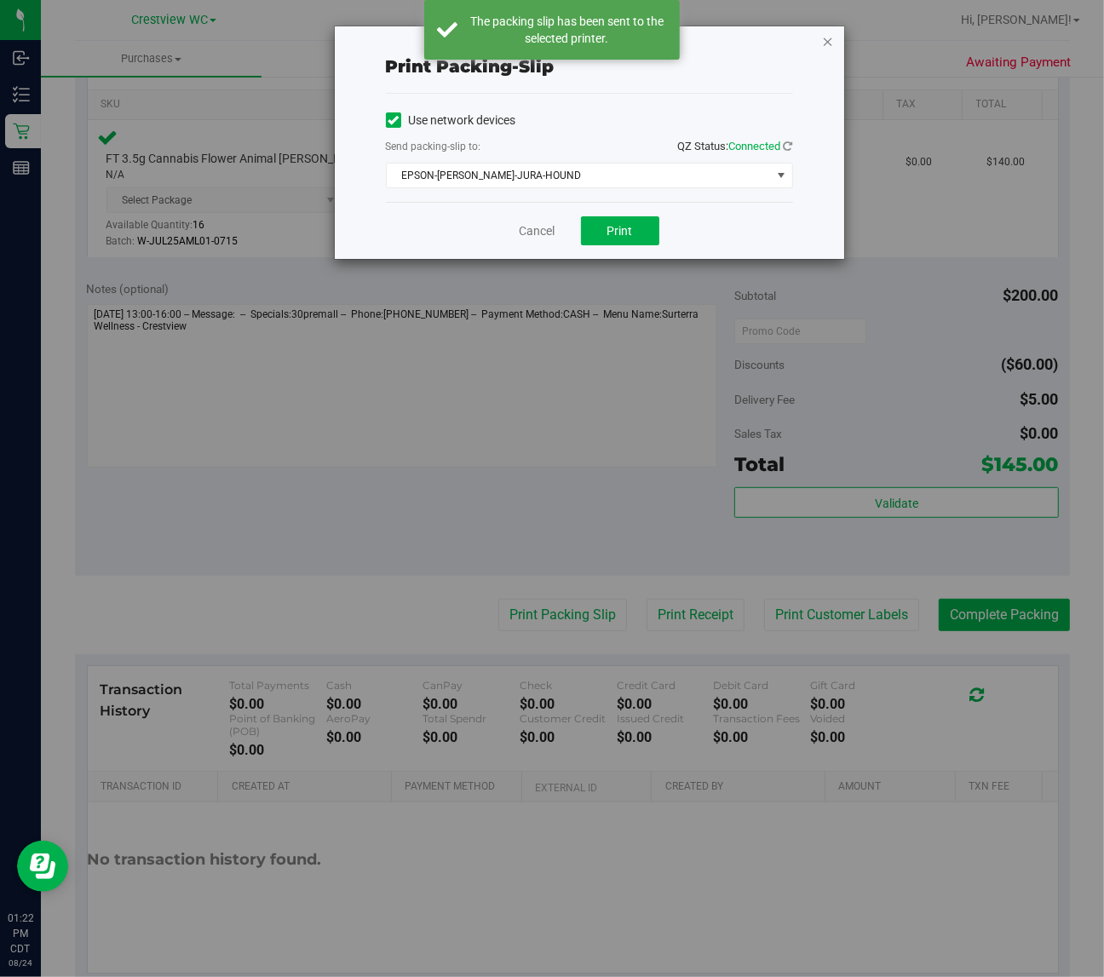
click at [822, 38] on icon "button" at bounding box center [828, 41] width 12 height 20
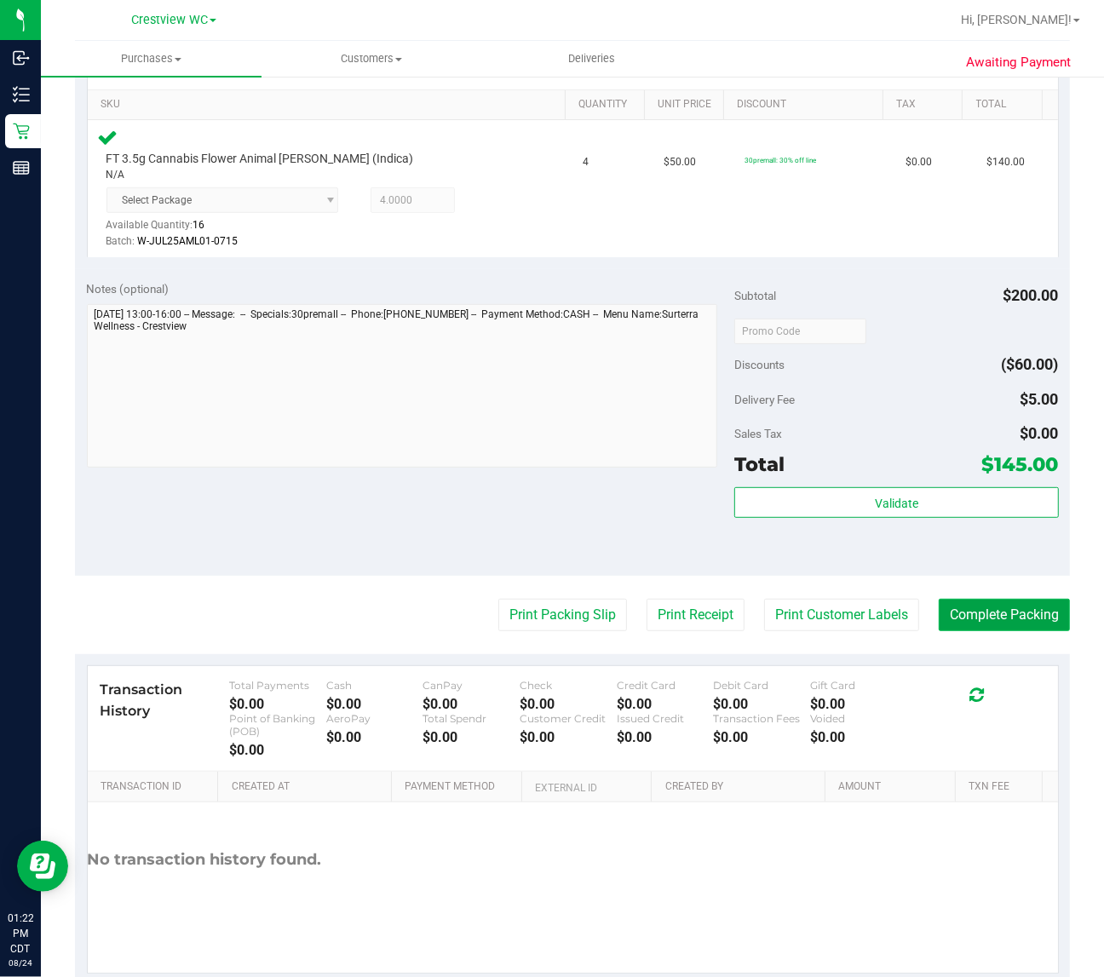
click at [1016, 619] on button "Complete Packing" at bounding box center [1004, 615] width 131 height 32
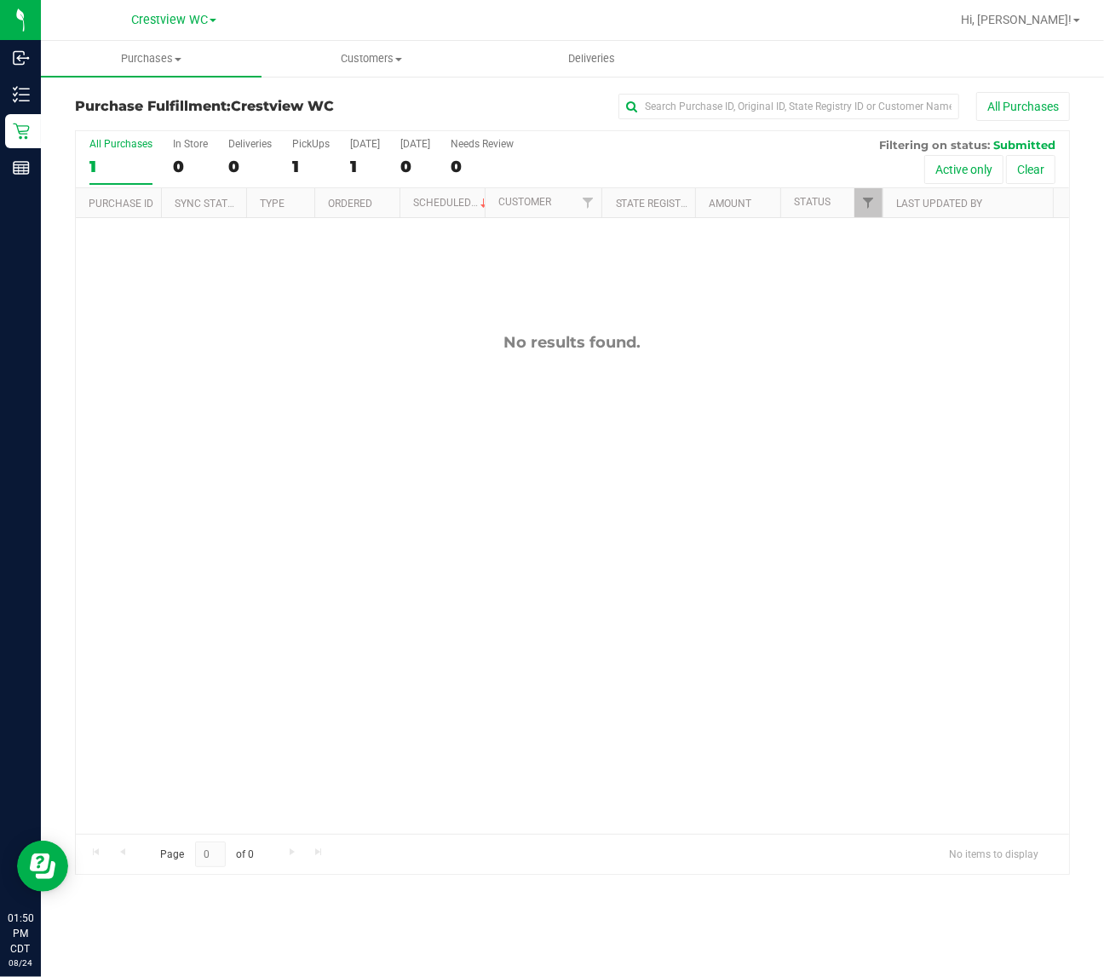
drag, startPoint x: 343, startPoint y: 517, endPoint x: 804, endPoint y: 394, distance: 476.5
click at [345, 518] on div "No results found." at bounding box center [573, 583] width 994 height 731
click at [865, 219] on div "No results found." at bounding box center [573, 583] width 994 height 731
click at [869, 217] on link "Filter" at bounding box center [869, 202] width 28 height 29
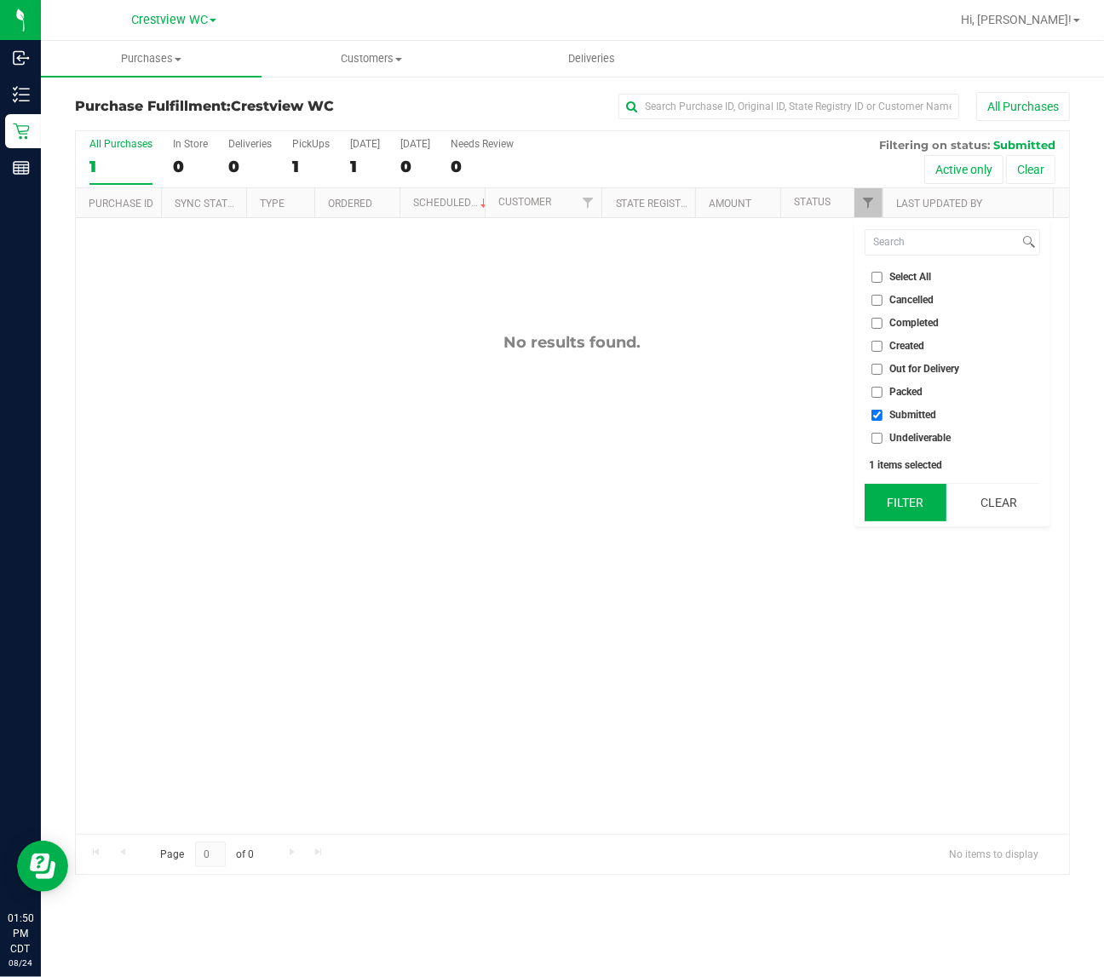
click at [897, 513] on button "Filter" at bounding box center [906, 502] width 82 height 37
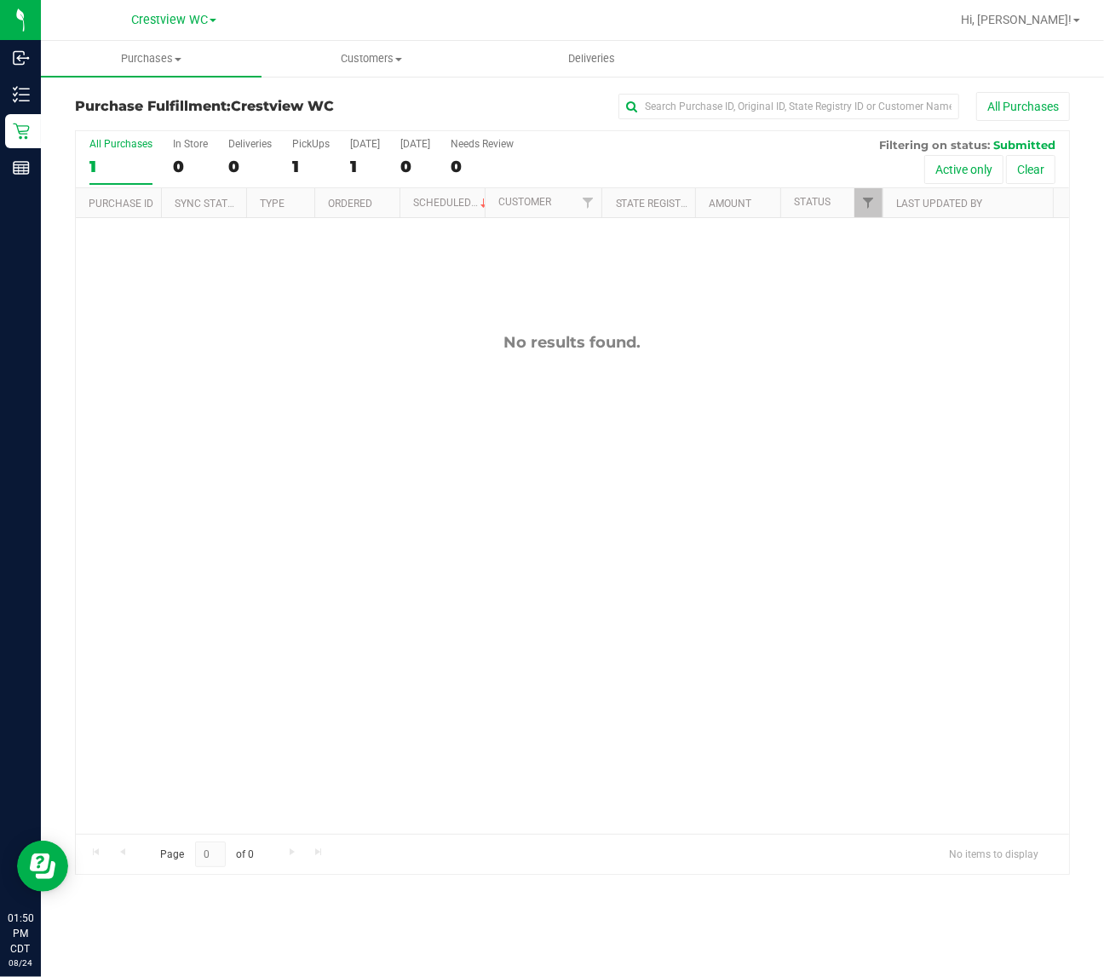
click at [735, 542] on div "No results found." at bounding box center [573, 583] width 994 height 731
click at [303, 157] on div "1" at bounding box center [310, 167] width 37 height 20
click at [0, 0] on input "PickUps 1" at bounding box center [0, 0] width 0 height 0
click at [863, 206] on span "Filter" at bounding box center [869, 203] width 14 height 14
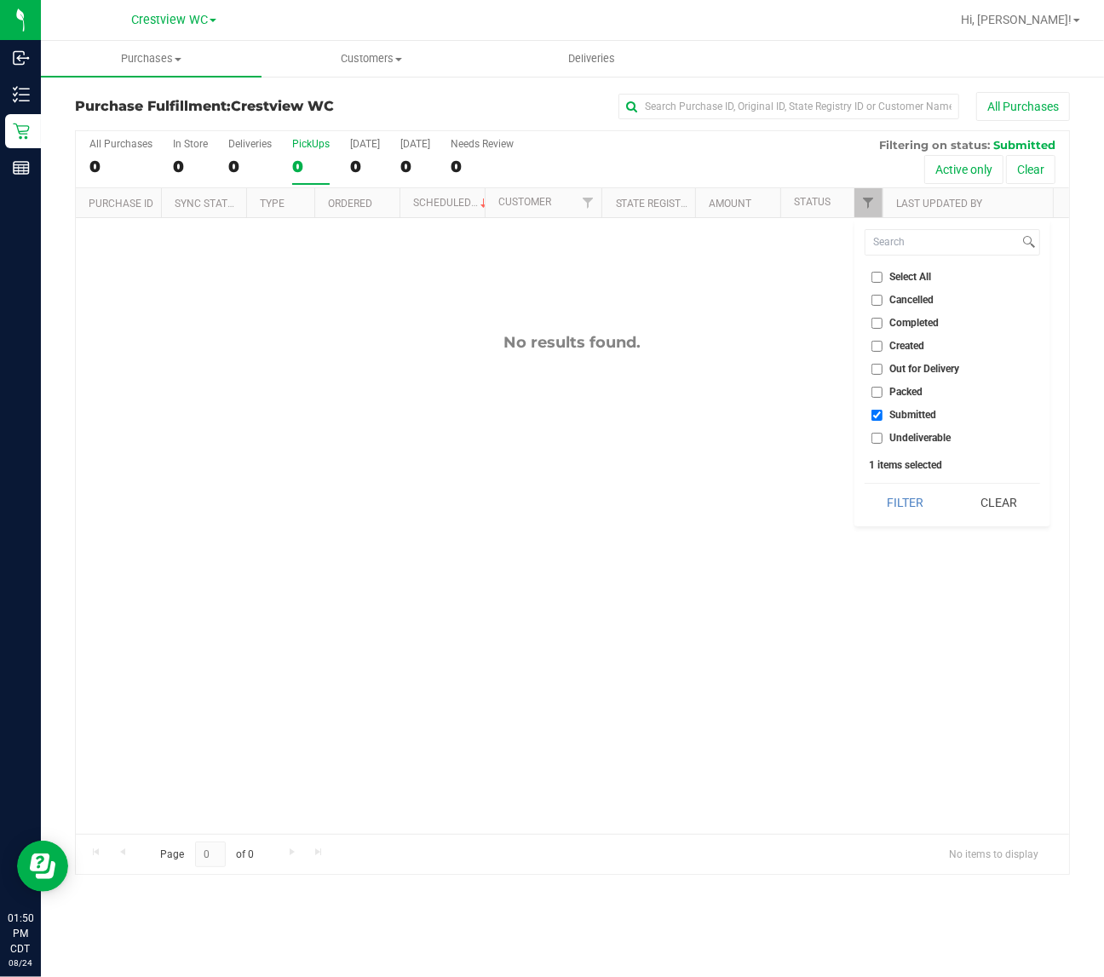
click at [752, 496] on div "No results found." at bounding box center [573, 583] width 994 height 731
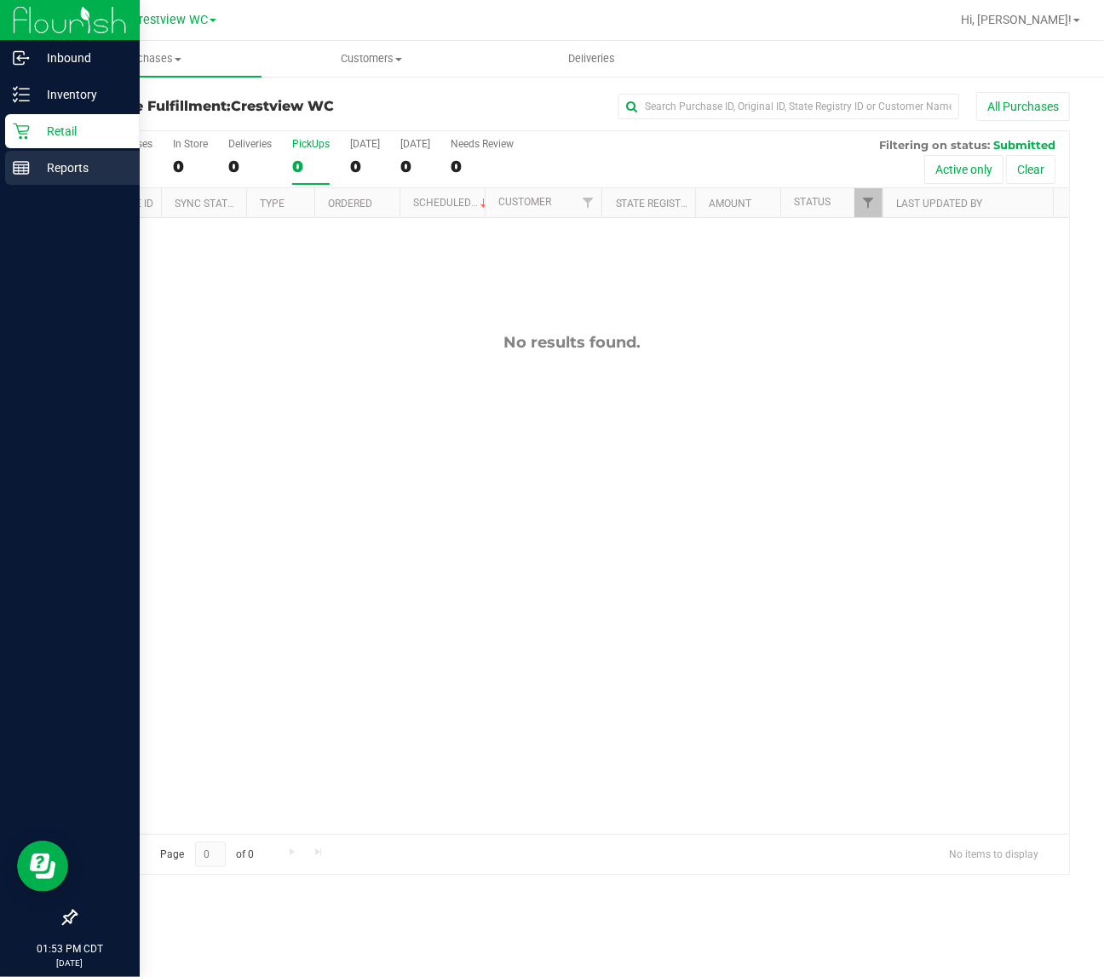
click at [35, 164] on p "Reports" at bounding box center [81, 168] width 102 height 20
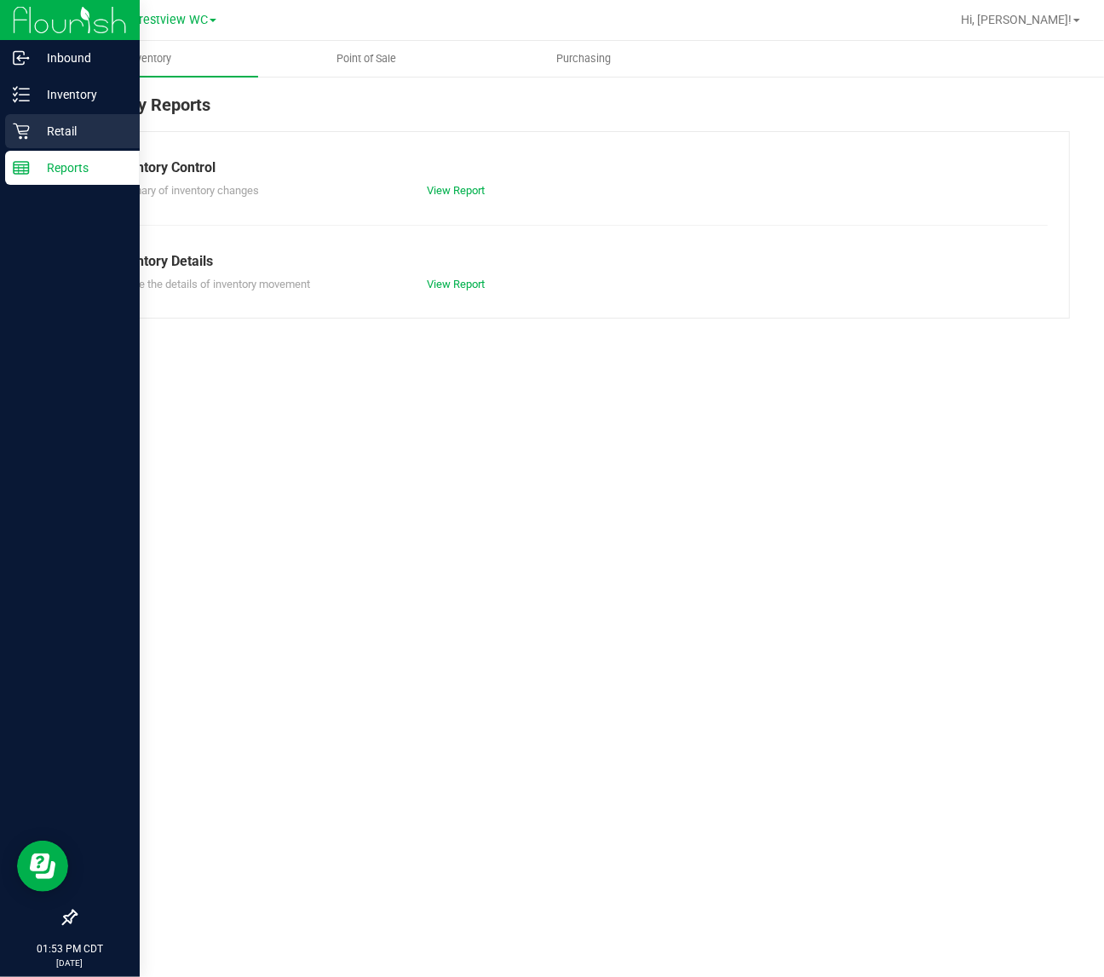
click at [13, 138] on icon at bounding box center [21, 131] width 17 height 17
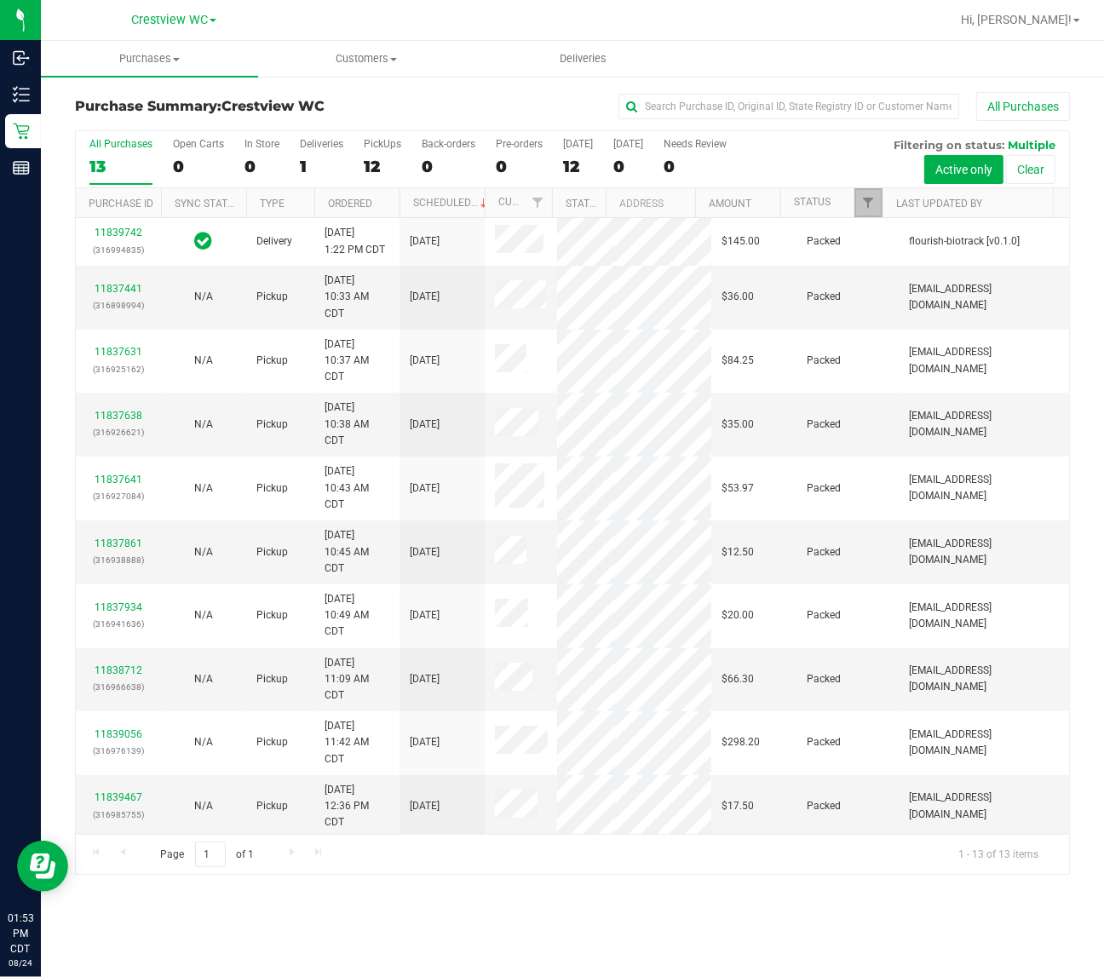
click at [863, 196] on link "Filter" at bounding box center [869, 202] width 28 height 29
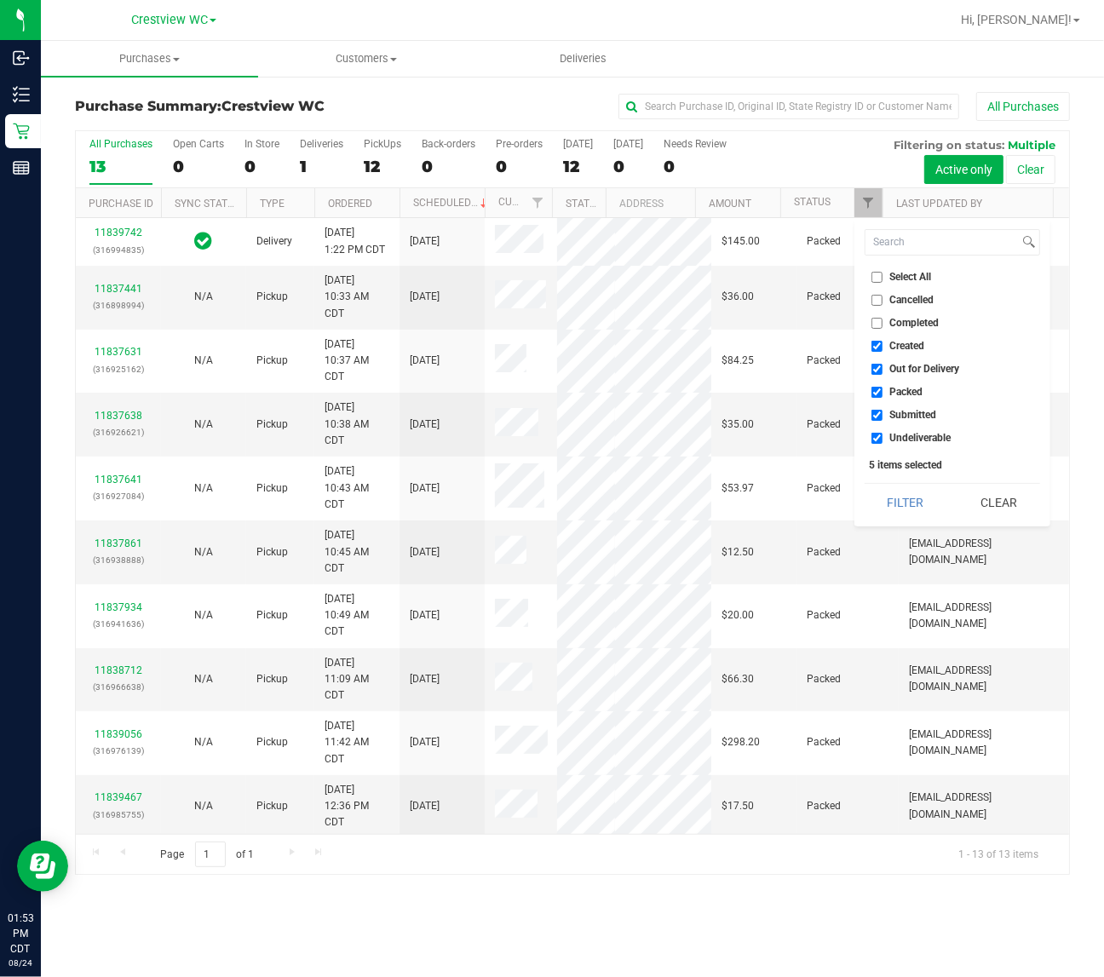
click at [895, 346] on span "Created" at bounding box center [908, 346] width 35 height 10
click at [883, 346] on input "Created" at bounding box center [877, 346] width 11 height 11
checkbox input "false"
click at [903, 368] on span "Out for Delivery" at bounding box center [926, 369] width 70 height 10
click at [883, 368] on input "Out for Delivery" at bounding box center [877, 369] width 11 height 11
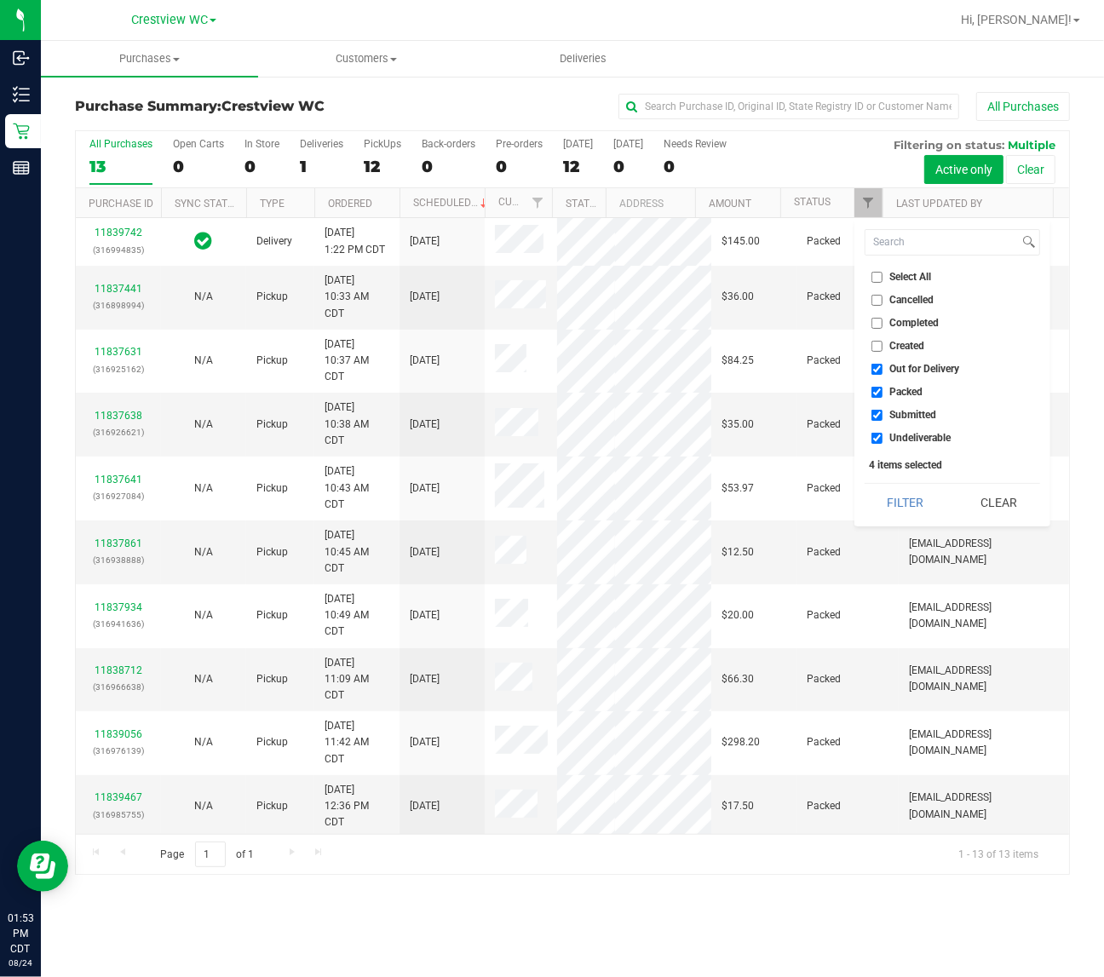
checkbox input "false"
drag, startPoint x: 903, startPoint y: 386, endPoint x: 904, endPoint y: 401, distance: 14.5
click at [904, 388] on span "Packed" at bounding box center [907, 392] width 33 height 10
click at [883, 388] on input "Packed" at bounding box center [877, 392] width 11 height 11
checkbox input "false"
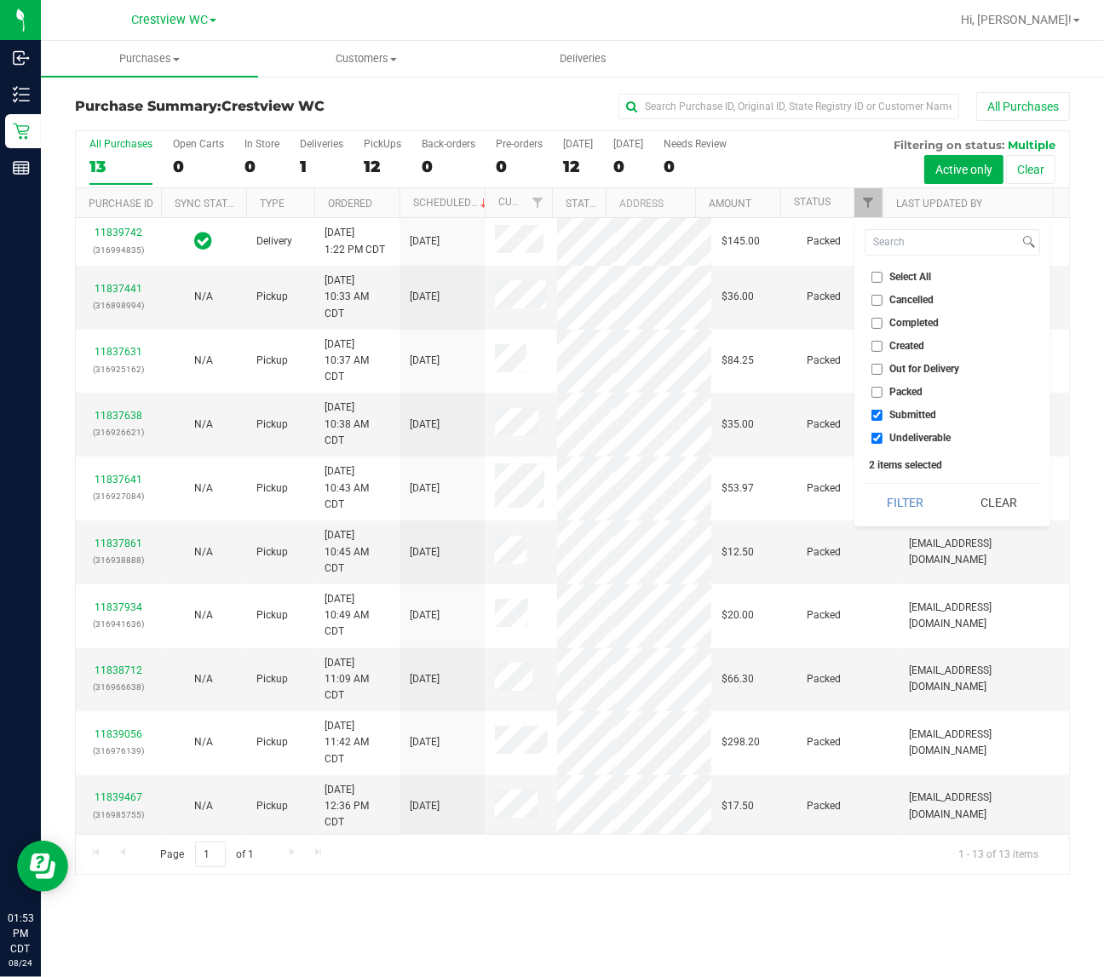
click at [900, 436] on span "Undeliverable" at bounding box center [921, 438] width 61 height 10
click at [883, 436] on input "Undeliverable" at bounding box center [877, 438] width 11 height 11
checkbox input "false"
click at [896, 487] on button "Filter" at bounding box center [906, 502] width 82 height 37
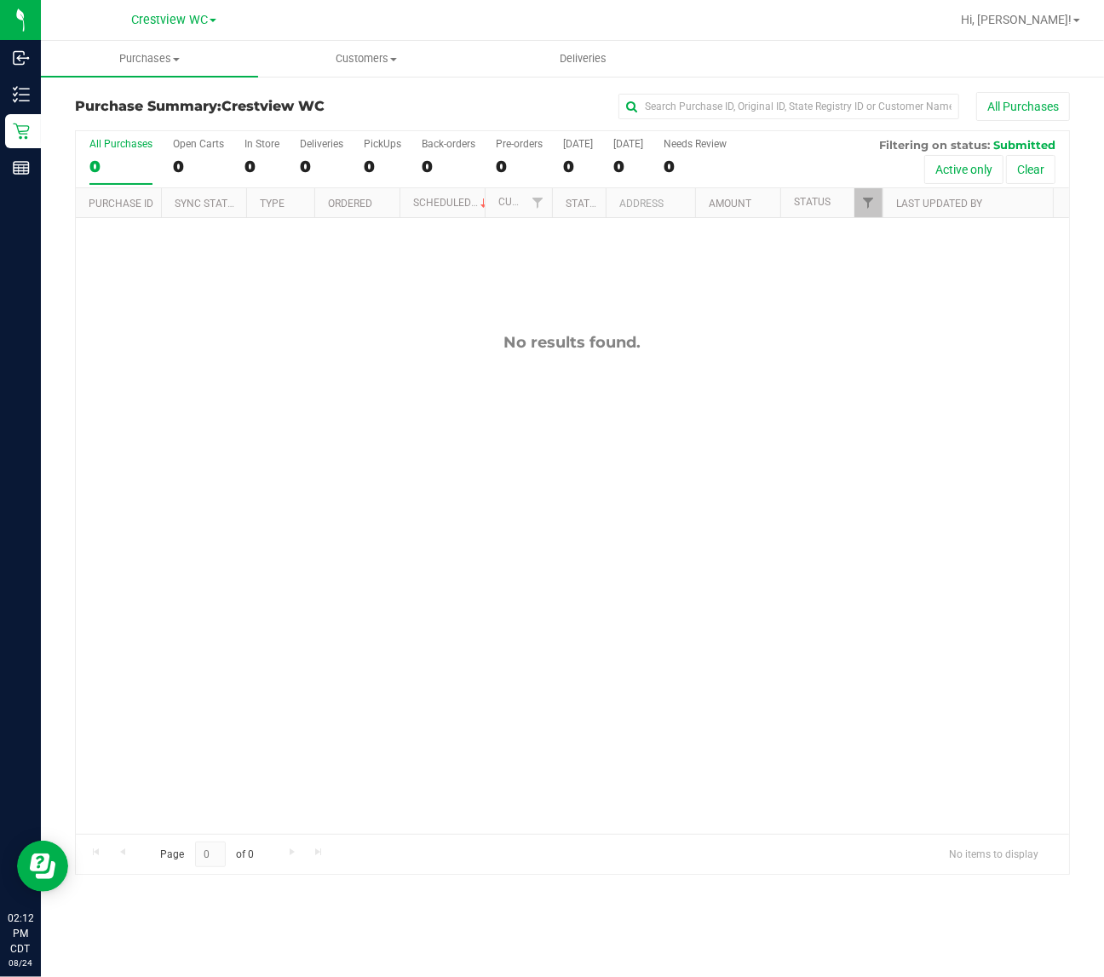
click at [676, 372] on div "No results found." at bounding box center [573, 583] width 994 height 731
click at [863, 210] on span "Filter" at bounding box center [869, 203] width 14 height 14
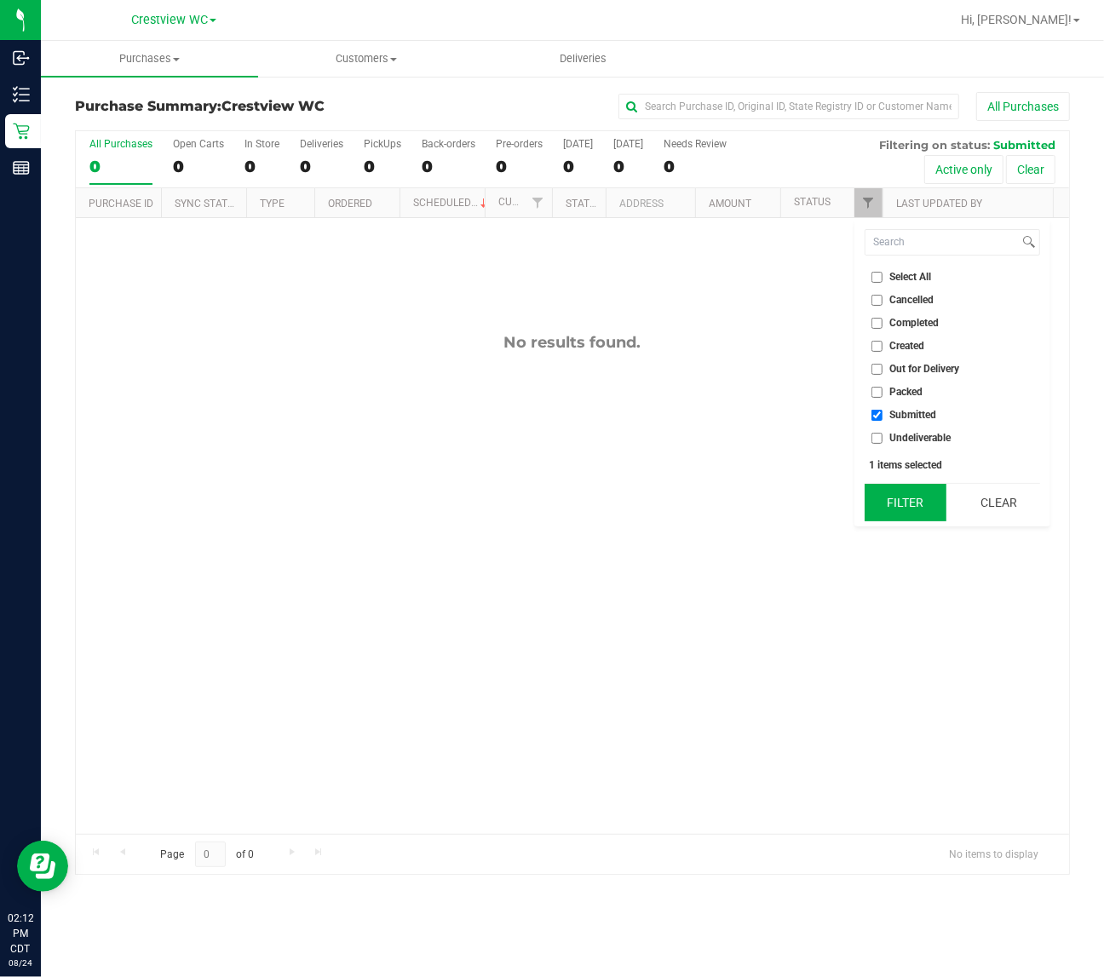
click at [891, 495] on button "Filter" at bounding box center [906, 502] width 82 height 37
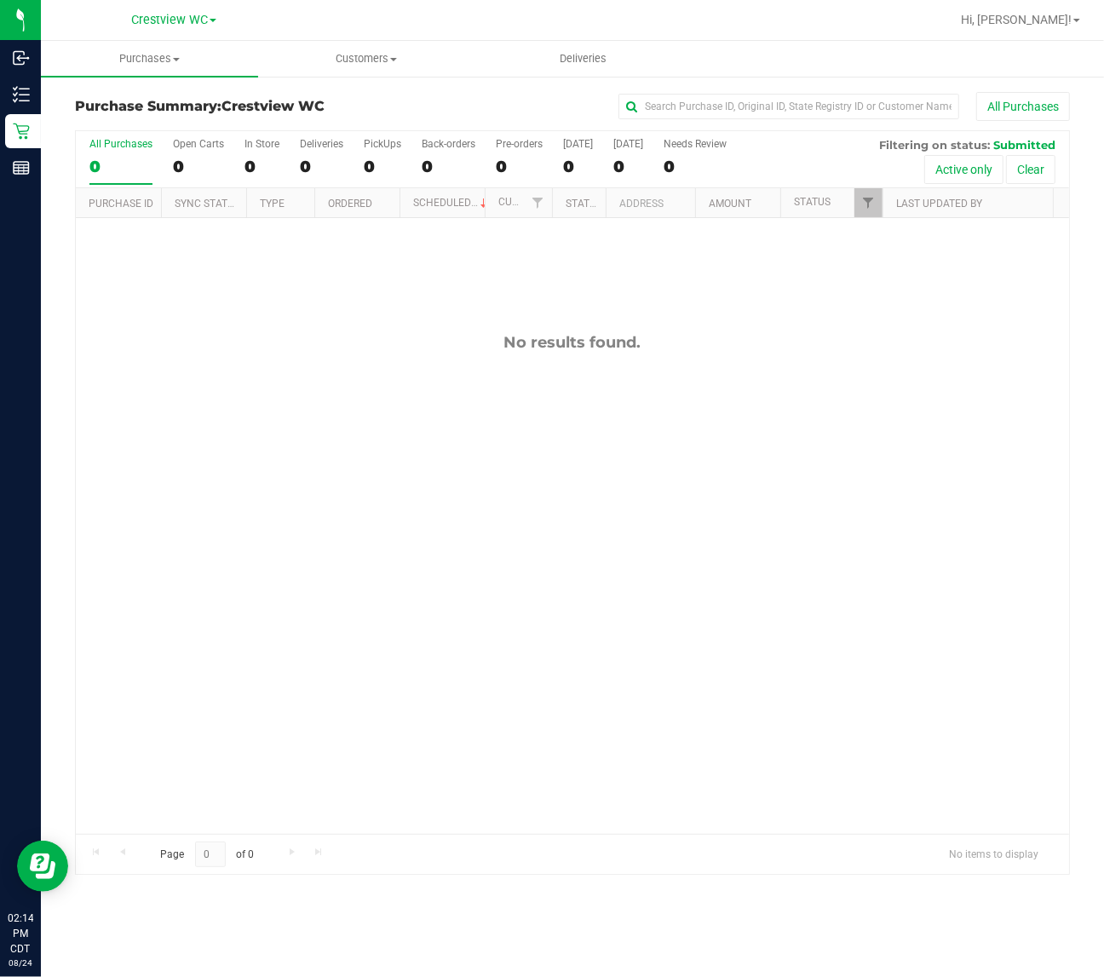
click at [285, 395] on div "No results found." at bounding box center [573, 583] width 994 height 731
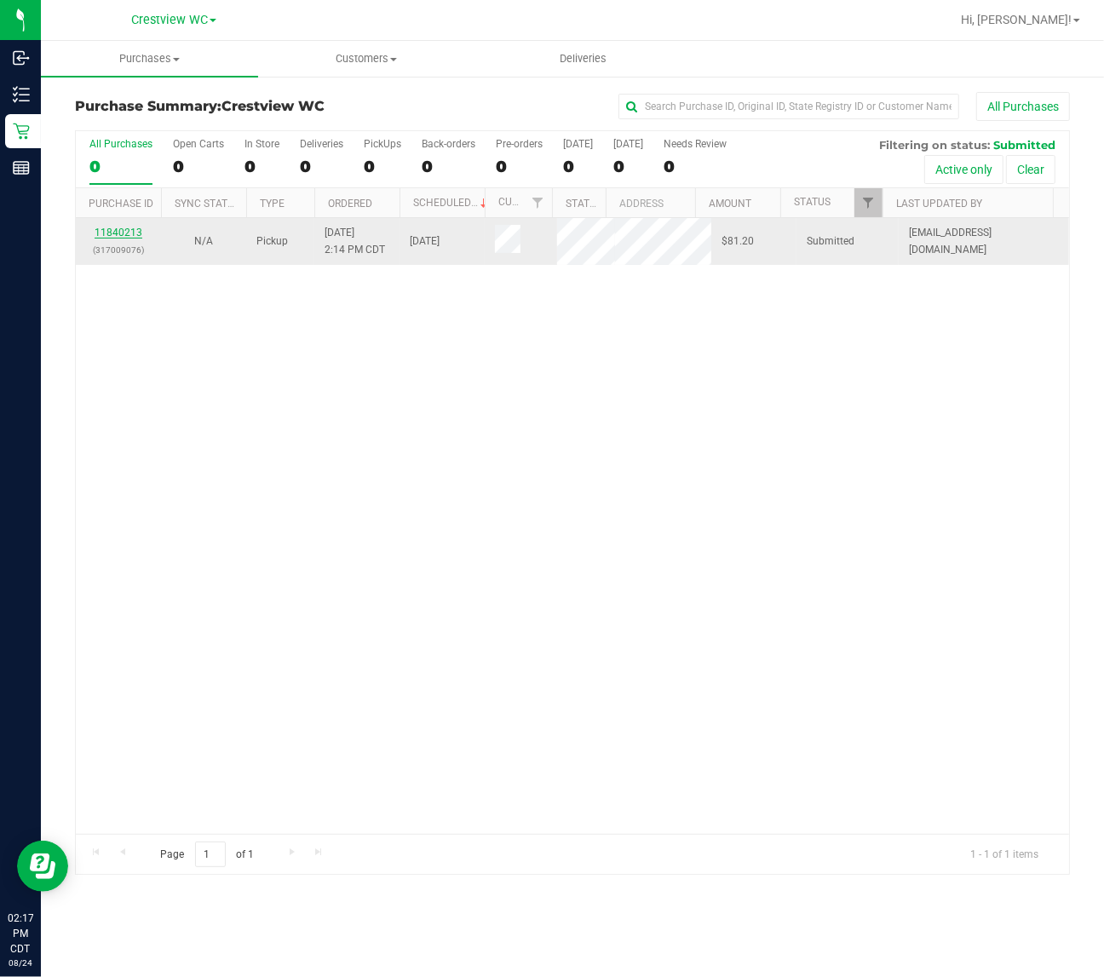
click at [133, 234] on link "11840213" at bounding box center [119, 233] width 48 height 12
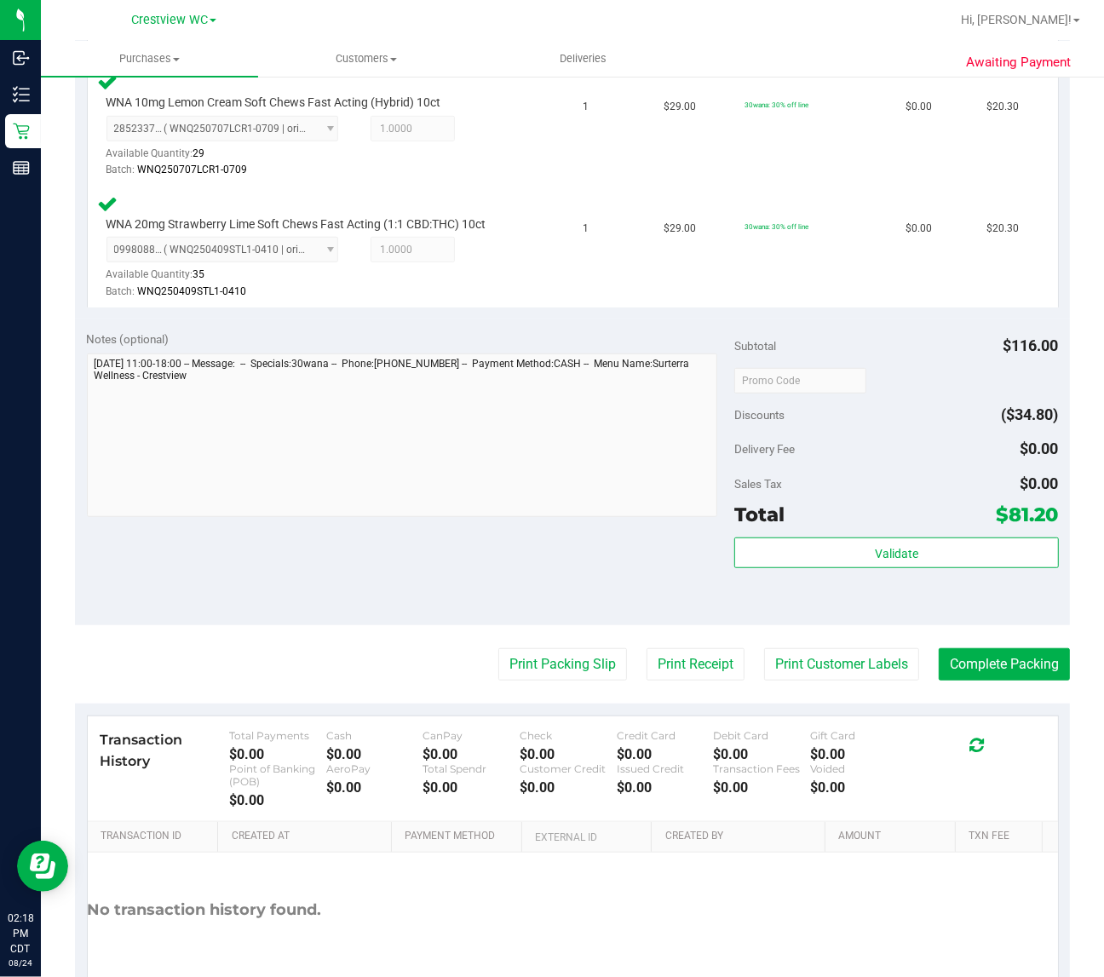
scroll to position [610, 0]
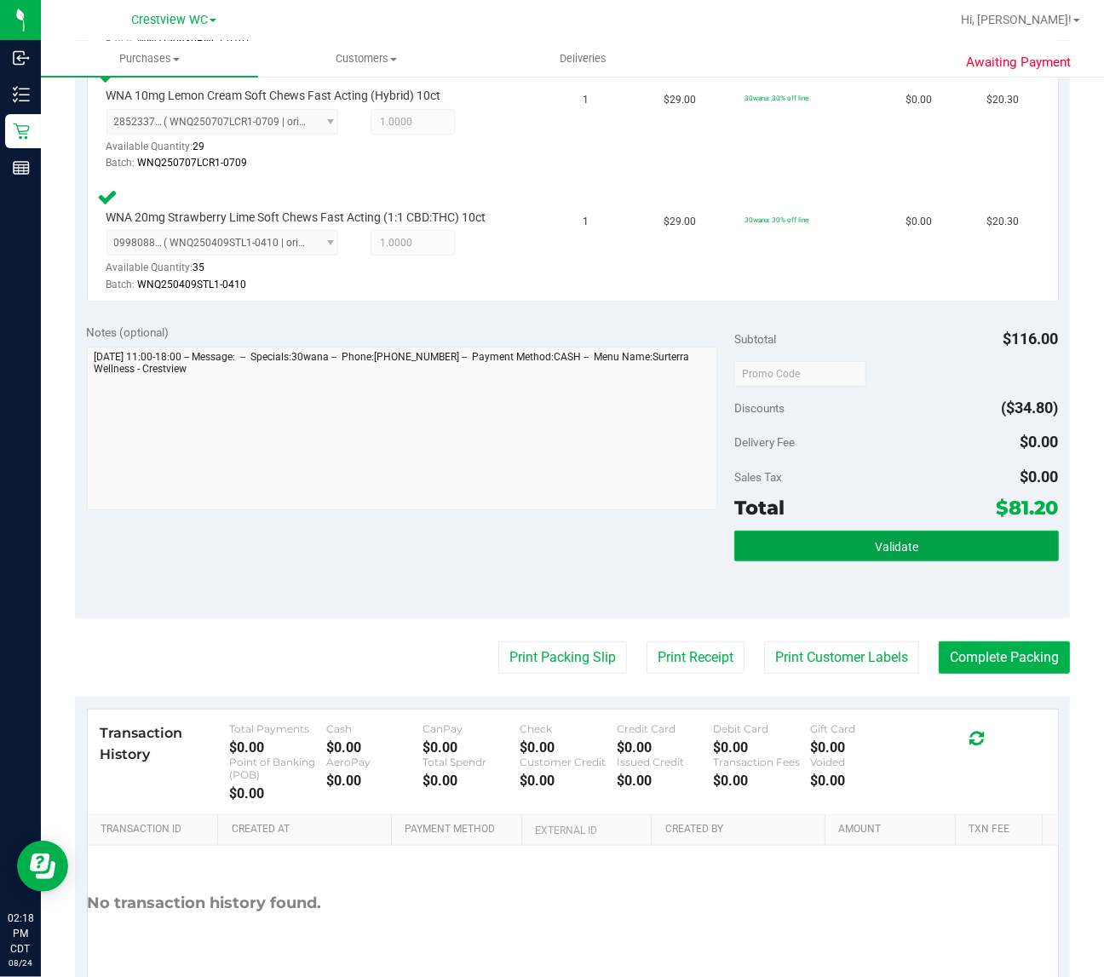
click at [923, 531] on button "Validate" at bounding box center [897, 546] width 324 height 31
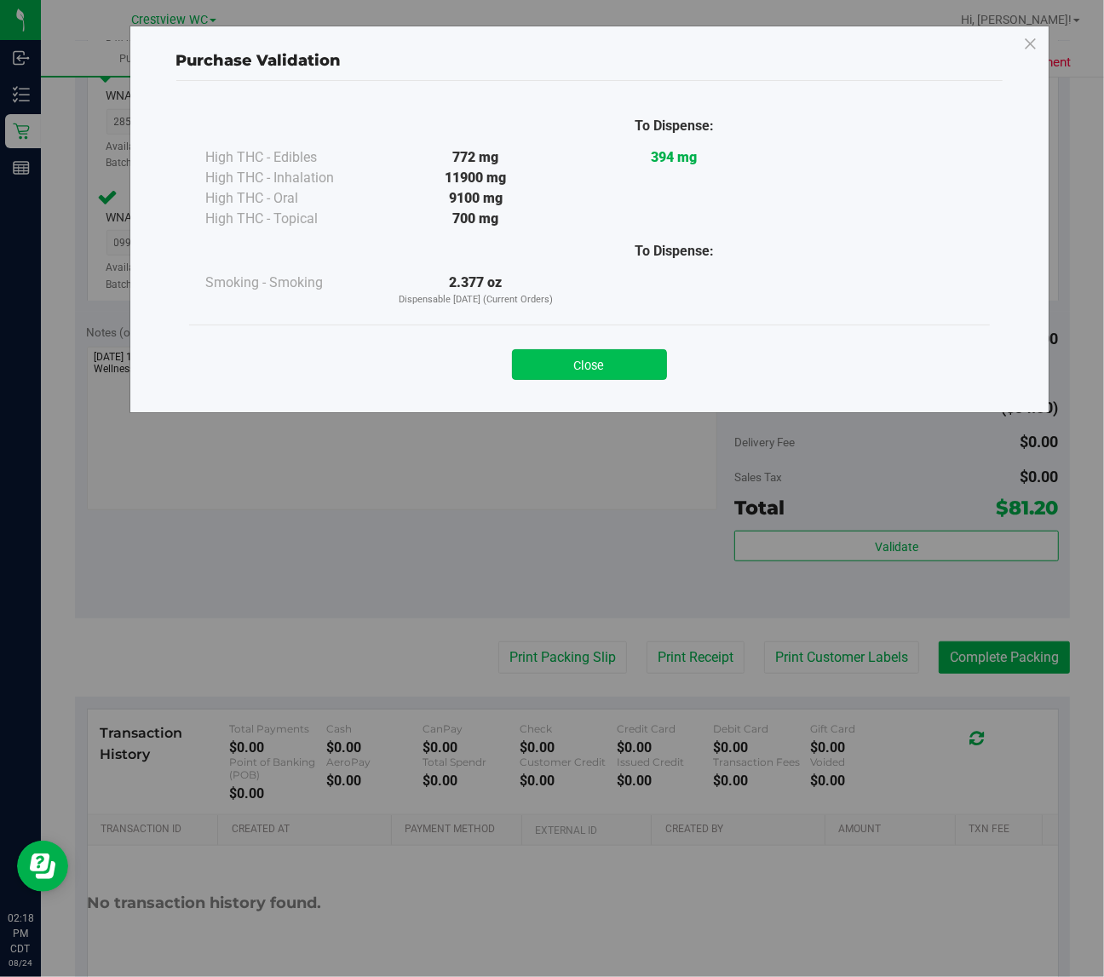
click at [635, 378] on button "Close" at bounding box center [589, 364] width 155 height 31
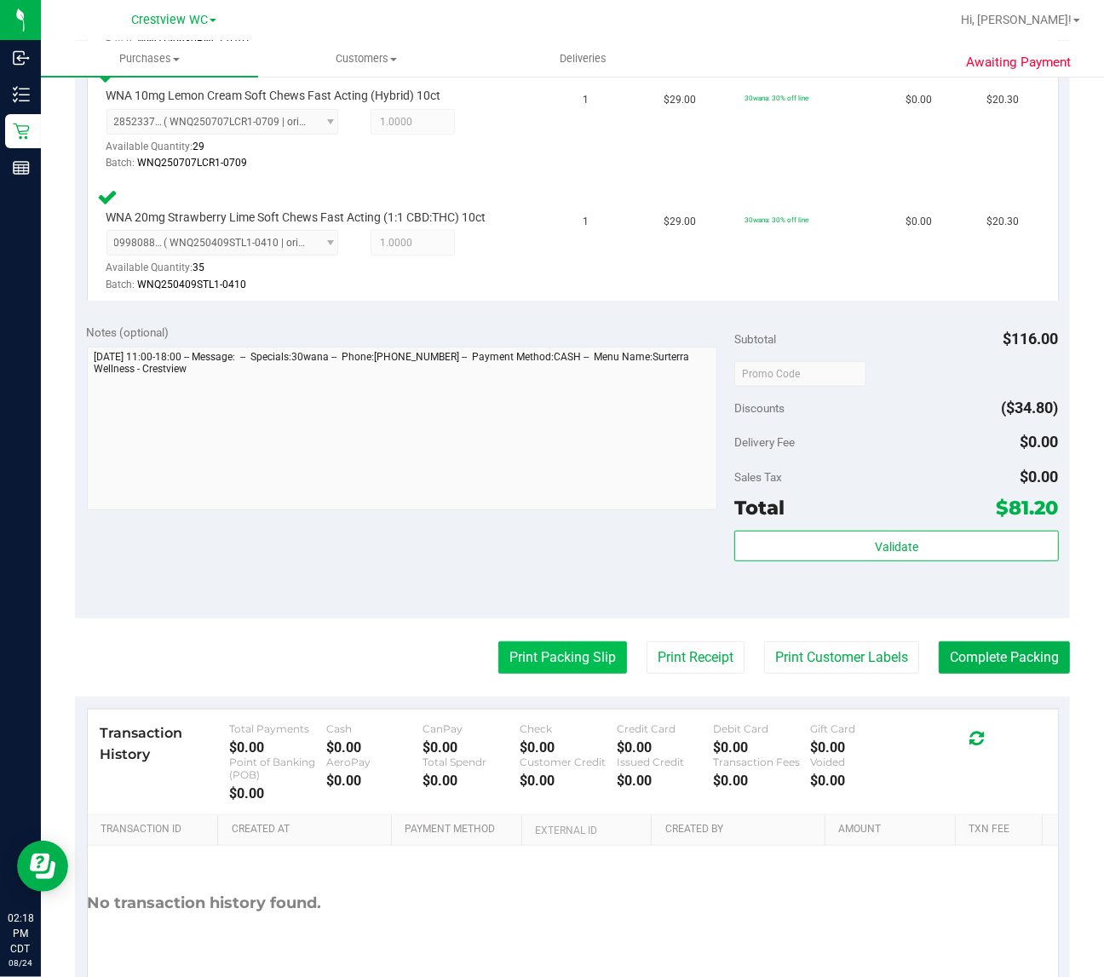
click at [524, 671] on button "Print Packing Slip" at bounding box center [563, 658] width 129 height 32
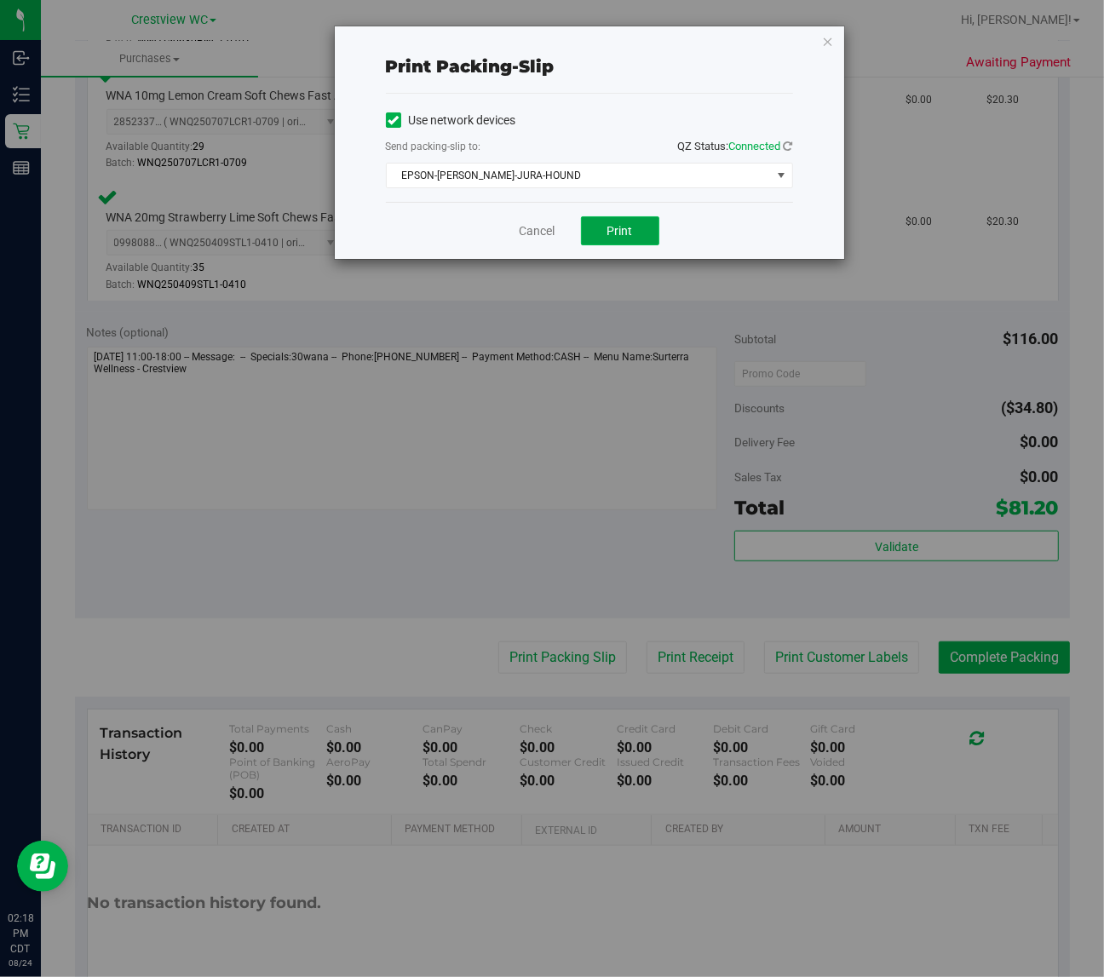
click at [624, 238] on span "Print" at bounding box center [621, 231] width 26 height 14
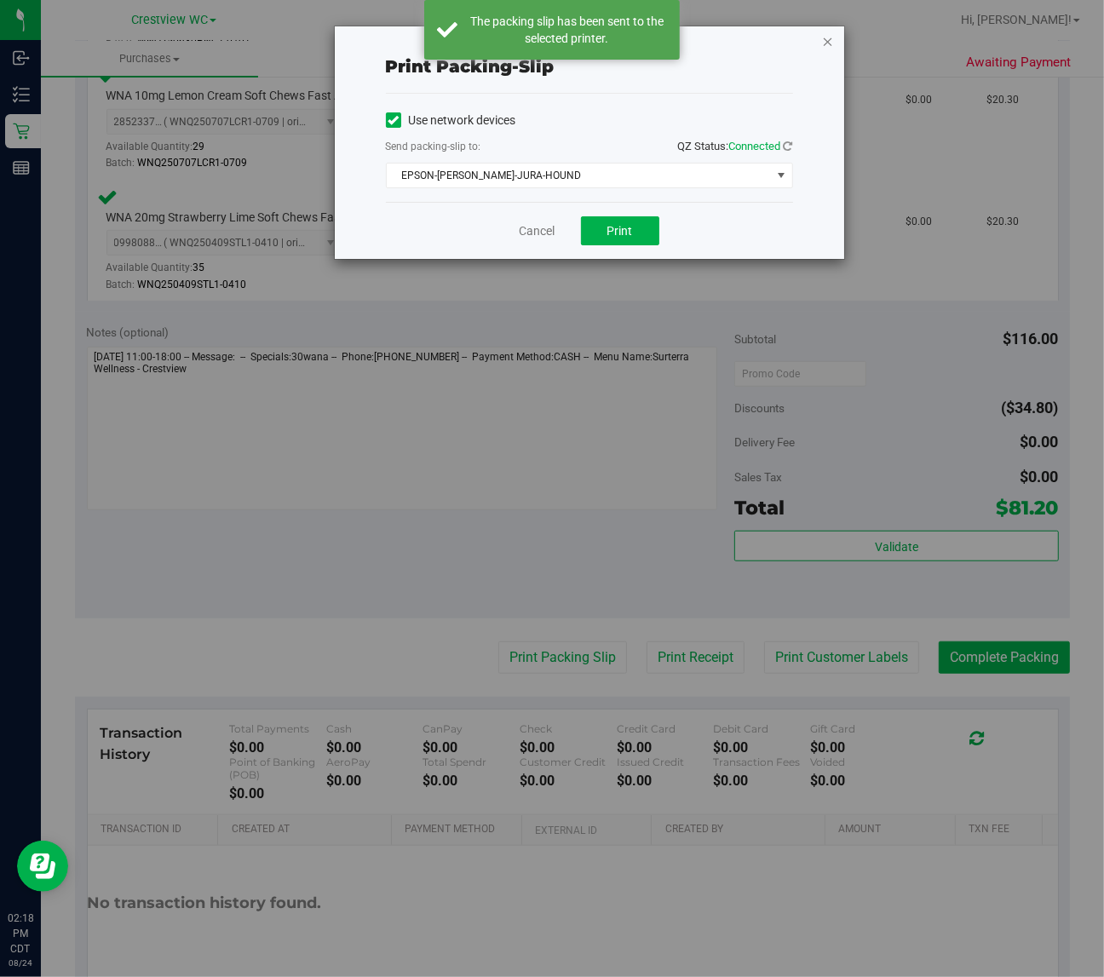
click at [827, 40] on icon "button" at bounding box center [828, 41] width 12 height 20
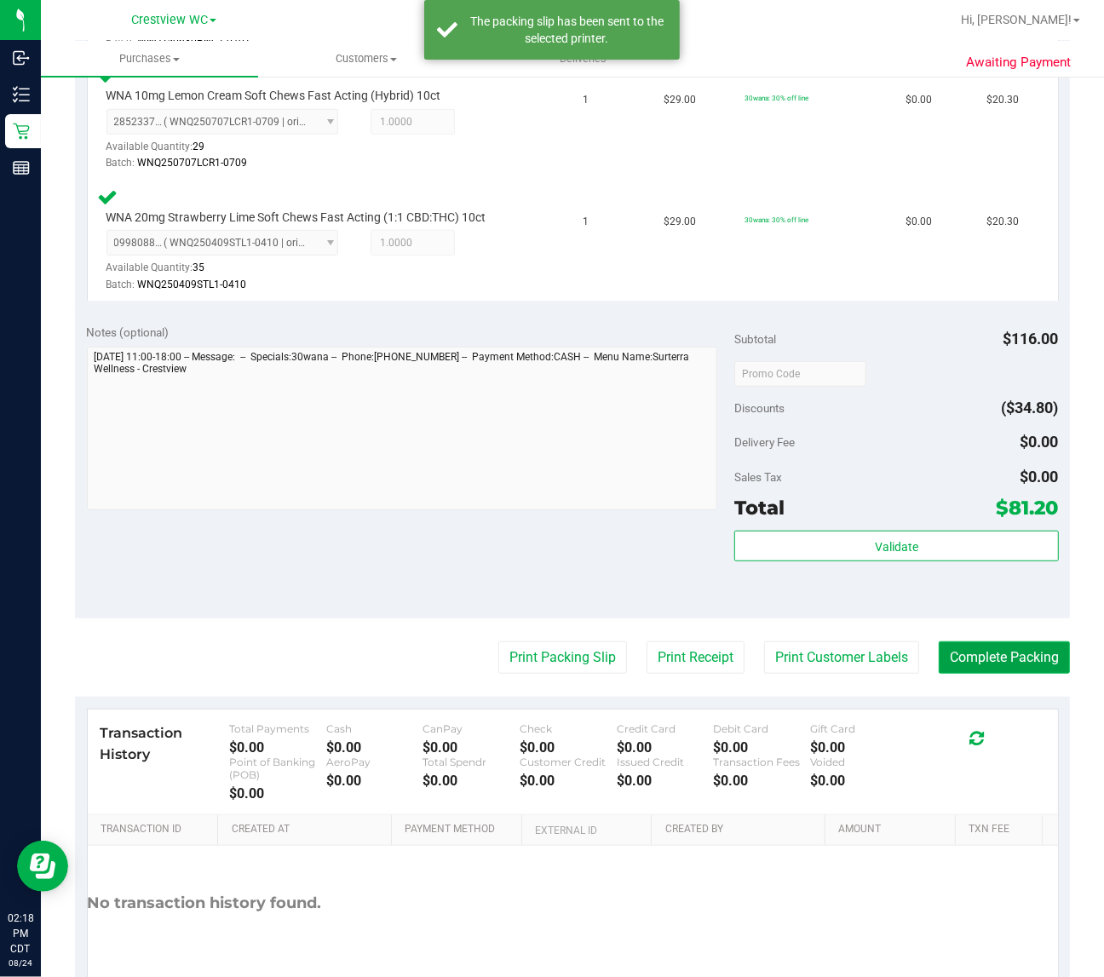
click at [1002, 656] on button "Complete Packing" at bounding box center [1004, 658] width 131 height 32
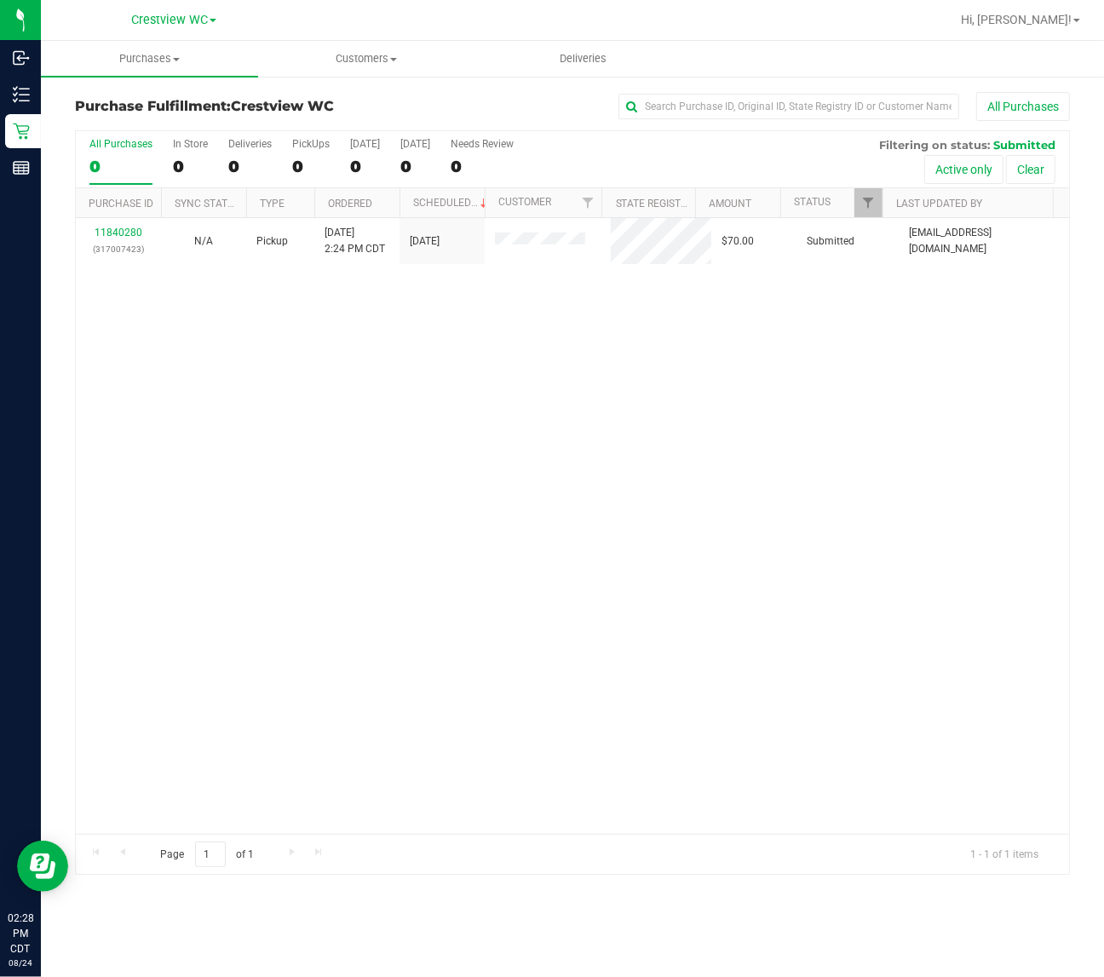
click at [933, 640] on div "11840280 (317007423) N/A Pickup 8/24/2025 2:24 PM CDT 8/24/2025 $70.00 Submitte…" at bounding box center [573, 526] width 994 height 616
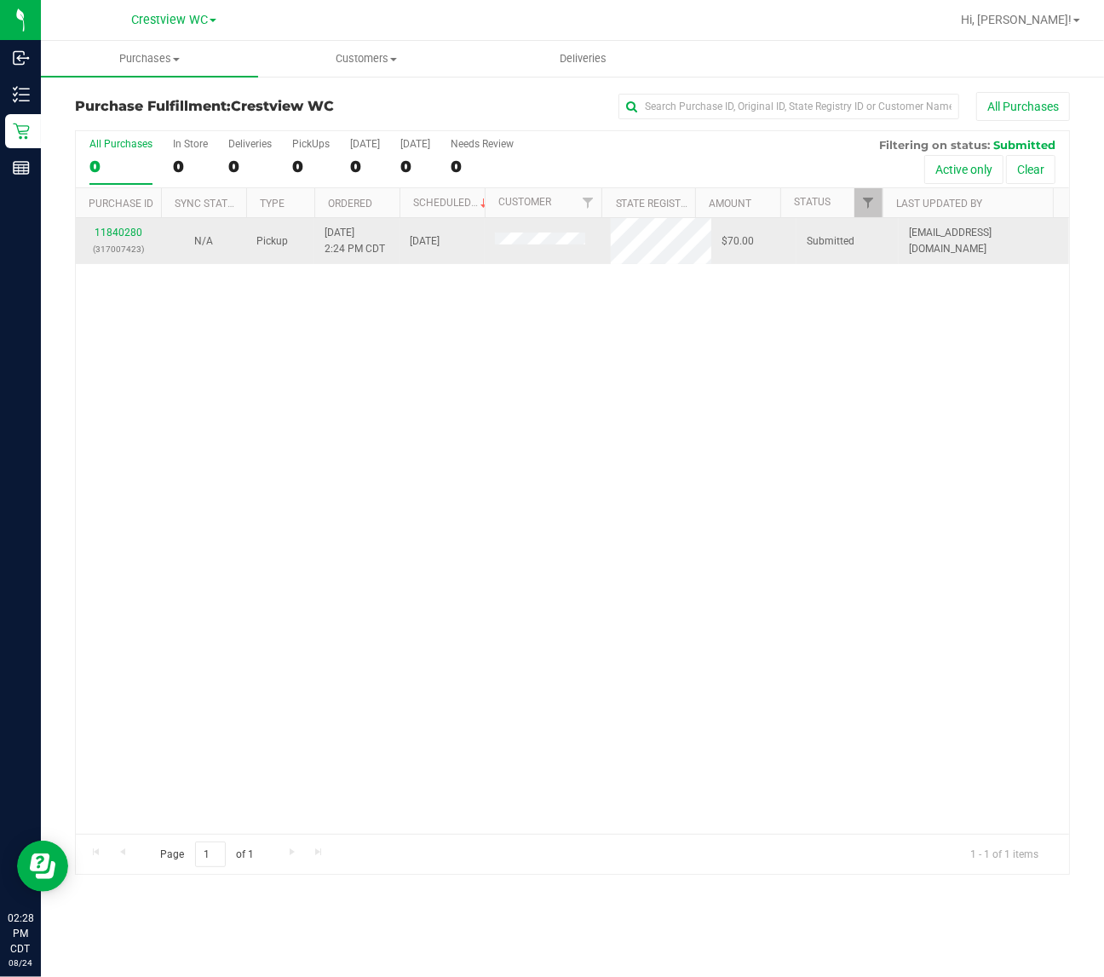
click at [112, 241] on div "11840280 (317007423)" at bounding box center [118, 241] width 65 height 32
click at [112, 235] on link "11840280" at bounding box center [119, 233] width 48 height 12
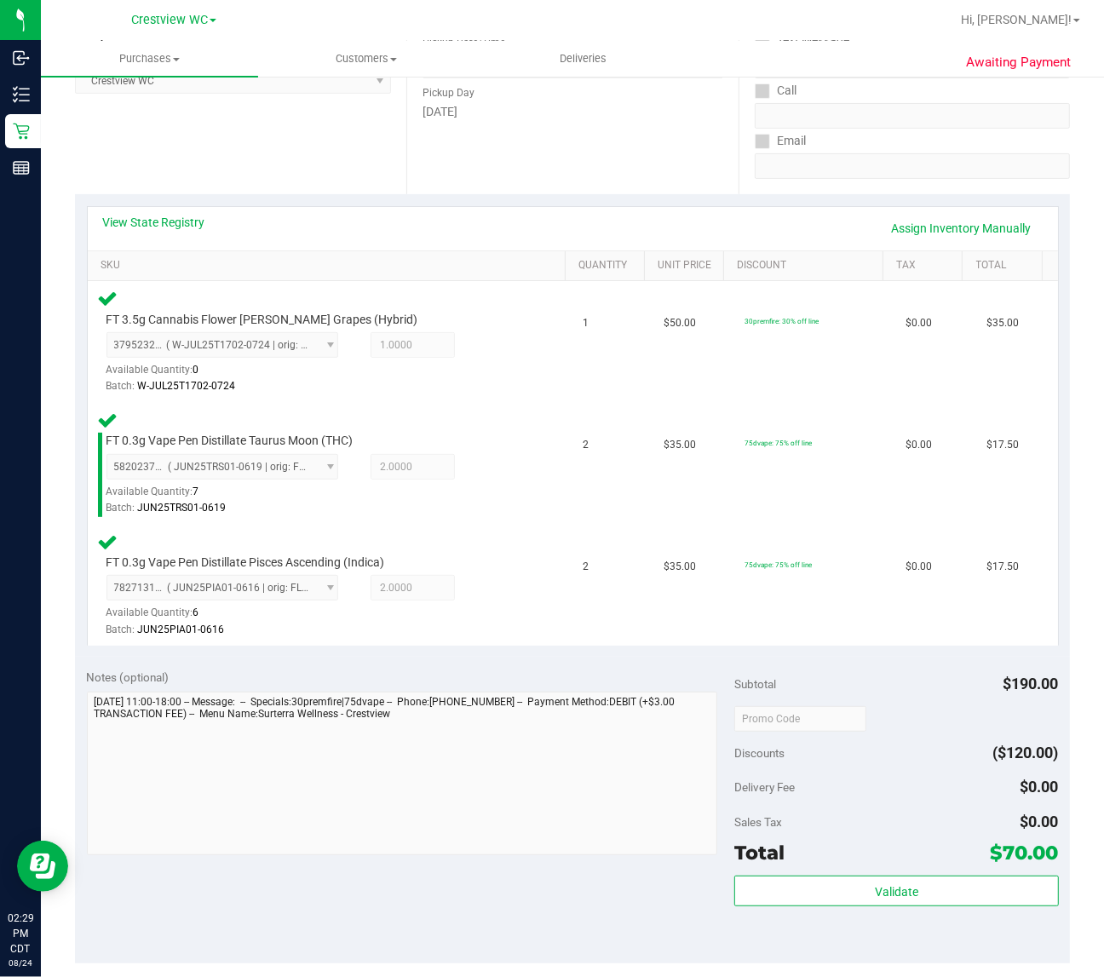
scroll to position [429, 0]
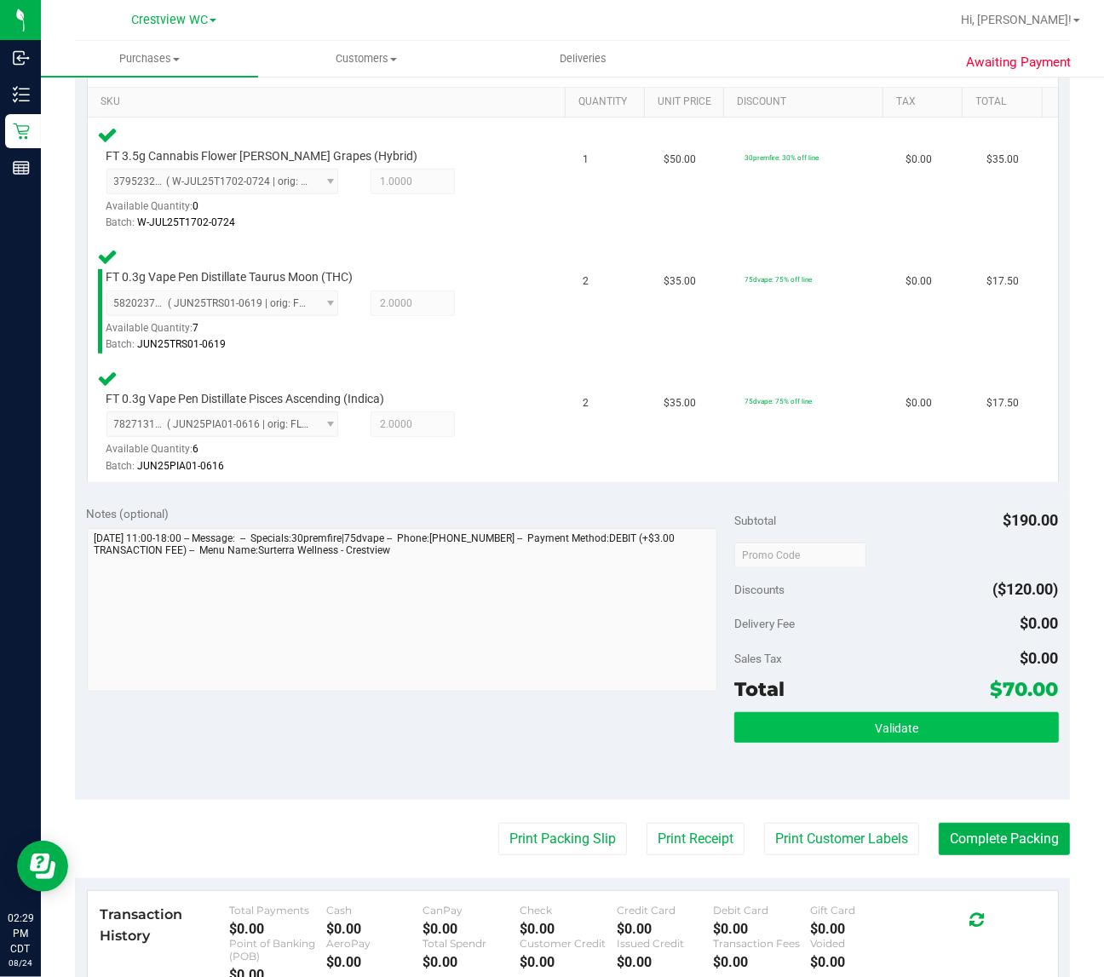
click at [908, 729] on button "Validate" at bounding box center [897, 727] width 324 height 31
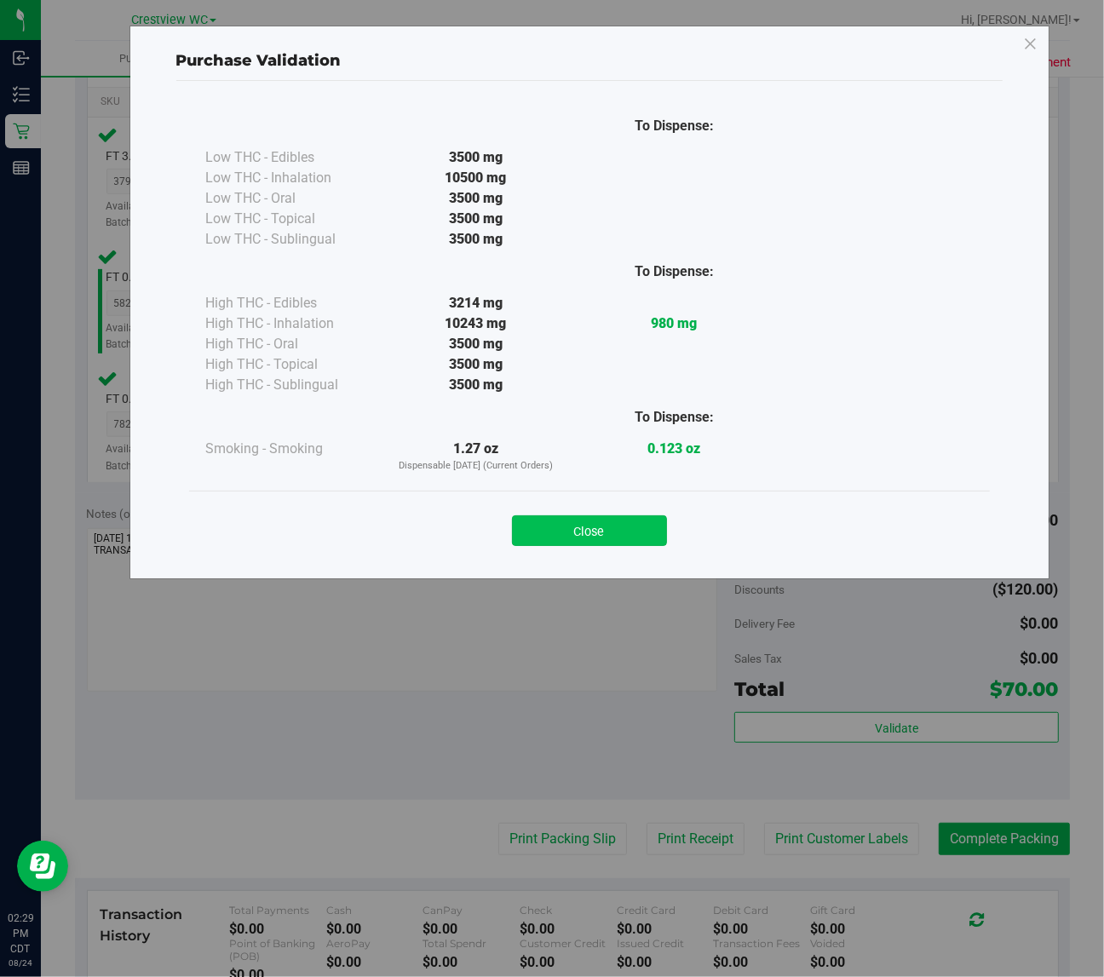
click at [618, 522] on button "Close" at bounding box center [589, 531] width 155 height 31
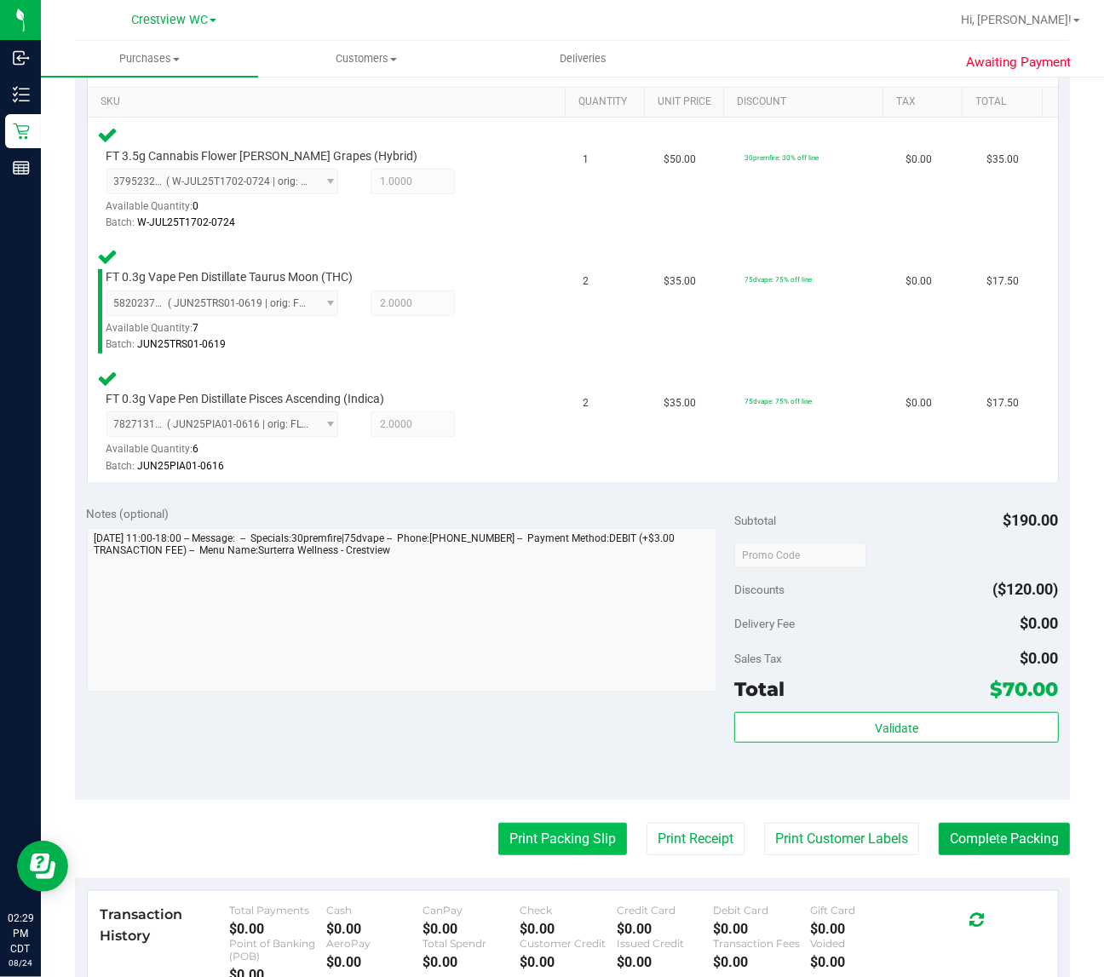
click at [552, 835] on button "Print Packing Slip" at bounding box center [563, 839] width 129 height 32
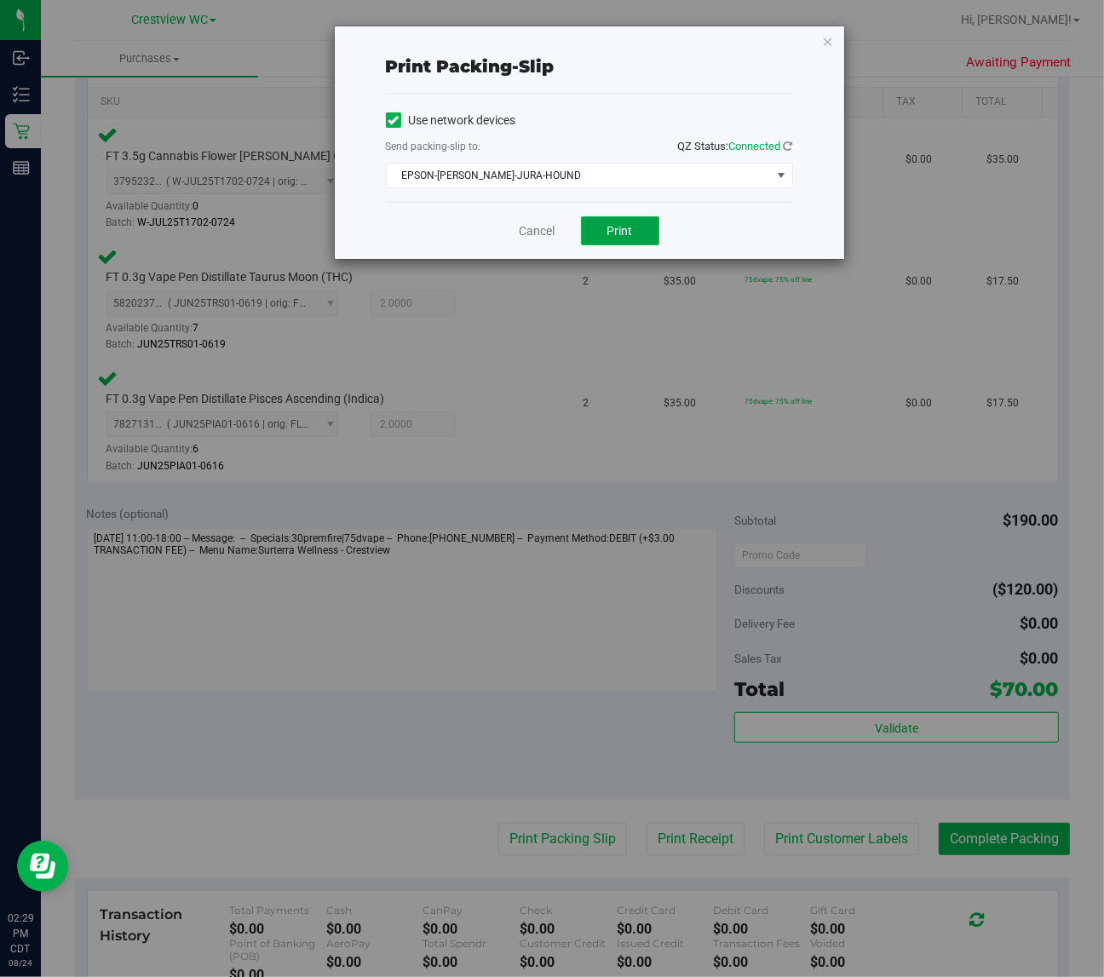
click at [615, 234] on span "Print" at bounding box center [621, 231] width 26 height 14
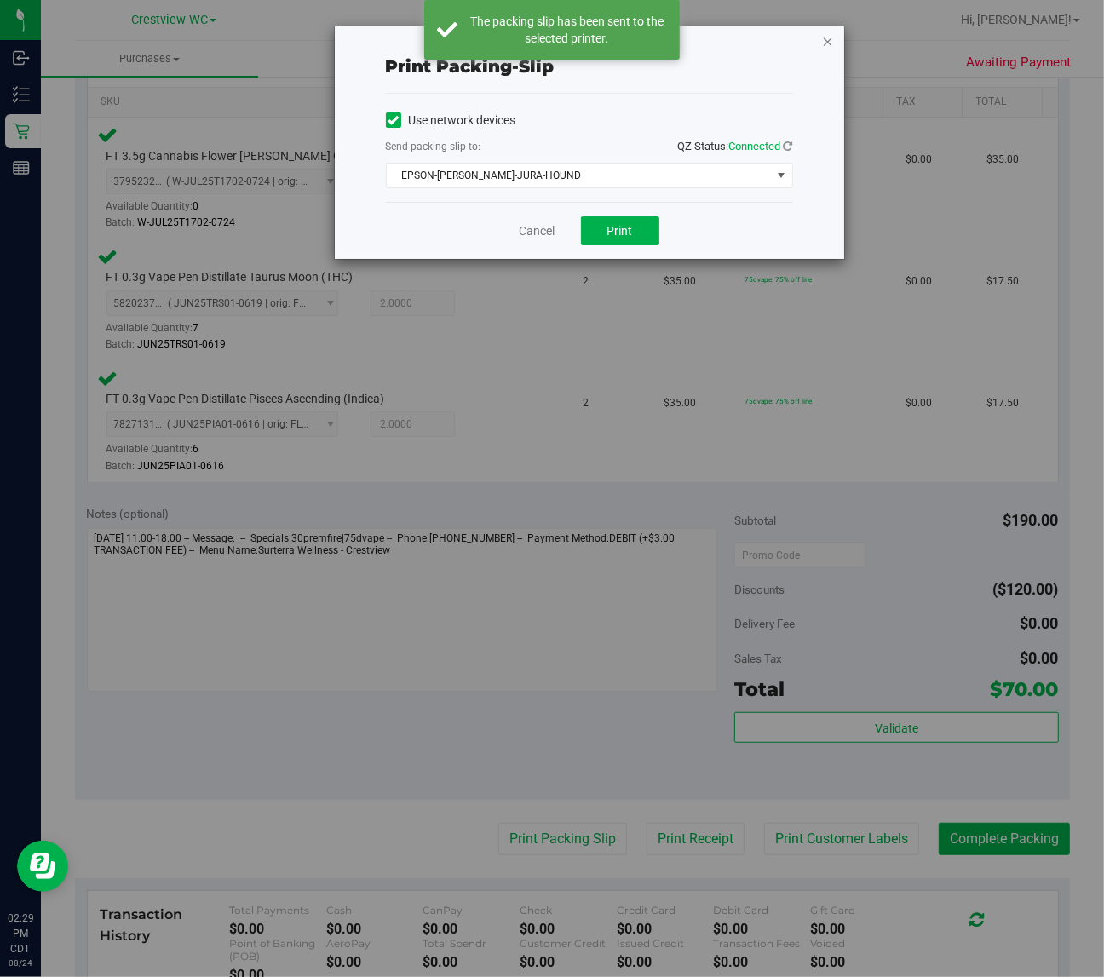
click at [827, 43] on icon "button" at bounding box center [828, 41] width 12 height 20
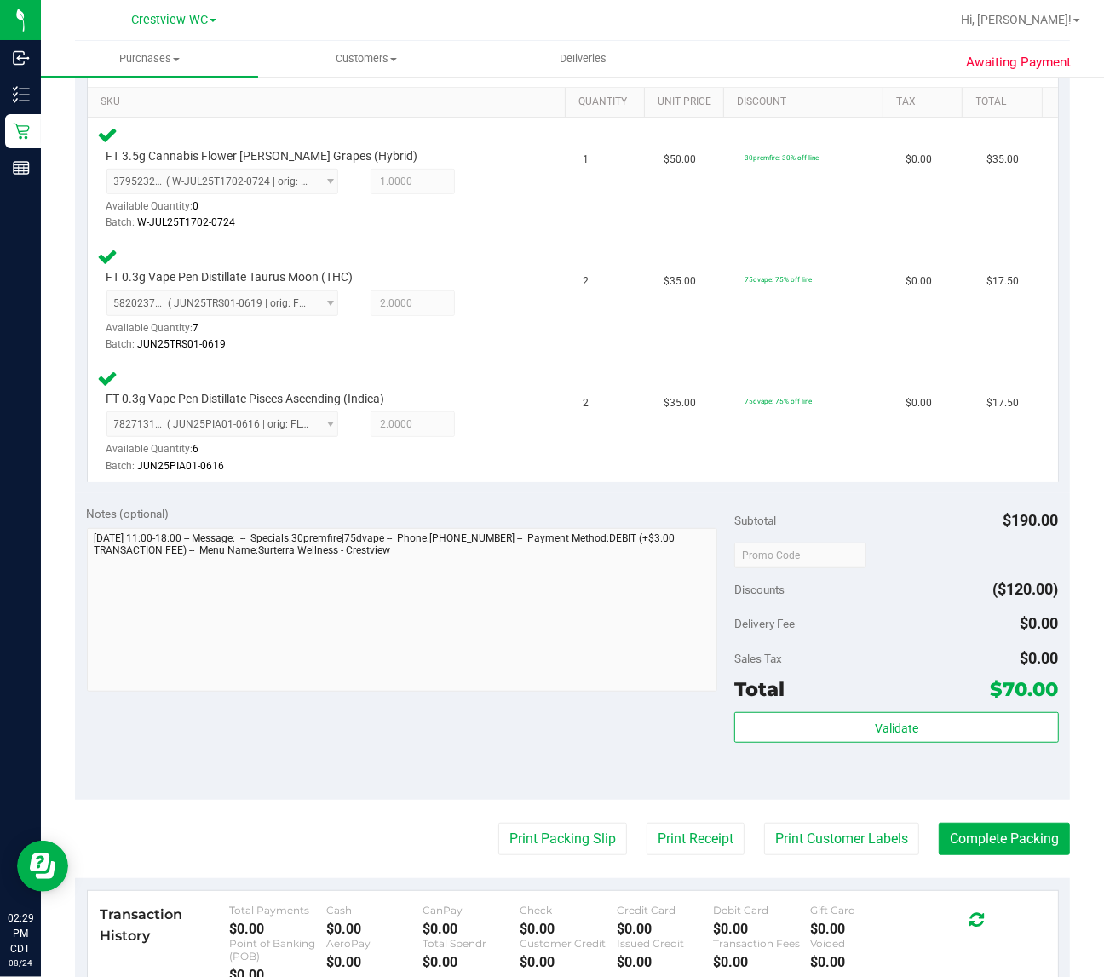
click at [320, 804] on purchase-details "Back Edit Purchase Cancel Purchase View Profile # 11840280 BioTrack ID: - Submi…" at bounding box center [572, 436] width 995 height 1547
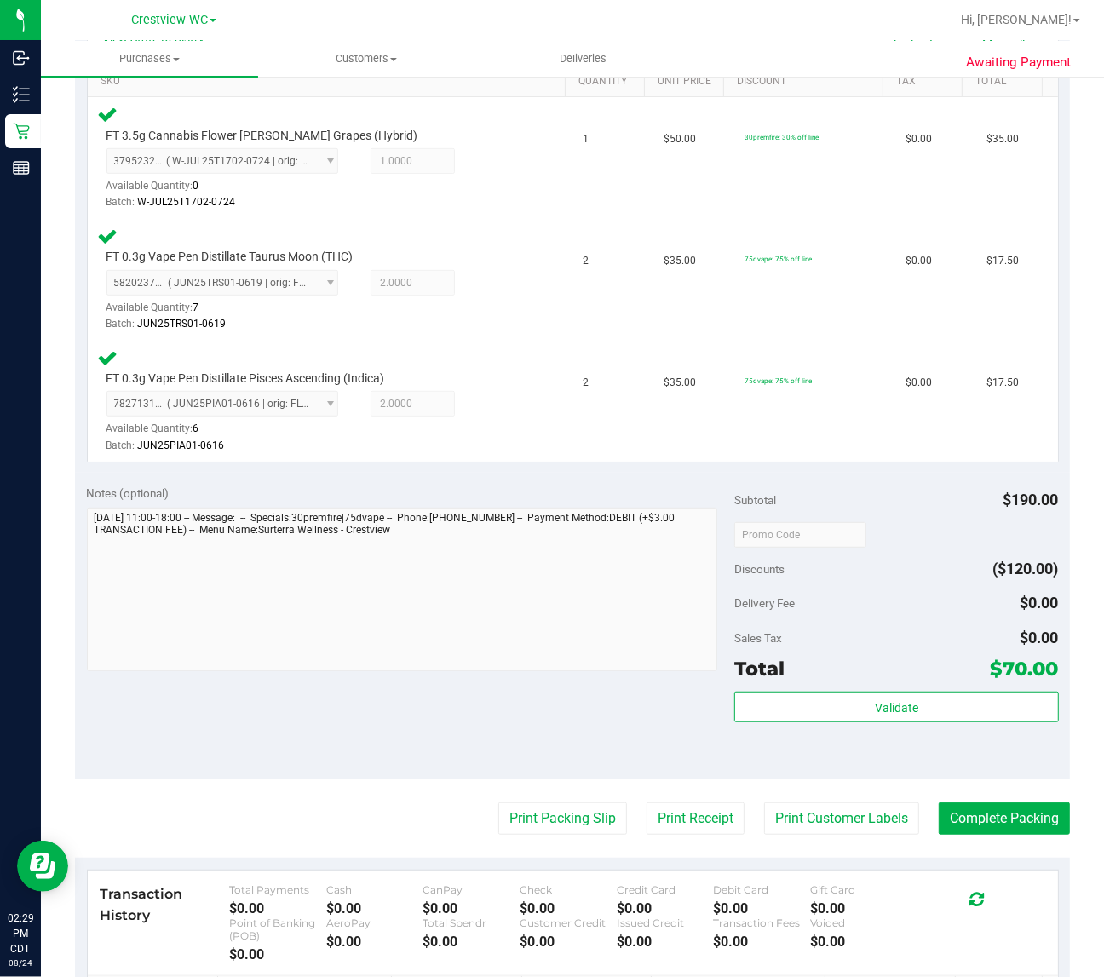
scroll to position [458, 0]
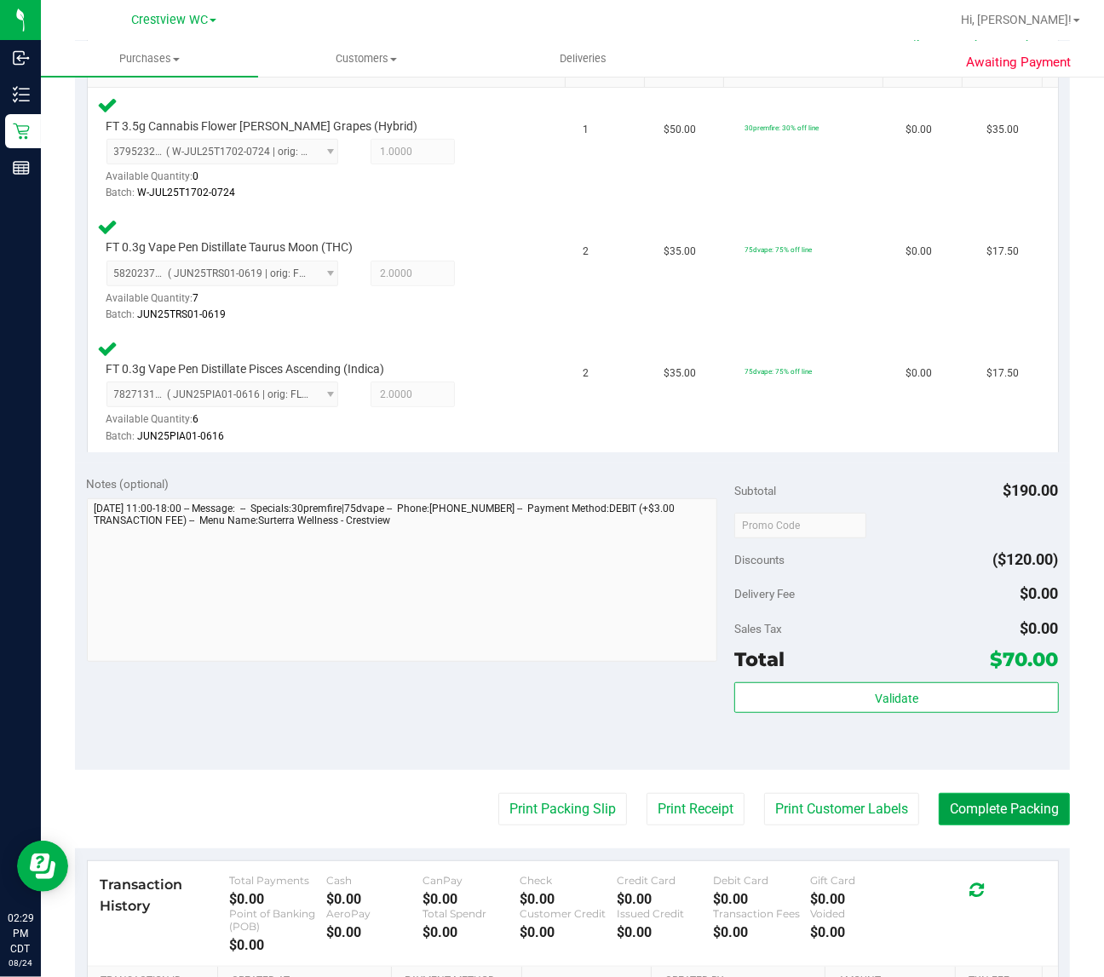
click at [1006, 807] on button "Complete Packing" at bounding box center [1004, 809] width 131 height 32
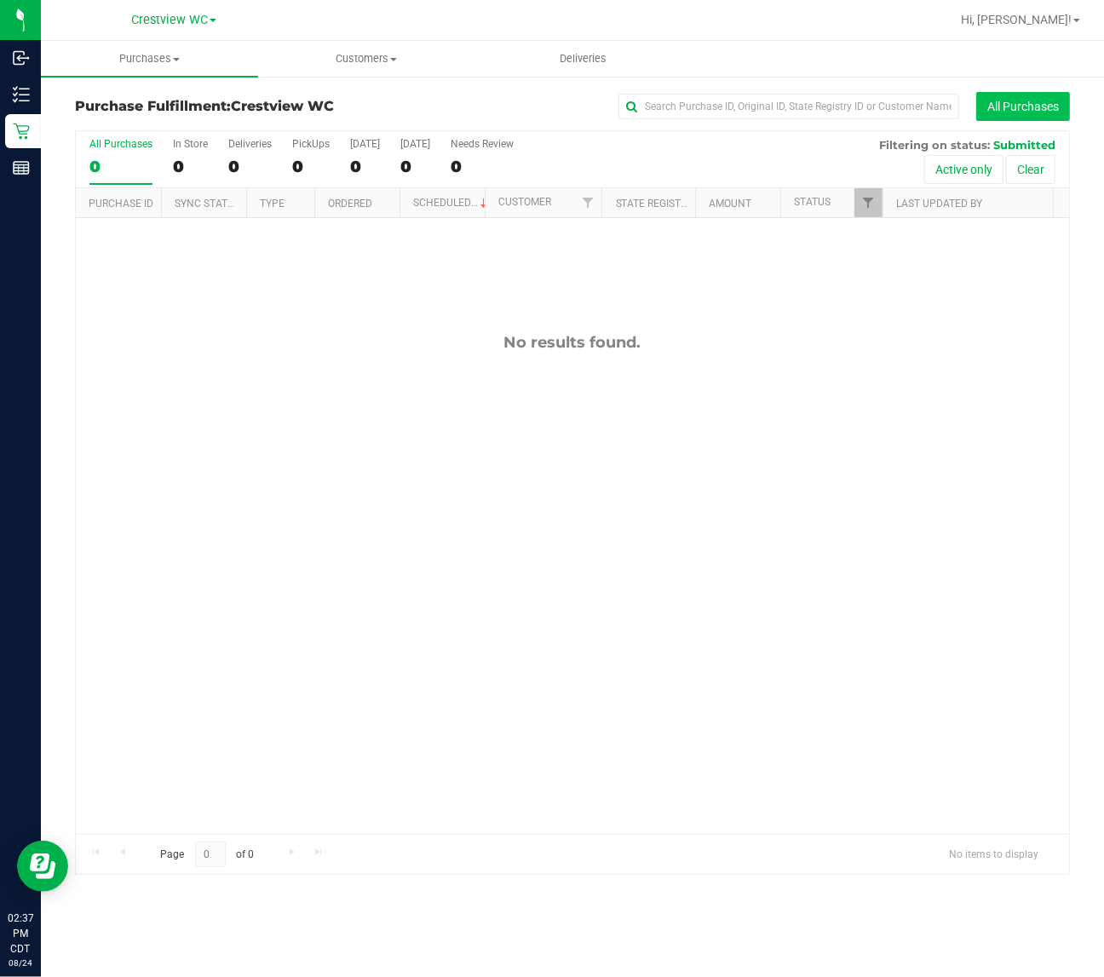
click at [1019, 107] on button "All Purchases" at bounding box center [1024, 106] width 94 height 29
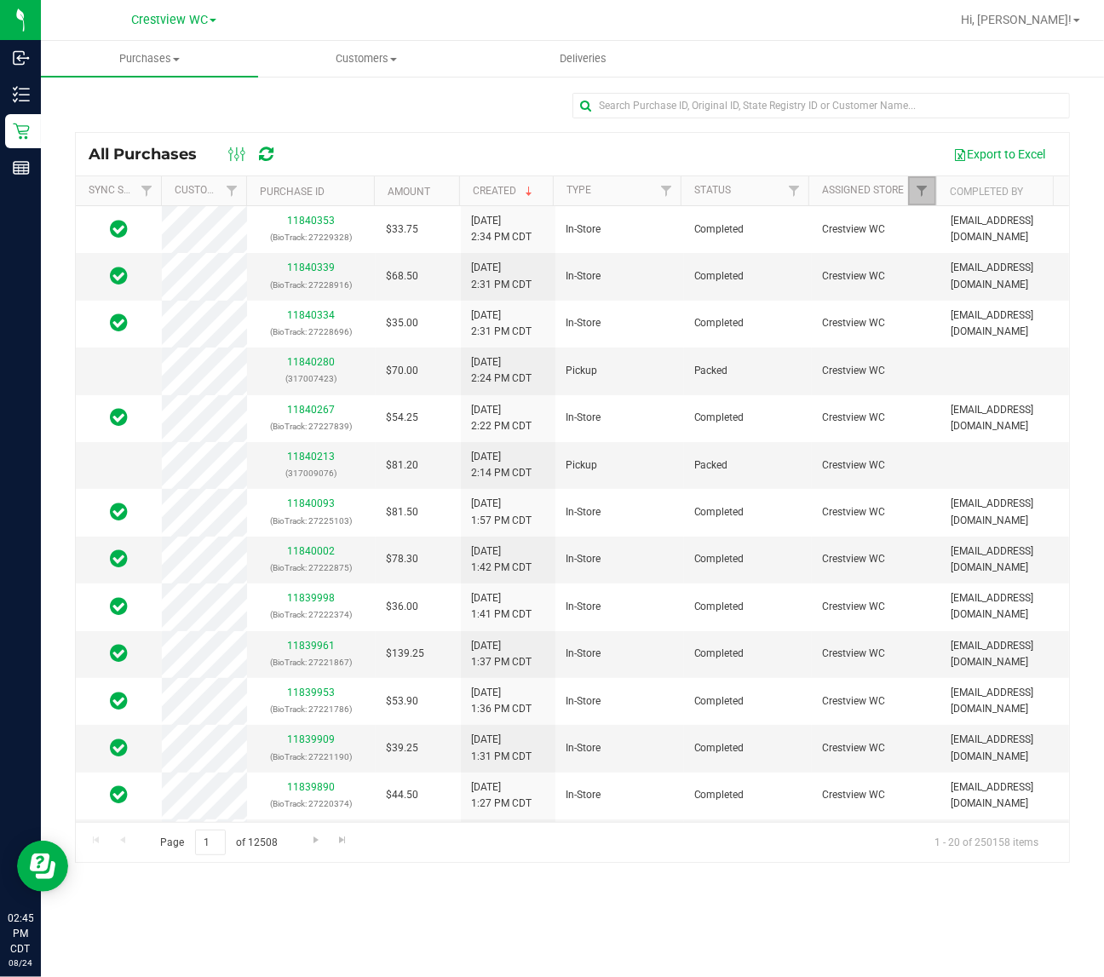
click at [931, 190] on link "Filter" at bounding box center [922, 190] width 28 height 29
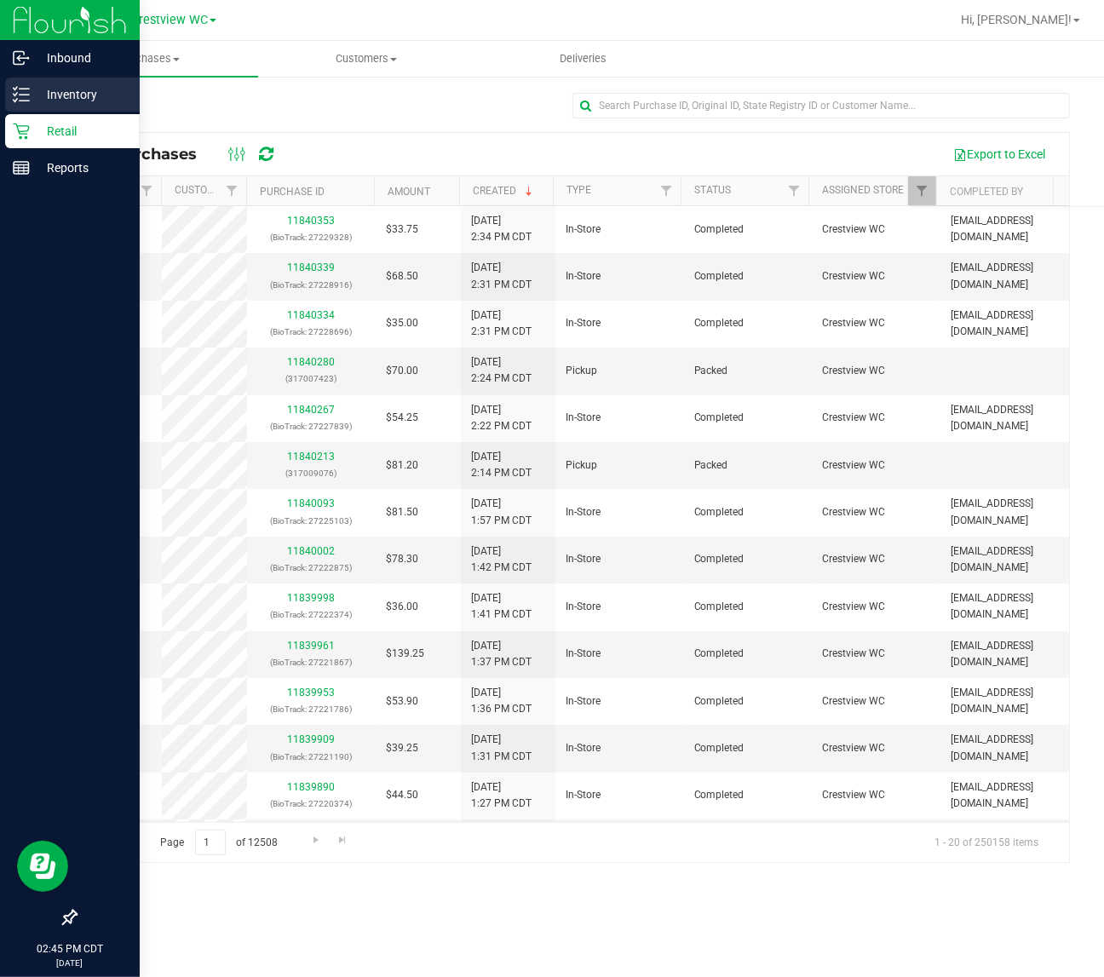
click at [39, 104] on p "Inventory" at bounding box center [81, 94] width 102 height 20
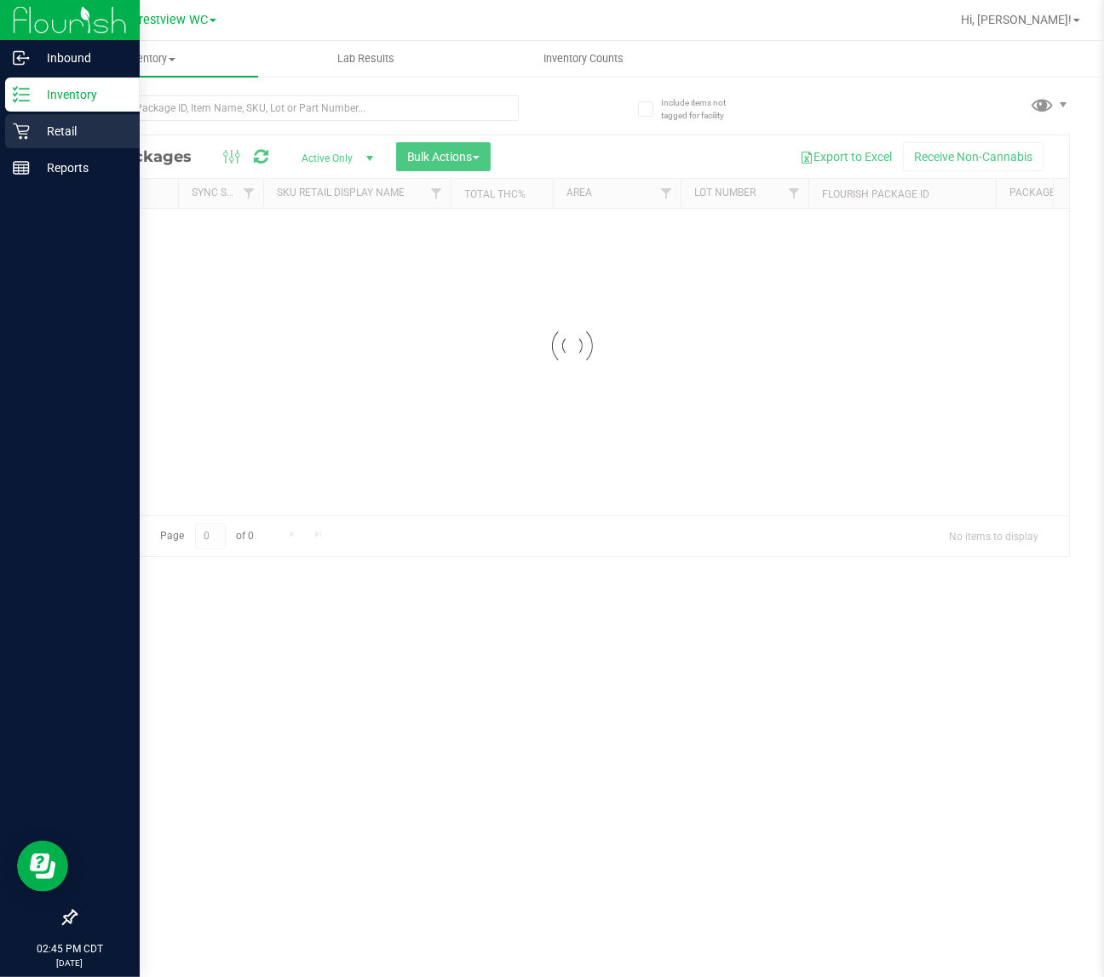
click at [72, 128] on p "Retail" at bounding box center [81, 131] width 102 height 20
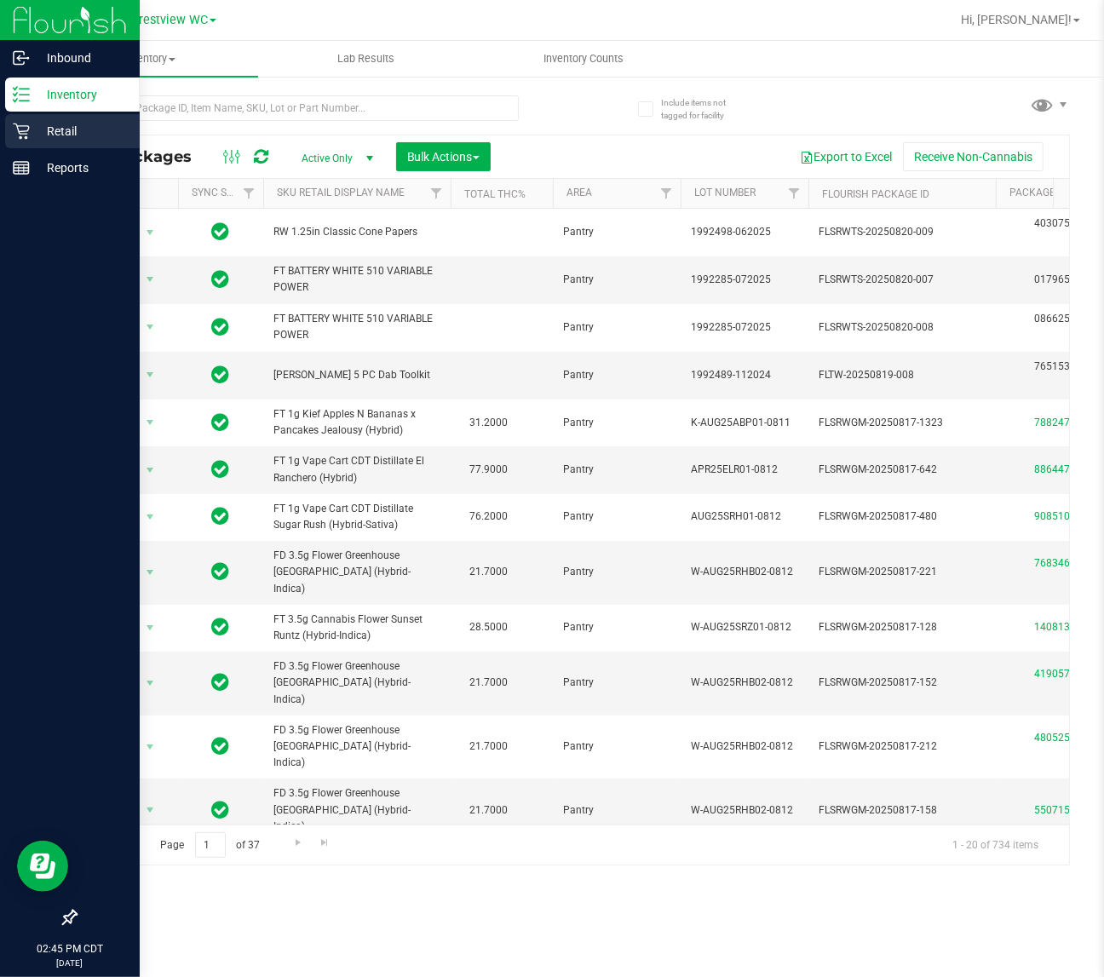
click at [30, 137] on p "Retail" at bounding box center [81, 131] width 102 height 20
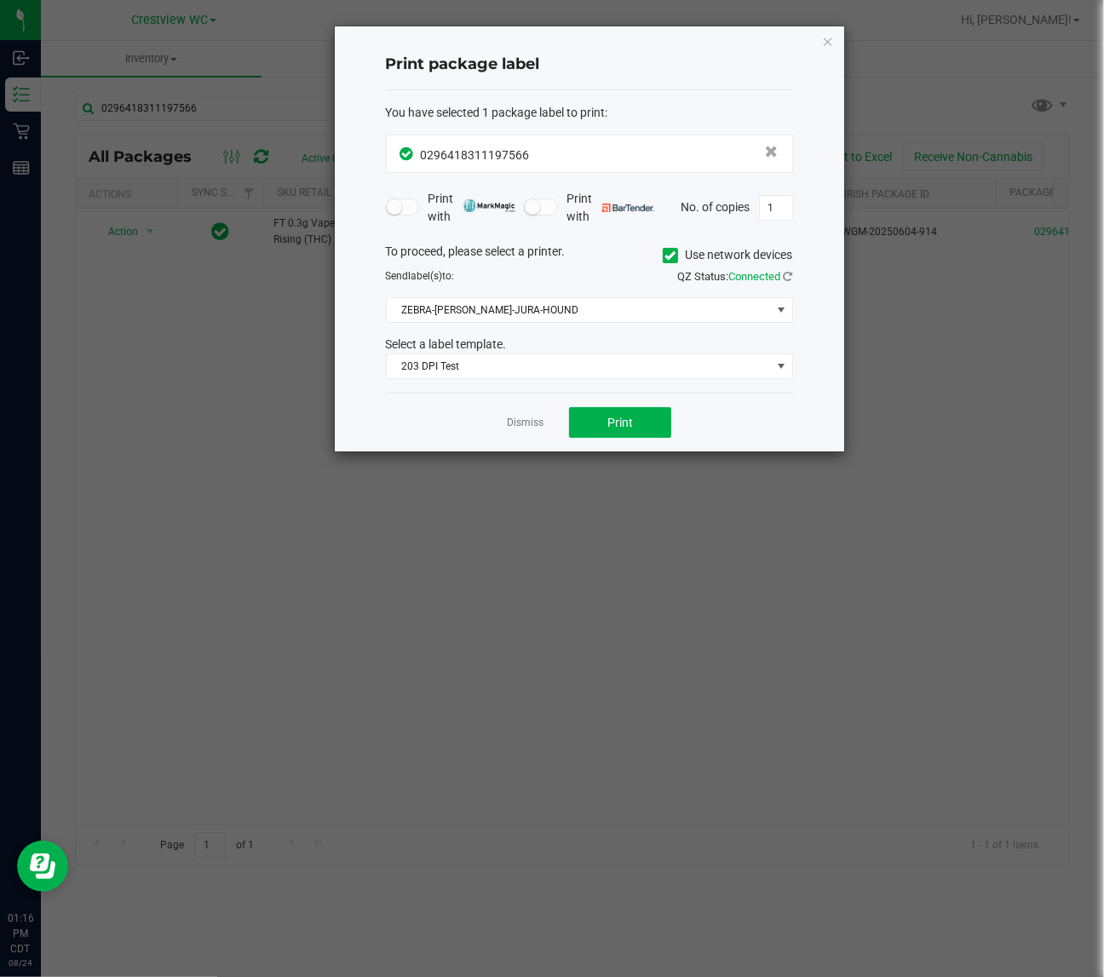
click at [833, 45] on div "Print package label You have selected 1 package label to print : 02964183111975…" at bounding box center [590, 238] width 510 height 425
click at [829, 41] on icon "button" at bounding box center [828, 41] width 12 height 20
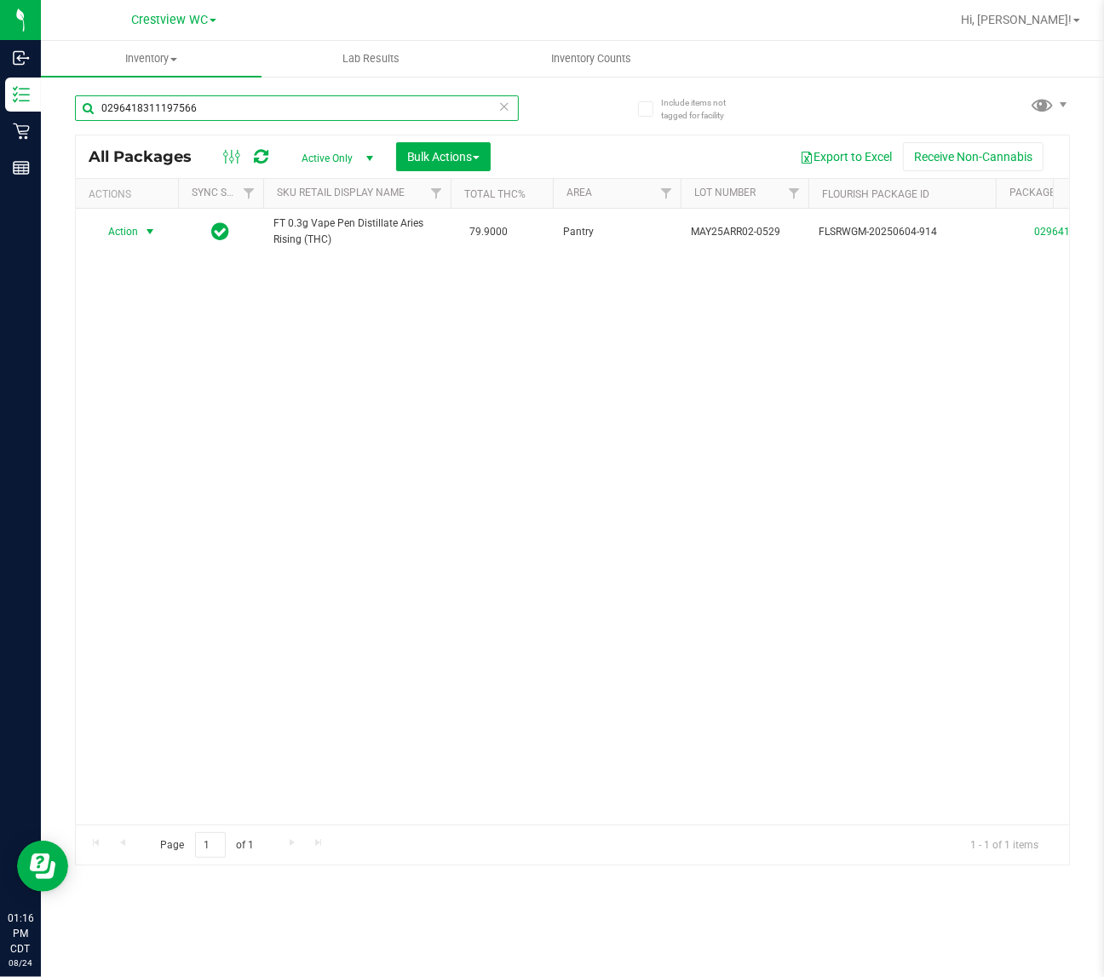
click at [249, 112] on input "0296418311197566" at bounding box center [297, 108] width 444 height 26
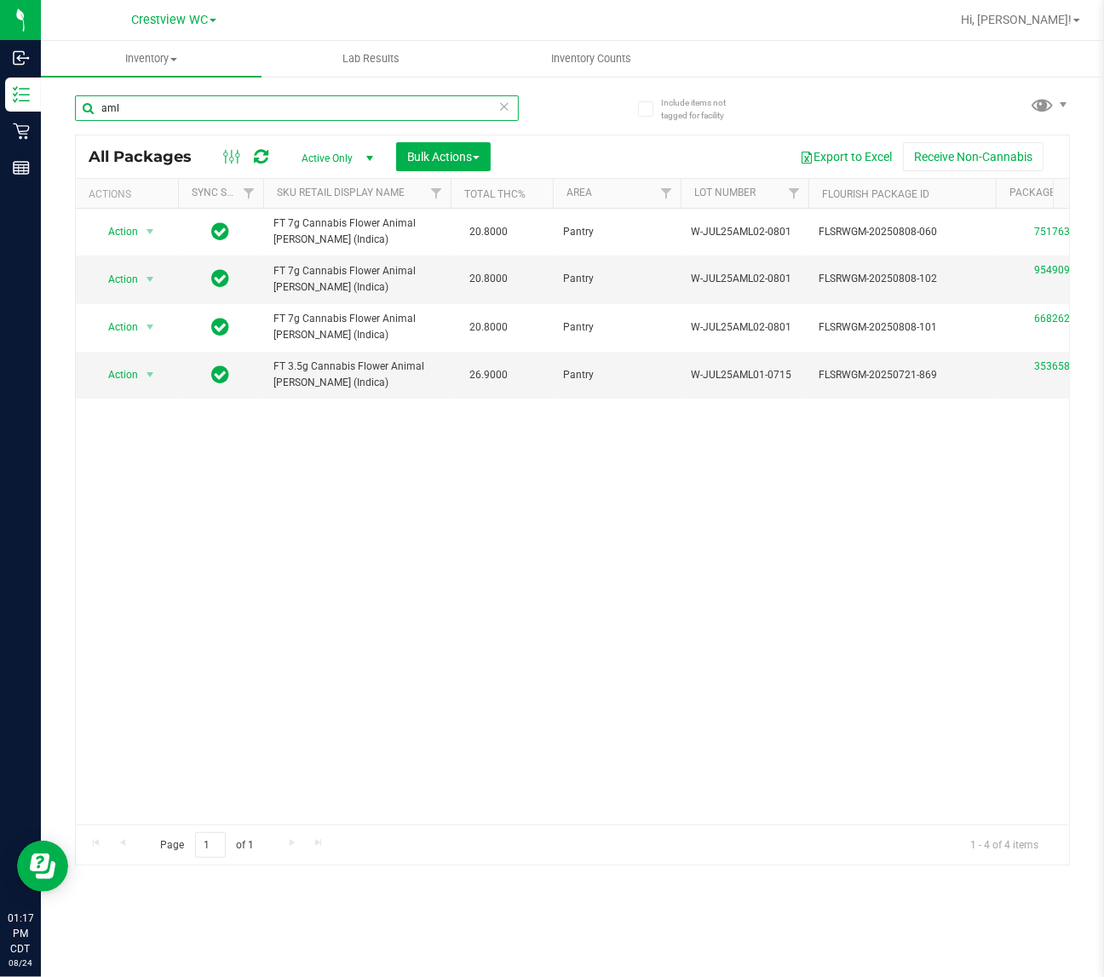
click at [301, 117] on input "aml" at bounding box center [297, 108] width 444 height 26
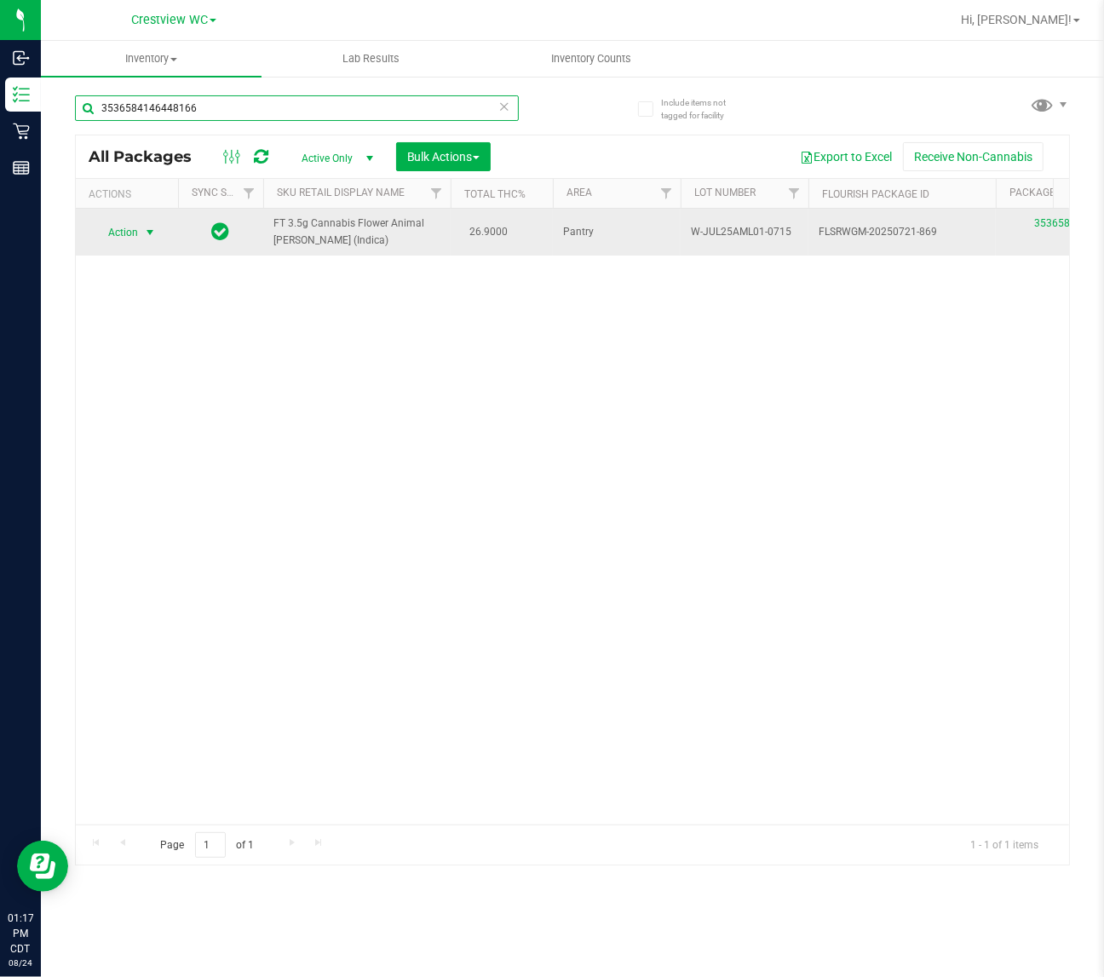
type input "3536584146448166"
click at [133, 233] on span "Action" at bounding box center [116, 233] width 46 height 24
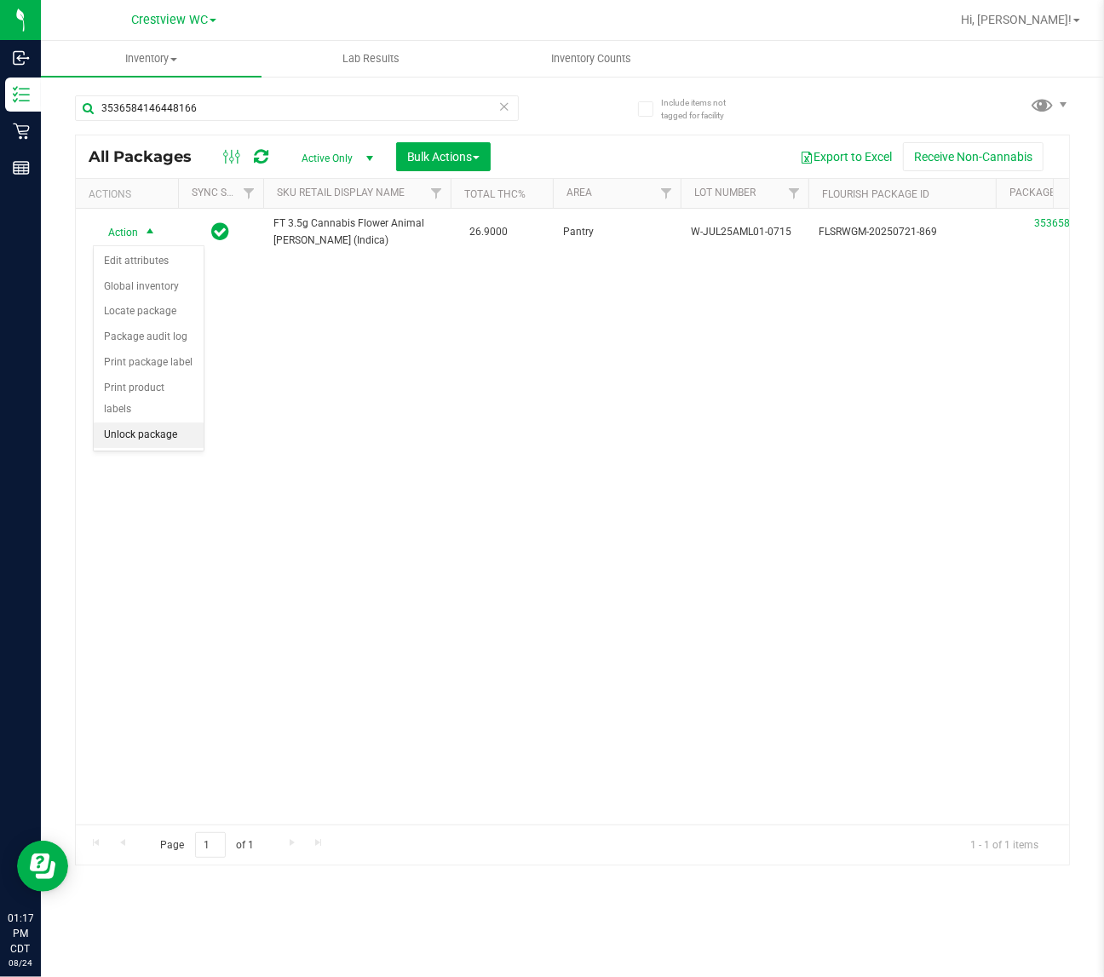
click at [168, 423] on li "Unlock package" at bounding box center [149, 436] width 110 height 26
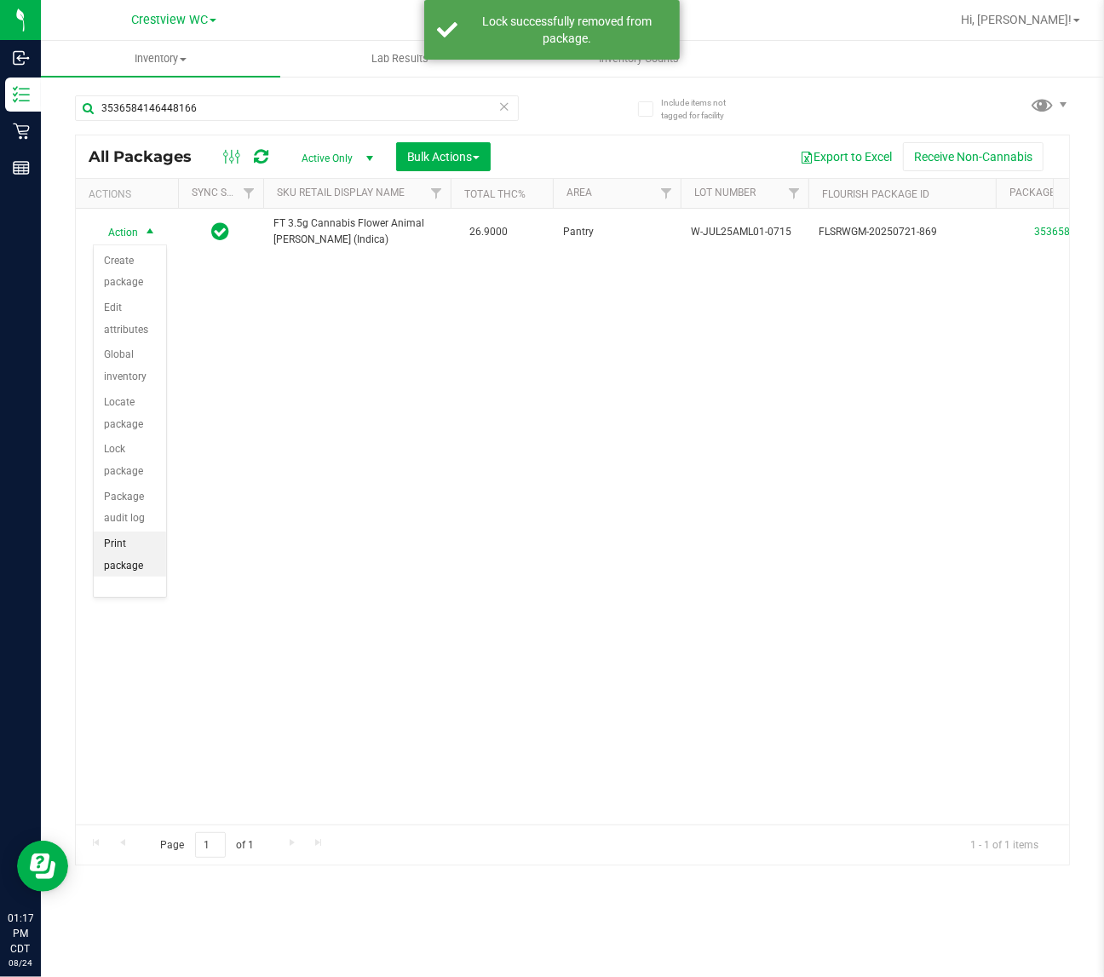
click at [130, 546] on li "Print package label" at bounding box center [130, 566] width 72 height 69
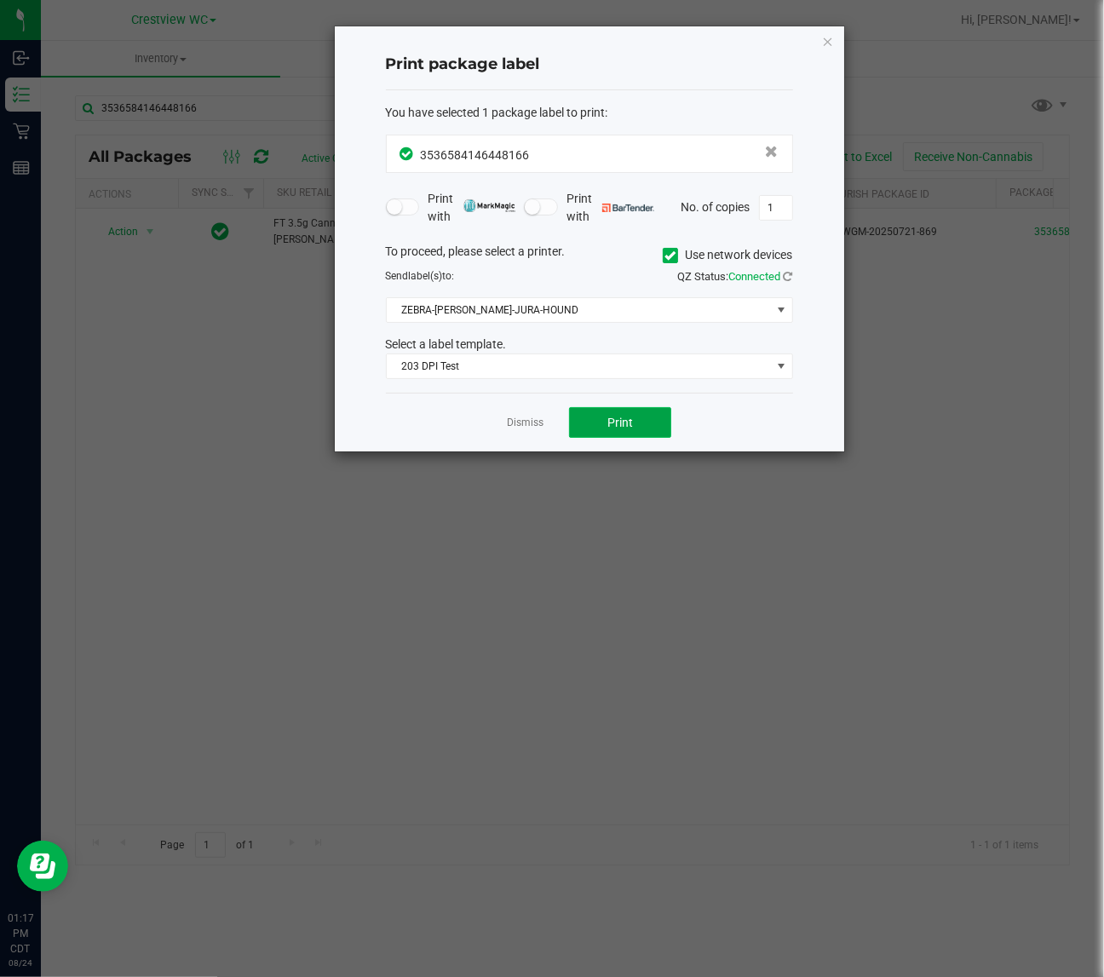
click at [639, 413] on button "Print" at bounding box center [620, 422] width 102 height 31
click at [827, 43] on icon "button" at bounding box center [828, 41] width 12 height 20
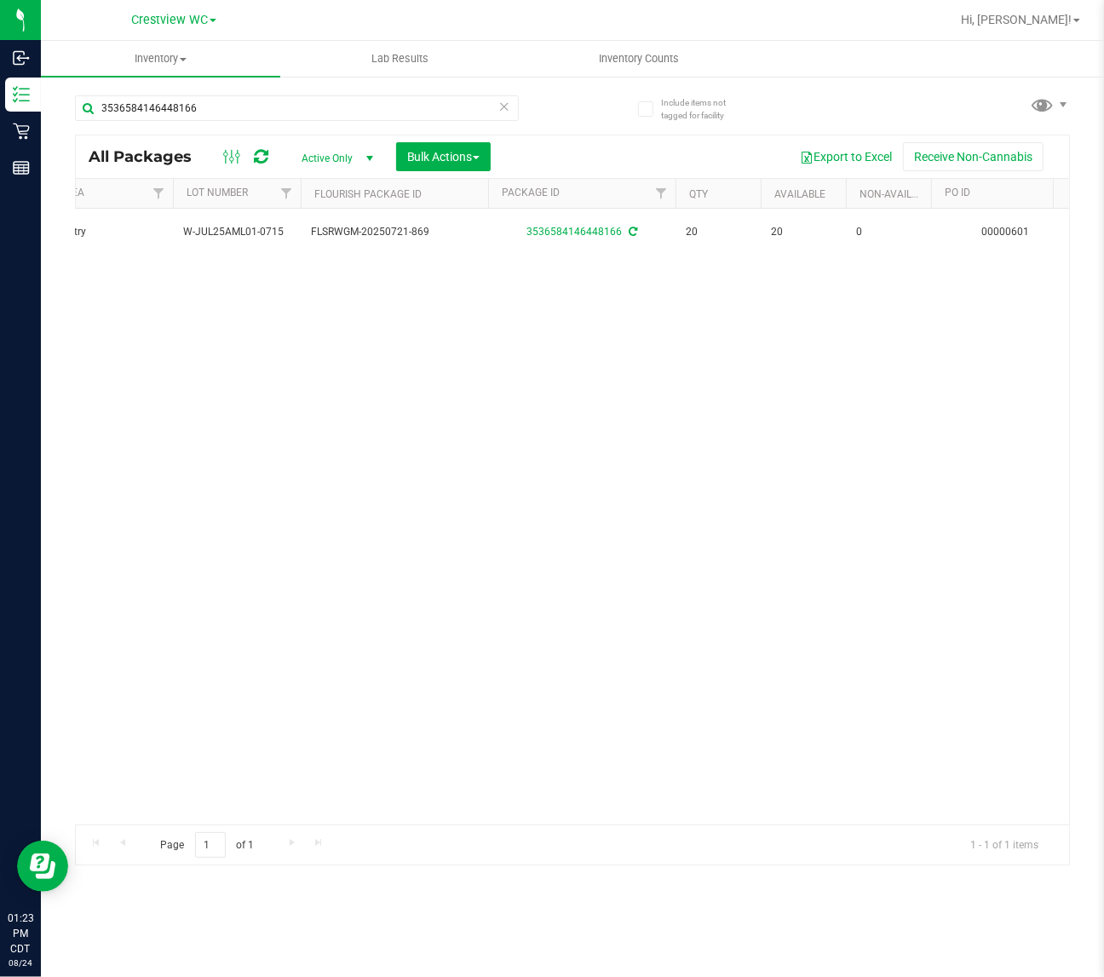
scroll to position [0, 480]
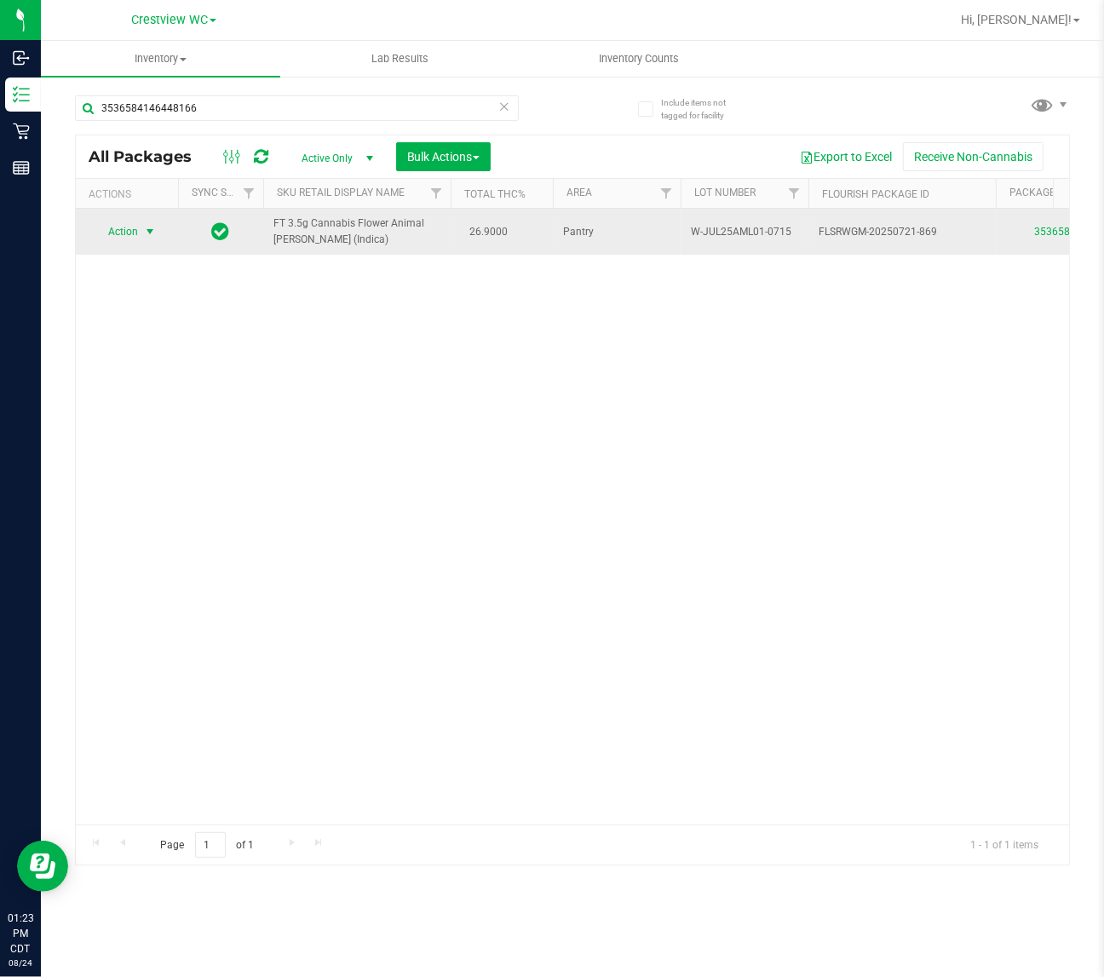
click at [143, 232] on span "select" at bounding box center [150, 232] width 14 height 14
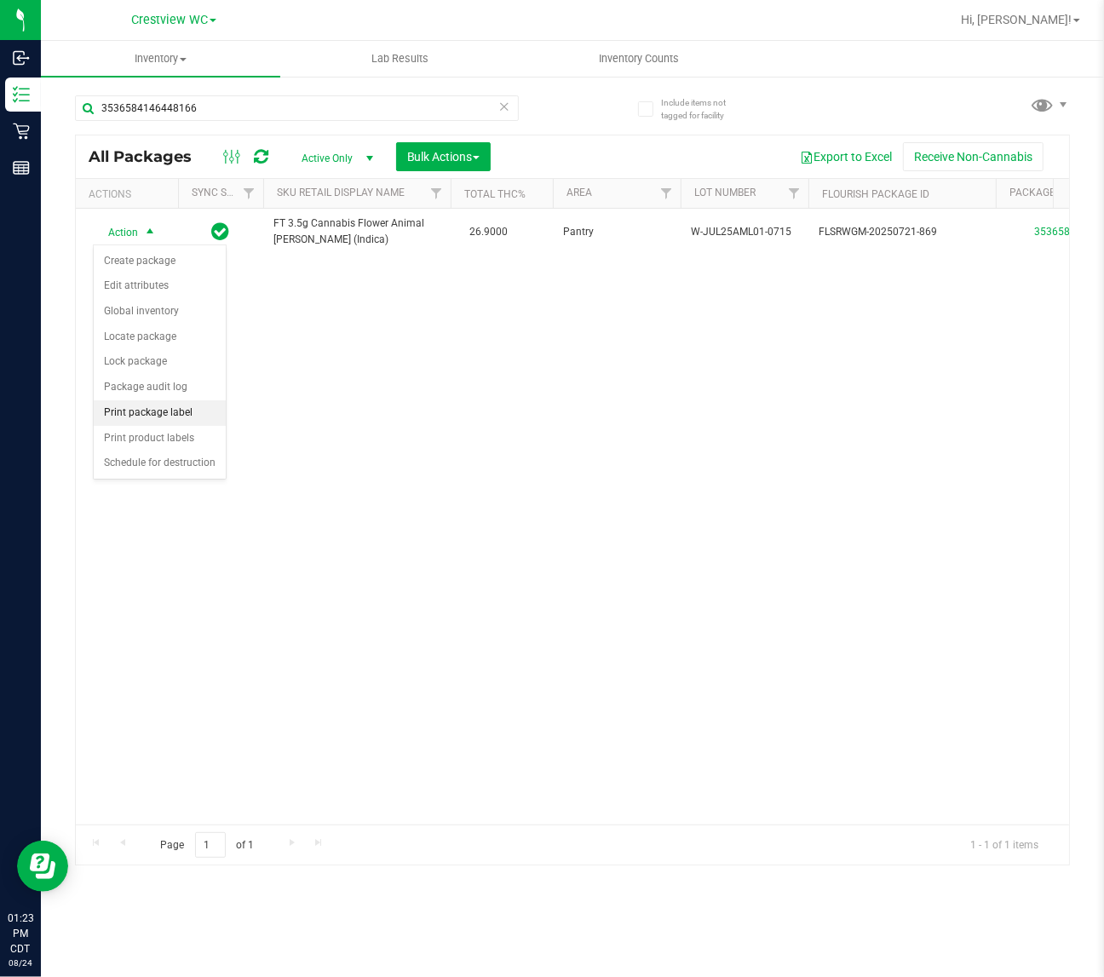
click at [169, 418] on li "Print package label" at bounding box center [160, 414] width 132 height 26
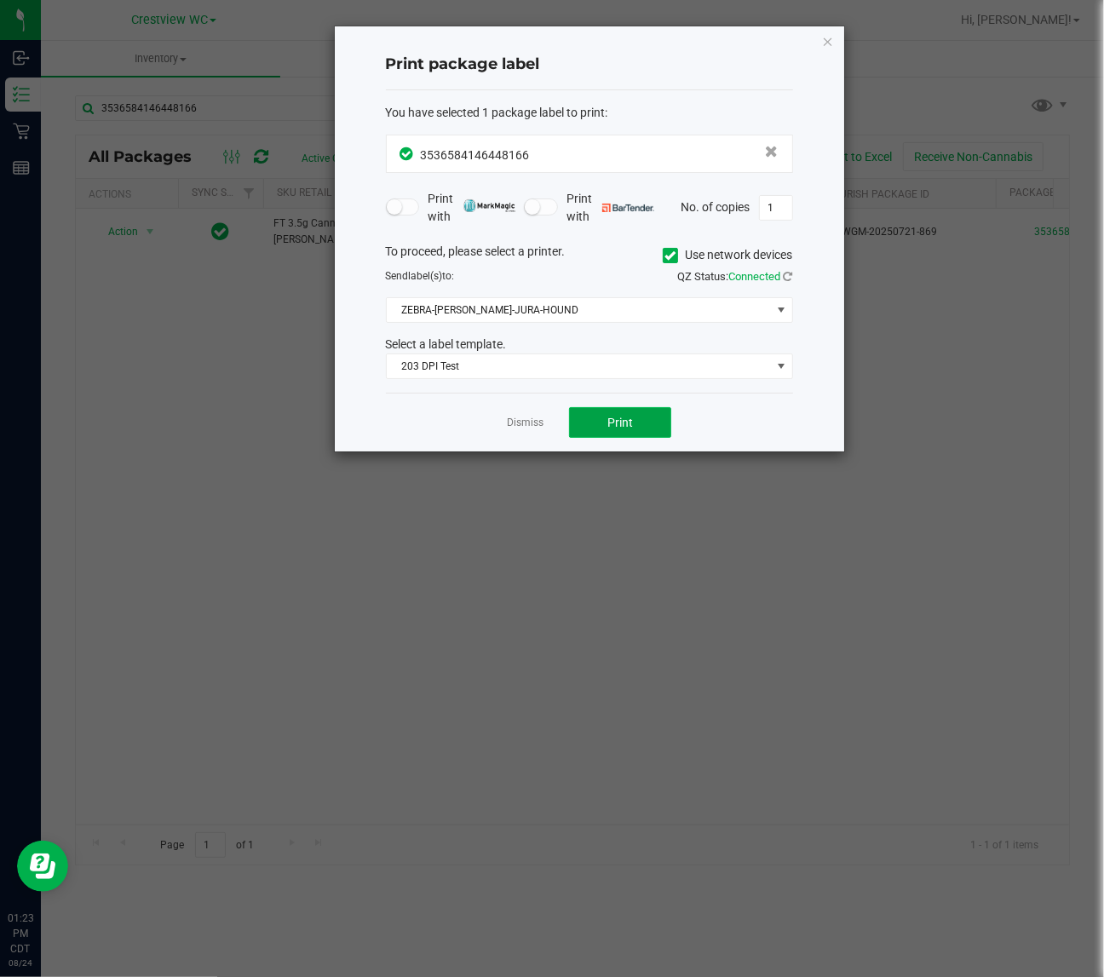
click at [656, 422] on button "Print" at bounding box center [620, 422] width 102 height 31
click at [829, 36] on icon "button" at bounding box center [828, 41] width 12 height 20
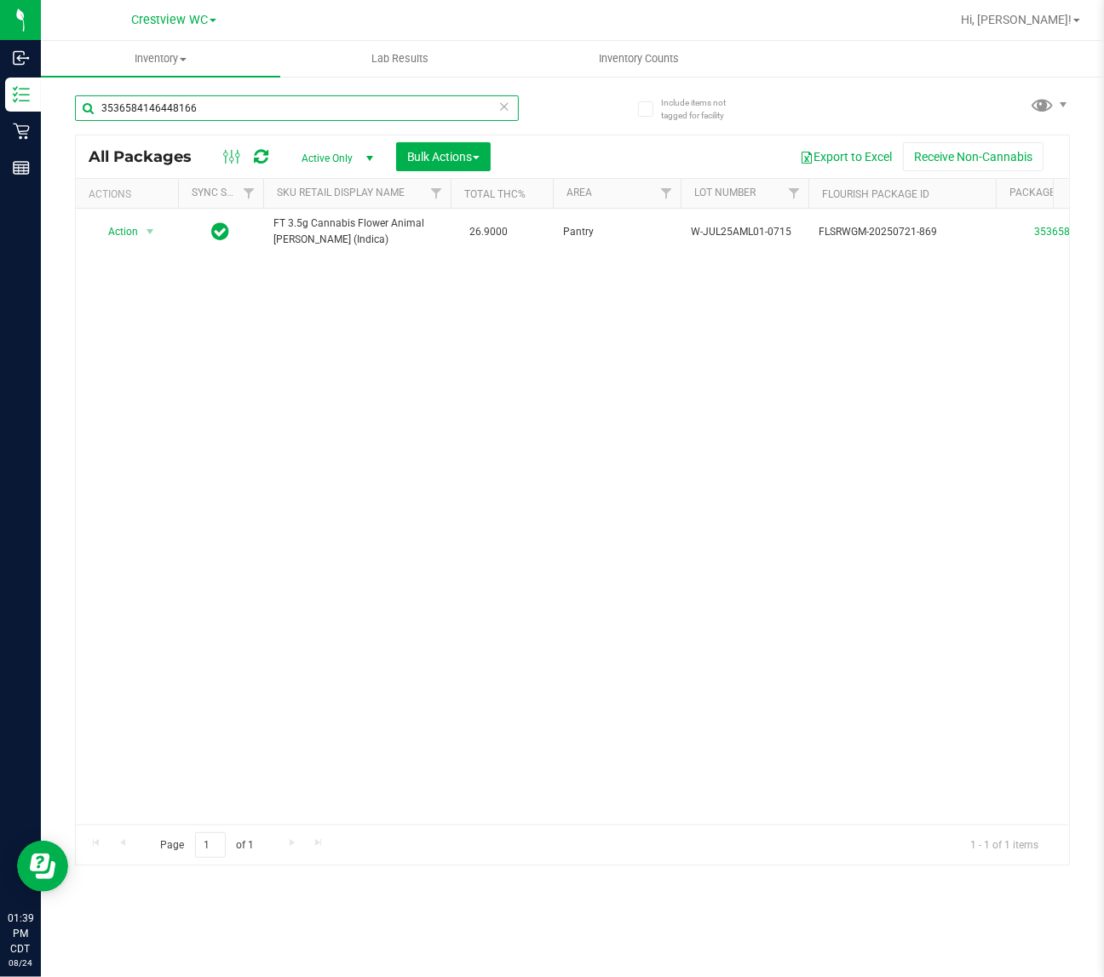
click at [305, 111] on input "3536584146448166" at bounding box center [297, 108] width 444 height 26
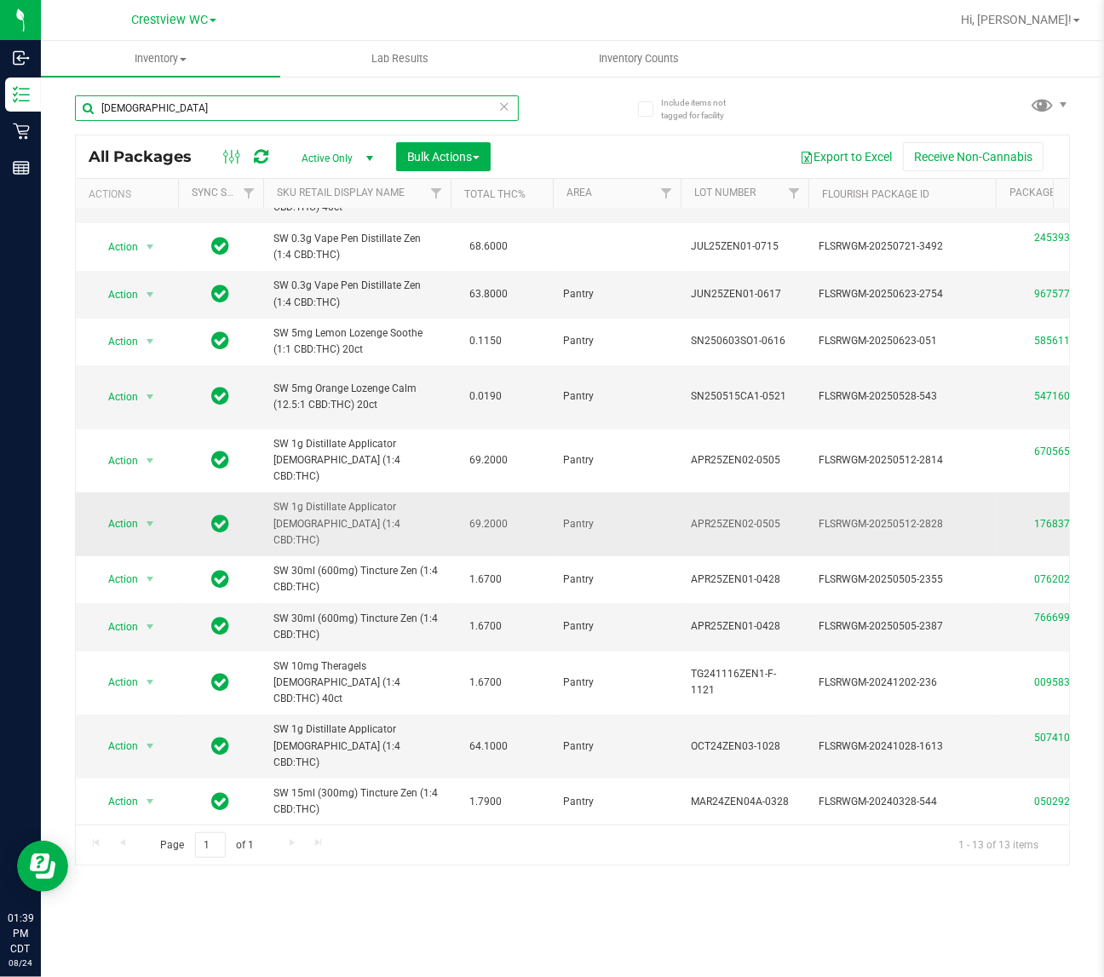
scroll to position [9, 0]
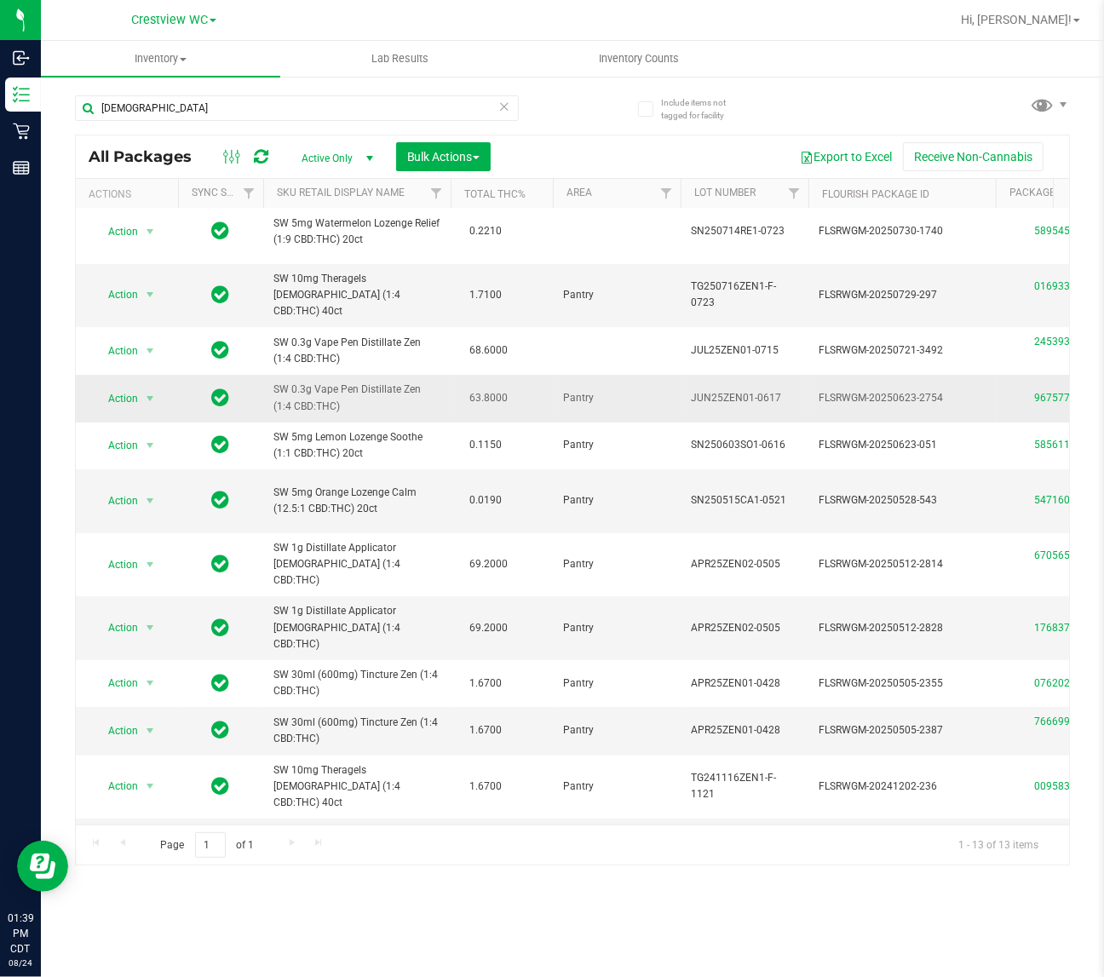
click at [330, 401] on td "SW 0.3g Vape Pen Distillate Zen (1:4 CBD:THC)" at bounding box center [356, 398] width 187 height 47
copy span "SW 0.3g Vape Pen Distillate Zen (1:4 CBD:THC)"
click at [220, 107] on input "[DEMOGRAPHIC_DATA]" at bounding box center [297, 108] width 444 height 26
paste input "SW 0.3g Vape Pen Distillate Zen (1:4 CBD:THC)"
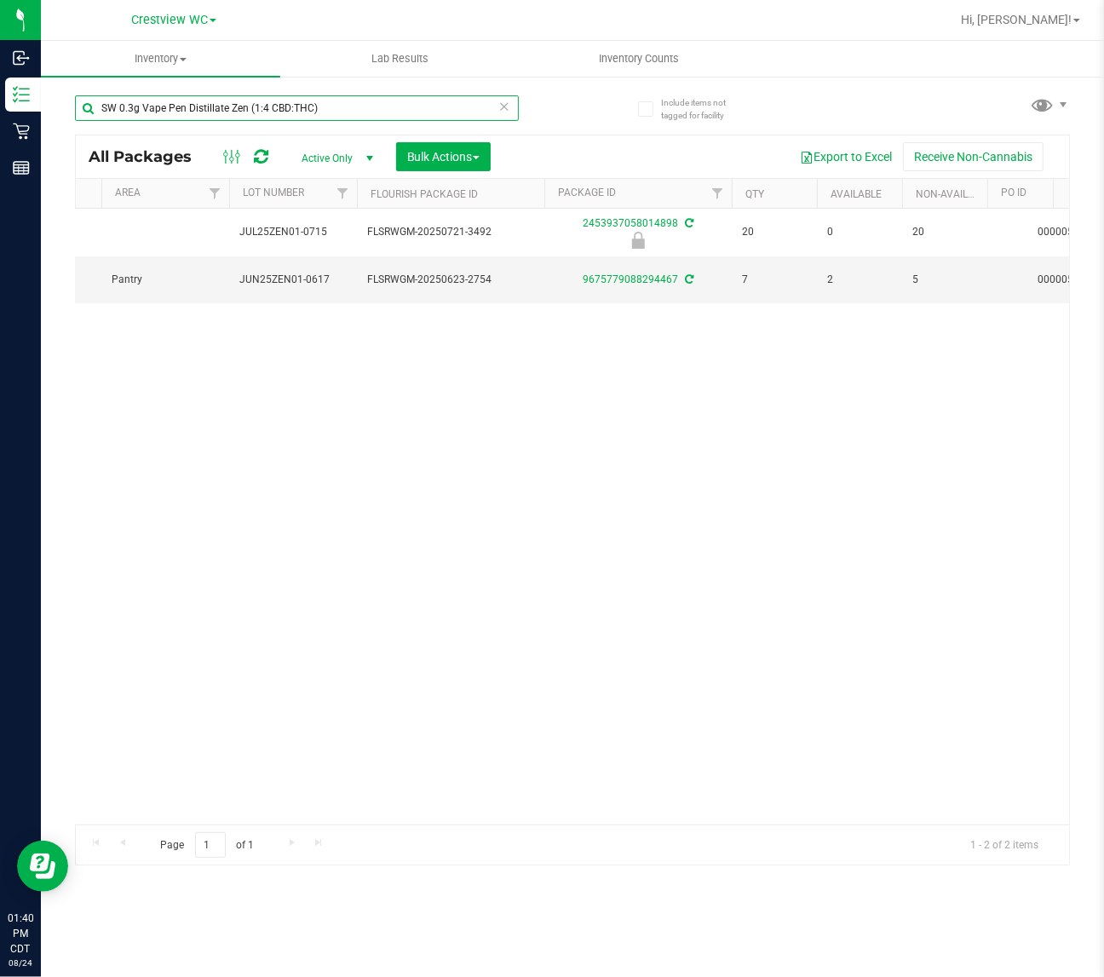
scroll to position [0, 454]
type input "SW 0.3g Vape Pen Distillate Zen (1:4 CBD:THC)"
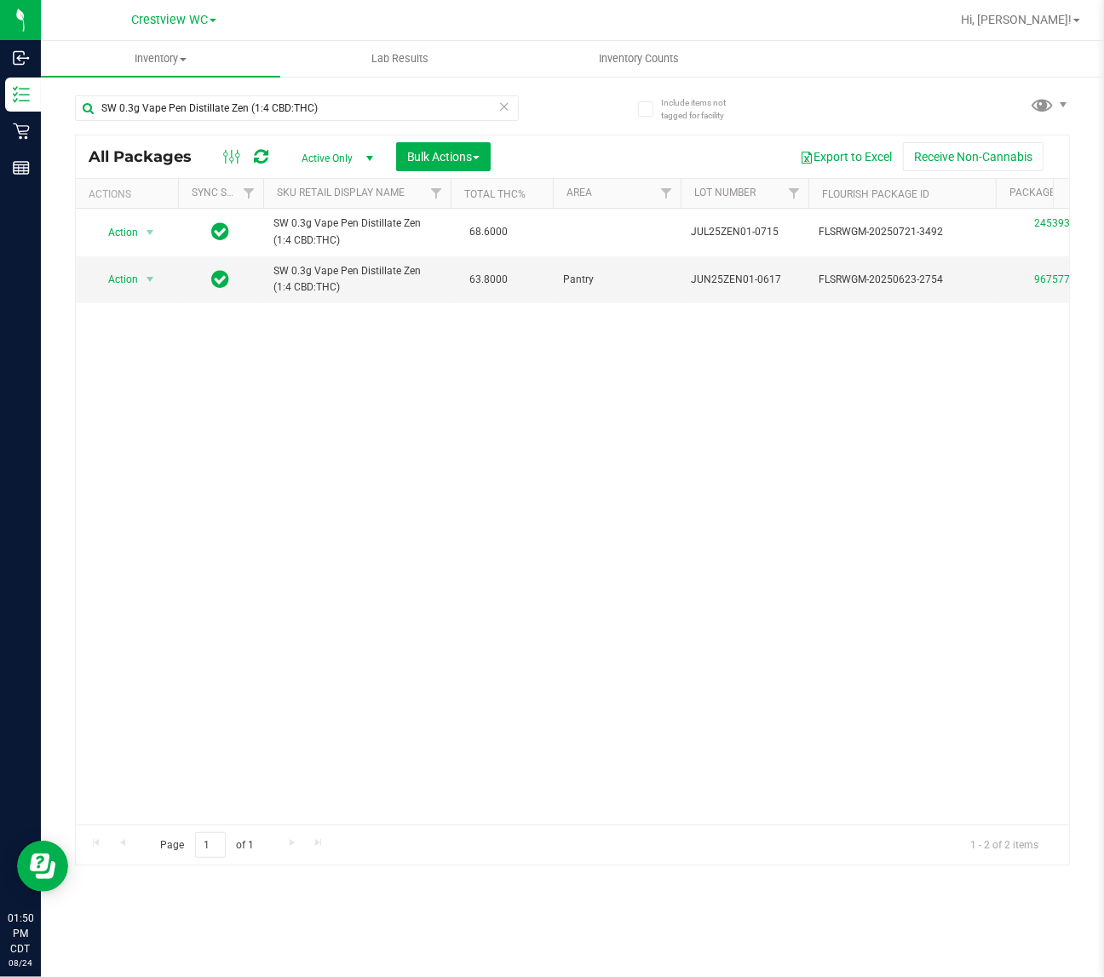
click at [415, 537] on div "Action Action Edit attributes Global inventory Locate package Package audit log…" at bounding box center [573, 517] width 994 height 616
click at [332, 107] on input "SW 0.3g Vape Pen Distillate Zen (1:4 CBD:THC)" at bounding box center [297, 108] width 444 height 26
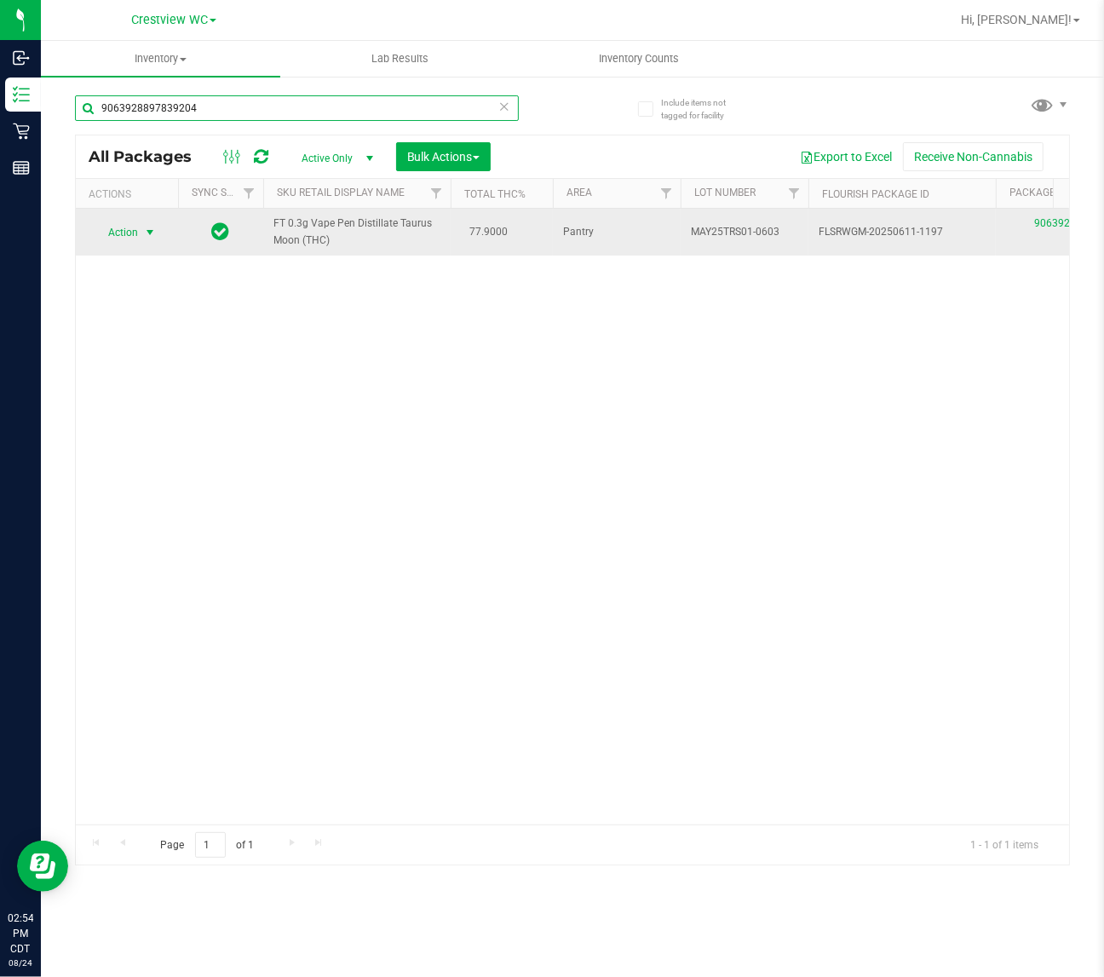
type input "9063928897839204"
click at [145, 233] on span "select" at bounding box center [150, 233] width 14 height 14
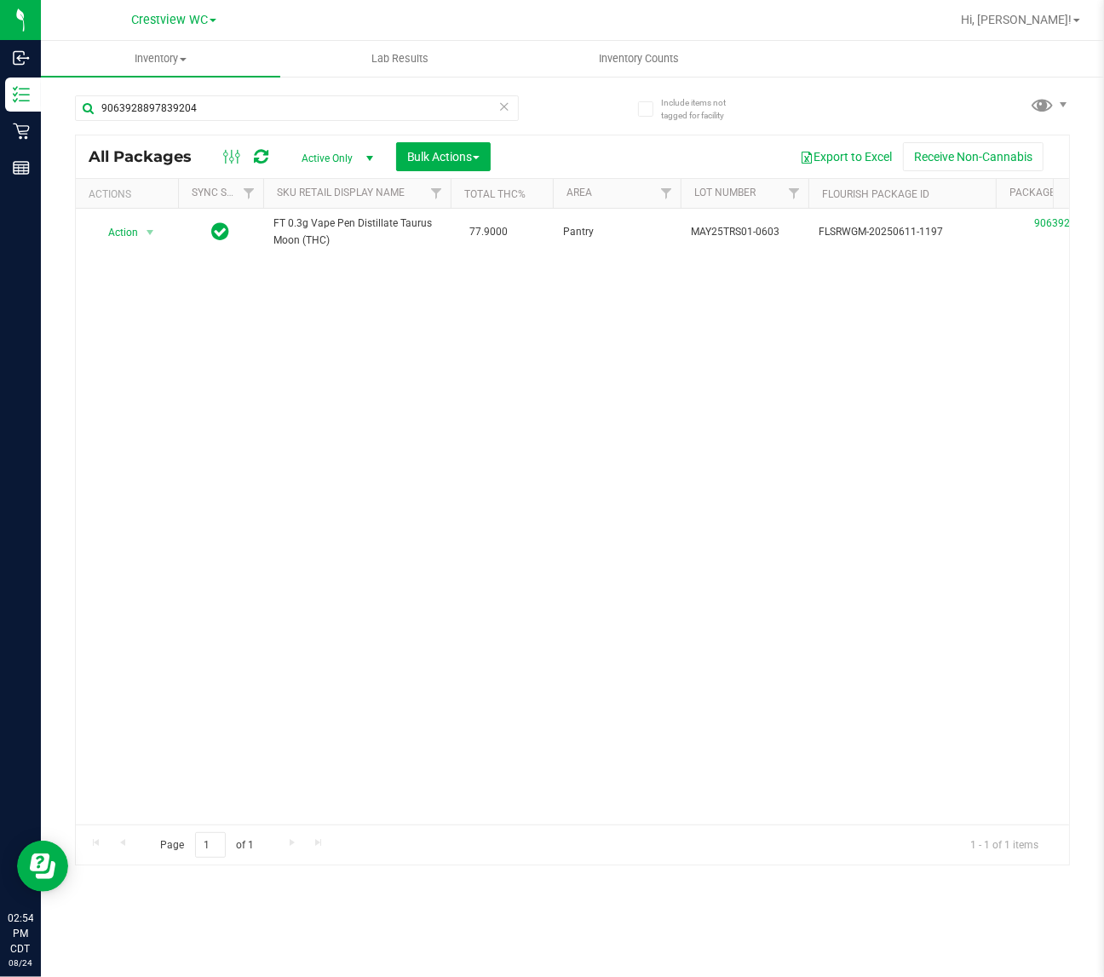
click at [320, 531] on div "Action Action Edit attributes Global inventory Locate package Package audit log…" at bounding box center [573, 517] width 994 height 616
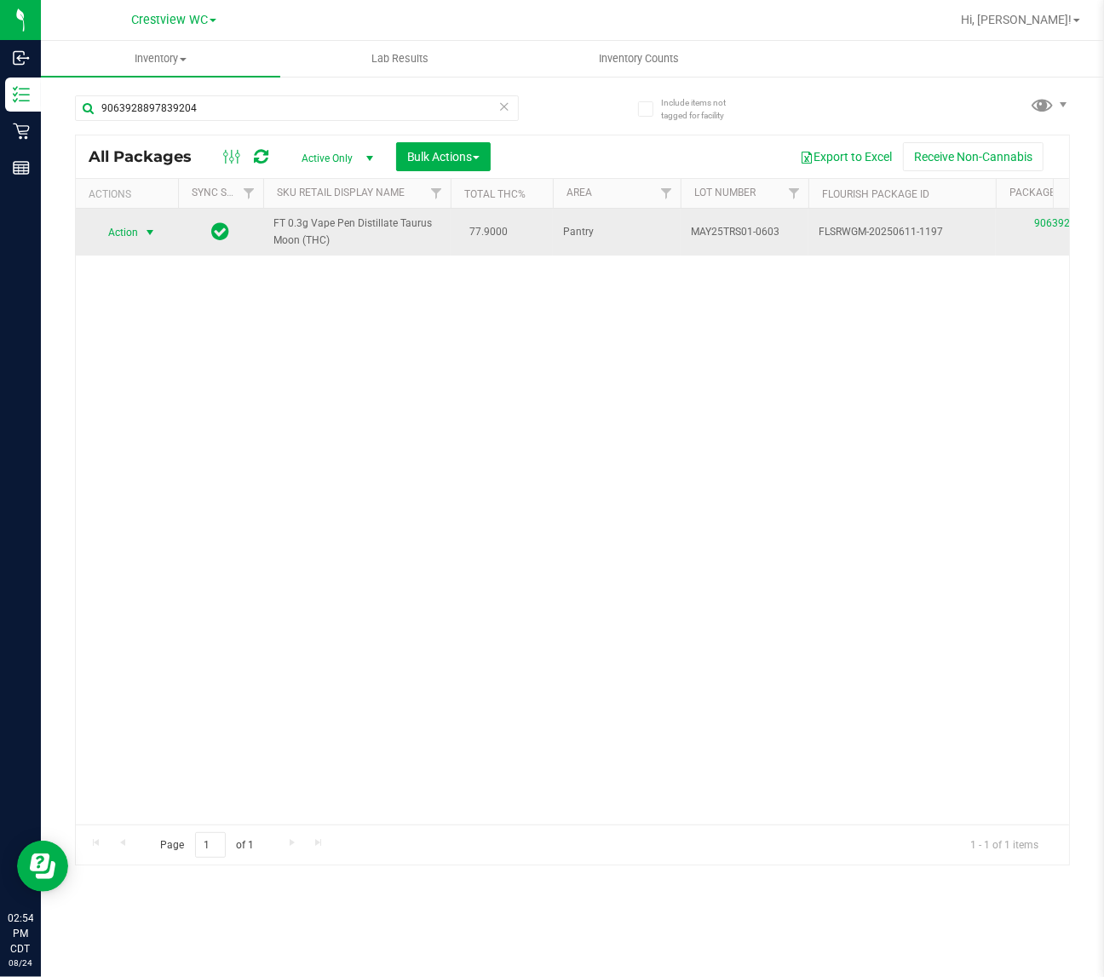
click at [132, 234] on span "Action" at bounding box center [116, 233] width 46 height 24
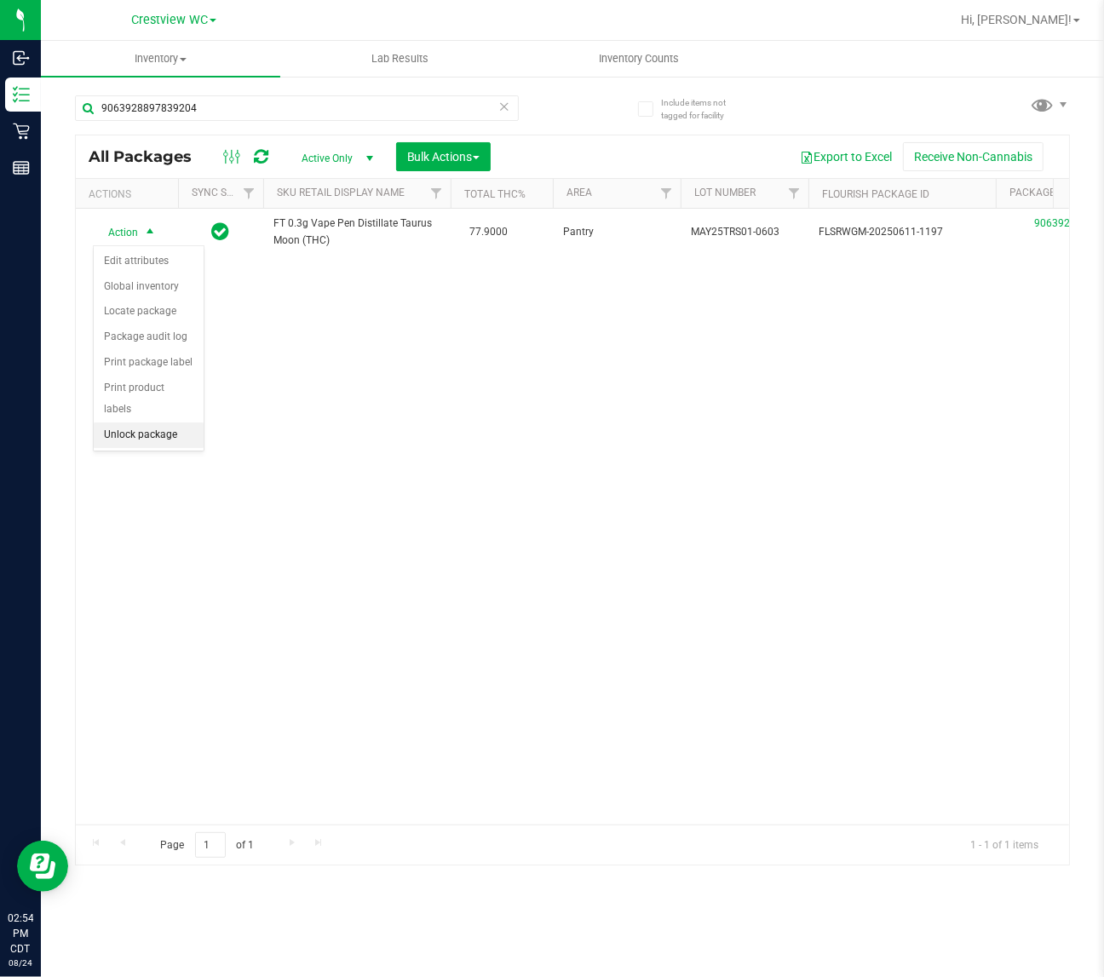
click at [184, 423] on li "Unlock package" at bounding box center [149, 436] width 110 height 26
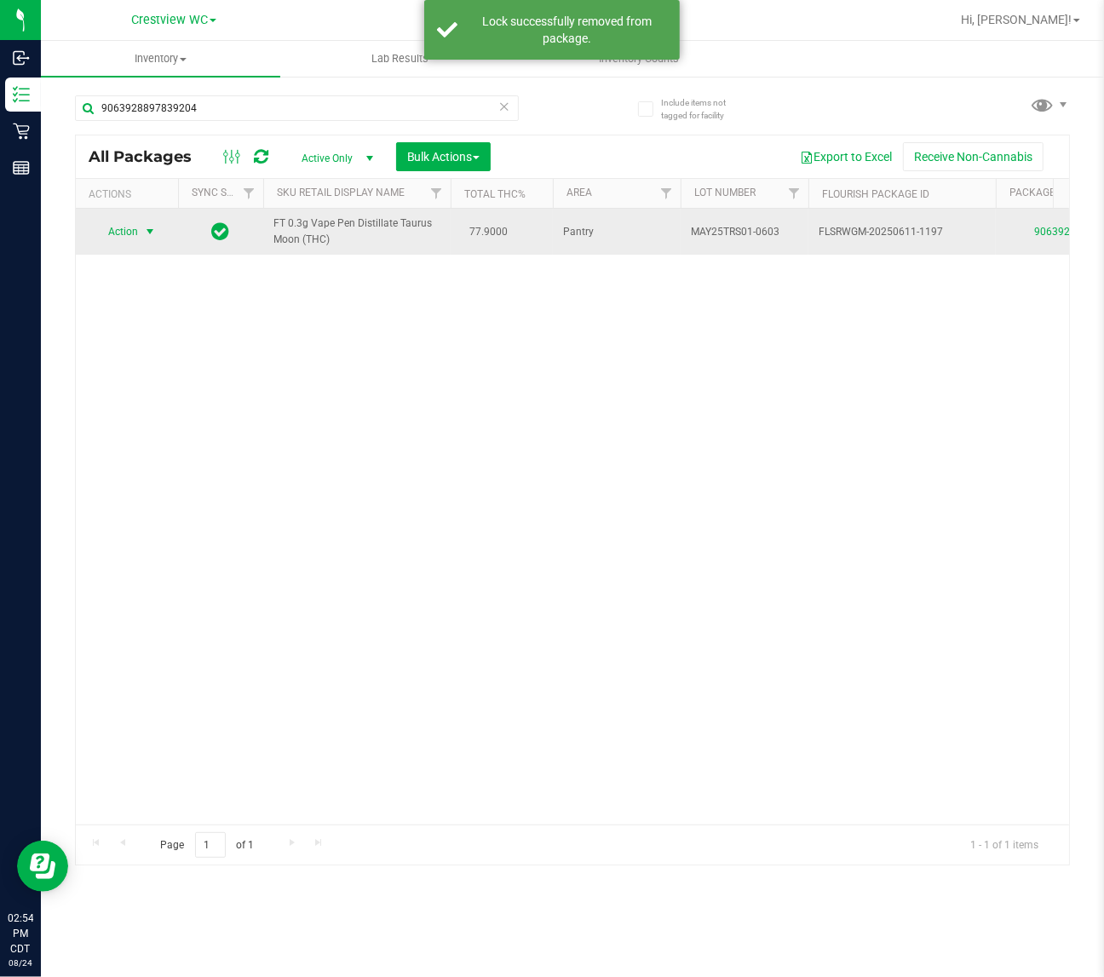
click at [137, 231] on span "Action" at bounding box center [116, 232] width 46 height 24
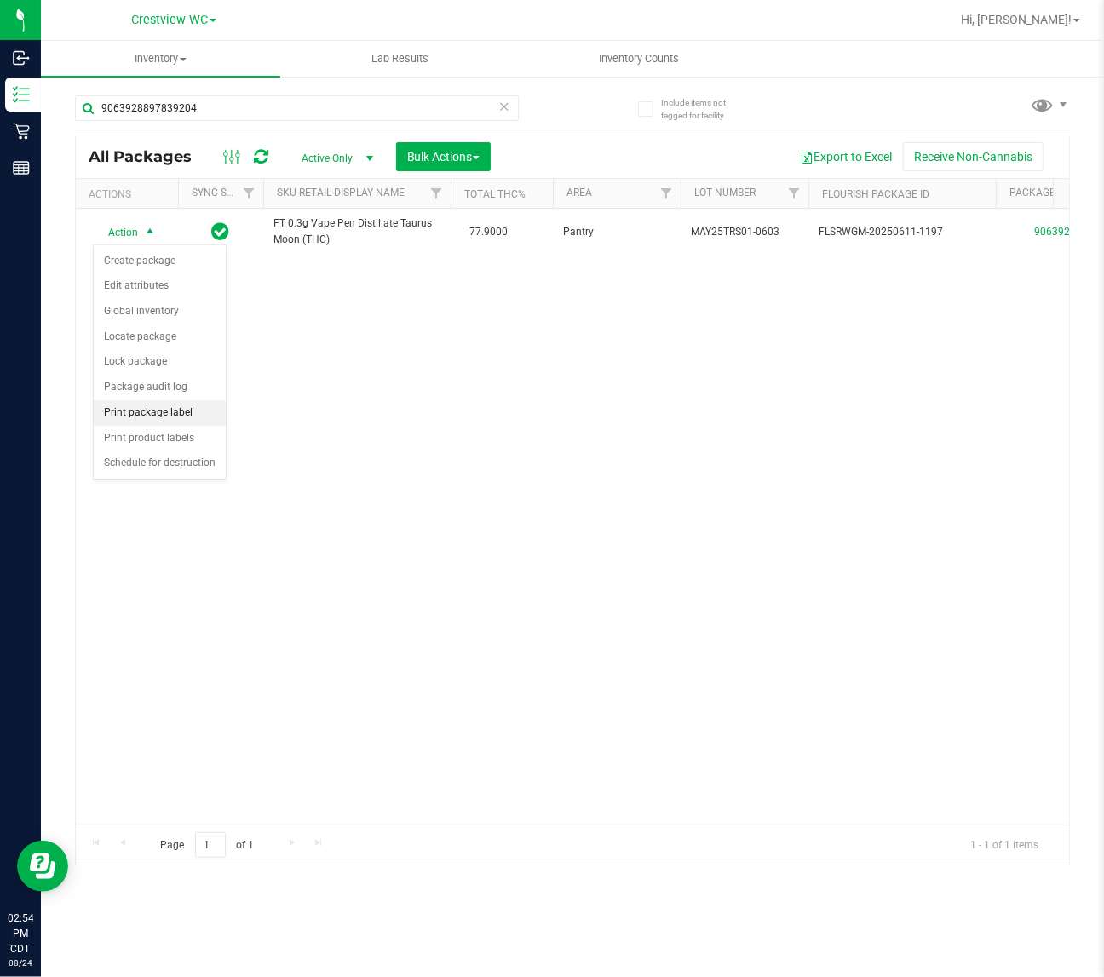
click at [147, 418] on li "Print package label" at bounding box center [160, 414] width 132 height 26
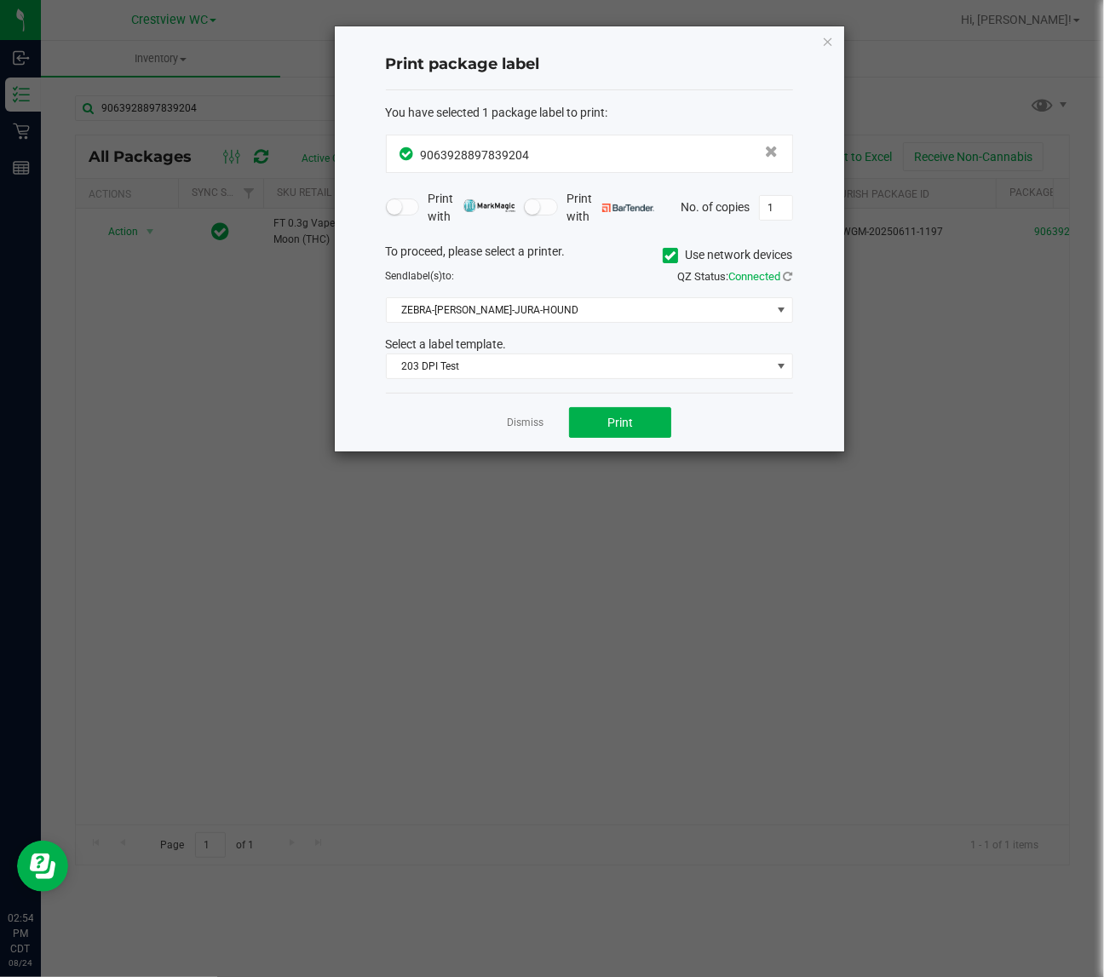
click at [671, 406] on div "Dismiss Print" at bounding box center [589, 422] width 407 height 59
click at [658, 409] on button "Print" at bounding box center [620, 422] width 102 height 31
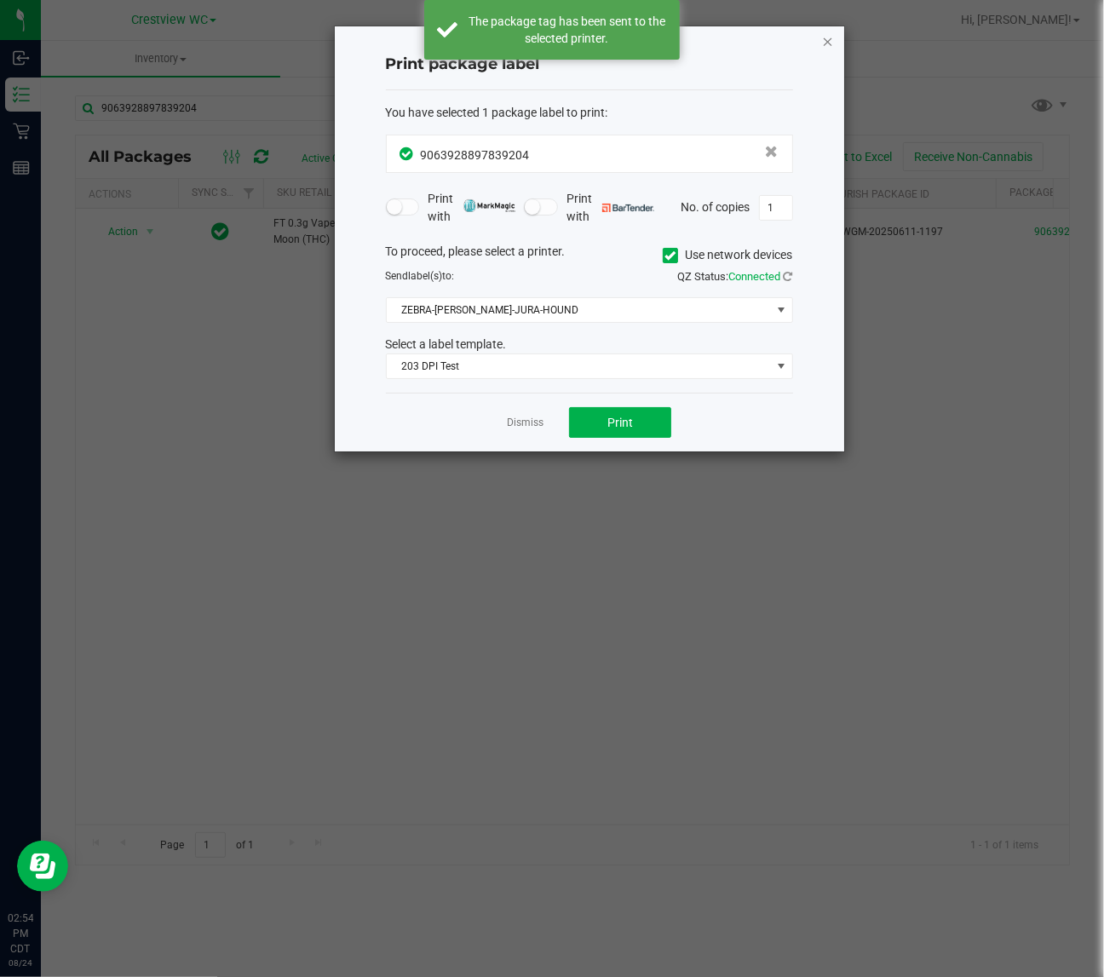
click at [828, 31] on icon "button" at bounding box center [828, 41] width 12 height 20
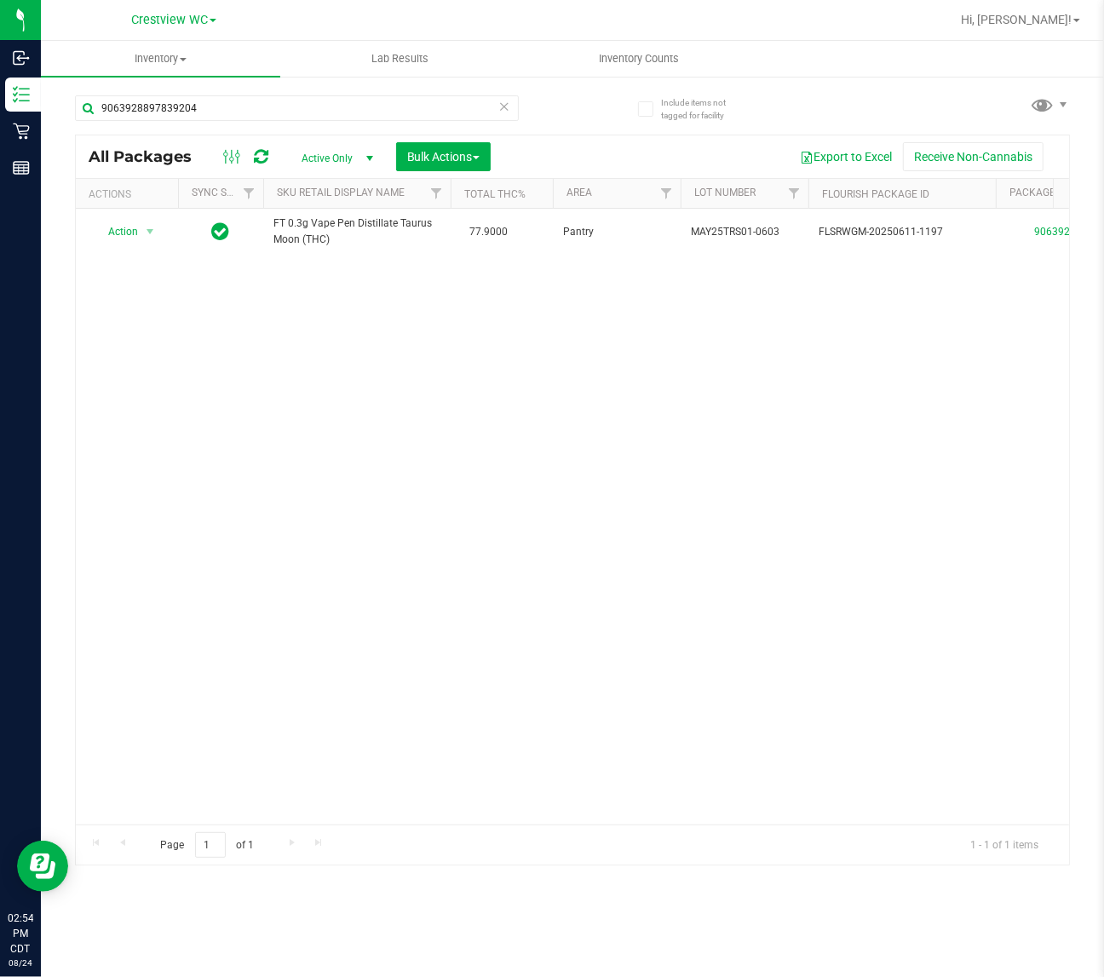
click at [318, 407] on div "Action Action Create package Edit attributes Global inventory Locate package Lo…" at bounding box center [573, 517] width 994 height 616
click at [413, 591] on div "Action Action Create package Edit attributes Global inventory Locate package Lo…" at bounding box center [573, 517] width 994 height 616
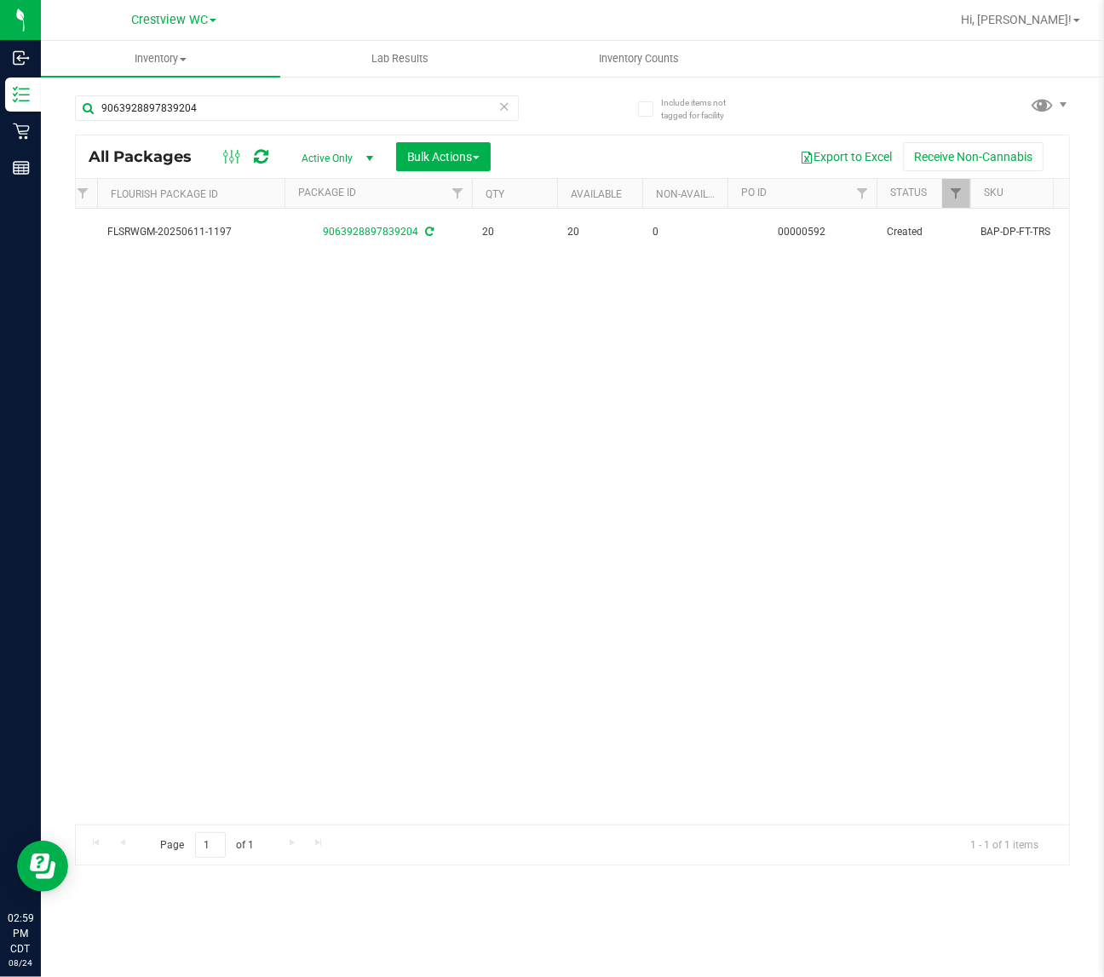
scroll to position [0, 729]
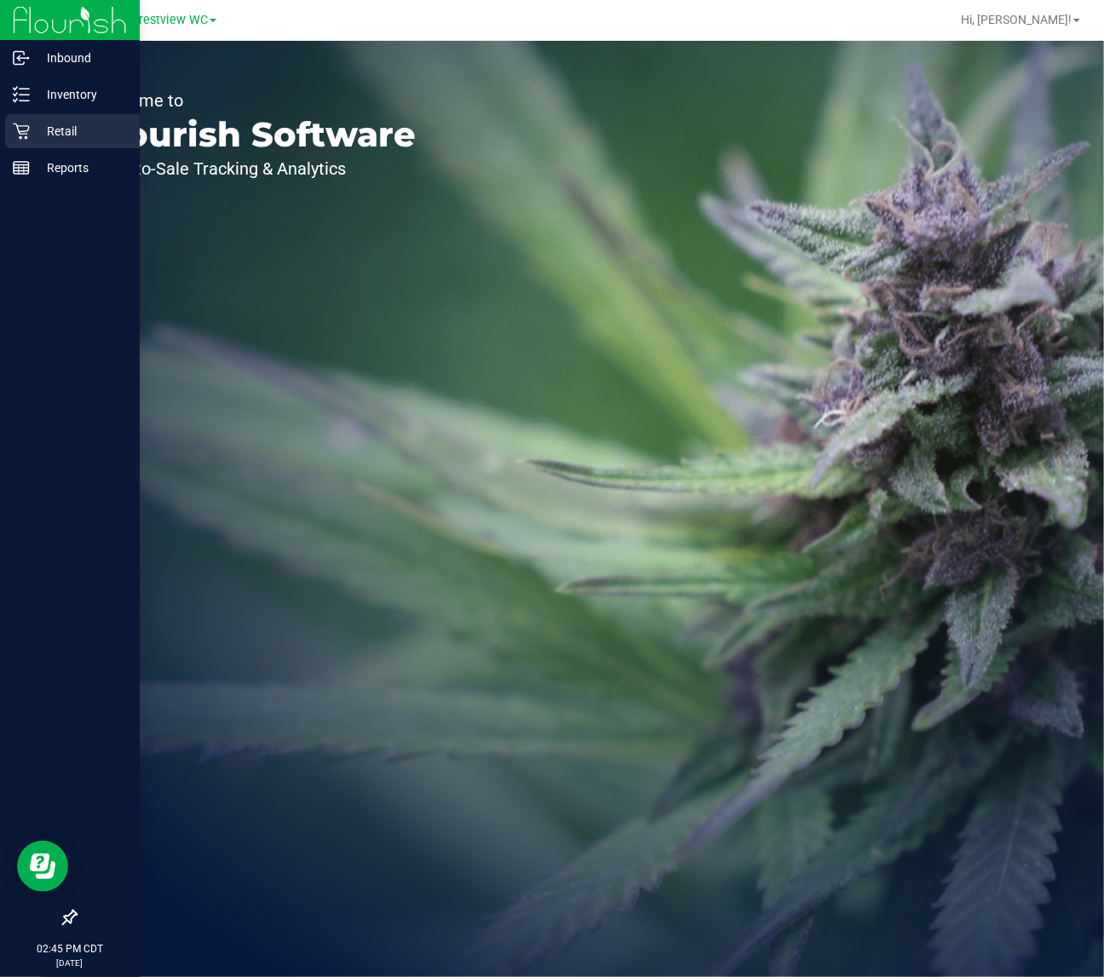
click at [23, 129] on icon at bounding box center [21, 131] width 17 height 17
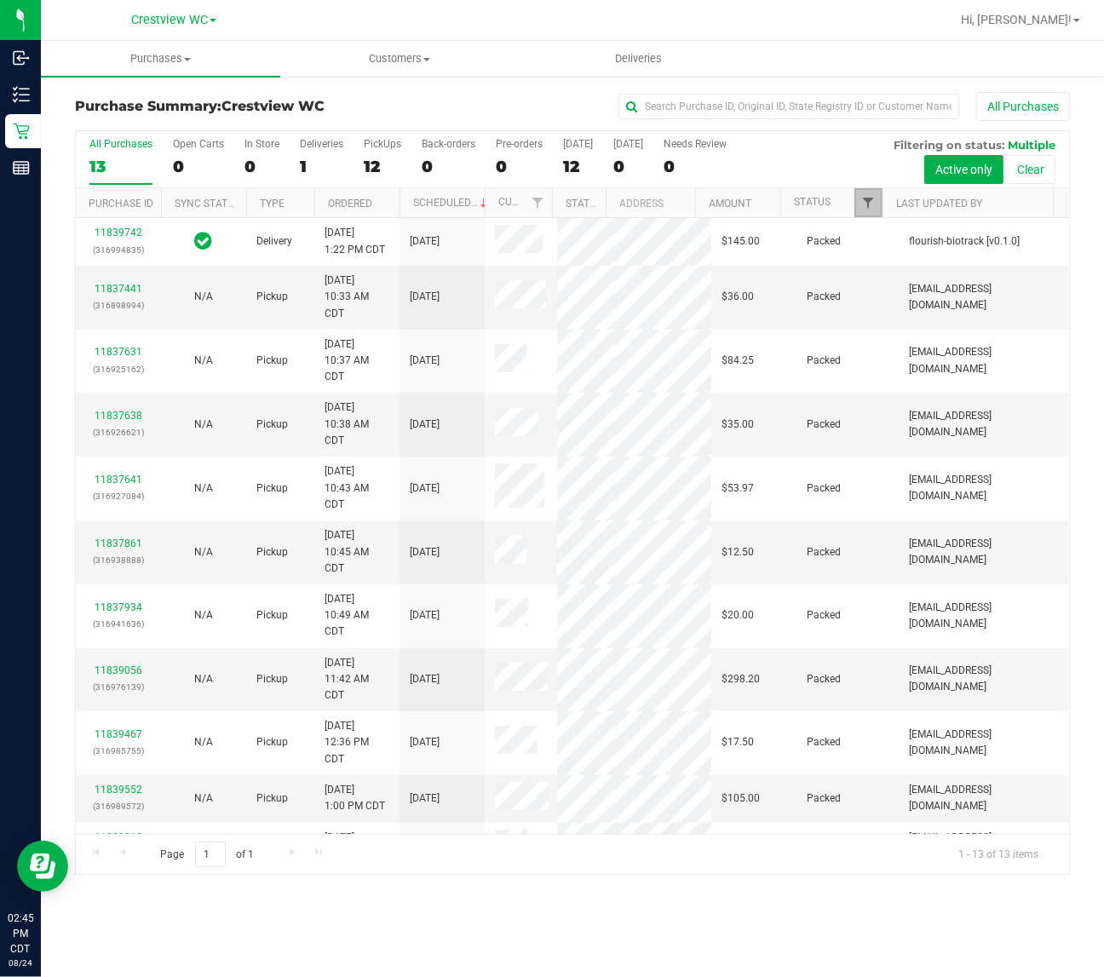
click at [863, 205] on span "Filter" at bounding box center [869, 203] width 14 height 14
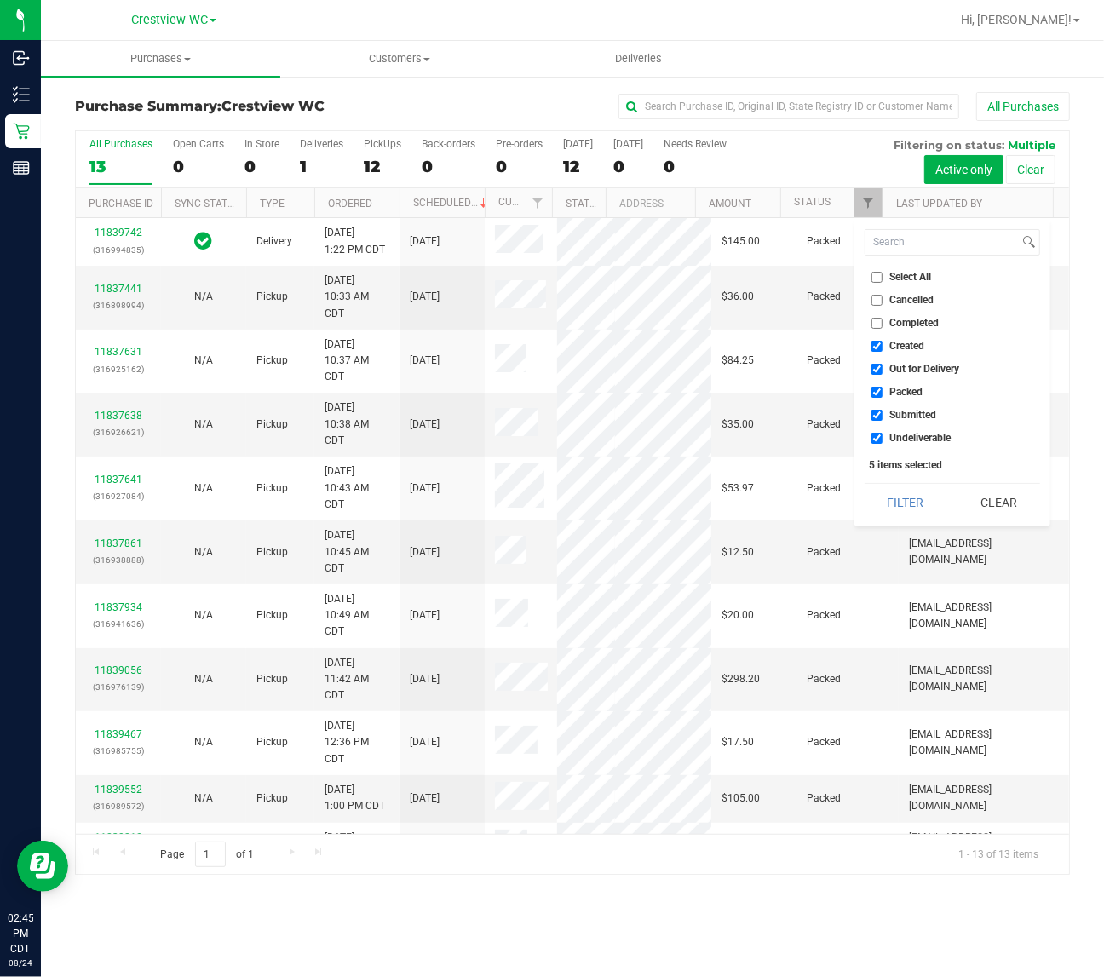
click at [903, 348] on span "Created" at bounding box center [908, 346] width 35 height 10
click at [883, 348] on input "Created" at bounding box center [877, 346] width 11 height 11
checkbox input "false"
click at [908, 364] on span "Out for Delivery" at bounding box center [926, 369] width 70 height 10
click at [883, 364] on input "Out for Delivery" at bounding box center [877, 369] width 11 height 11
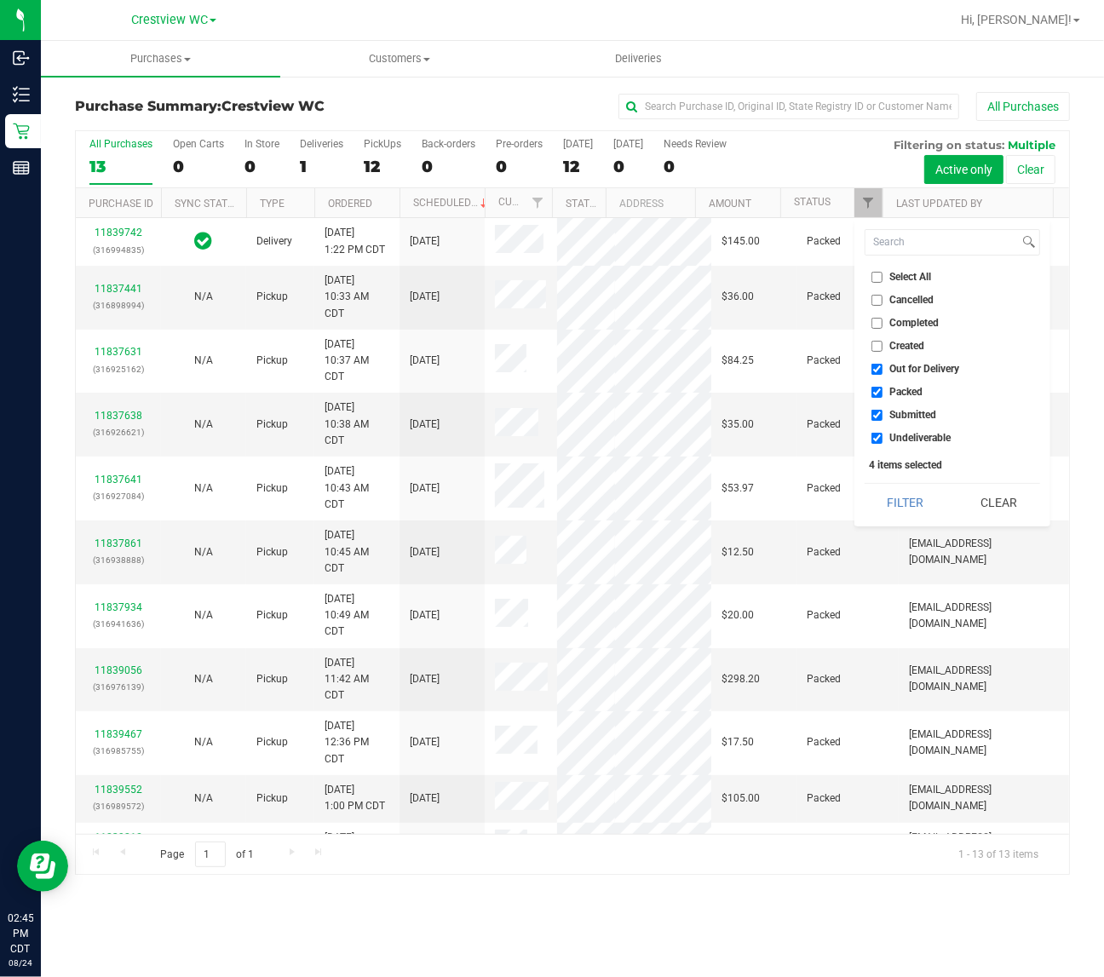
checkbox input "false"
click at [906, 389] on span "Packed" at bounding box center [907, 392] width 33 height 10
click at [883, 389] on input "Packed" at bounding box center [877, 392] width 11 height 11
checkbox input "false"
click at [909, 436] on span "Undeliverable" at bounding box center [921, 438] width 61 height 10
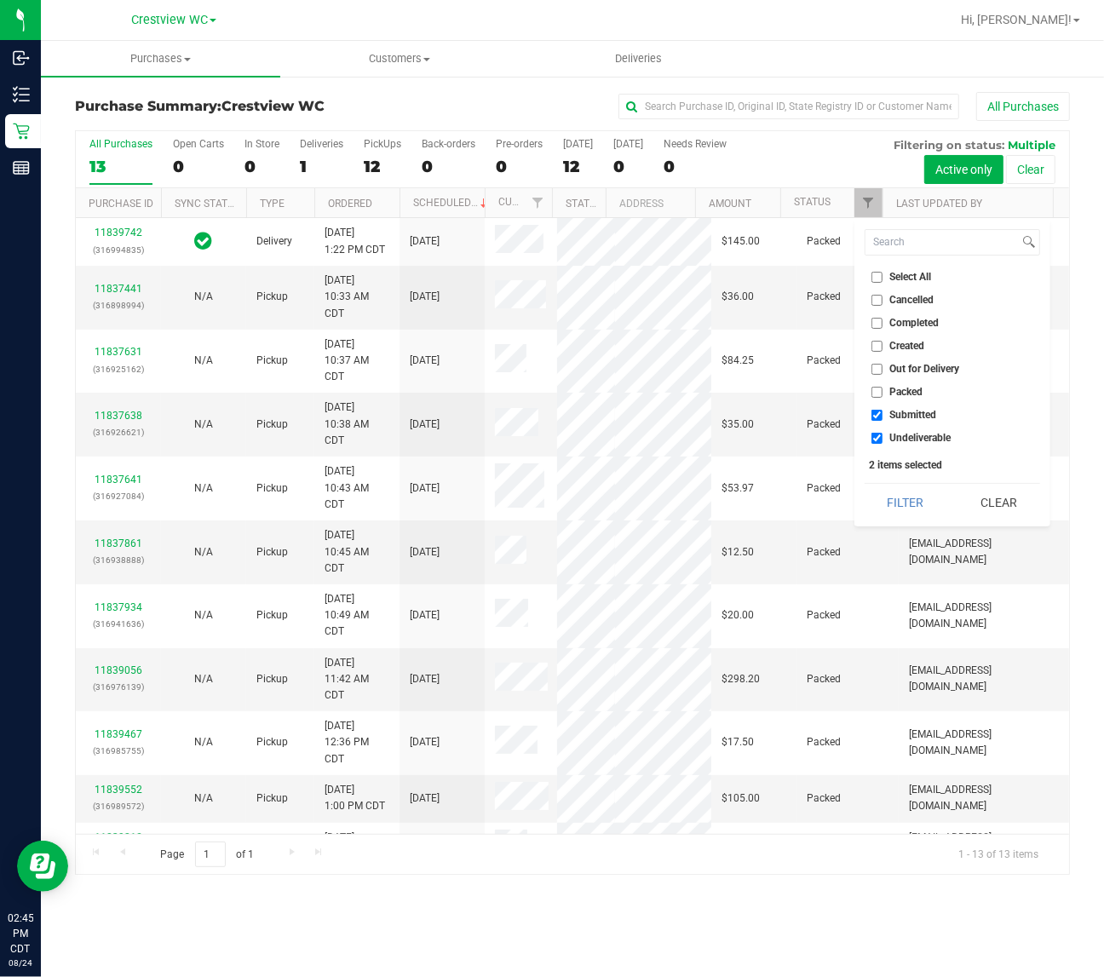
click at [883, 436] on input "Undeliverable" at bounding box center [877, 438] width 11 height 11
checkbox input "false"
click at [909, 494] on button "Filter" at bounding box center [906, 502] width 82 height 37
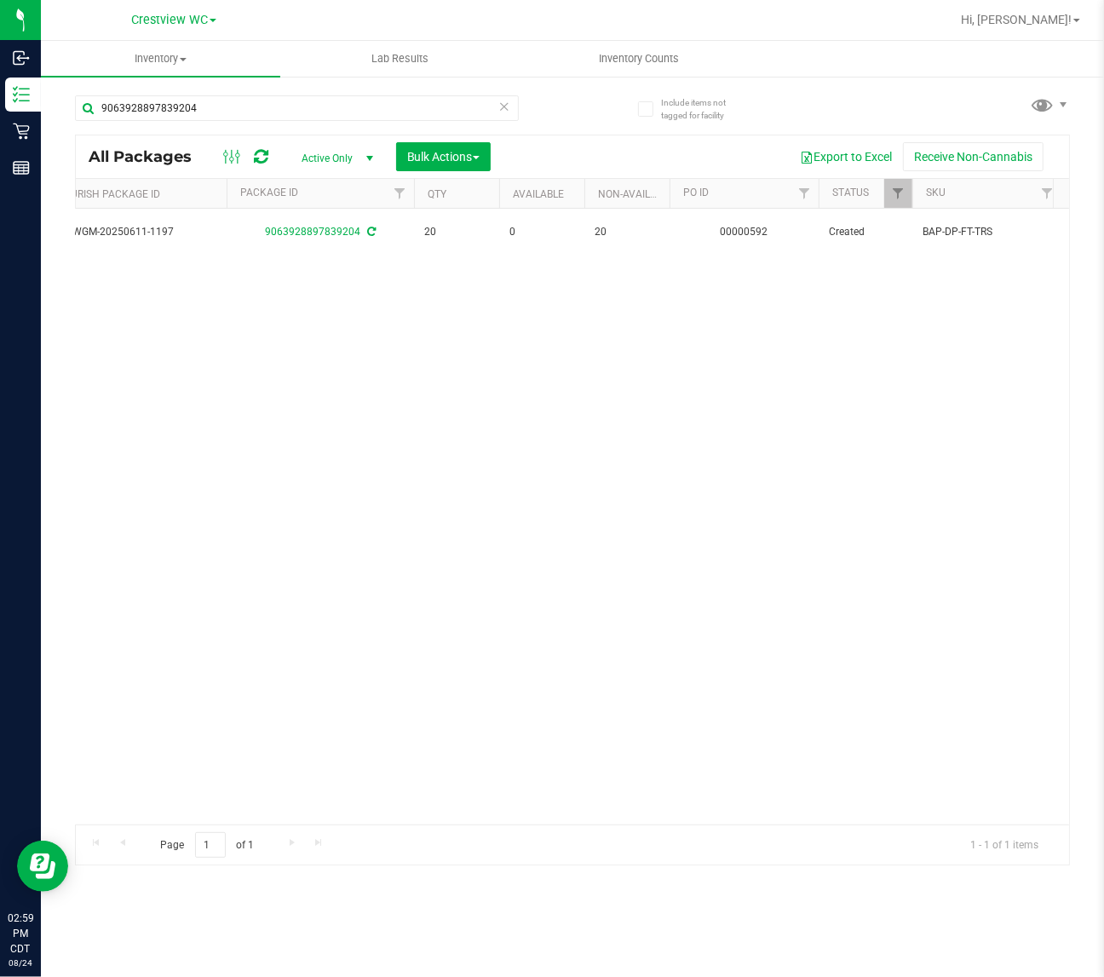
scroll to position [0, 771]
